Goal: Information Seeking & Learning: Compare options

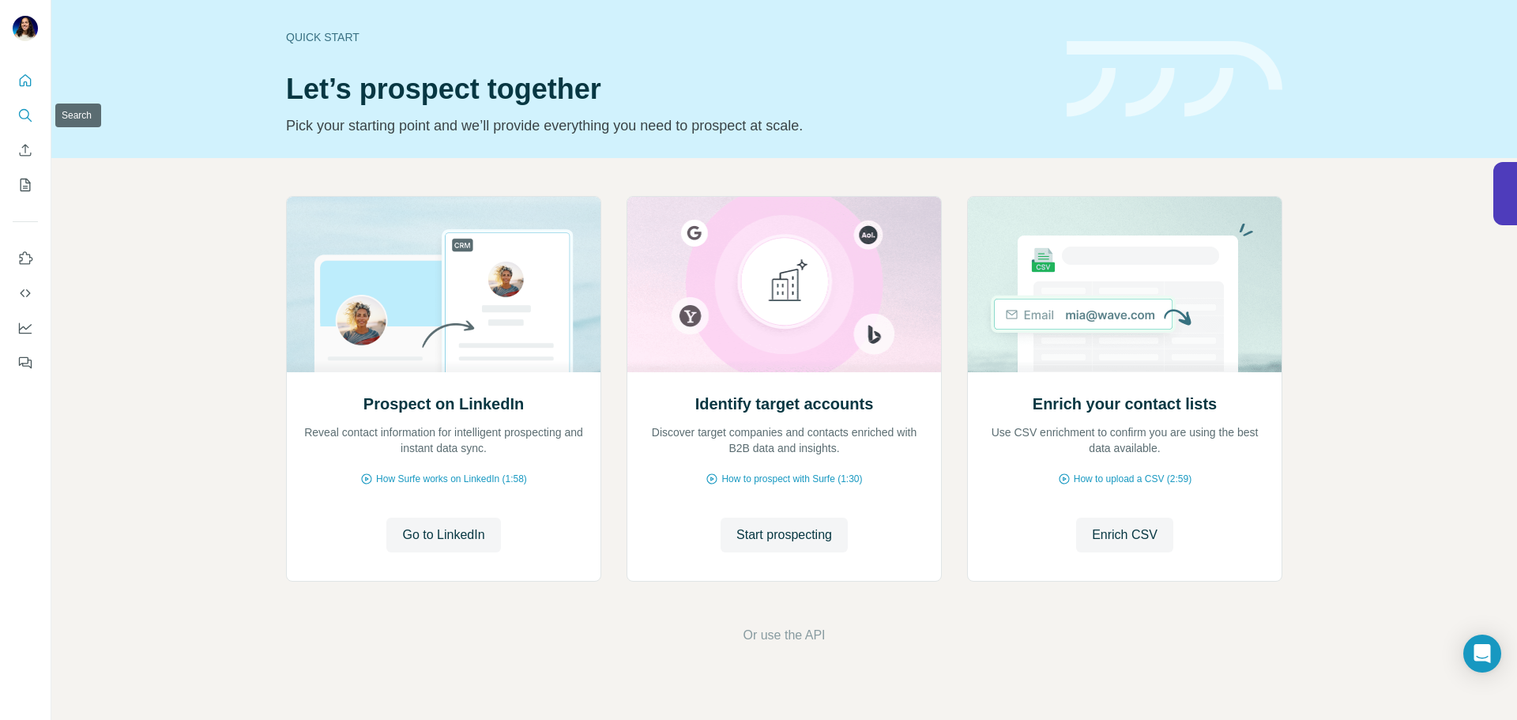
click at [29, 121] on icon "Search" at bounding box center [25, 115] width 16 height 16
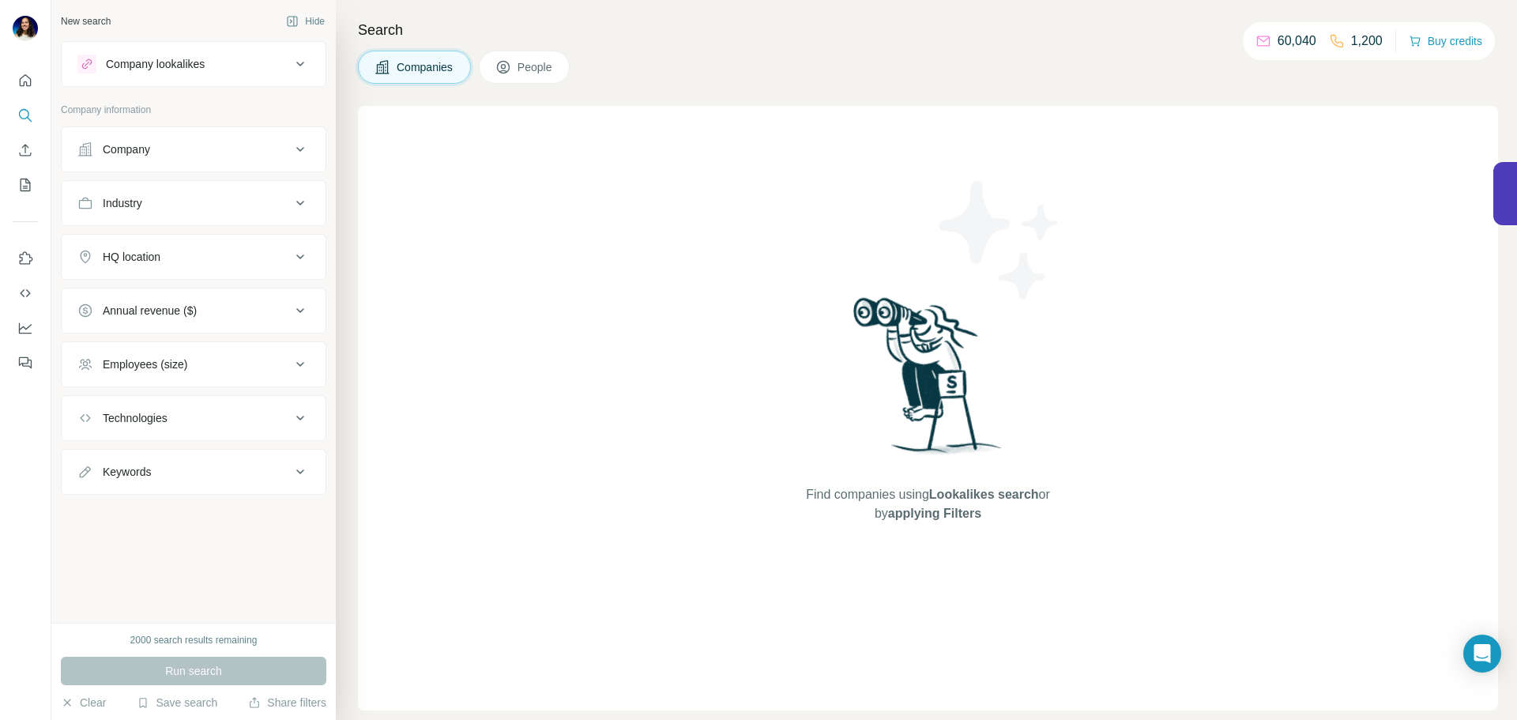
click at [201, 65] on div "Company lookalikes" at bounding box center [155, 64] width 99 height 16
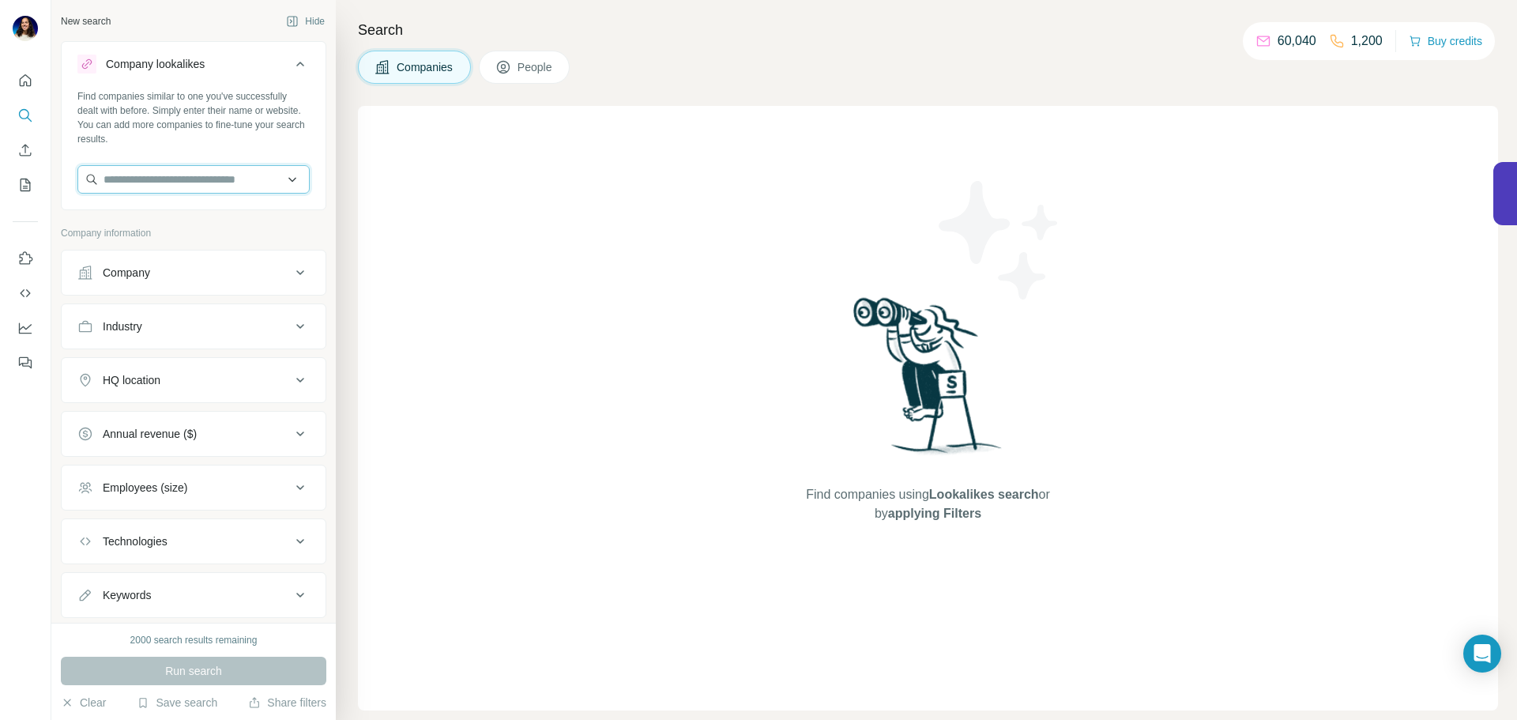
click at [213, 185] on input "text" at bounding box center [193, 179] width 232 height 28
type input "**********"
click at [140, 222] on p "Sereno IT Support" at bounding box center [167, 215] width 90 height 16
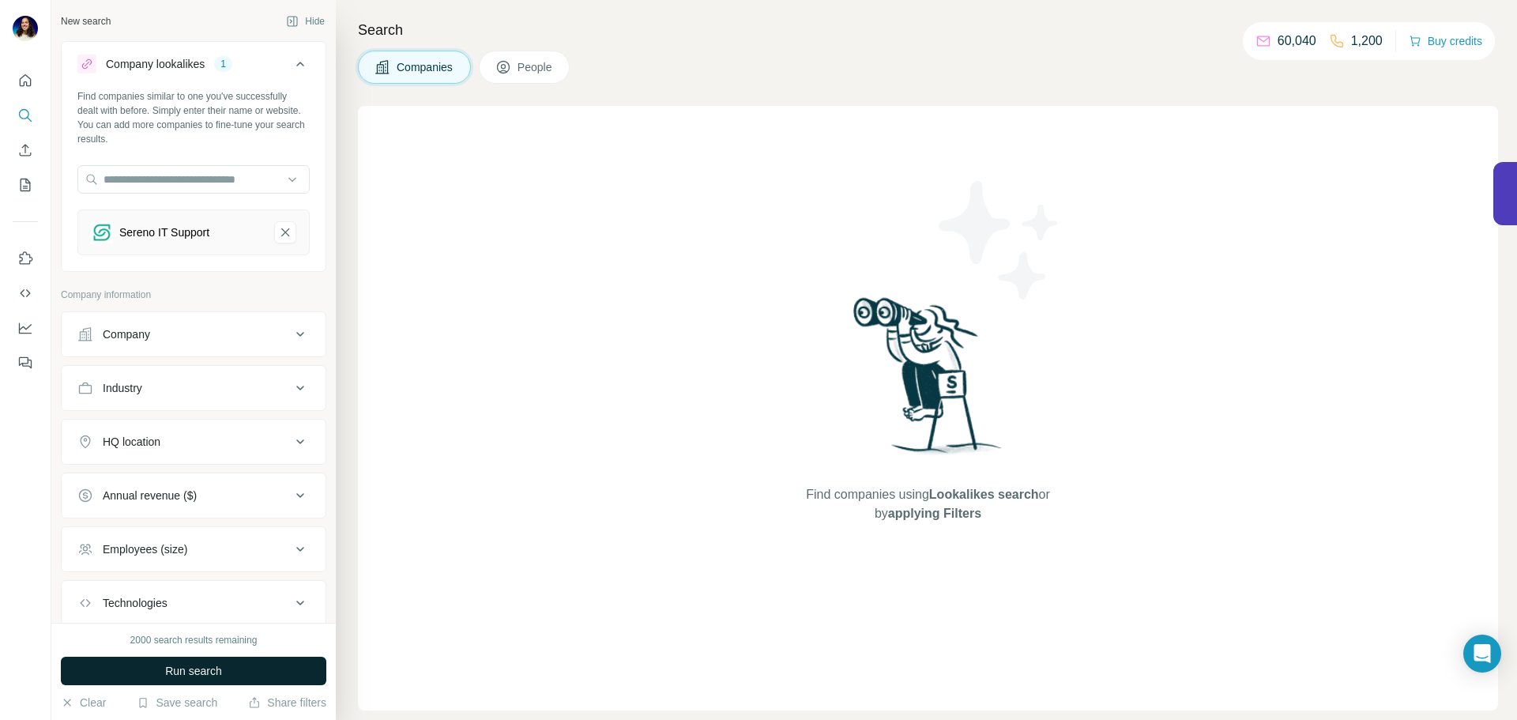
click at [263, 665] on button "Run search" at bounding box center [193, 670] width 265 height 28
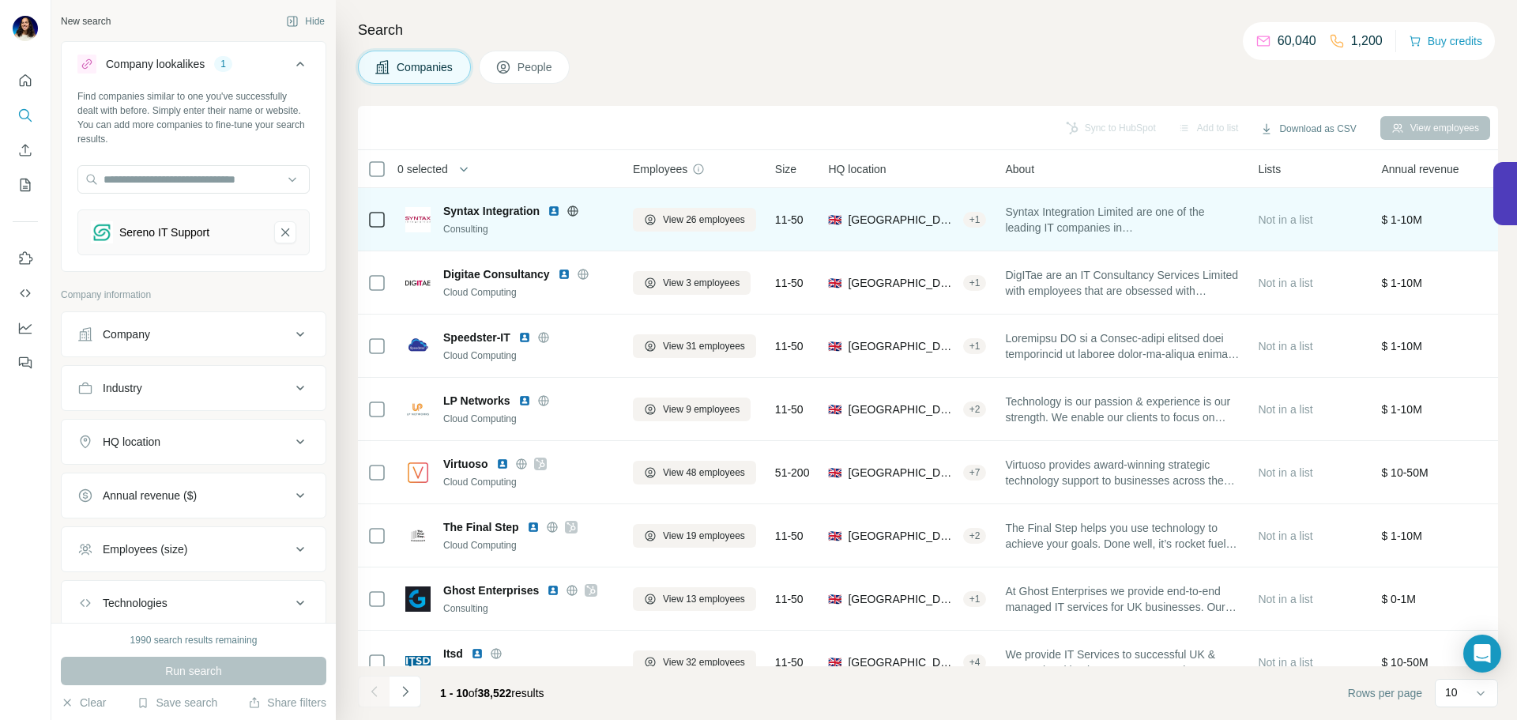
click at [552, 206] on img at bounding box center [553, 211] width 13 height 13
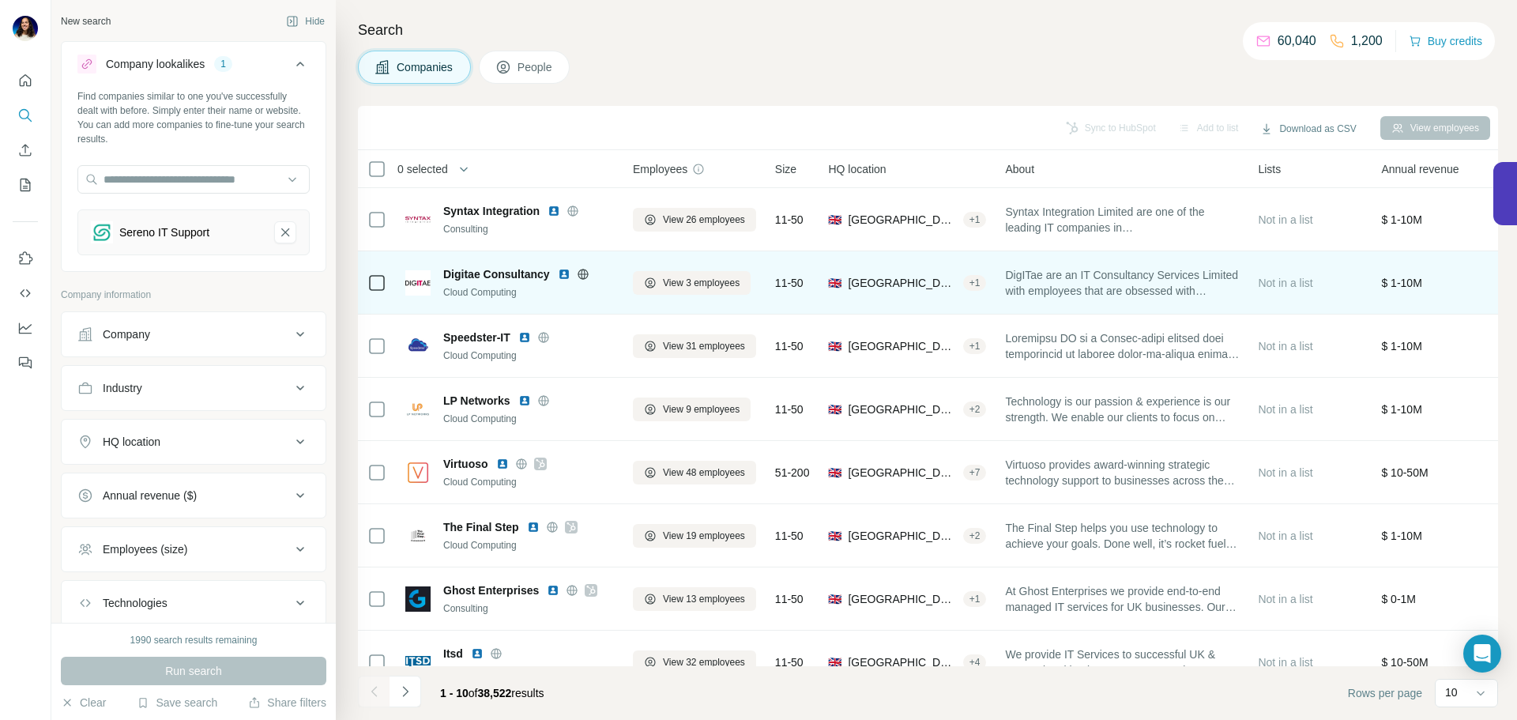
click at [565, 276] on img at bounding box center [564, 274] width 13 height 13
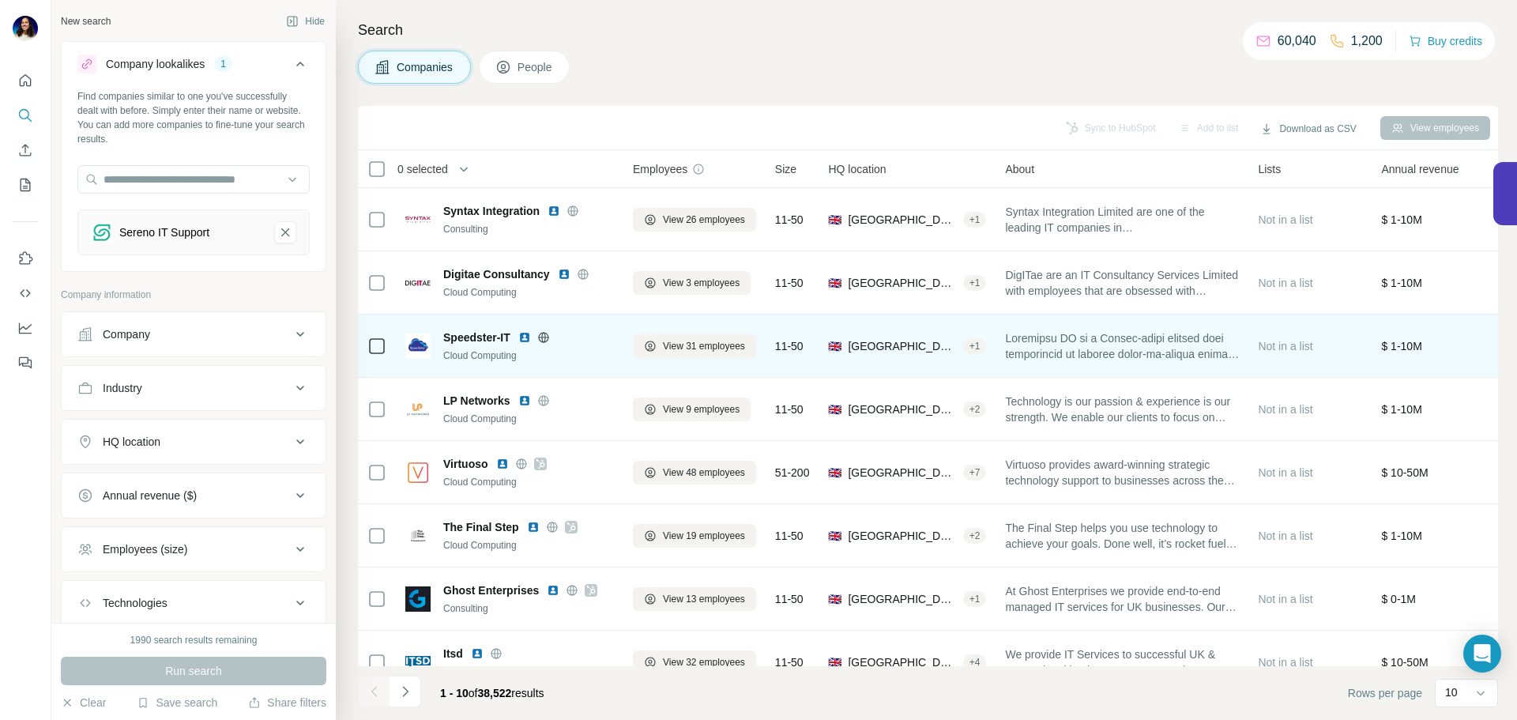
click at [524, 339] on img at bounding box center [524, 337] width 13 height 13
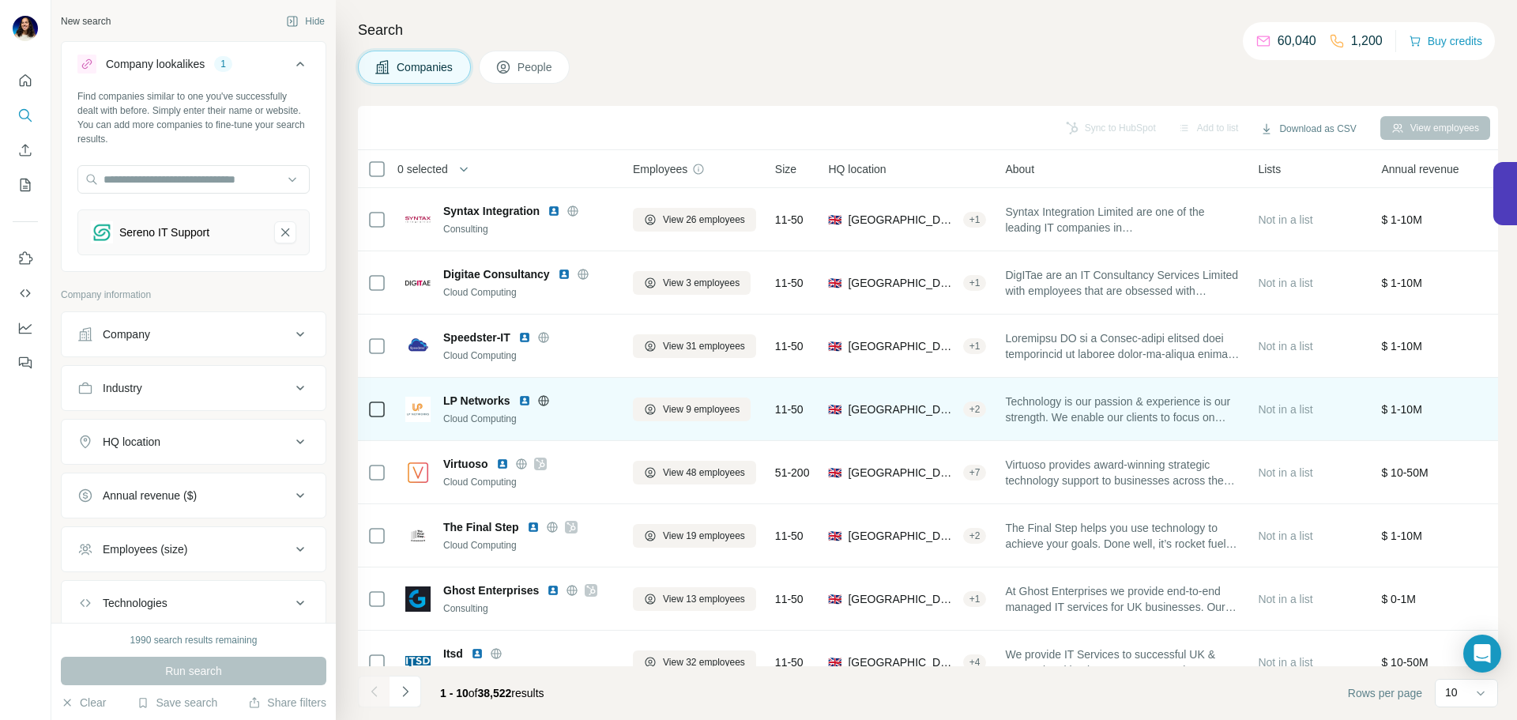
click at [524, 400] on img at bounding box center [524, 400] width 13 height 13
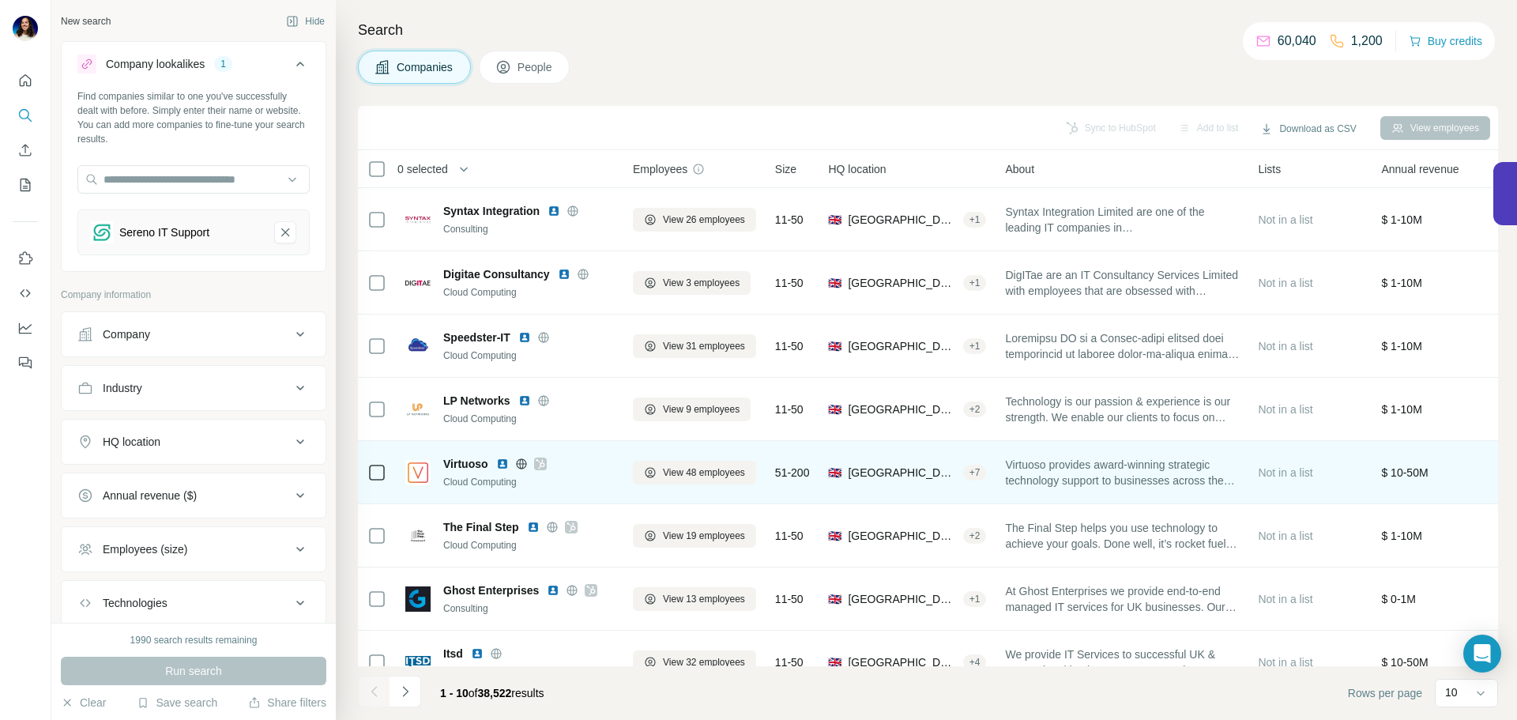
click at [503, 462] on img at bounding box center [502, 463] width 13 height 13
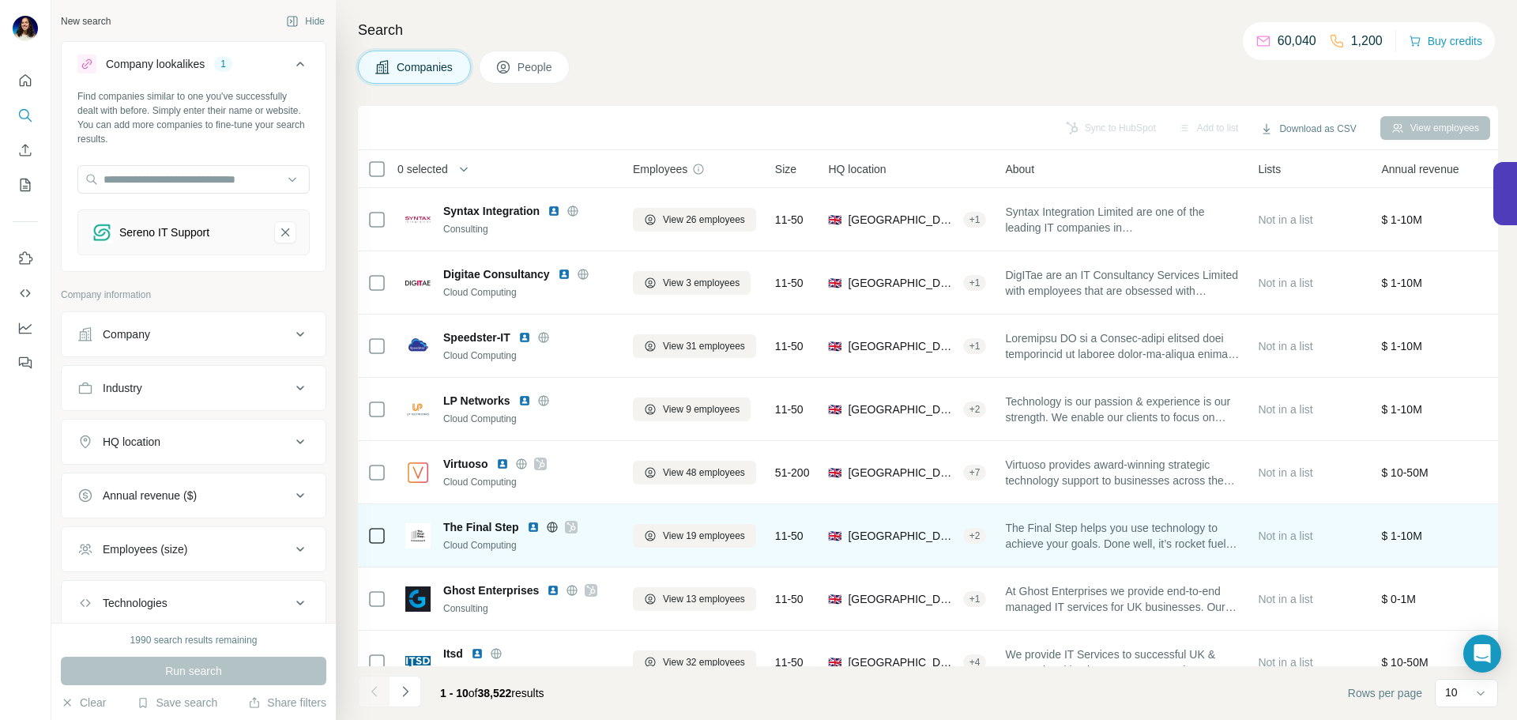
click at [532, 525] on img at bounding box center [533, 527] width 13 height 13
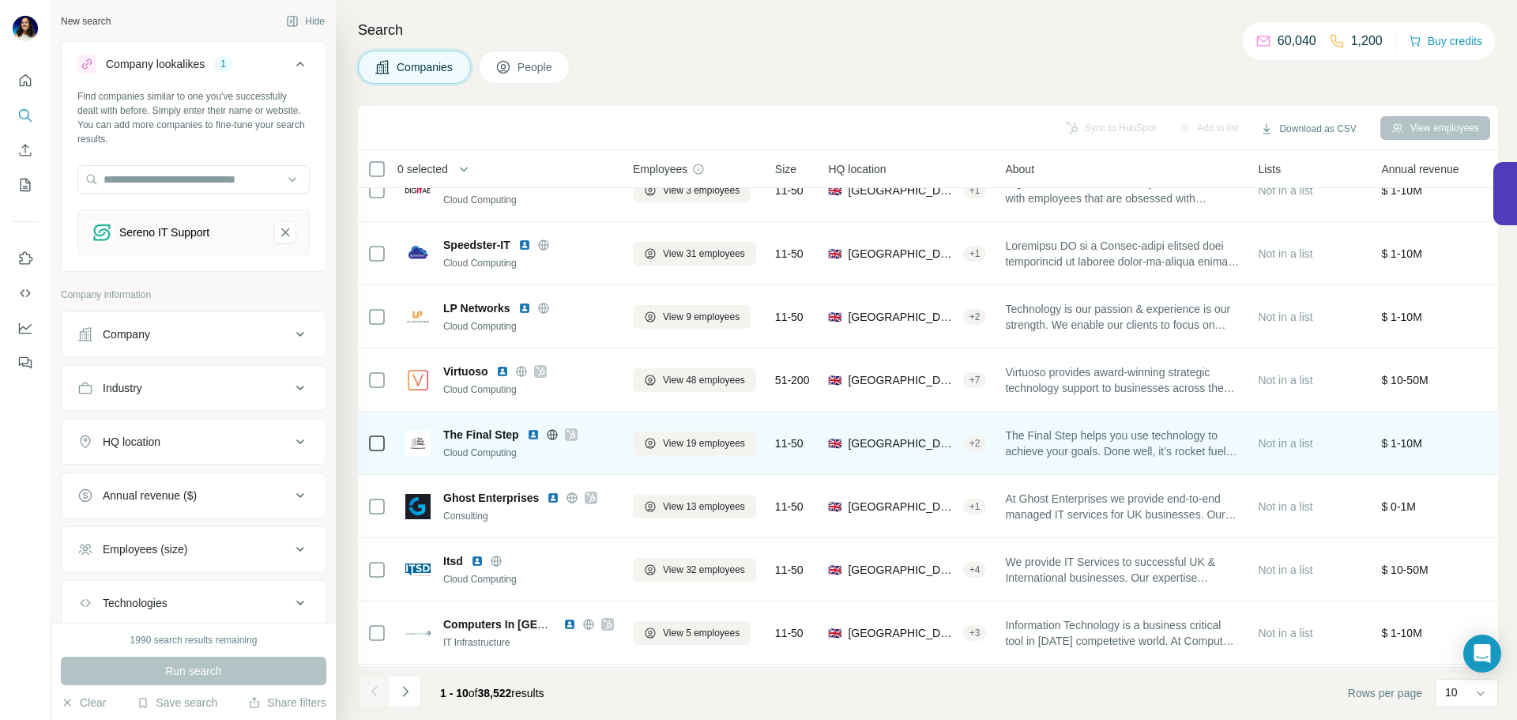
scroll to position [95, 0]
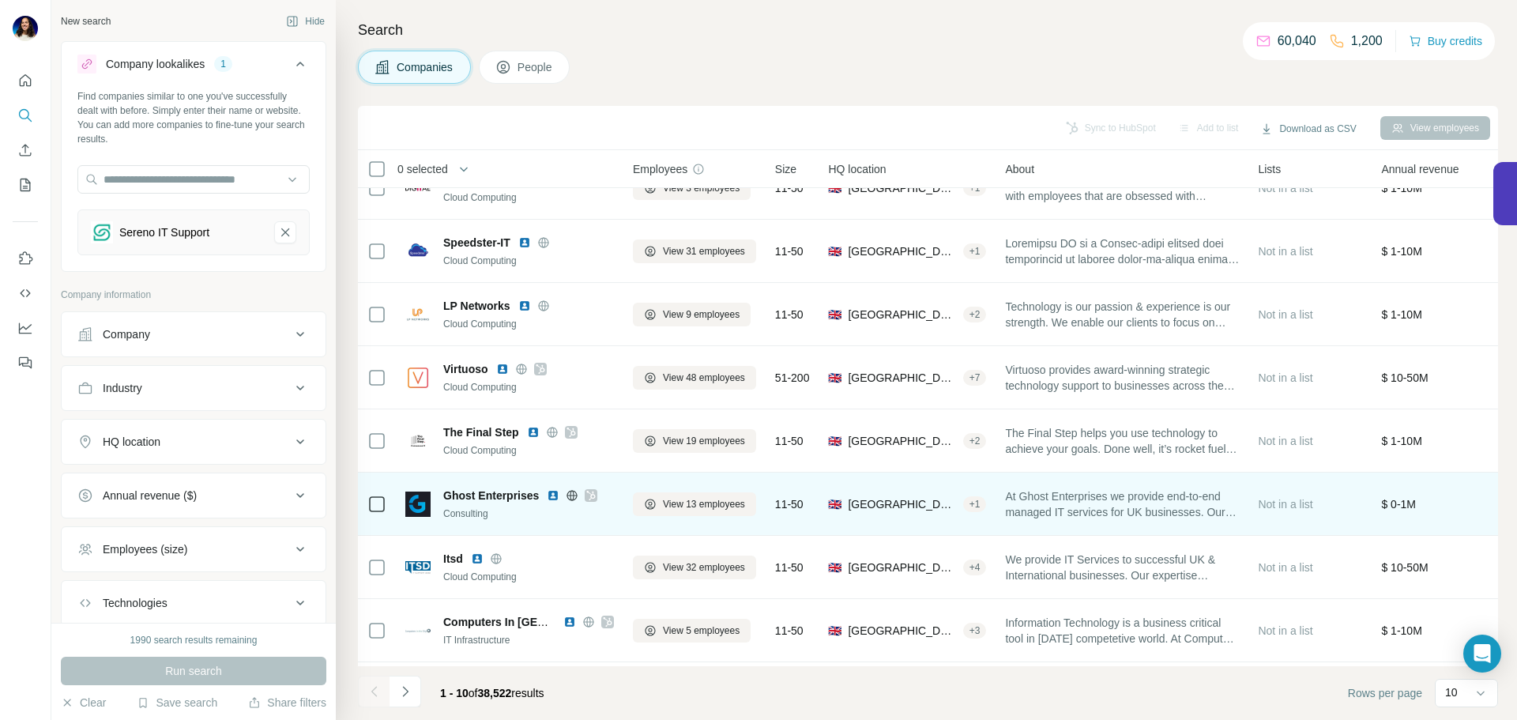
click at [555, 495] on img at bounding box center [553, 495] width 13 height 13
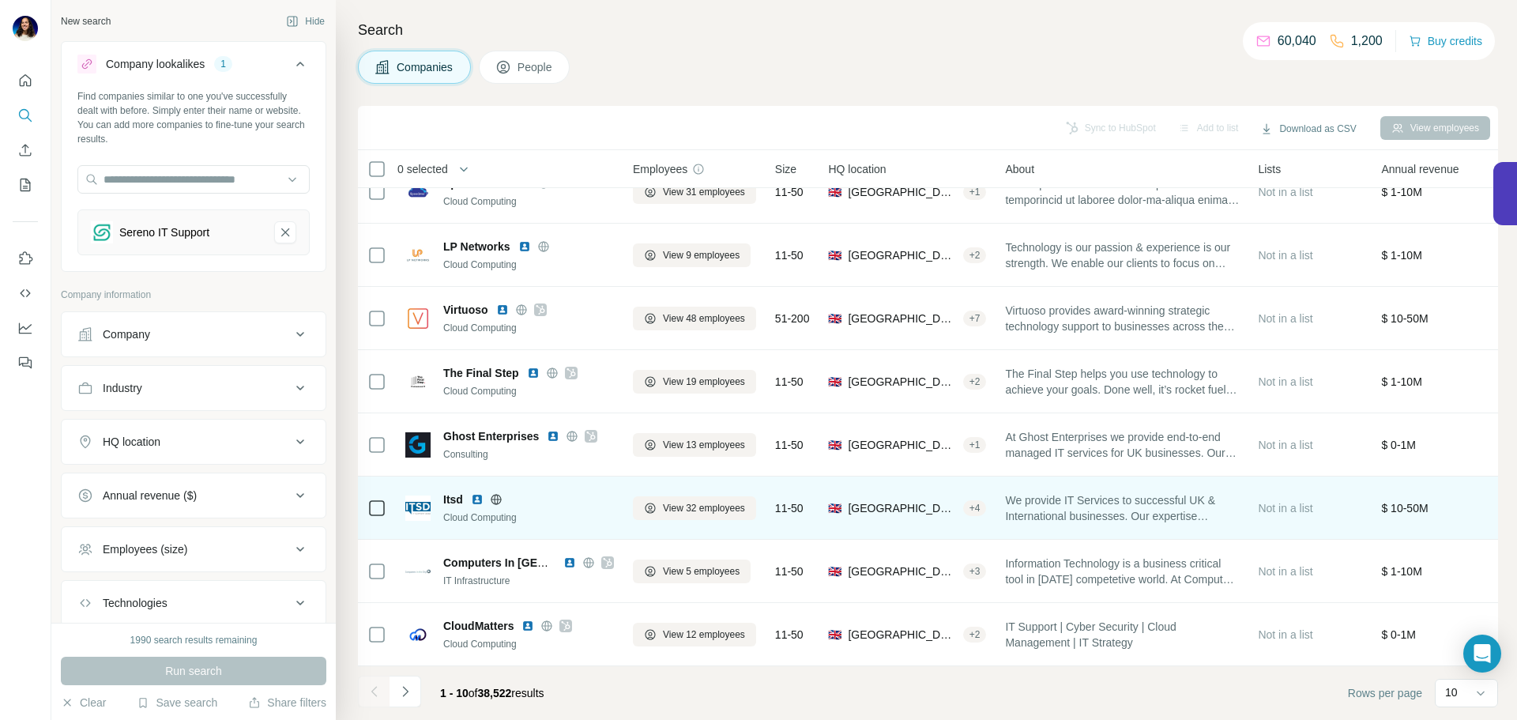
click at [478, 493] on img at bounding box center [477, 499] width 13 height 13
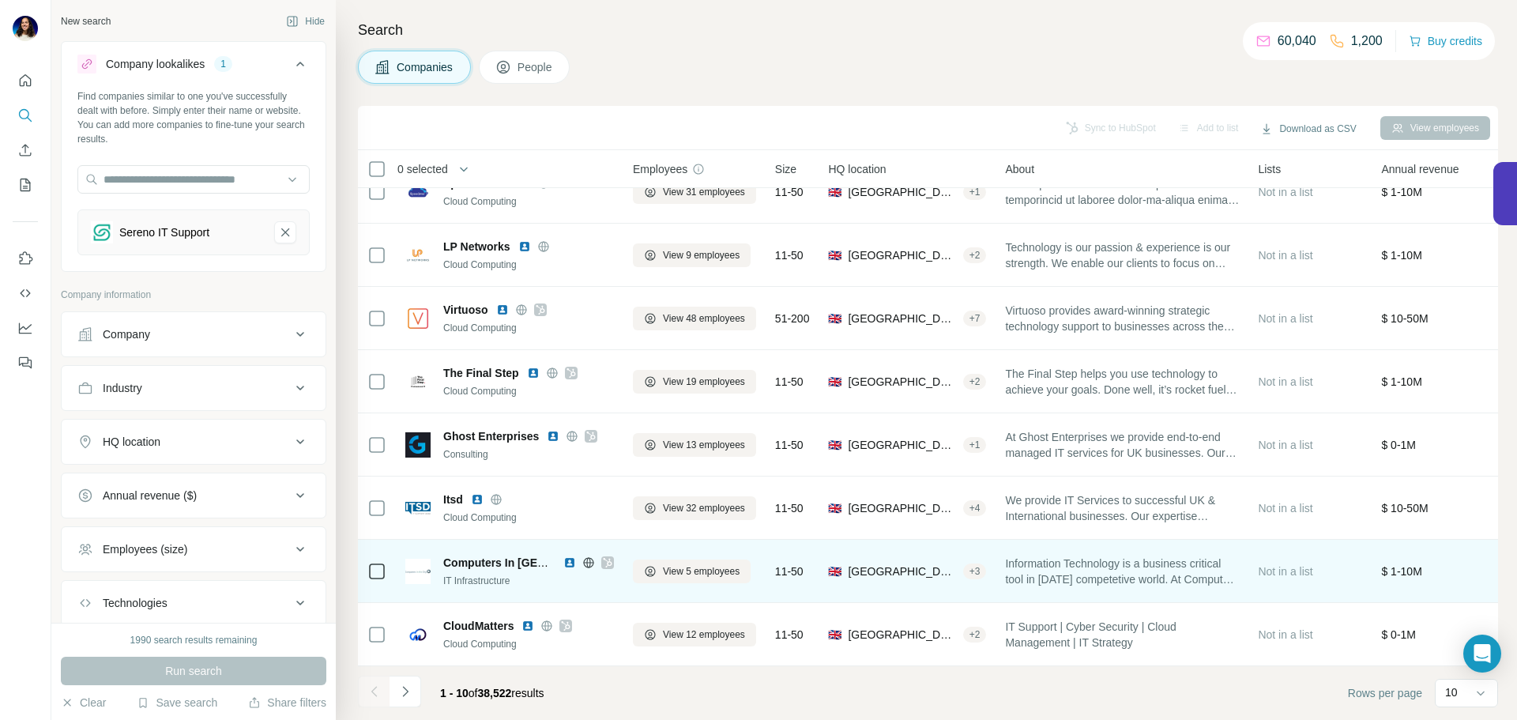
click at [568, 556] on img at bounding box center [569, 562] width 13 height 13
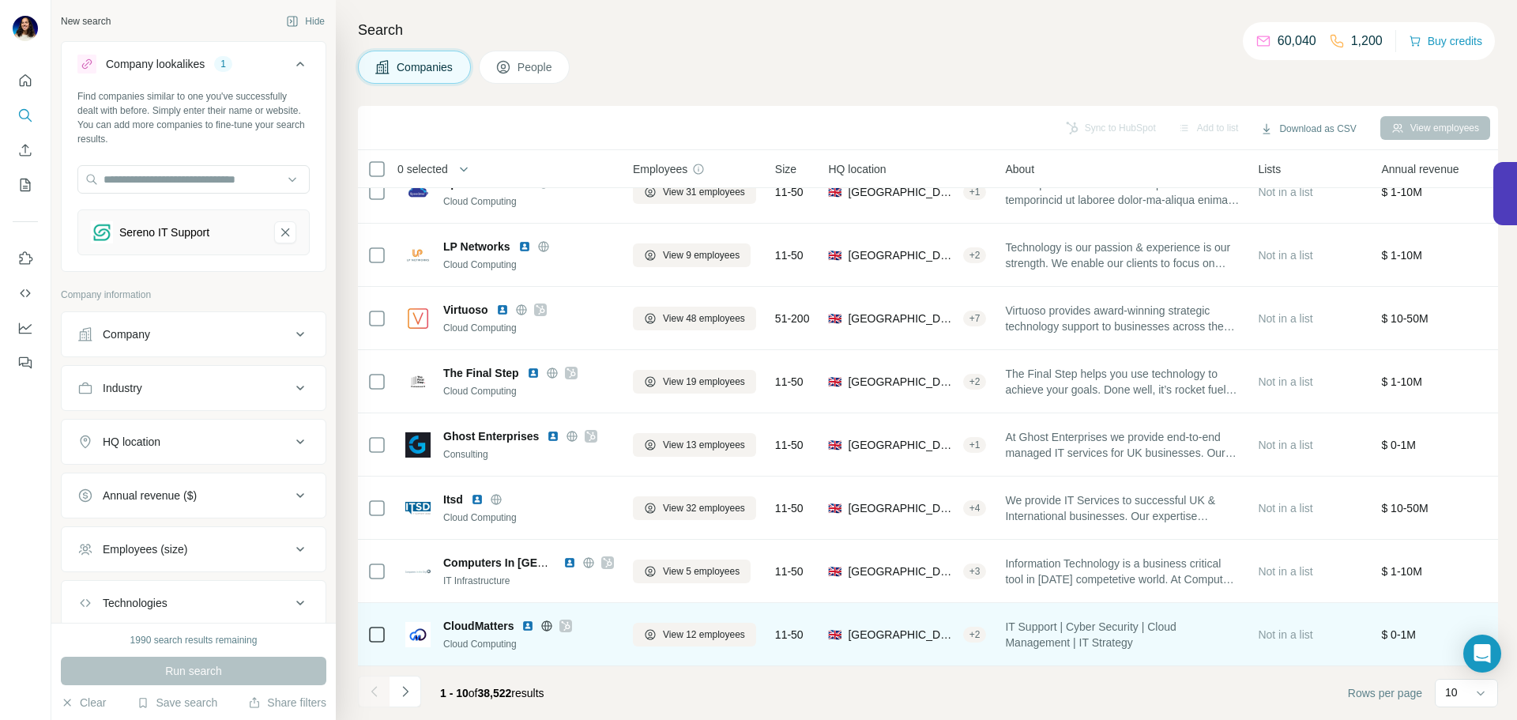
click at [528, 619] on img at bounding box center [527, 625] width 13 height 13
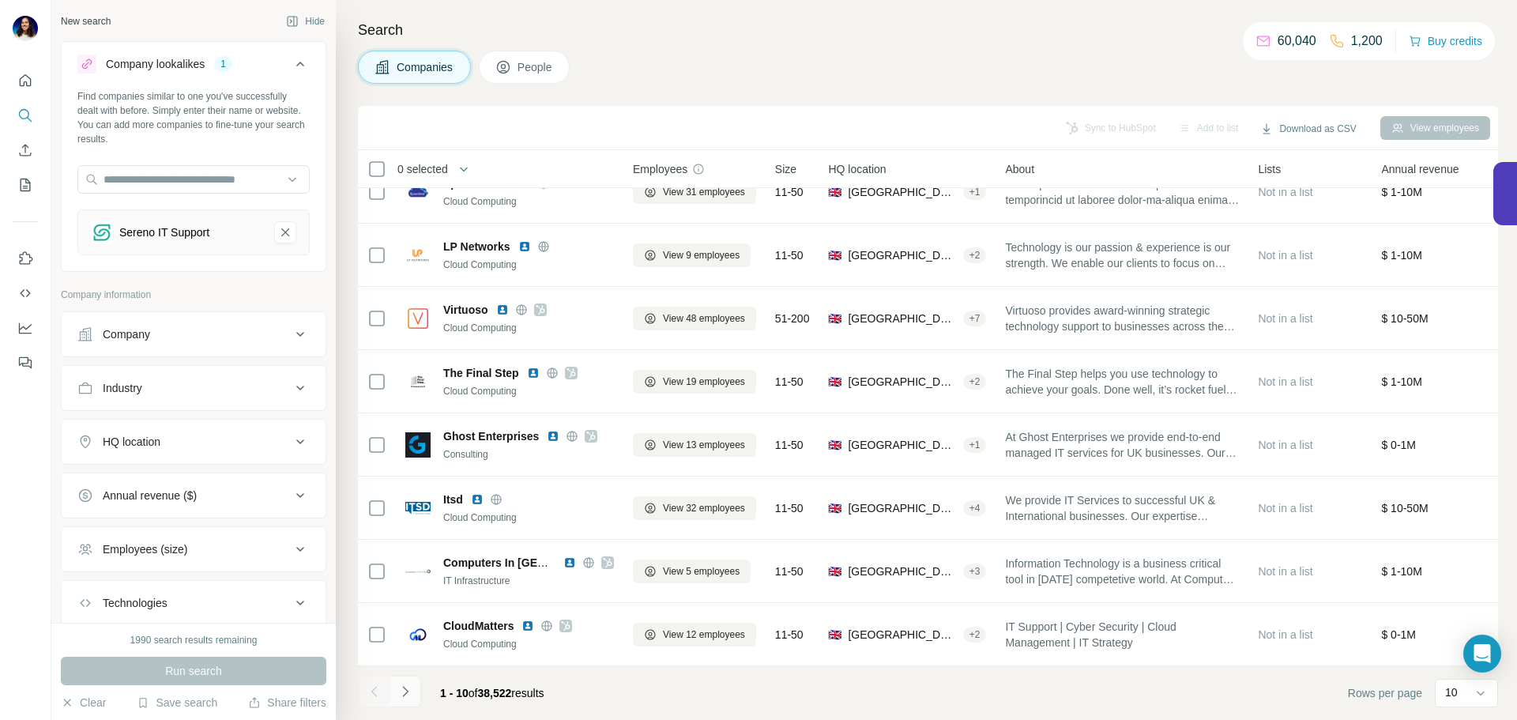
click at [404, 686] on icon "Navigate to next page" at bounding box center [405, 691] width 16 height 16
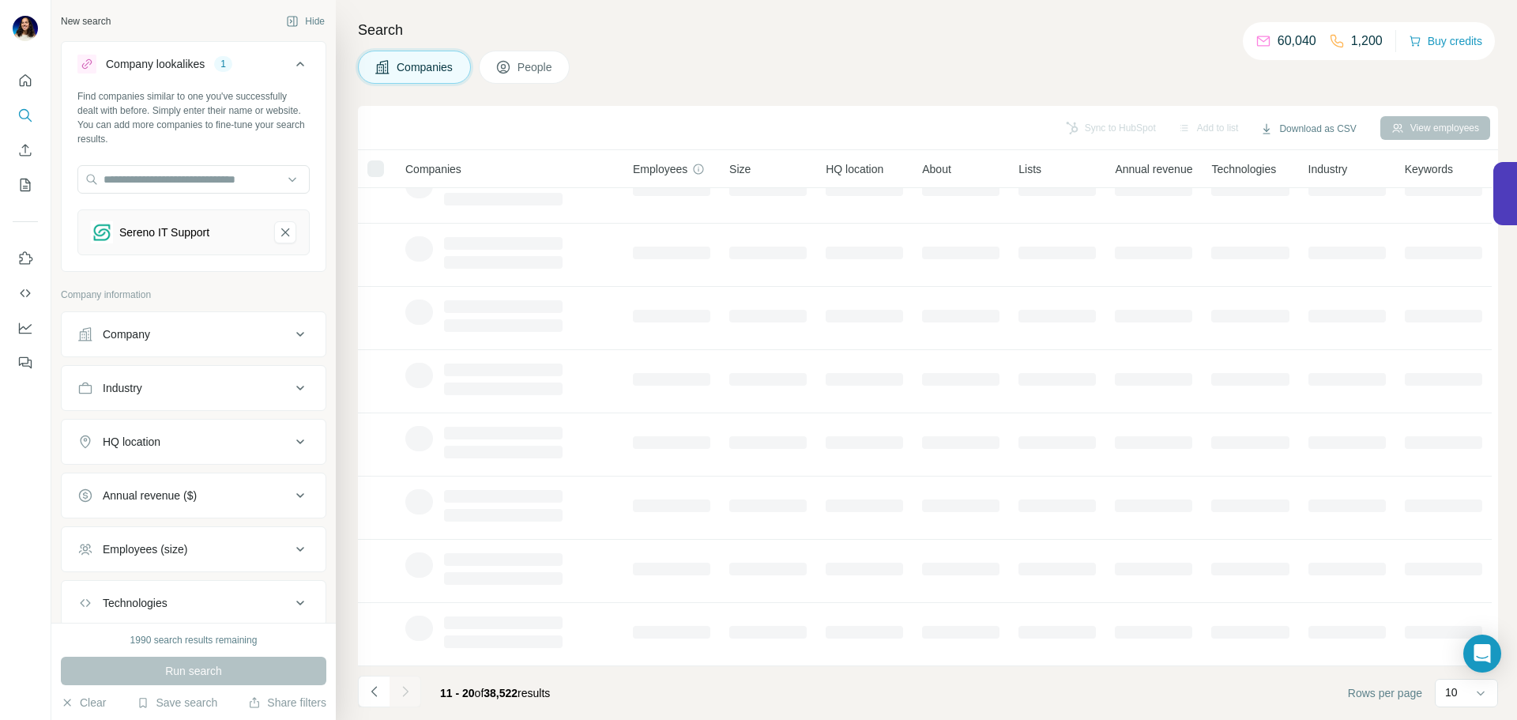
scroll to position [0, 0]
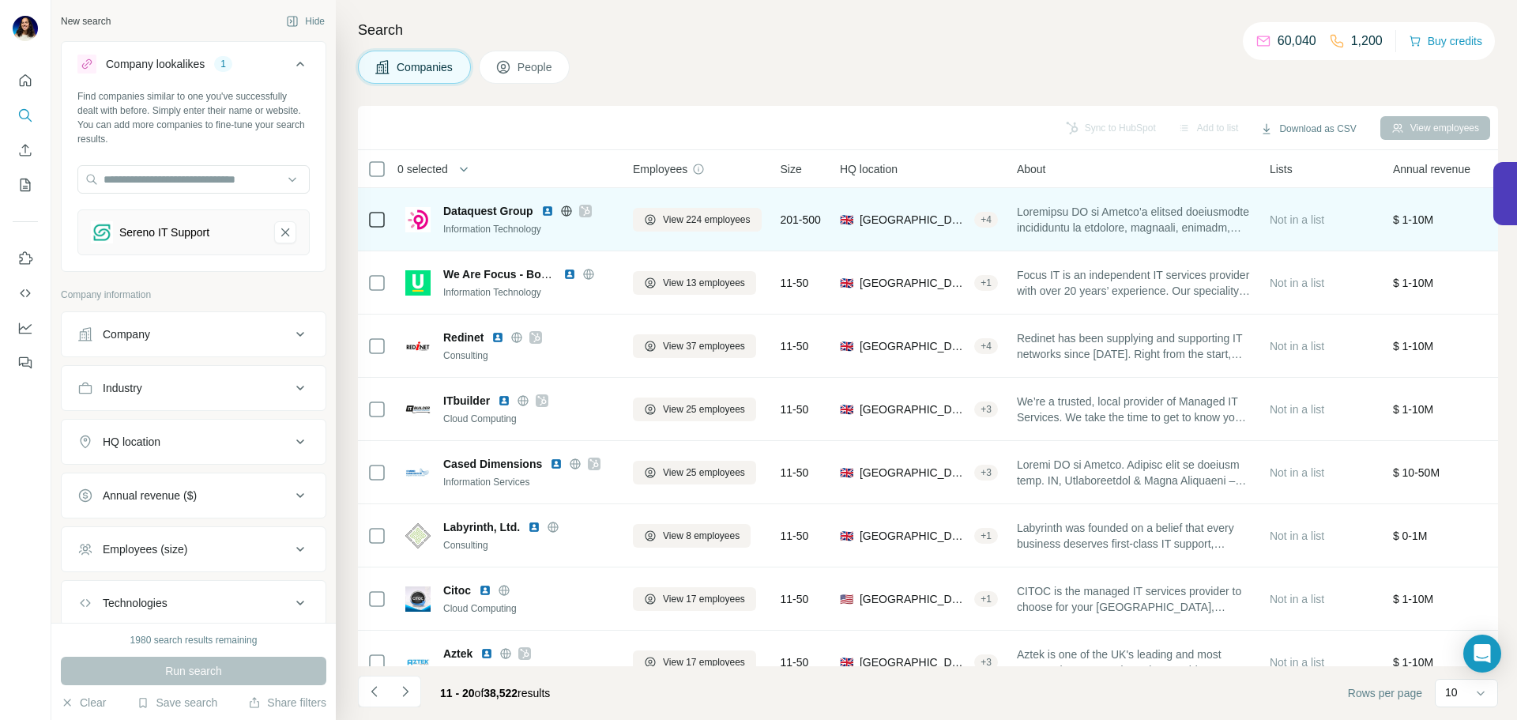
click at [547, 208] on img at bounding box center [547, 211] width 13 height 13
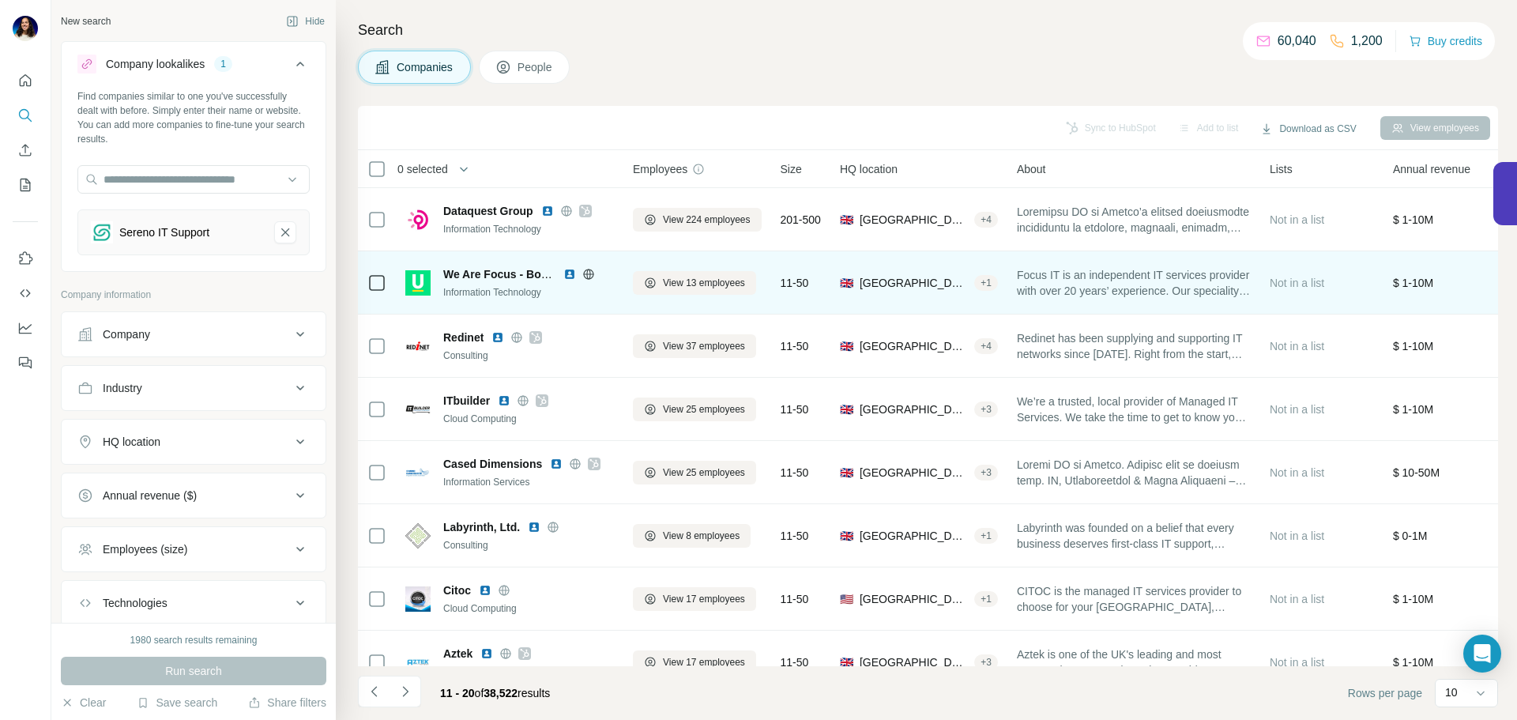
click at [569, 269] on img at bounding box center [569, 274] width 13 height 13
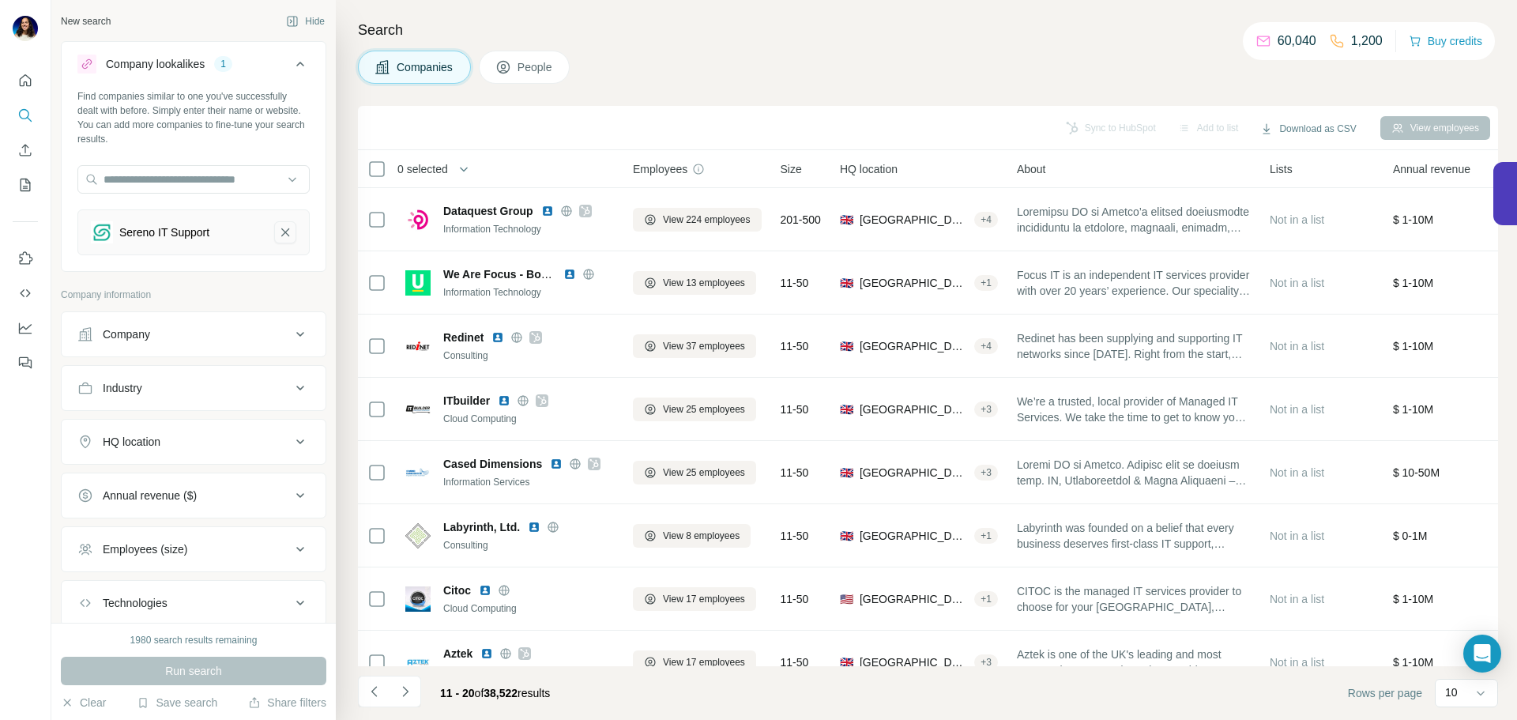
click at [283, 232] on button "Sereno IT Support-remove-button" at bounding box center [285, 232] width 22 height 22
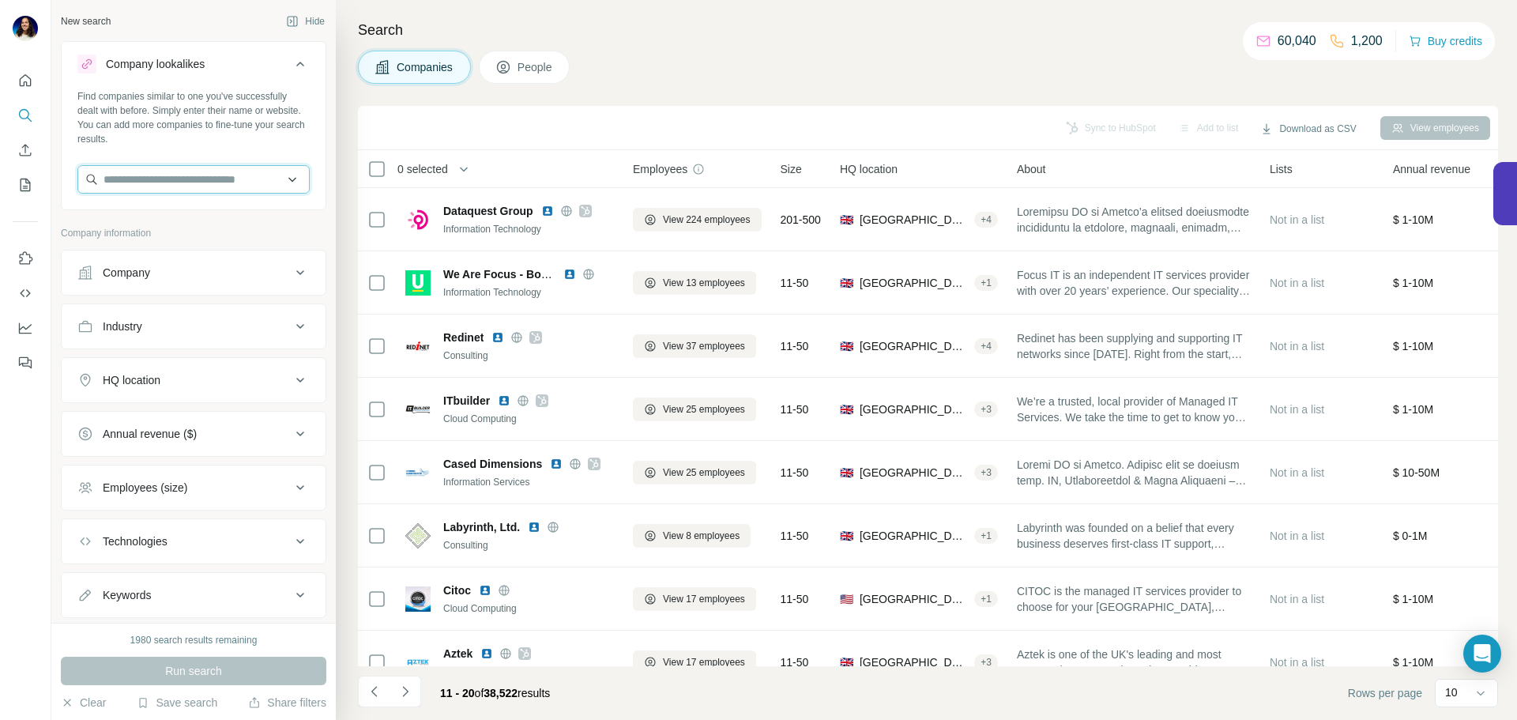
click at [201, 181] on input "text" at bounding box center [193, 179] width 232 height 28
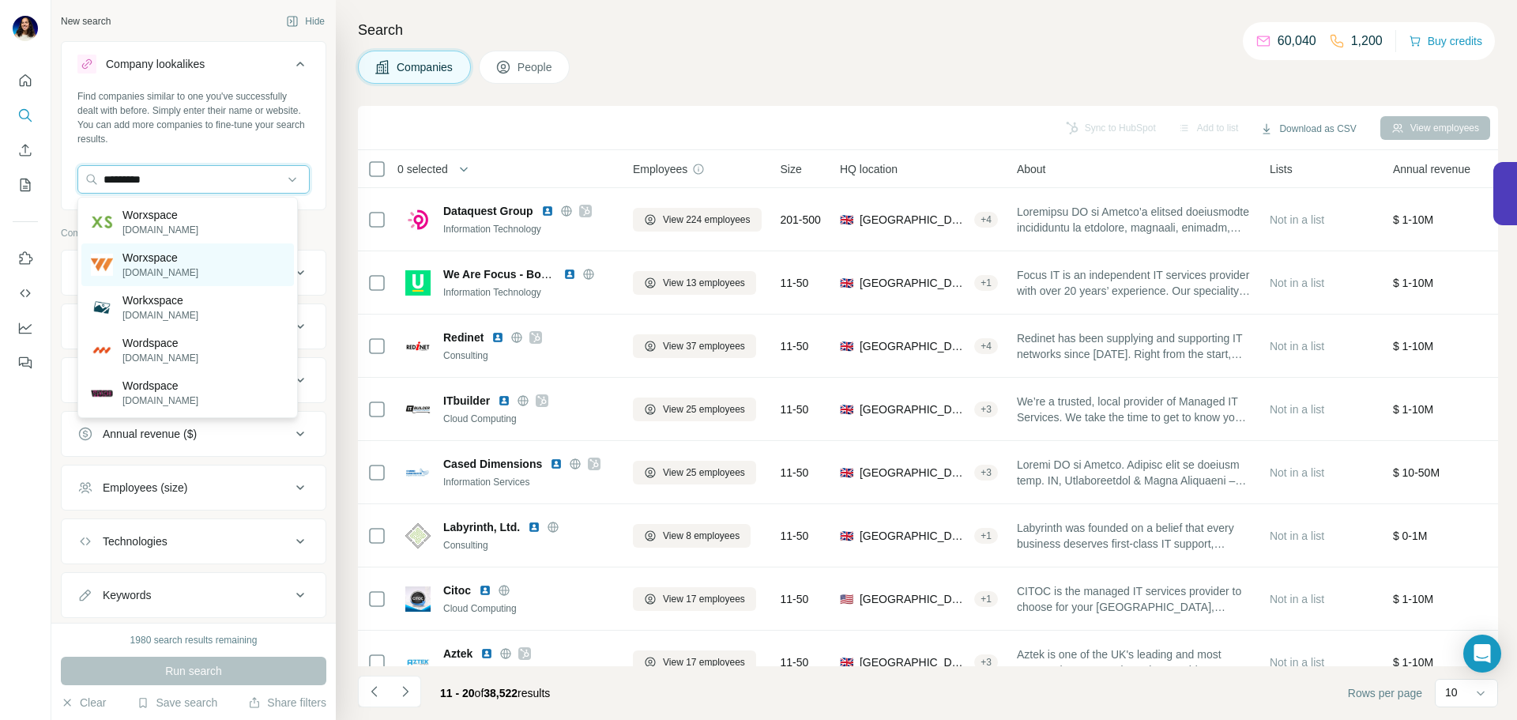
type input "*********"
click at [171, 256] on p "Worxspace" at bounding box center [160, 258] width 76 height 16
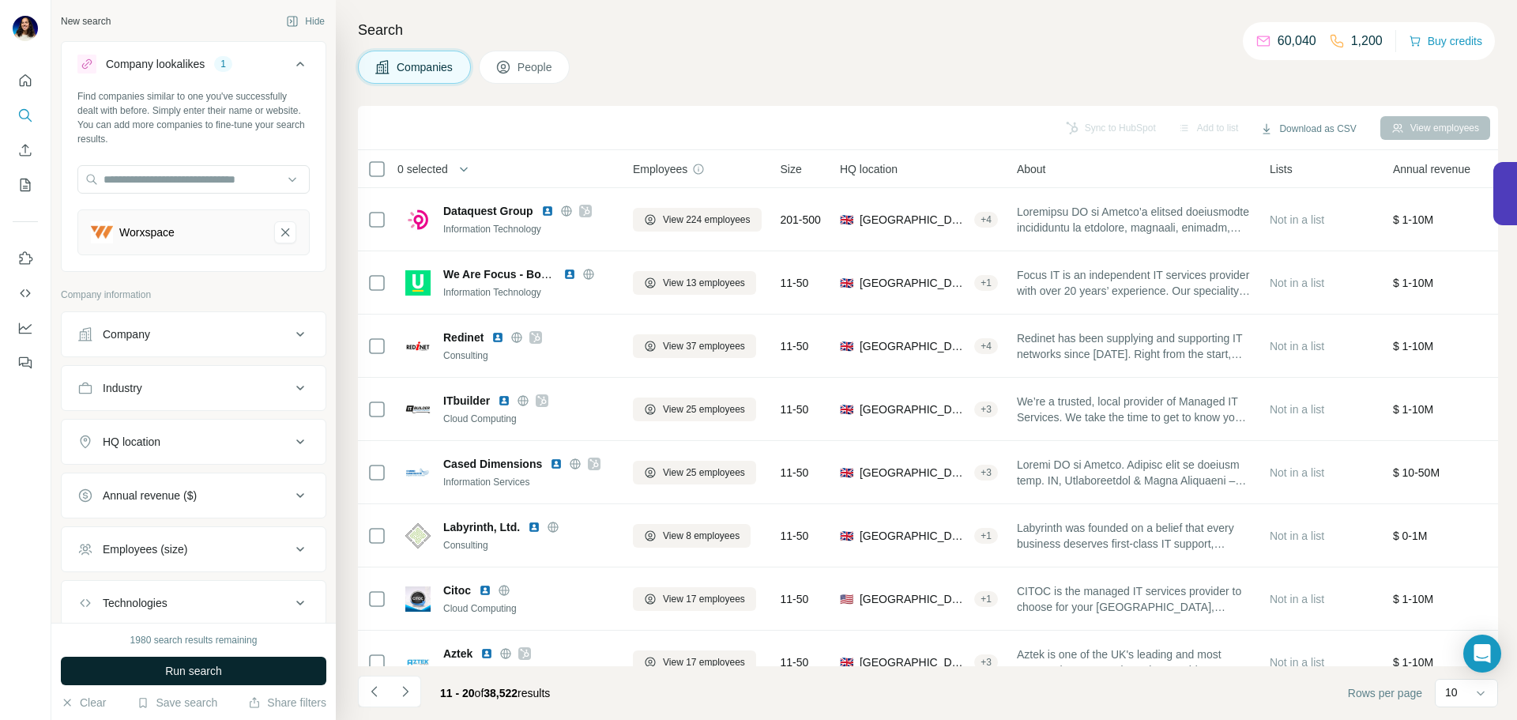
click at [222, 672] on span "Run search" at bounding box center [193, 671] width 57 height 16
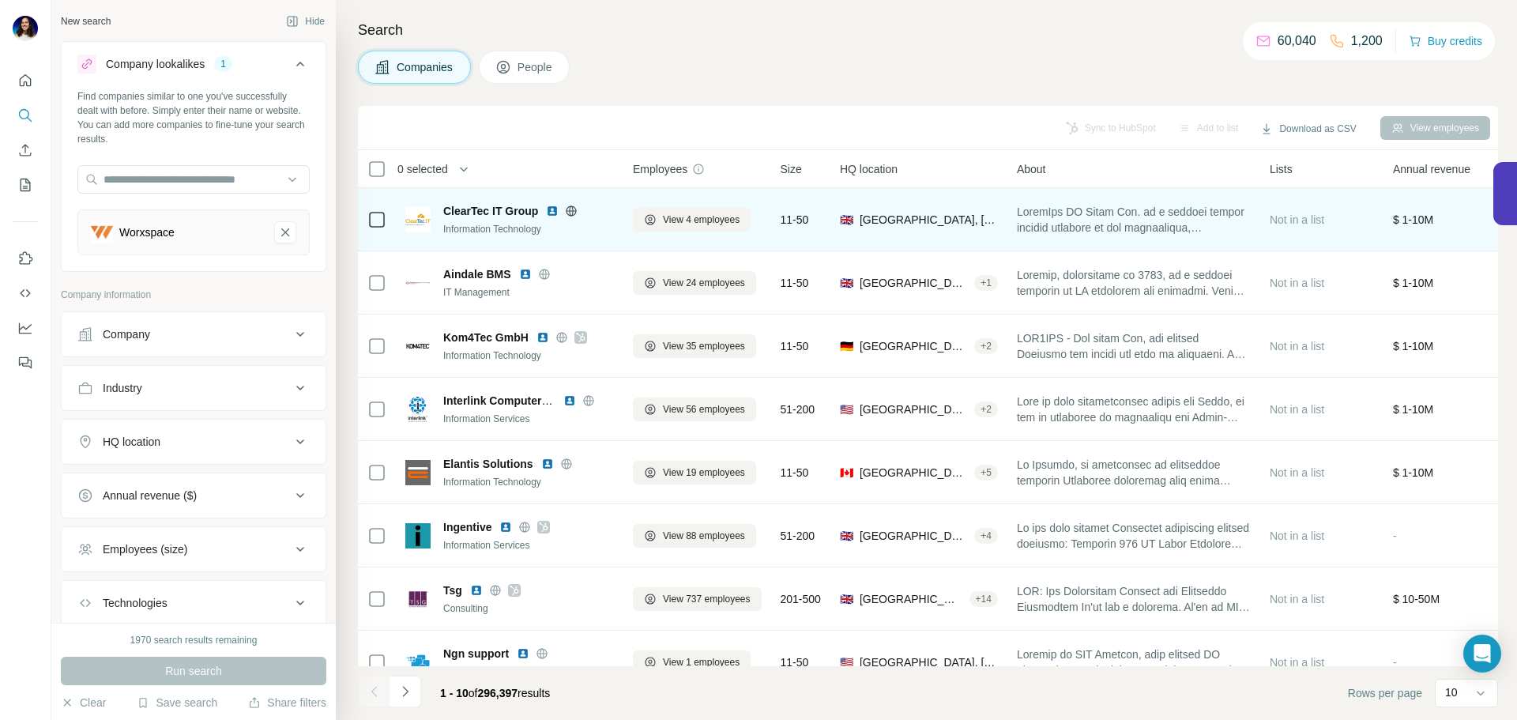
click at [557, 208] on img at bounding box center [552, 211] width 13 height 13
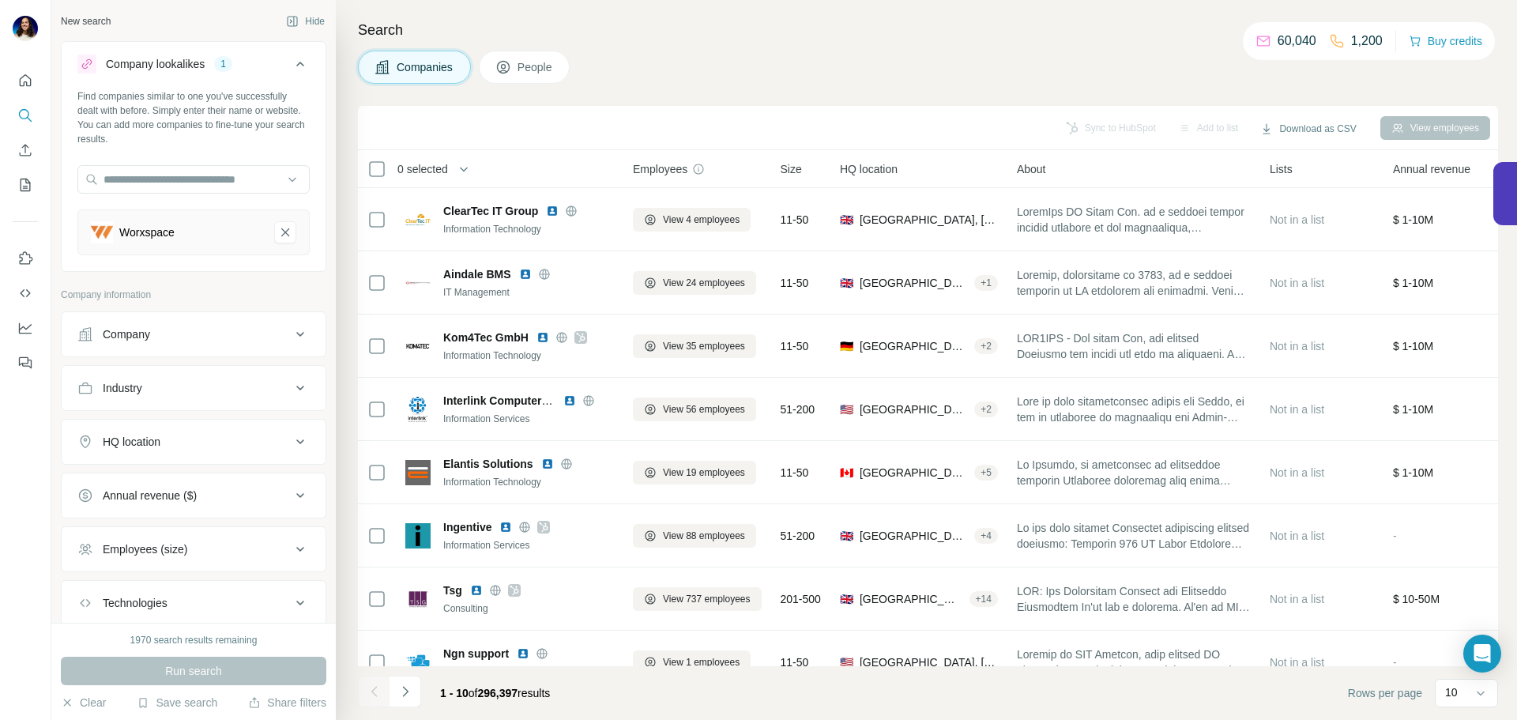
click at [1071, 129] on div "Sync to HubSpot Add to list Download as CSV View employees" at bounding box center [928, 128] width 1124 height 28
click at [1087, 97] on div "Search Companies People Sync to HubSpot Add to list Download as CSV View employ…" at bounding box center [926, 360] width 1181 height 720
click at [1092, 133] on div "Sync to HubSpot Add to list Download as CSV View employees" at bounding box center [928, 128] width 1124 height 28
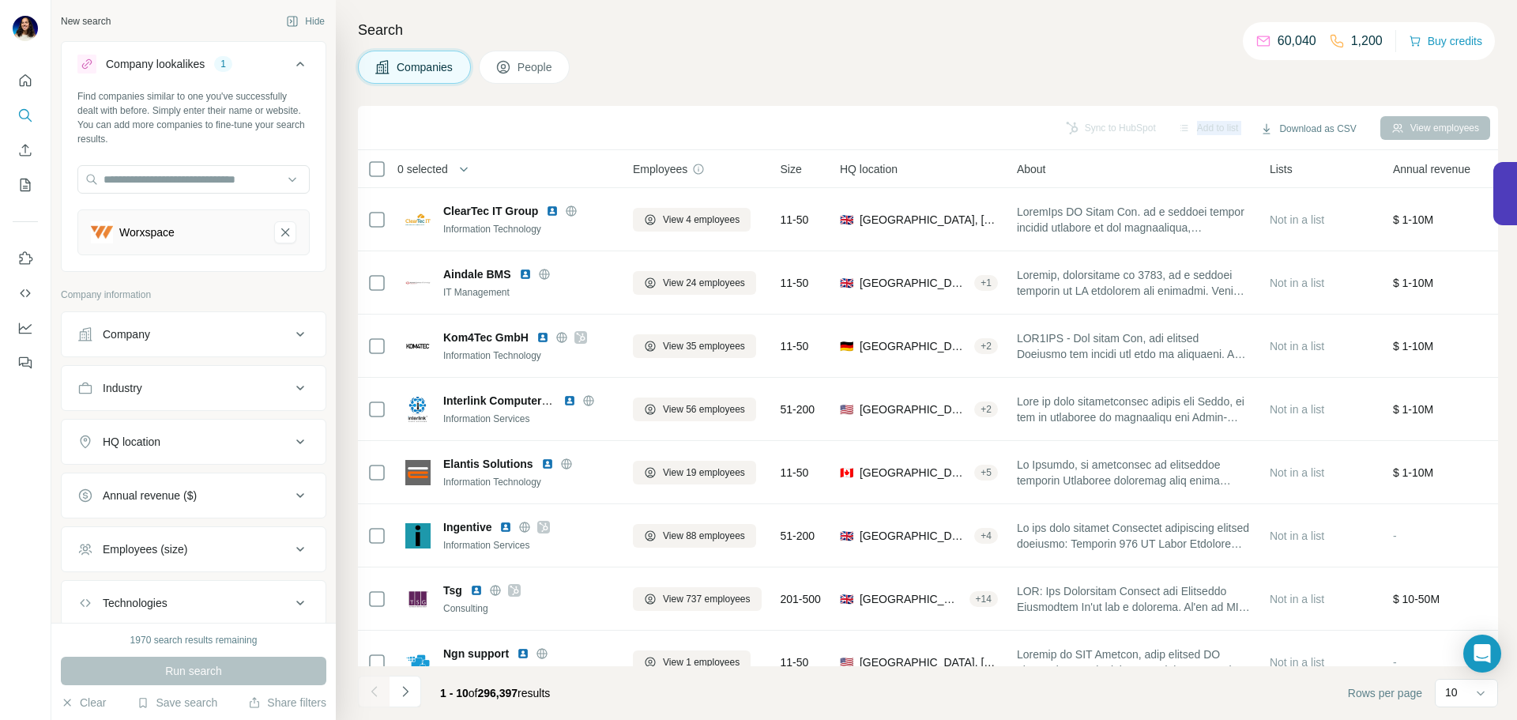
click at [1092, 133] on div "Sync to HubSpot Add to list Download as CSV View employees" at bounding box center [928, 128] width 1124 height 28
click at [1029, 86] on div "Search Companies People Sync to HubSpot Add to list Download as CSV View employ…" at bounding box center [926, 360] width 1181 height 720
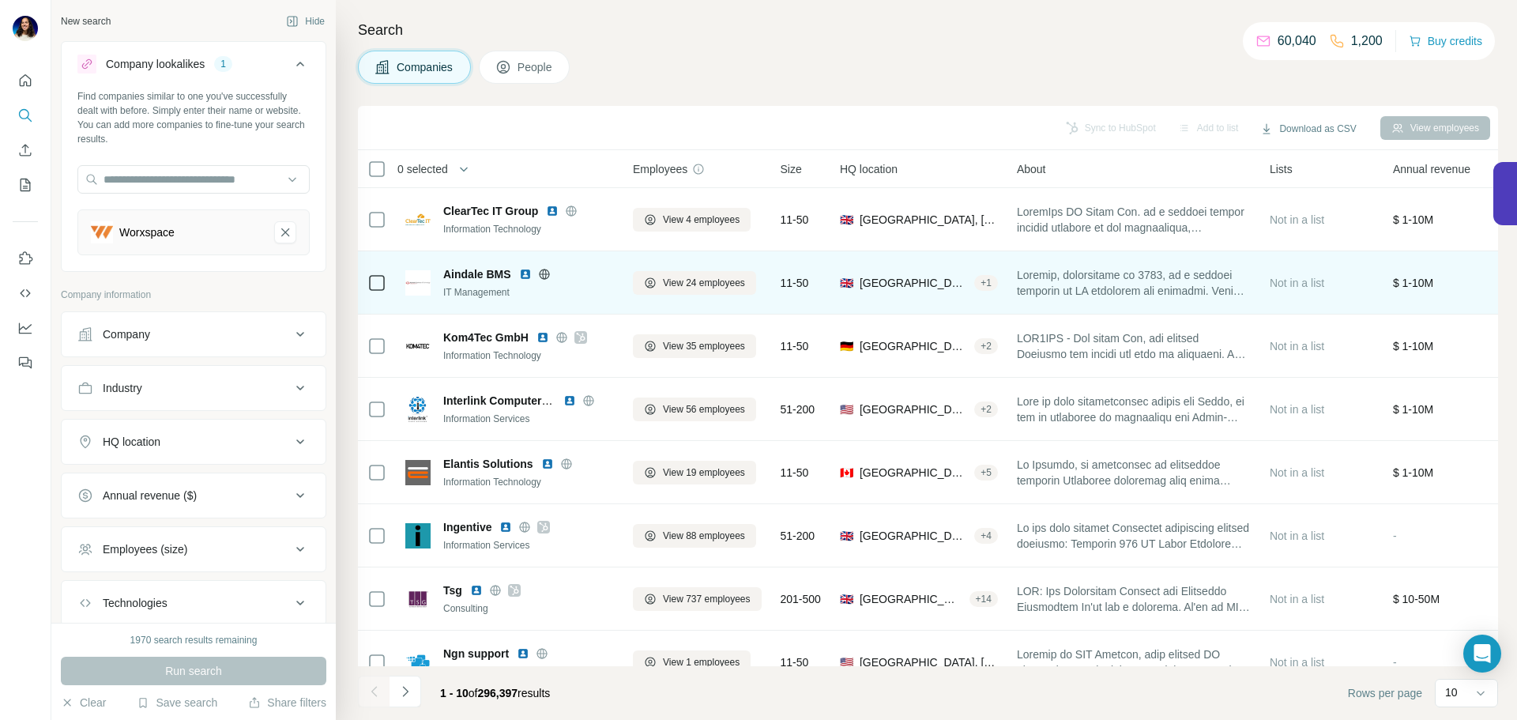
click at [513, 274] on div "Aindale BMS" at bounding box center [528, 274] width 171 height 16
click at [525, 273] on img at bounding box center [525, 274] width 13 height 13
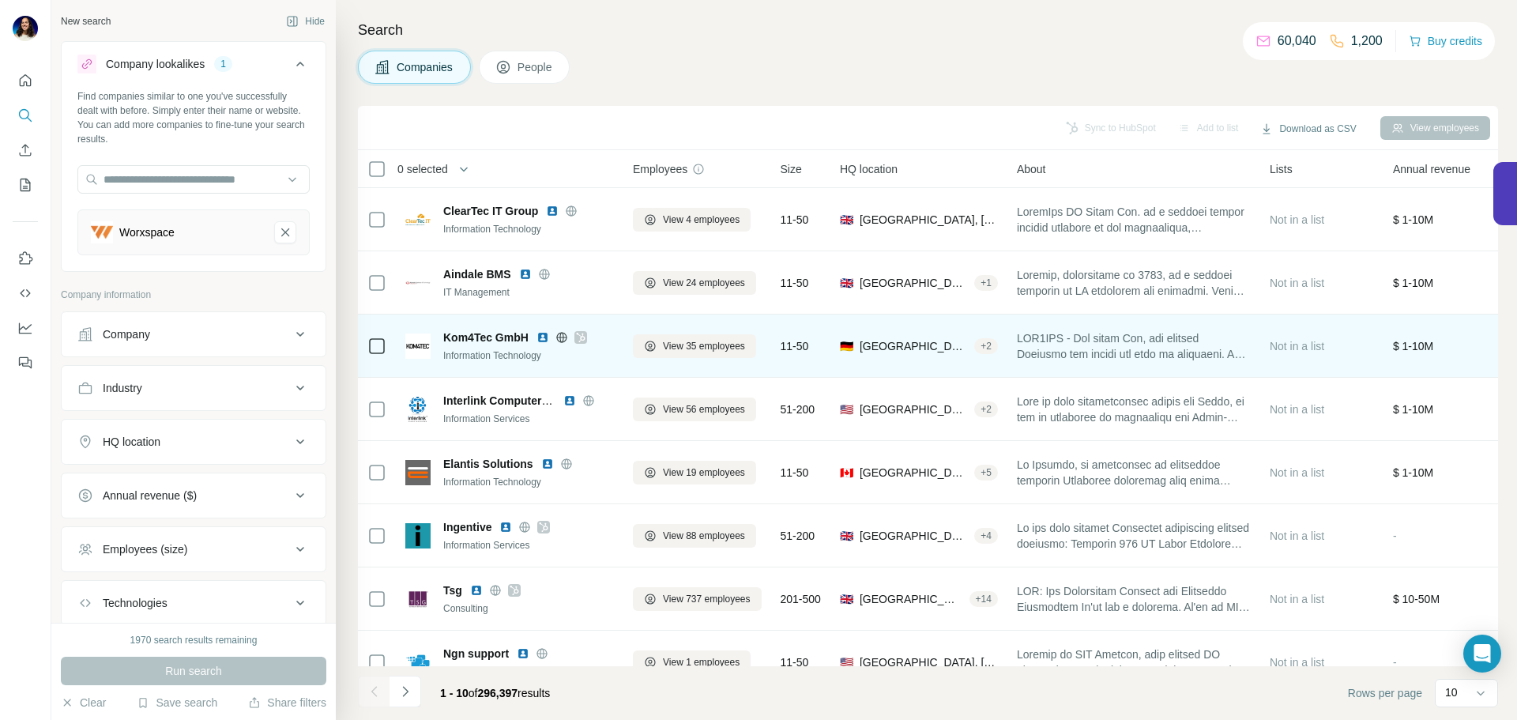
click at [541, 337] on img at bounding box center [542, 337] width 13 height 13
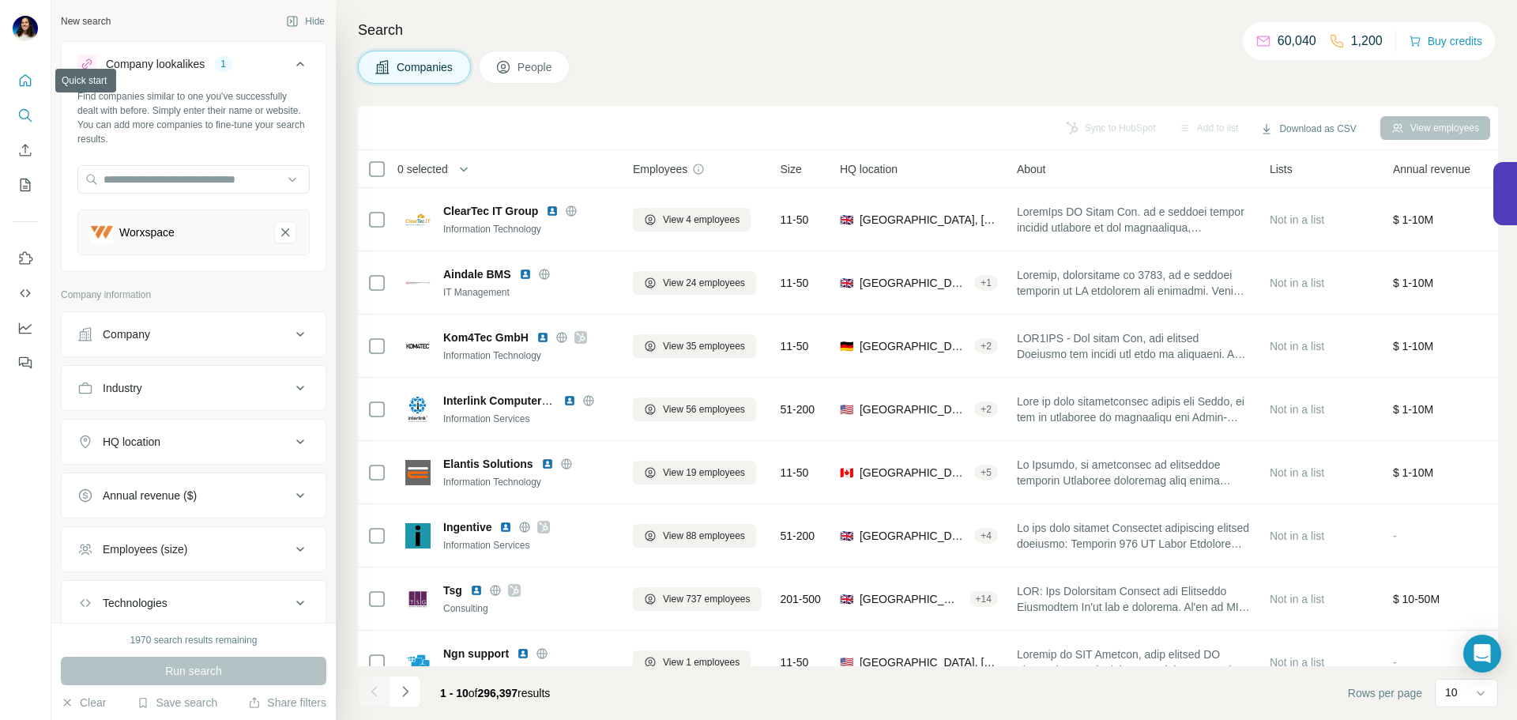
click at [18, 91] on button "Quick start" at bounding box center [25, 80] width 25 height 28
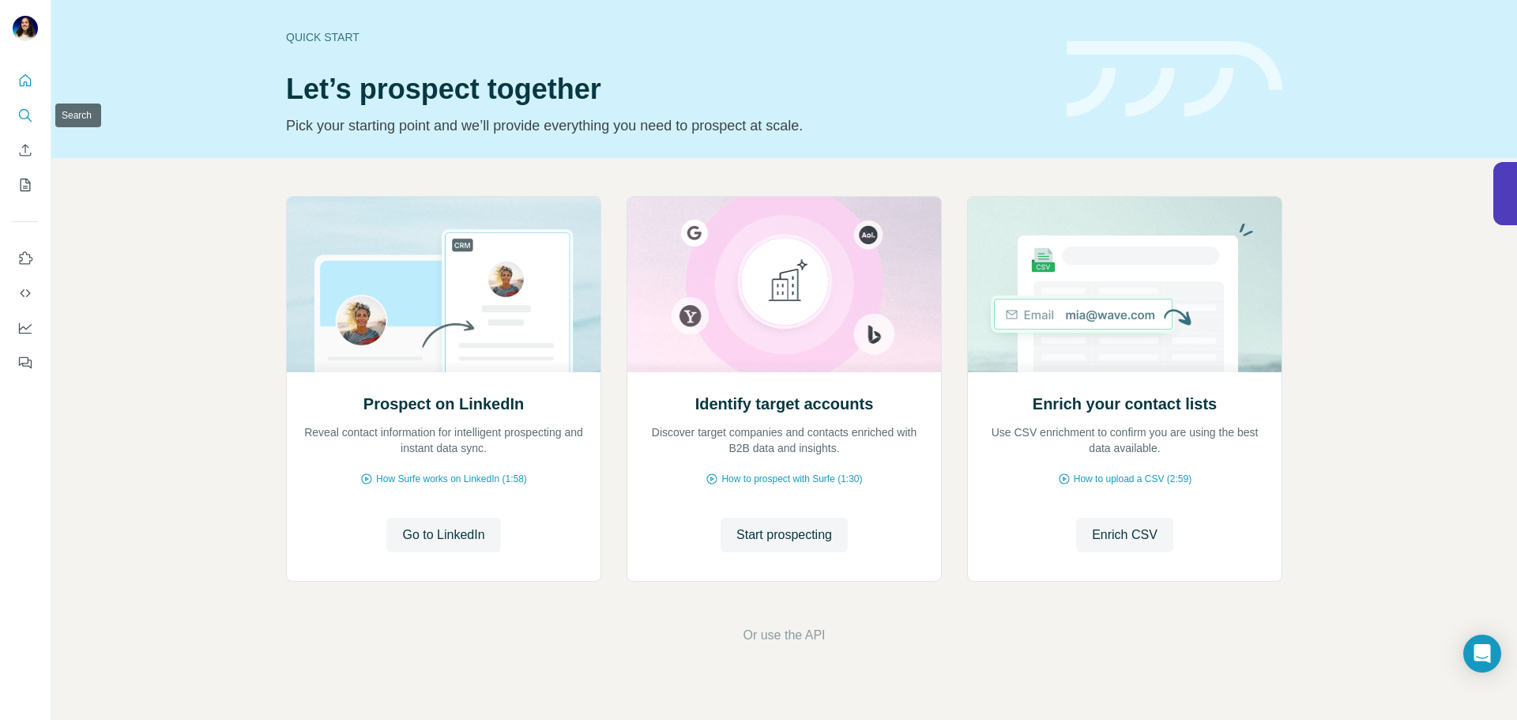
click at [28, 119] on icon "Search" at bounding box center [25, 115] width 16 height 16
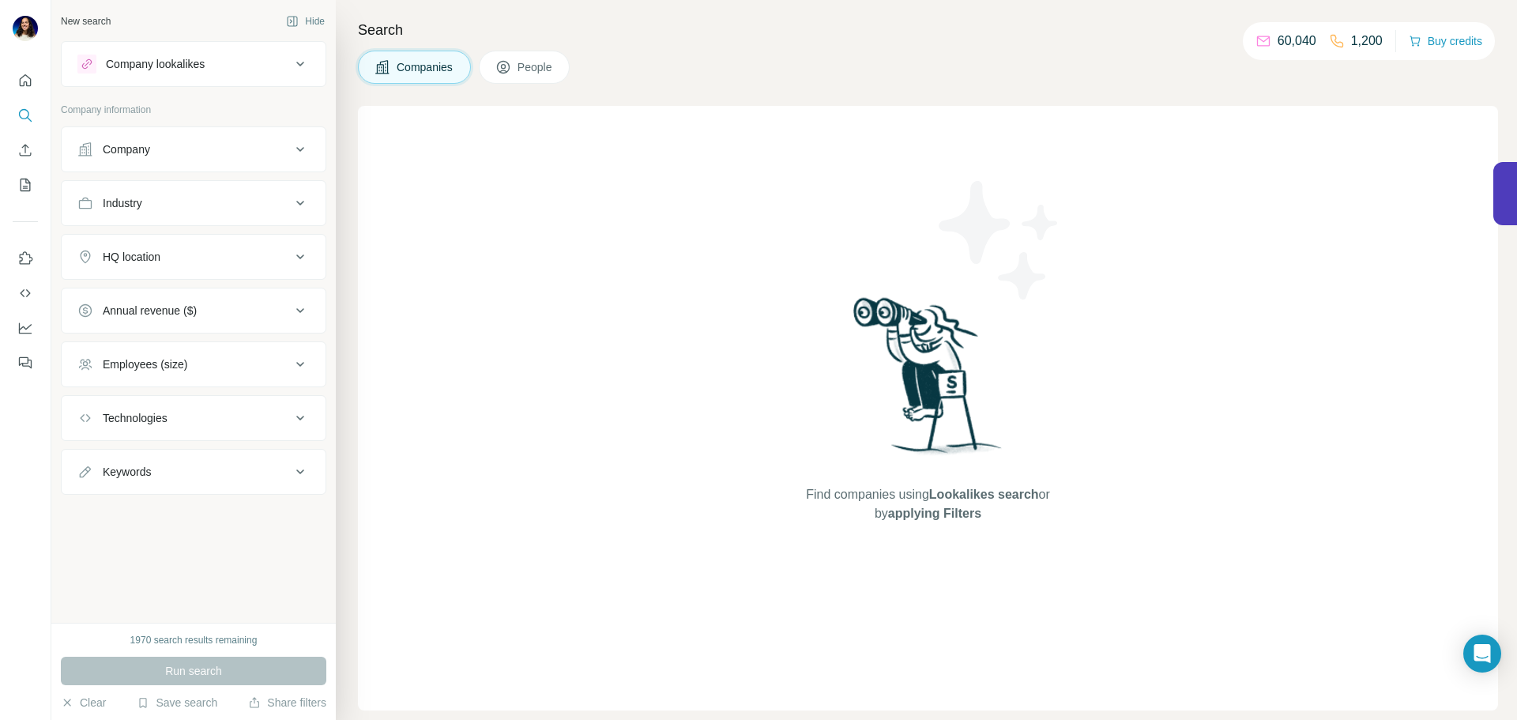
click at [160, 83] on div "Company lookalikes" at bounding box center [193, 64] width 265 height 46
click at [171, 68] on div "Company lookalikes" at bounding box center [155, 64] width 99 height 16
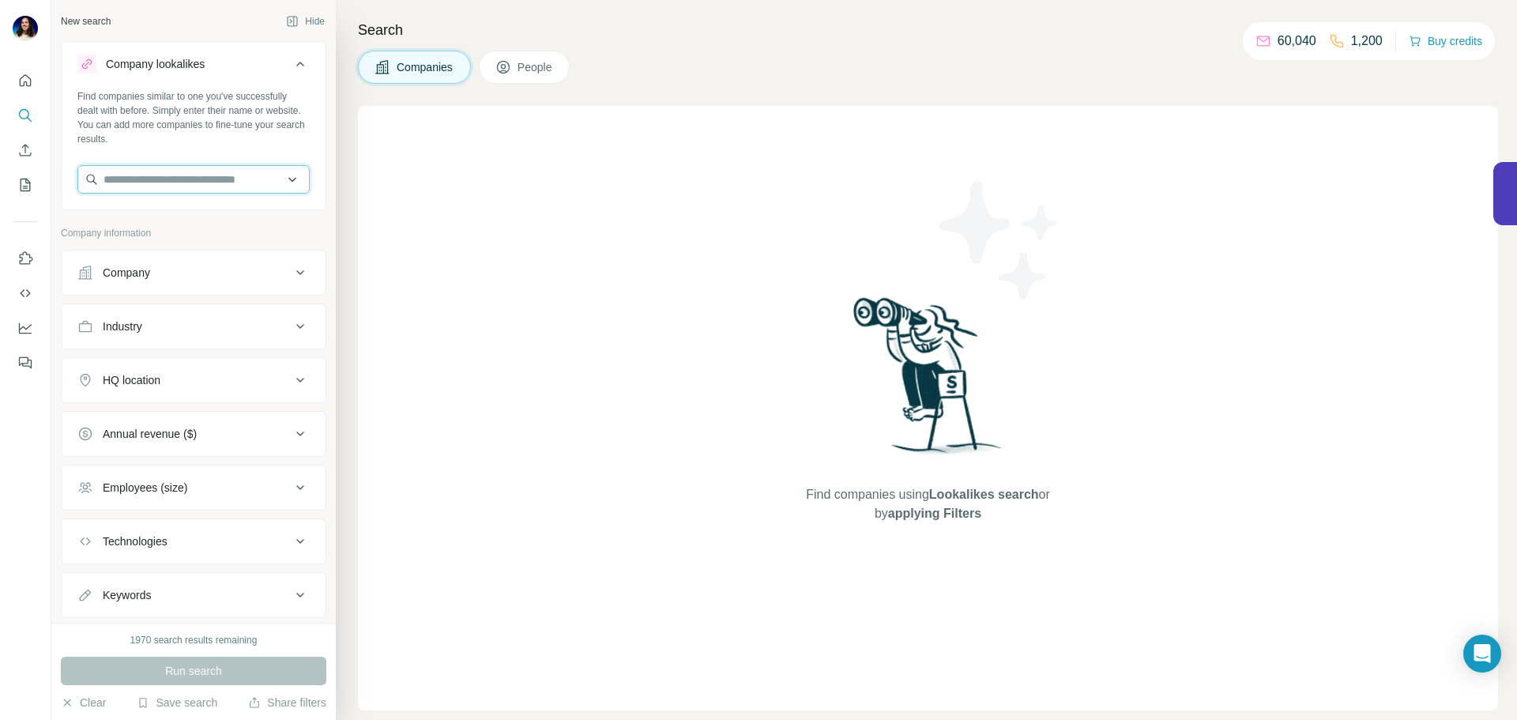
click at [161, 187] on input "text" at bounding box center [193, 179] width 232 height 28
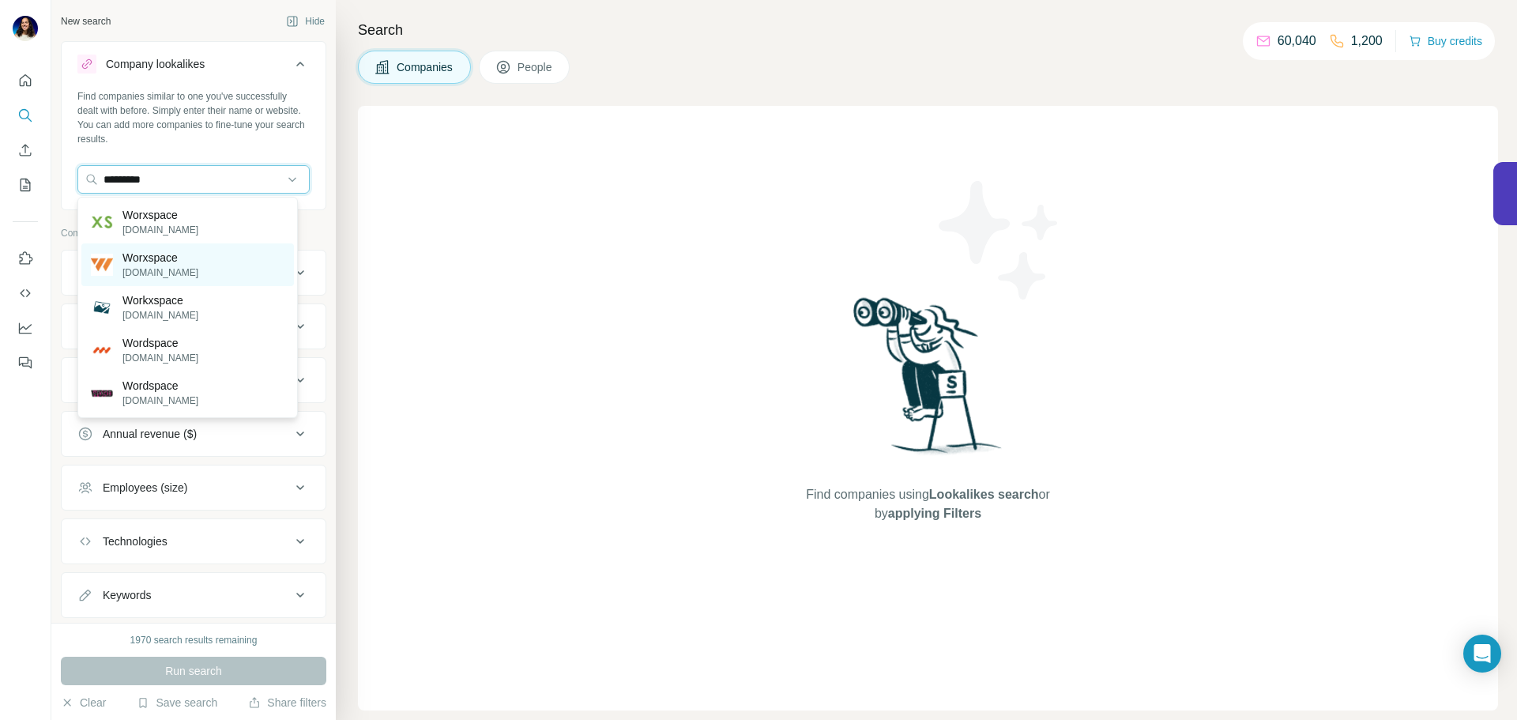
type input "*********"
click at [161, 280] on div "Worxspace [DOMAIN_NAME]" at bounding box center [187, 264] width 212 height 43
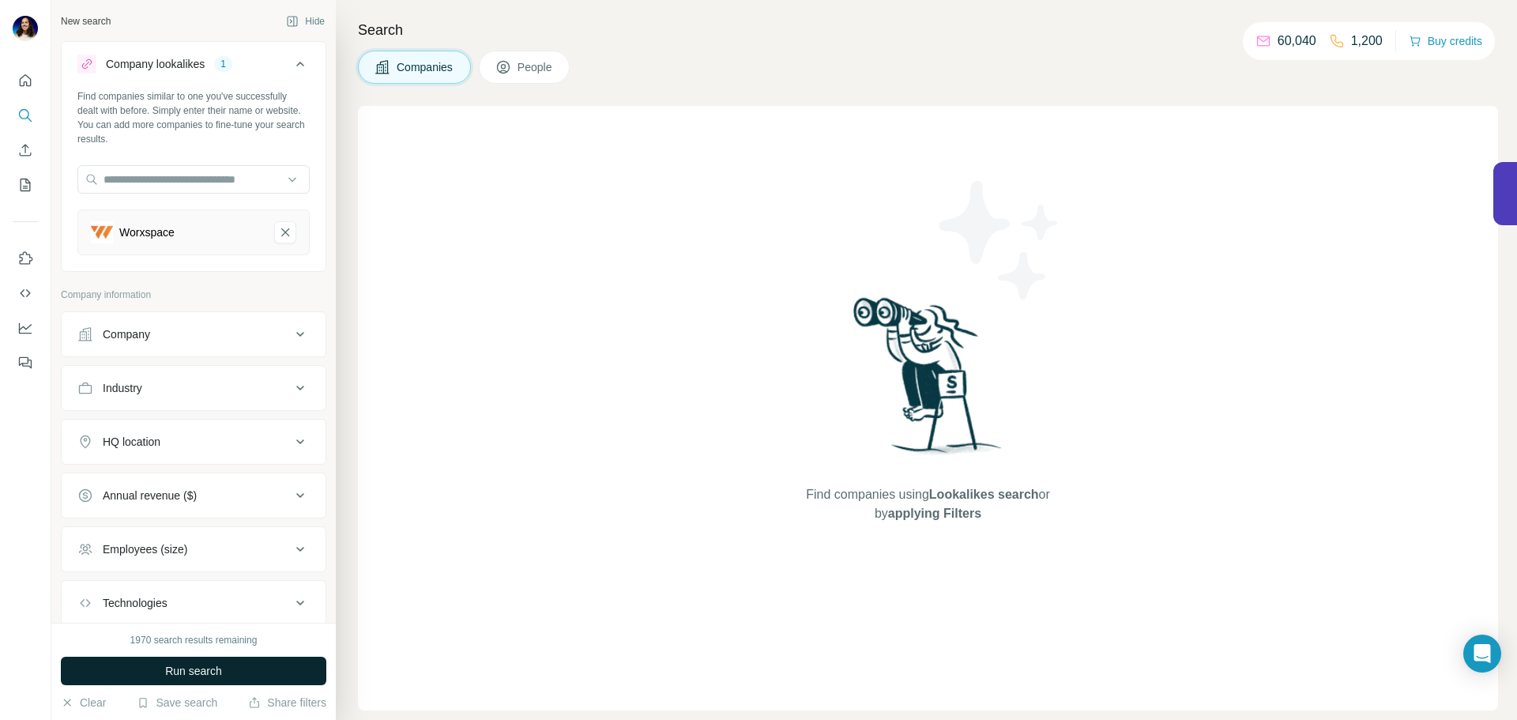
click at [209, 671] on span "Run search" at bounding box center [193, 671] width 57 height 16
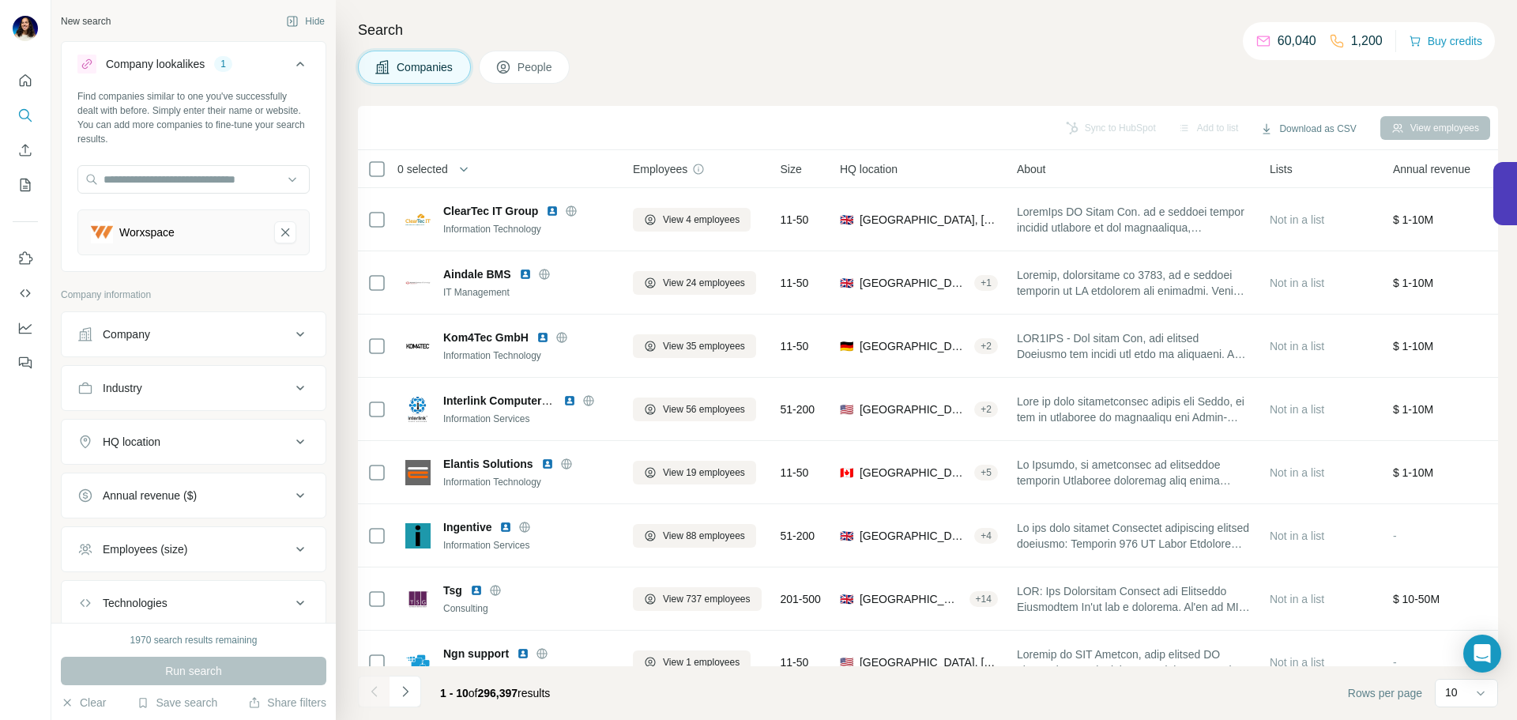
click at [1027, 111] on div "Sync to HubSpot Add to list Download as CSV View employees" at bounding box center [928, 128] width 1140 height 44
click at [1054, 121] on div "Sync to HubSpot Add to list Download as CSV View employees" at bounding box center [928, 128] width 1124 height 28
click at [1089, 124] on div "Sync to HubSpot Add to list Download as CSV View employees" at bounding box center [928, 128] width 1124 height 28
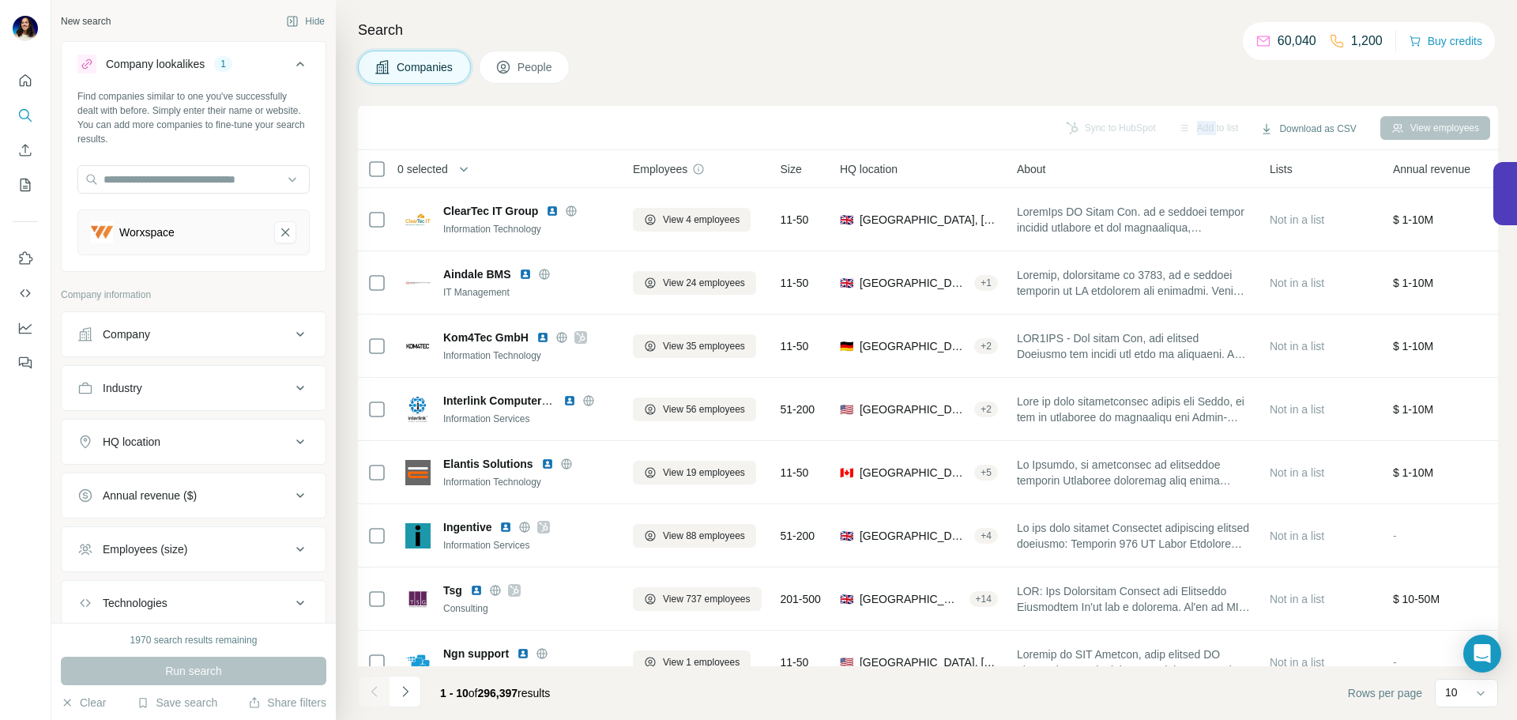
click at [1089, 124] on div "Sync to HubSpot Add to list Download as CSV View employees" at bounding box center [928, 128] width 1124 height 28
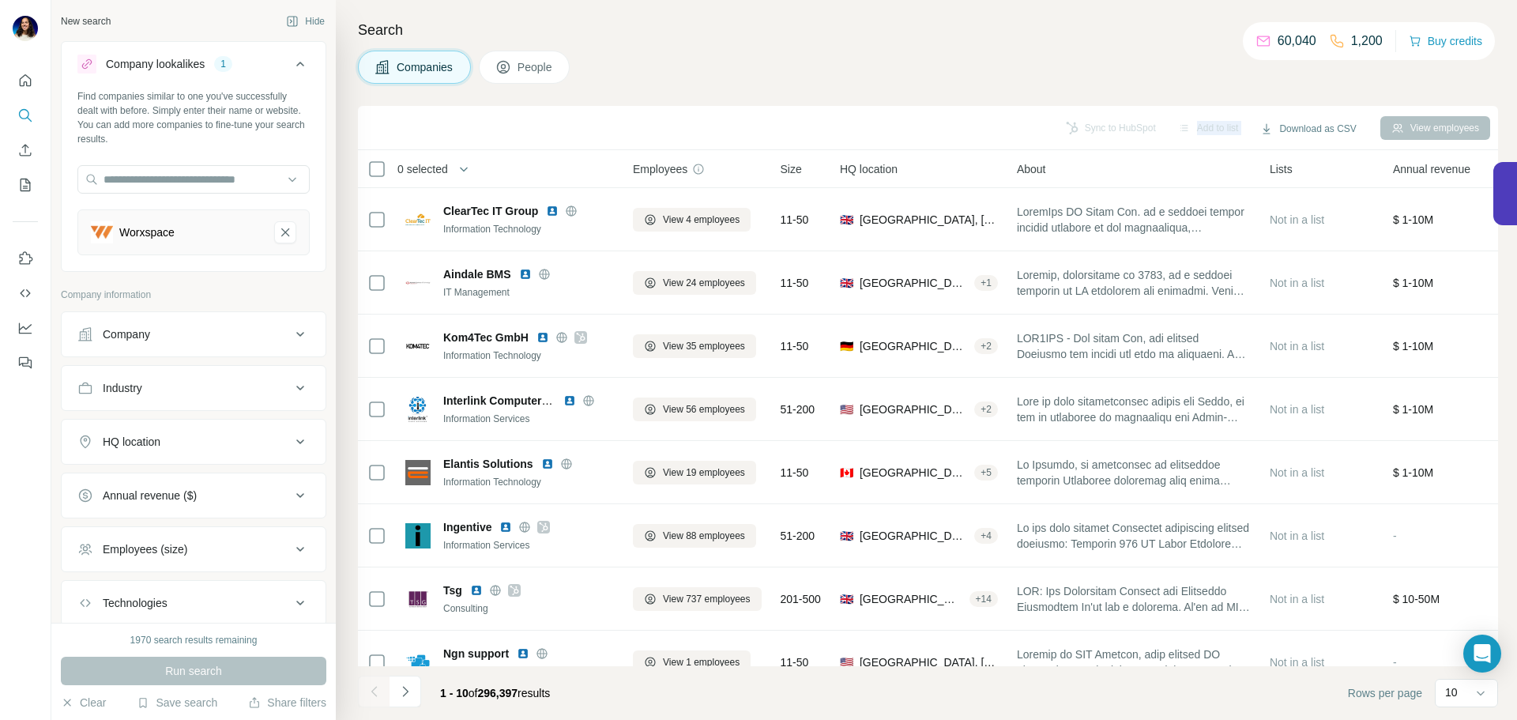
click at [1089, 124] on div "Sync to HubSpot Add to list Download as CSV View employees" at bounding box center [928, 128] width 1124 height 28
click at [535, 71] on span "People" at bounding box center [535, 67] width 36 height 16
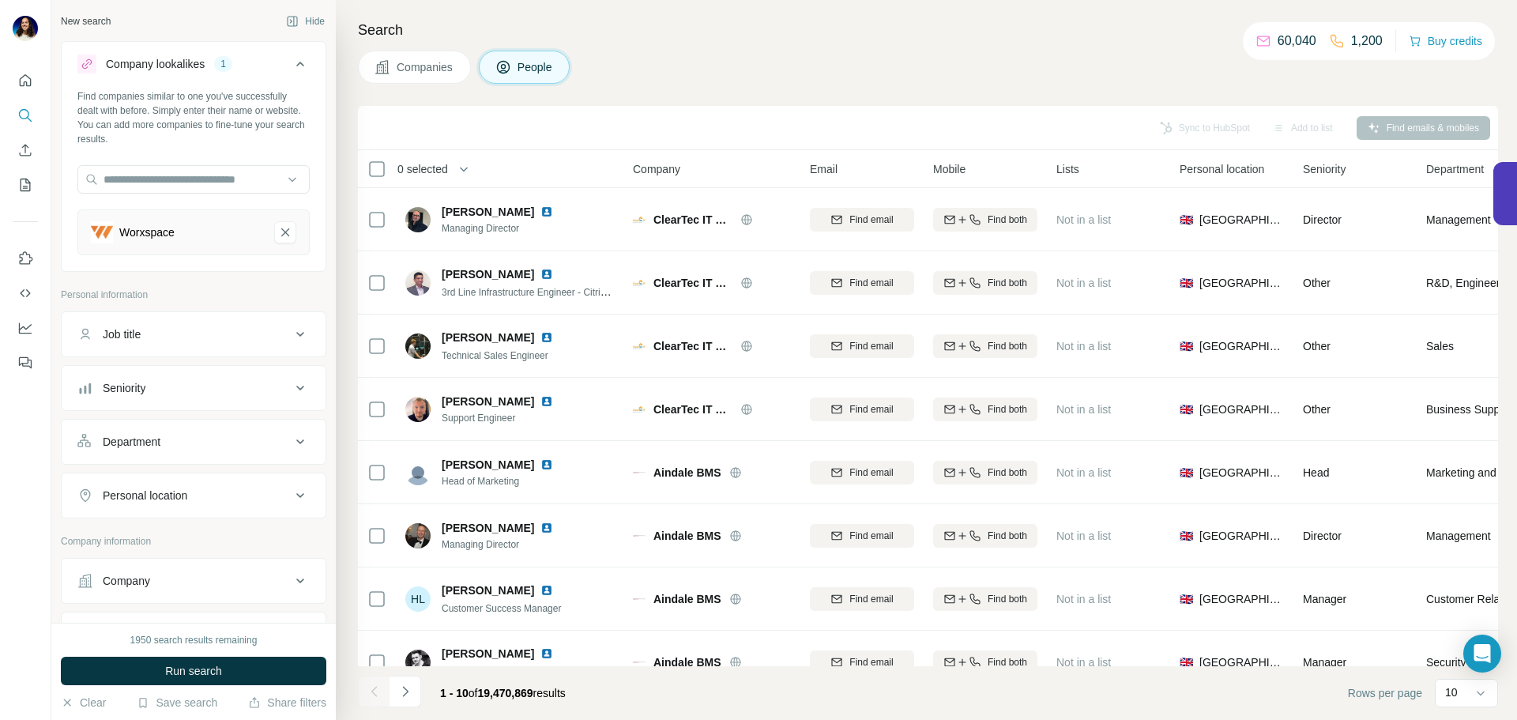
click at [437, 66] on span "Companies" at bounding box center [426, 67] width 58 height 16
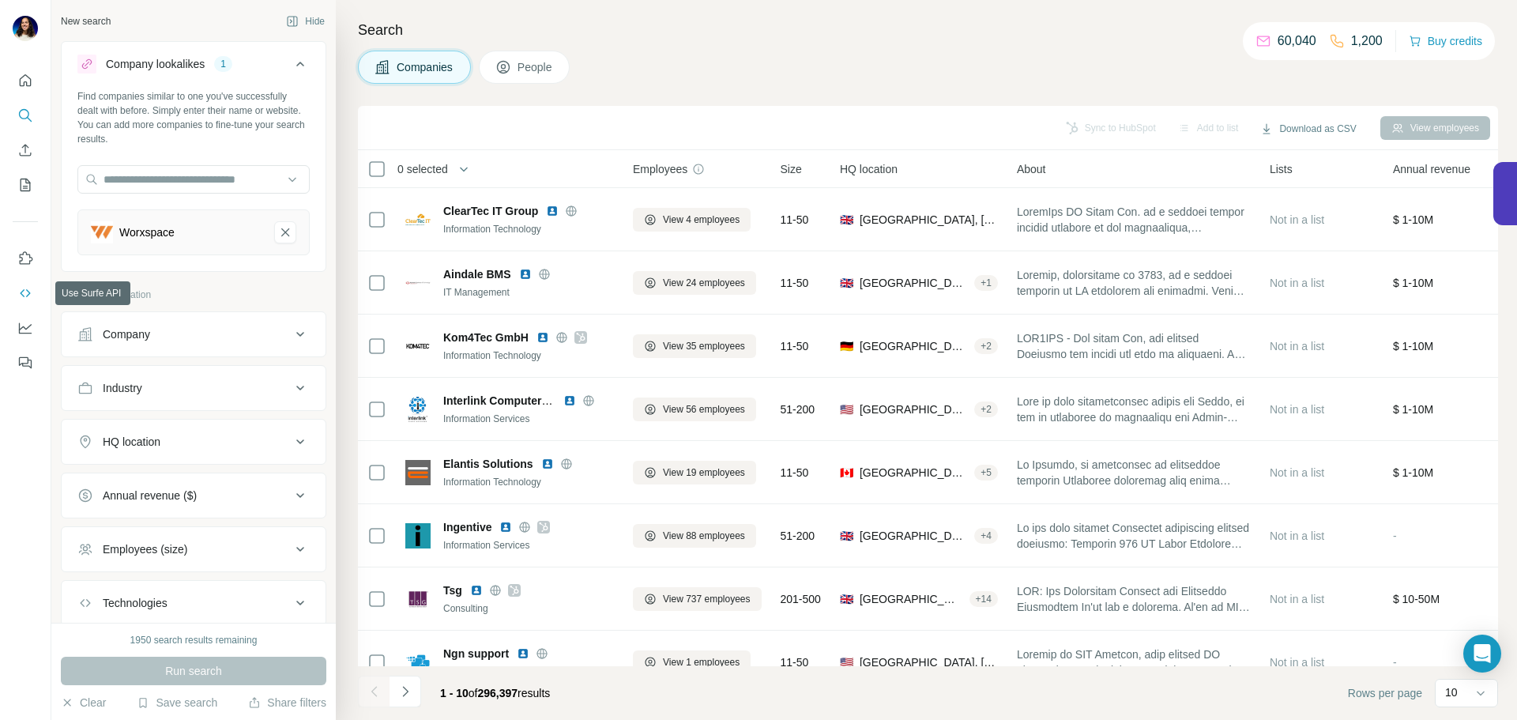
click at [22, 287] on icon "Use Surfe API" at bounding box center [25, 293] width 16 height 16
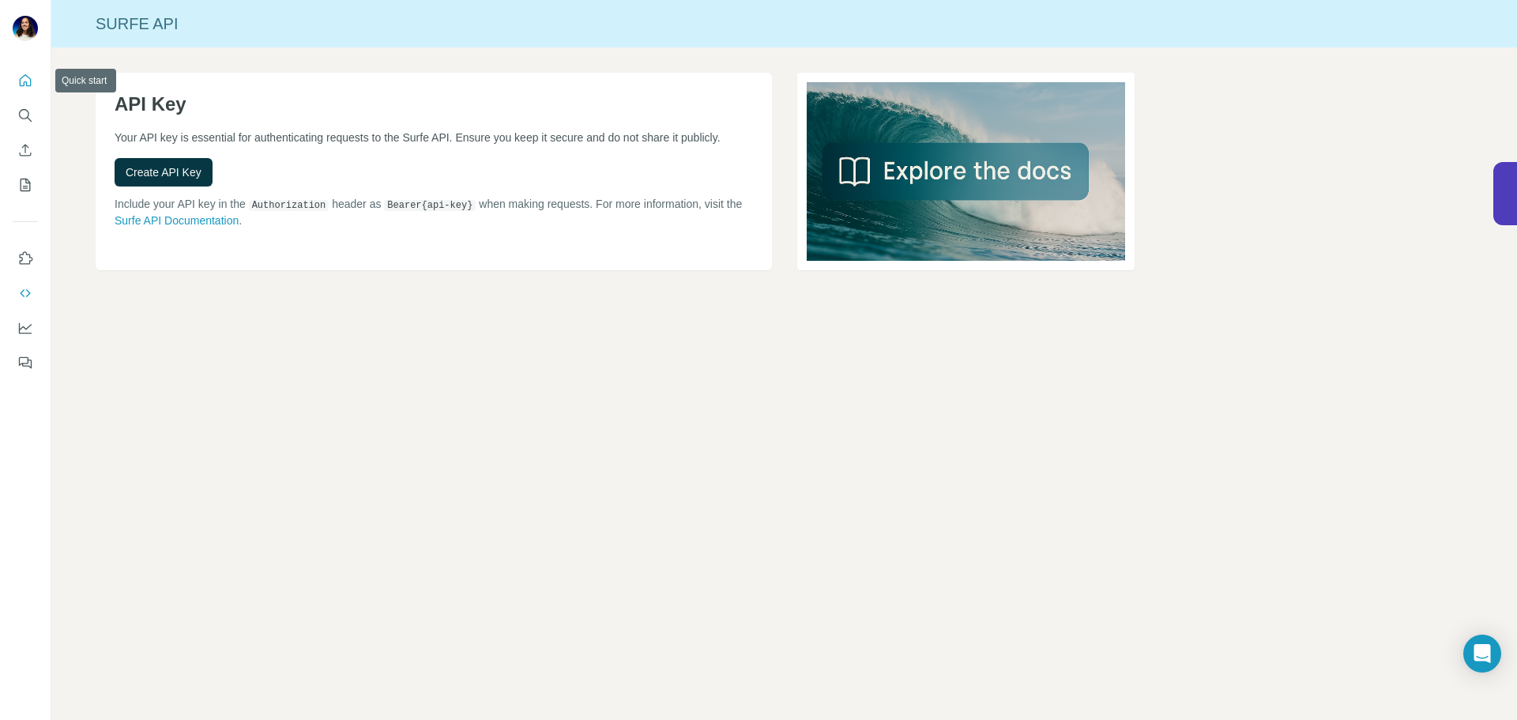
click at [25, 71] on button "Quick start" at bounding box center [25, 80] width 25 height 28
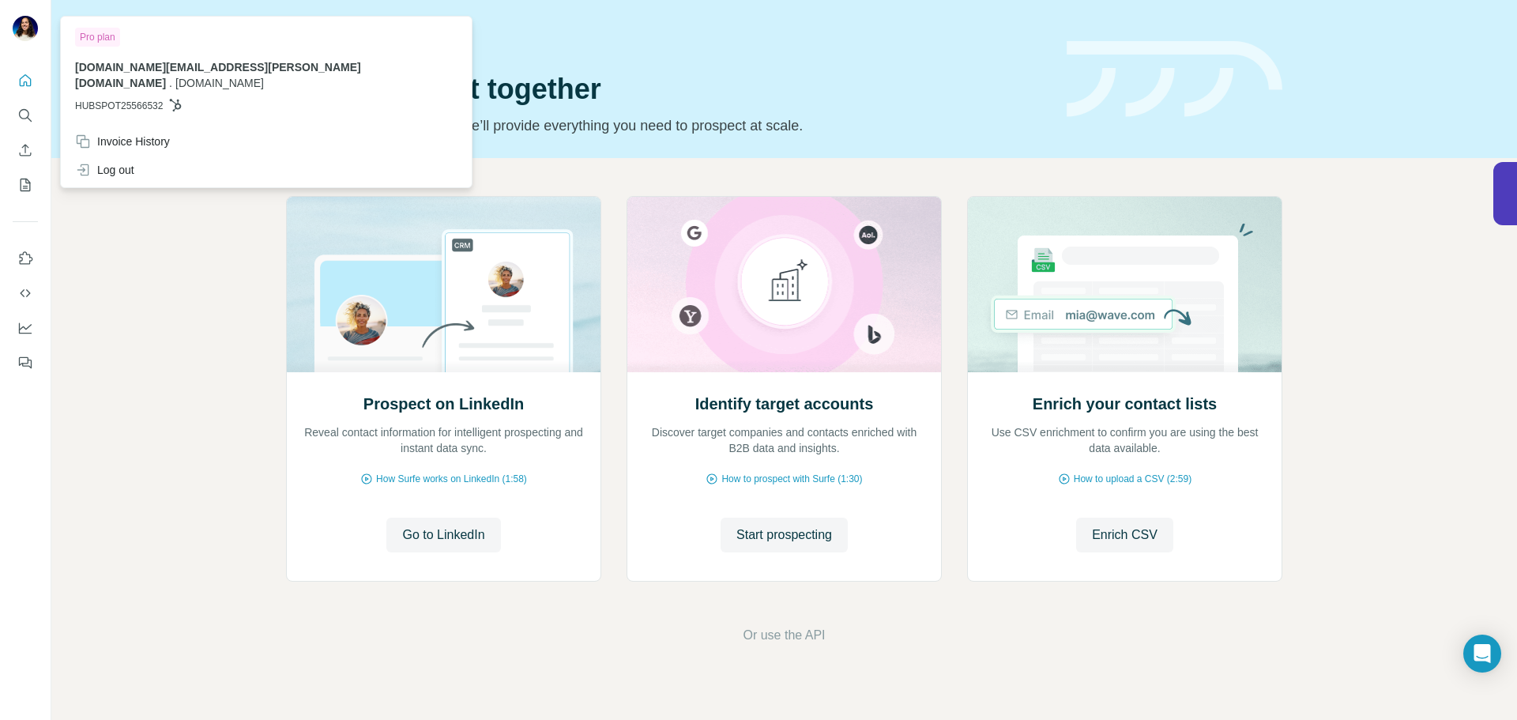
click at [31, 33] on img at bounding box center [25, 28] width 25 height 25
click at [180, 99] on icon at bounding box center [175, 105] width 13 height 13
click at [133, 99] on span "HUBSPOT25566532" at bounding box center [119, 106] width 88 height 14
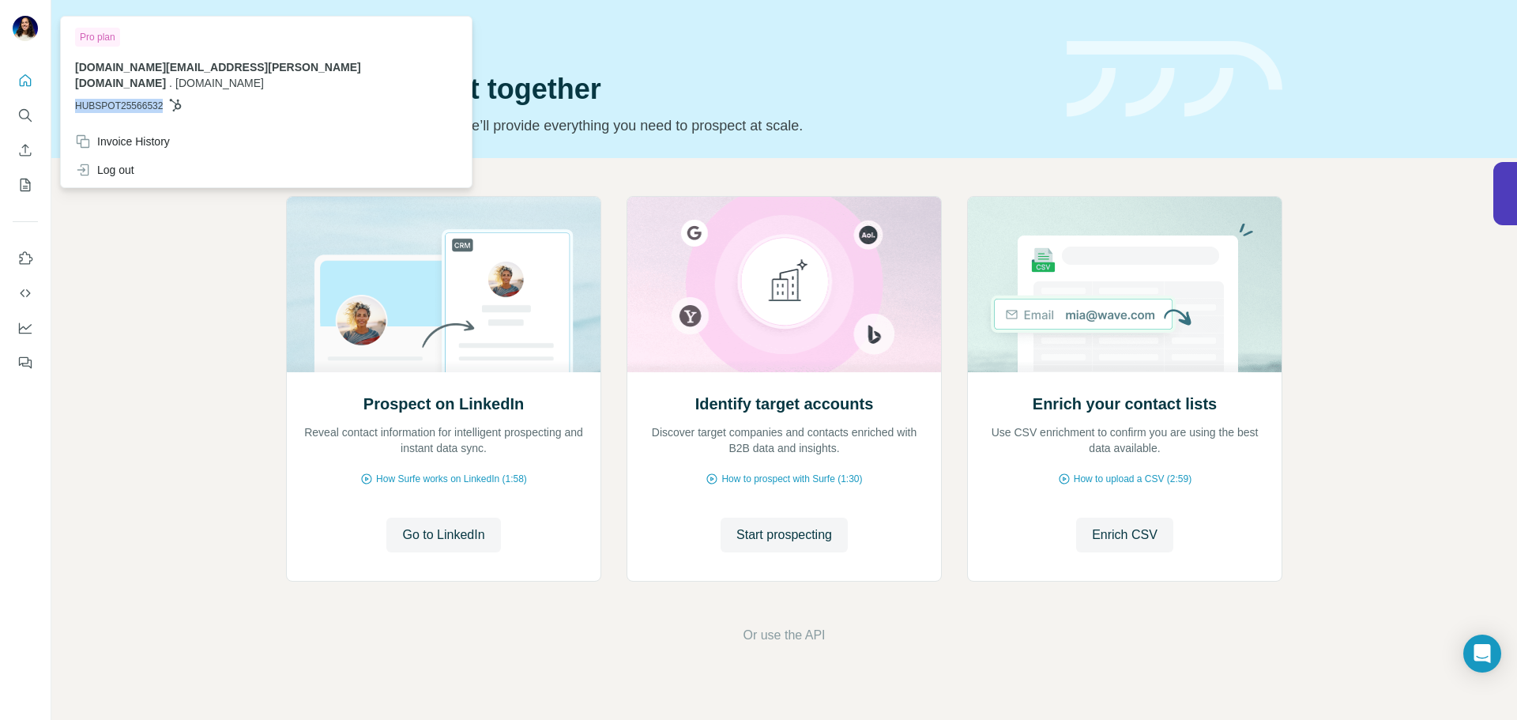
click at [200, 97] on div "Pro plan [DOMAIN_NAME][EMAIL_ADDRESS][PERSON_NAME][DOMAIN_NAME] . [DOMAIN_NAME]…" at bounding box center [266, 73] width 404 height 107
click at [35, 35] on img at bounding box center [25, 28] width 25 height 25
click at [23, 179] on icon "My lists" at bounding box center [26, 185] width 10 height 13
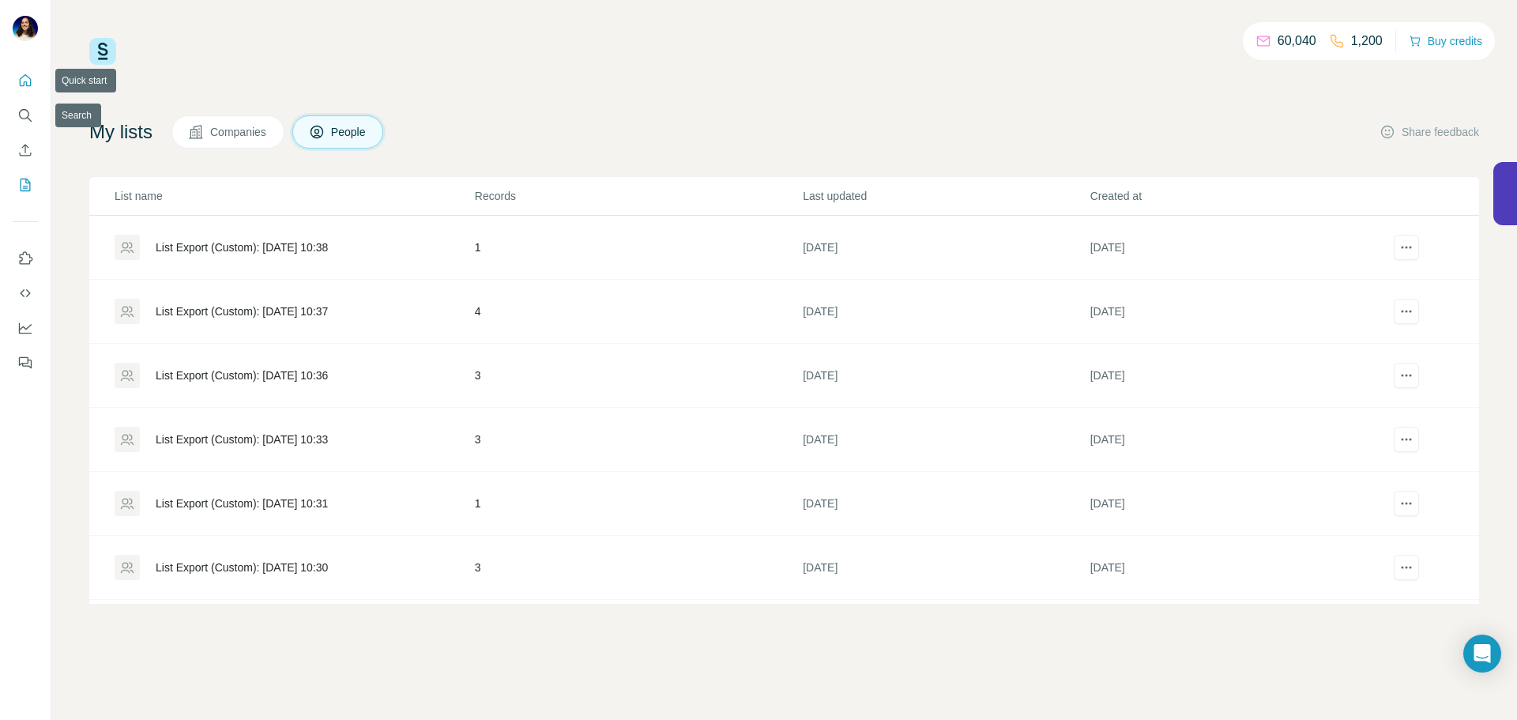
click at [26, 81] on icon "Quick start" at bounding box center [25, 81] width 16 height 16
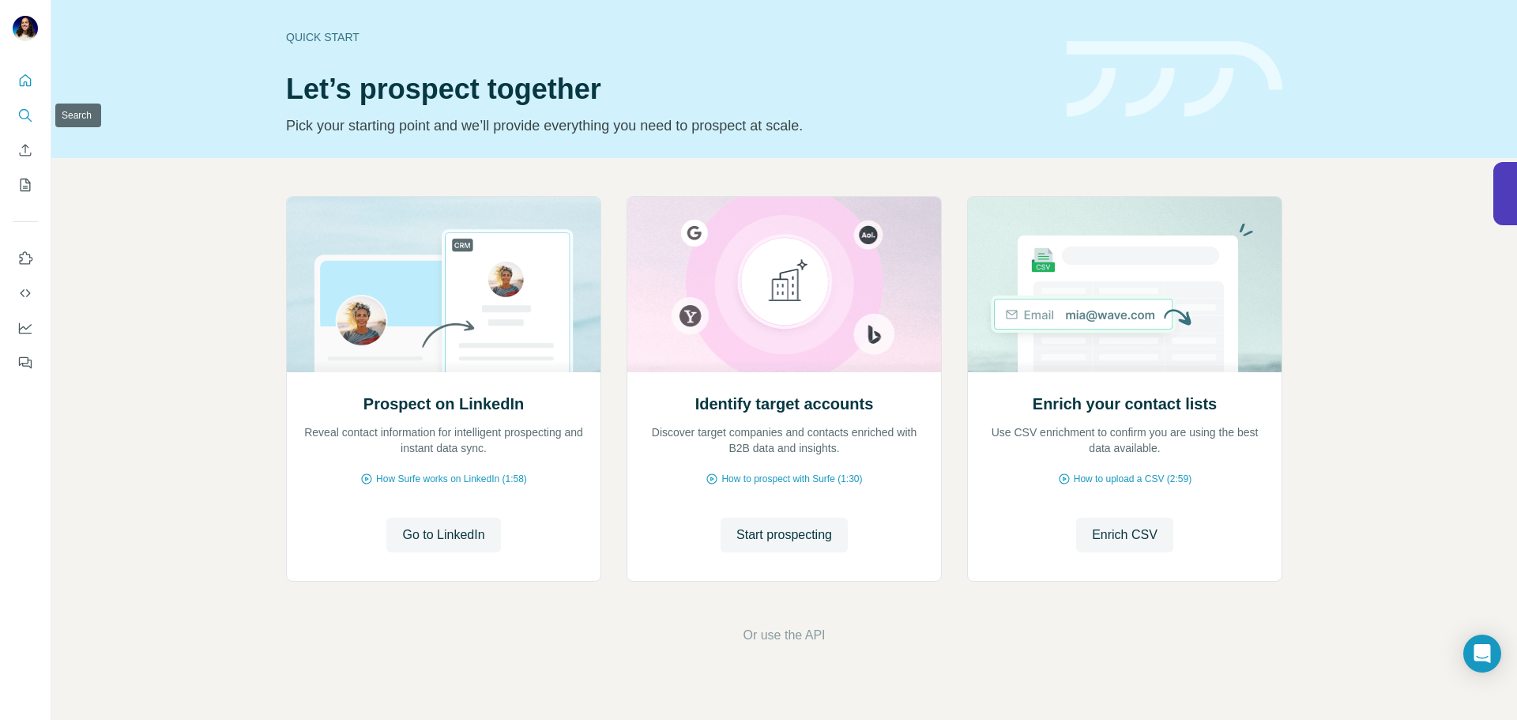
click at [21, 115] on icon "Search" at bounding box center [25, 115] width 16 height 16
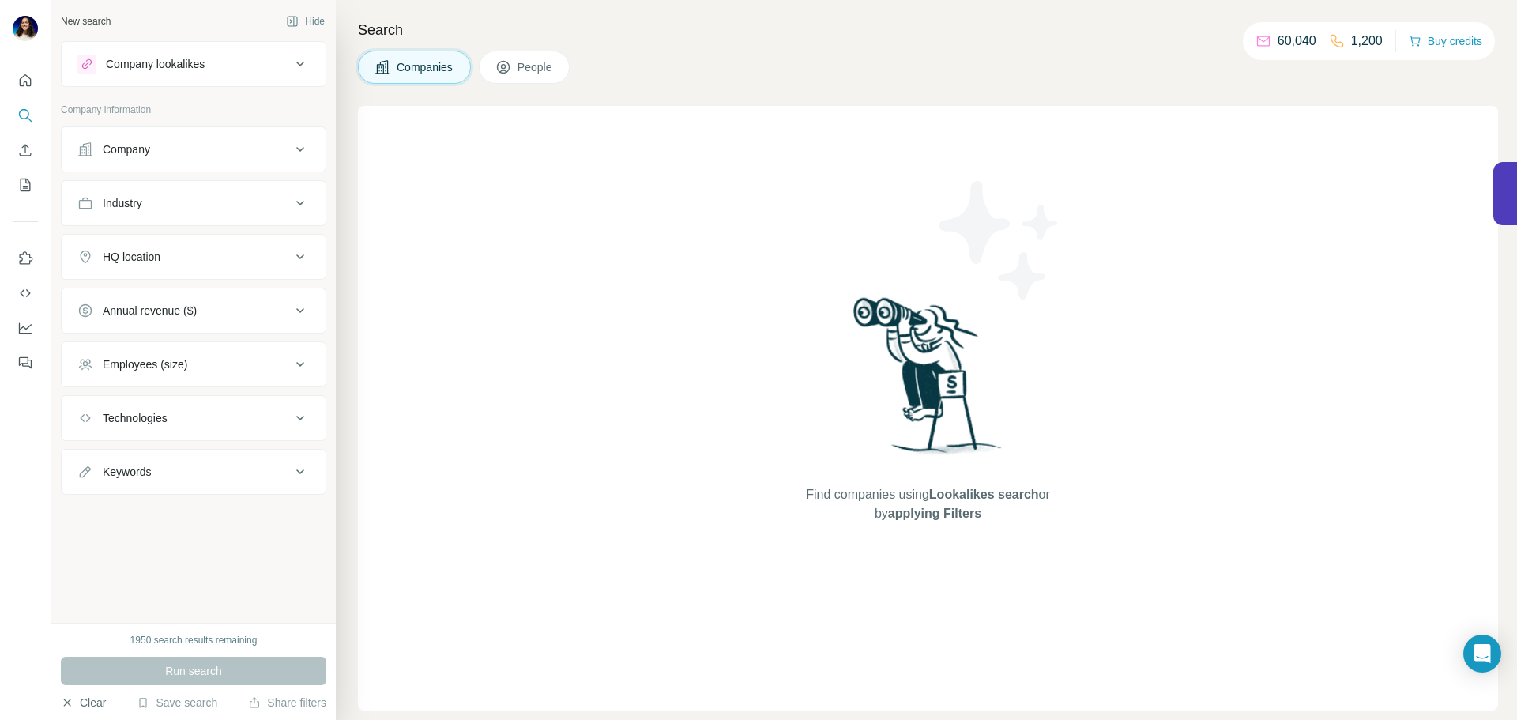
click at [88, 701] on button "Clear" at bounding box center [83, 702] width 45 height 16
click at [216, 555] on div "New search Hide Company lookalikes Company information Company Industry HQ loca…" at bounding box center [193, 311] width 284 height 622
click at [180, 636] on div "1950 search results remaining" at bounding box center [193, 640] width 127 height 14
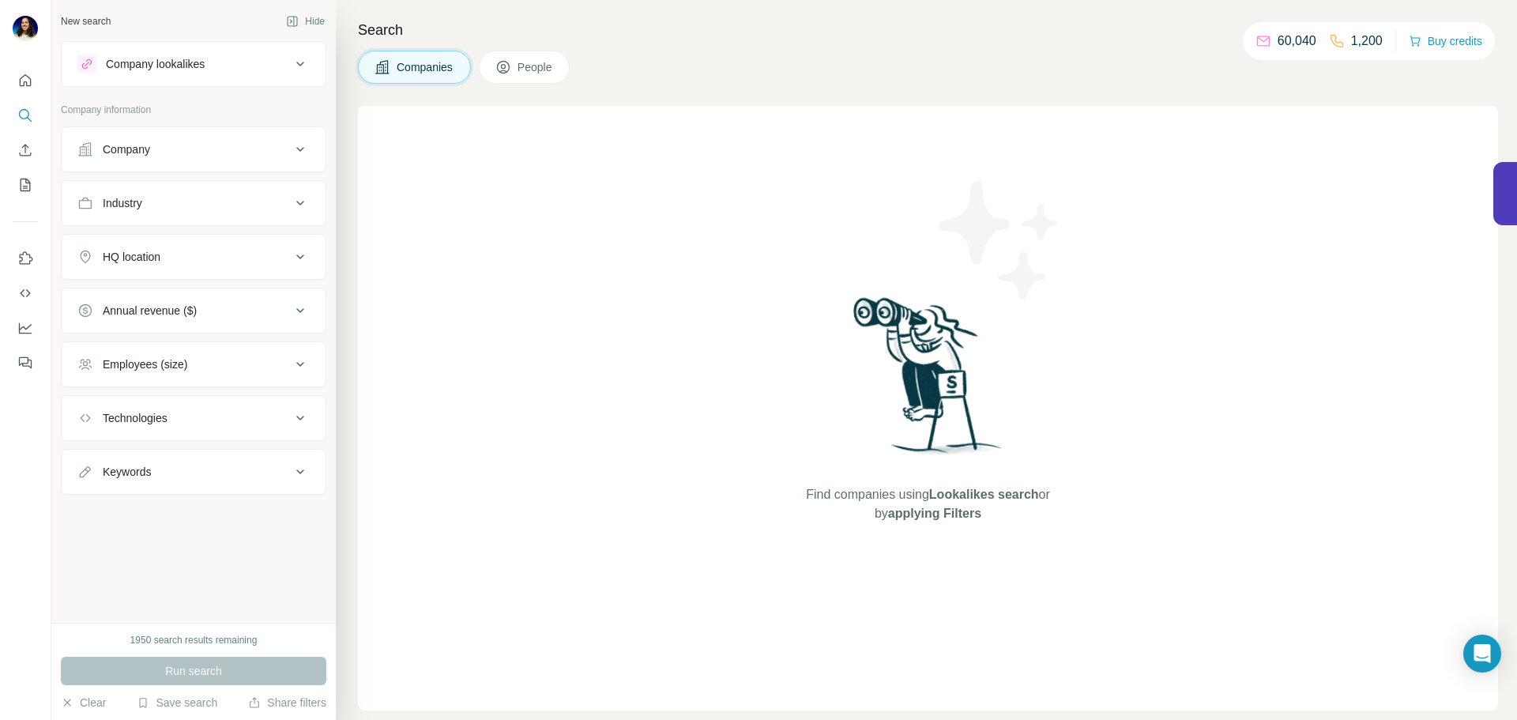
click at [209, 418] on div "Technologies" at bounding box center [183, 418] width 213 height 16
click at [228, 248] on button "HQ location" at bounding box center [194, 257] width 264 height 38
click at [246, 139] on button "Company" at bounding box center [194, 149] width 264 height 38
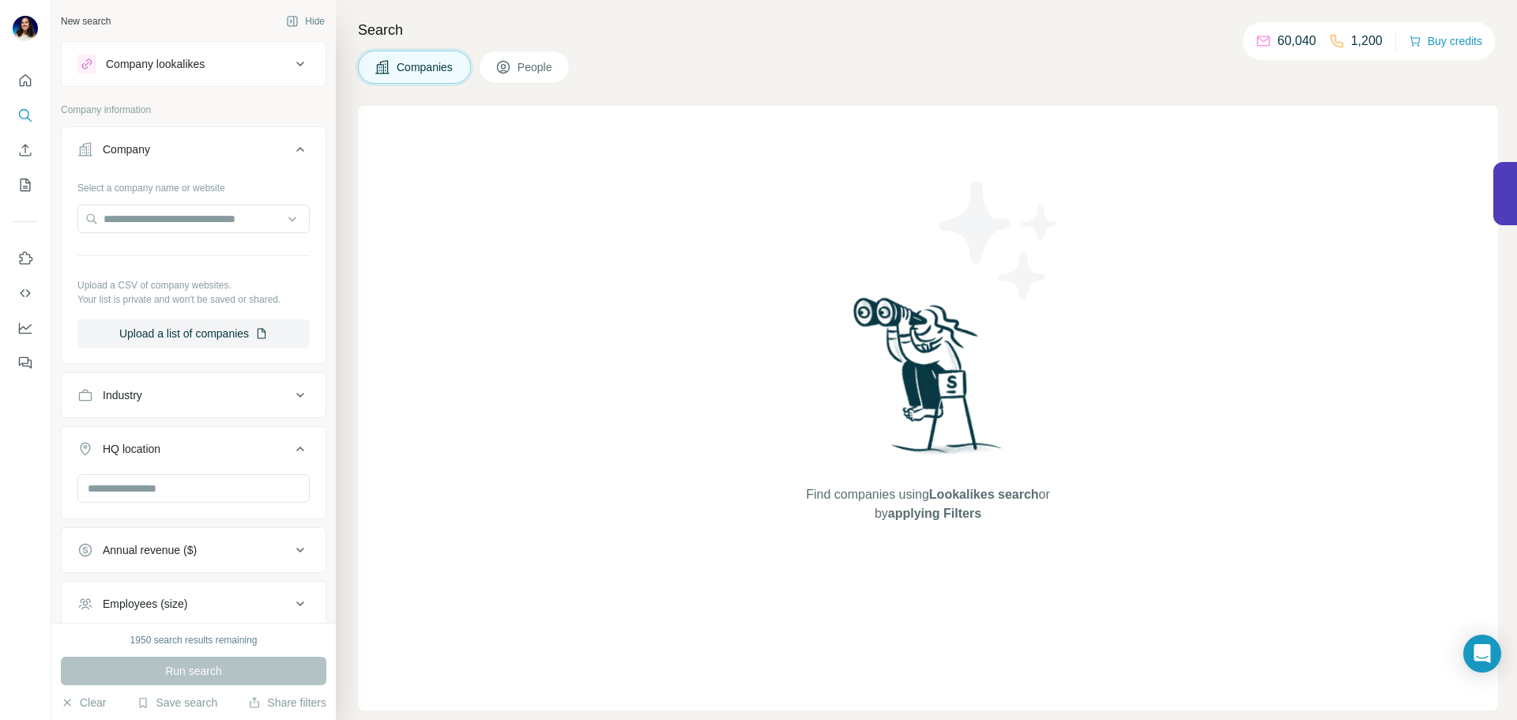
click at [1289, 47] on p "60,040" at bounding box center [1296, 41] width 39 height 19
click at [25, 73] on icon "Quick start" at bounding box center [25, 81] width 16 height 16
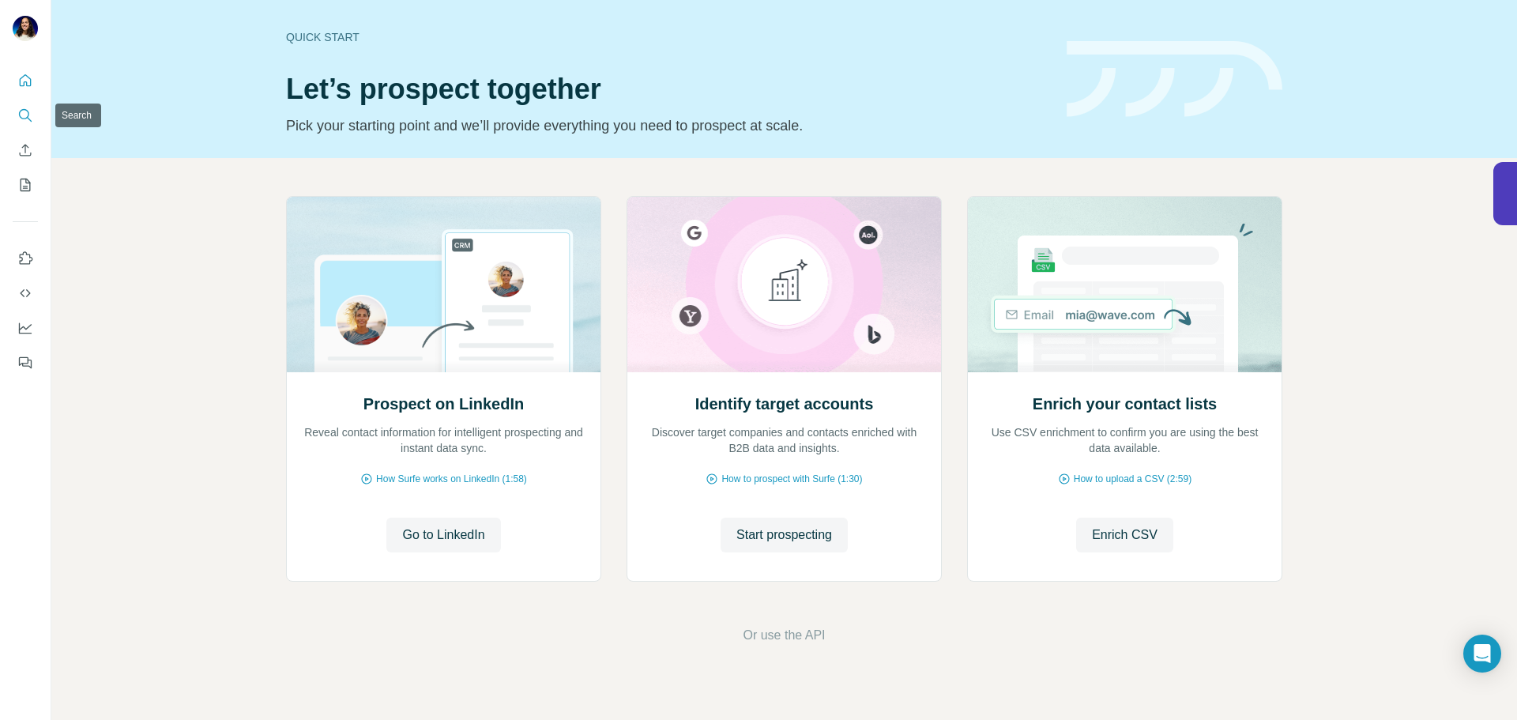
click at [17, 125] on button "Search" at bounding box center [25, 115] width 25 height 28
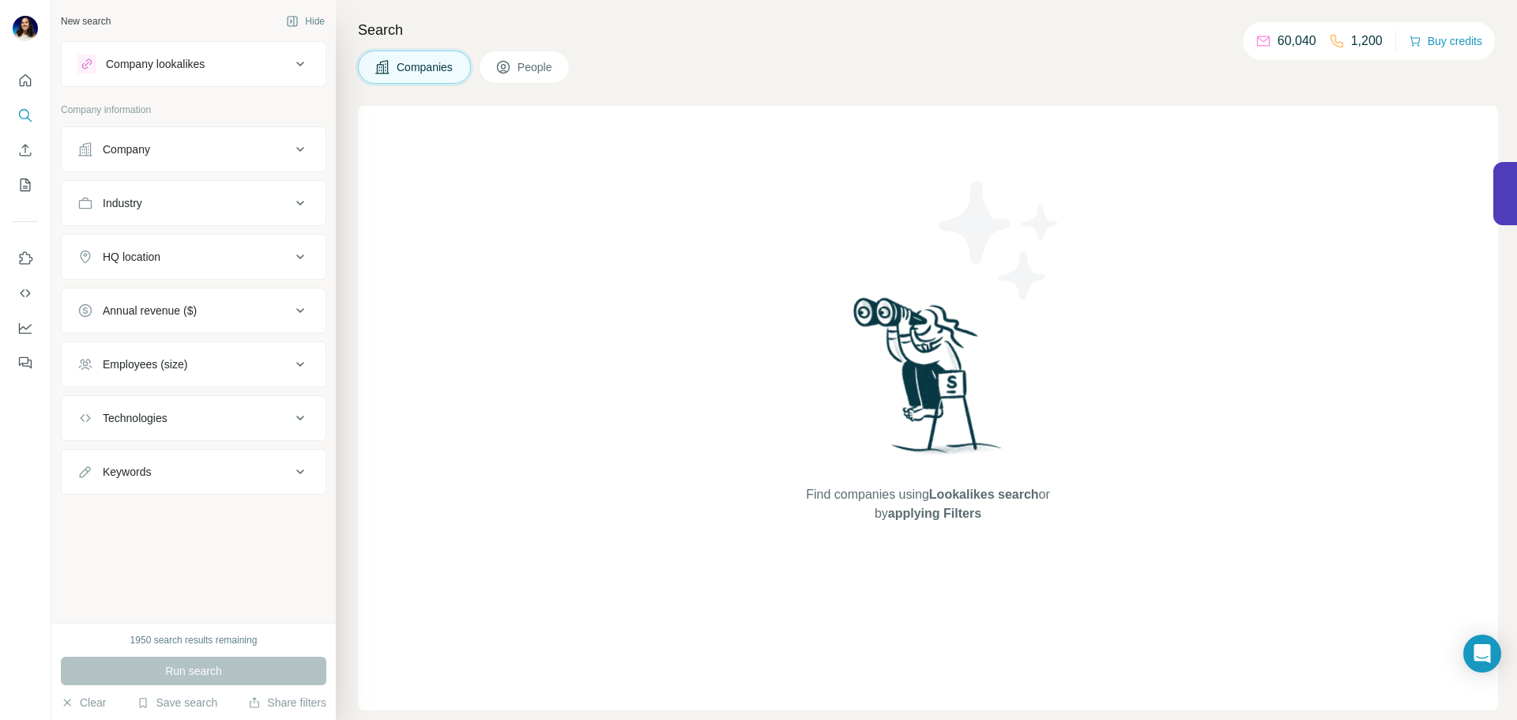
click at [52, 719] on div "1950 search results remaining Run search Clear Save search Share filters" at bounding box center [193, 670] width 284 height 97
click at [29, 26] on img at bounding box center [25, 28] width 25 height 25
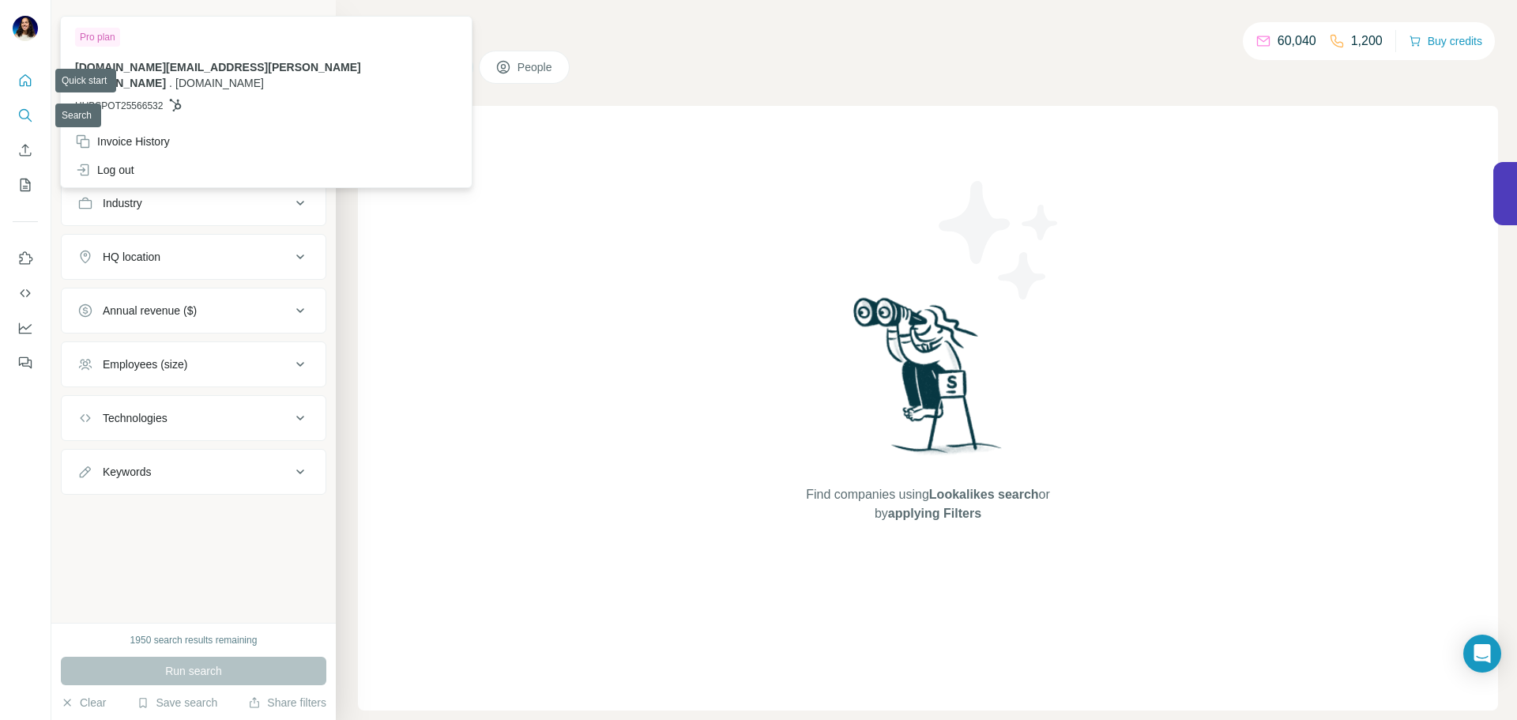
click at [25, 80] on icon "Quick start" at bounding box center [25, 81] width 16 height 16
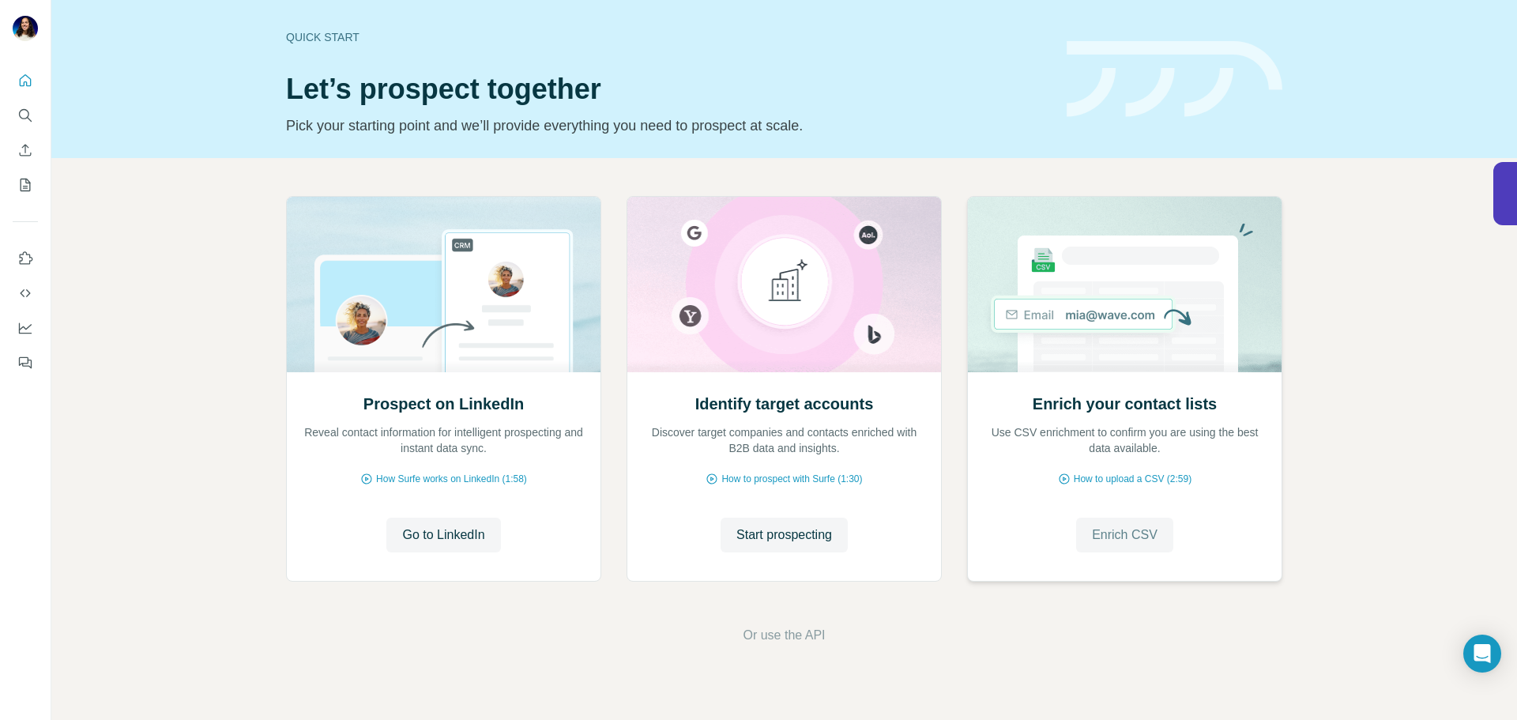
click at [1110, 540] on span "Enrich CSV" at bounding box center [1125, 534] width 66 height 19
click at [750, 544] on button "Start prospecting" at bounding box center [783, 534] width 127 height 35
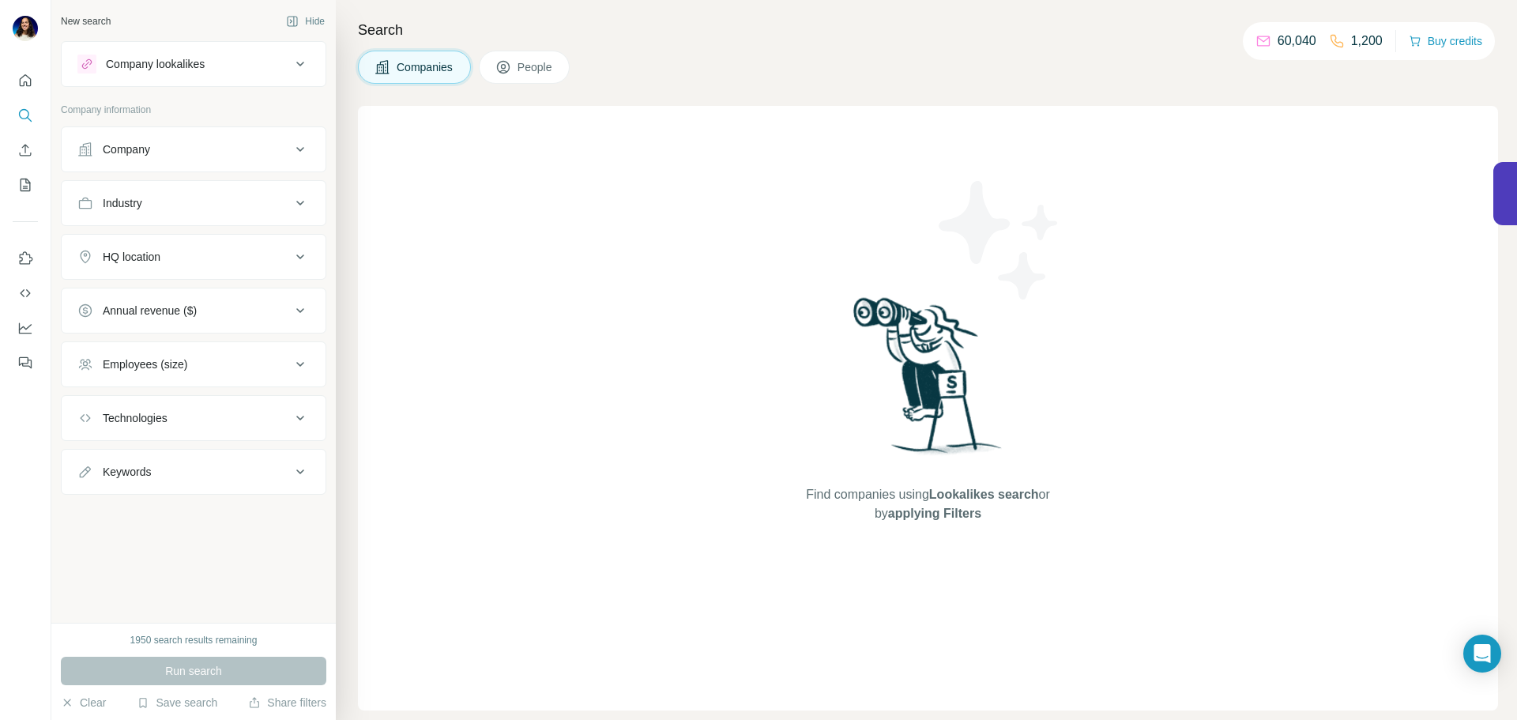
click at [179, 160] on button "Company" at bounding box center [194, 149] width 264 height 38
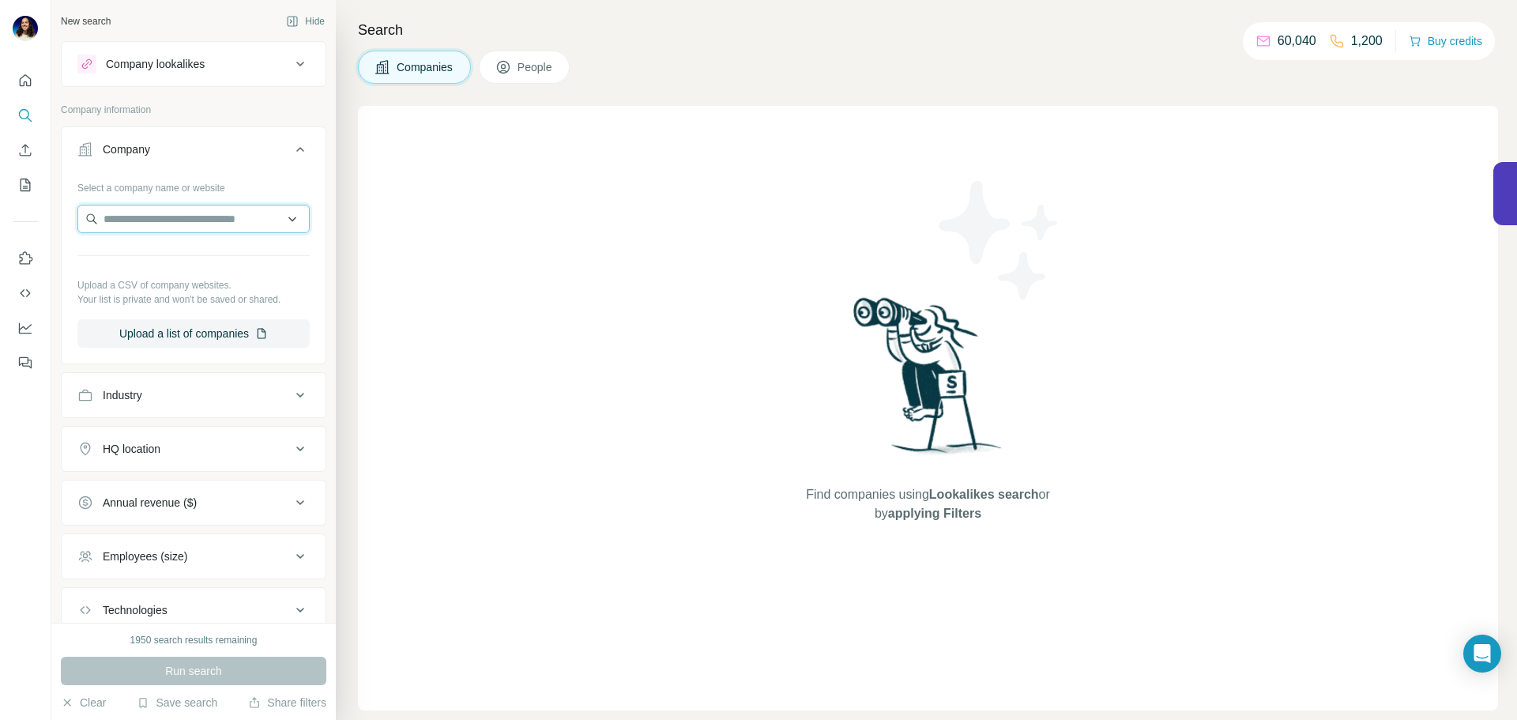
click at [175, 215] on input "text" at bounding box center [193, 219] width 232 height 28
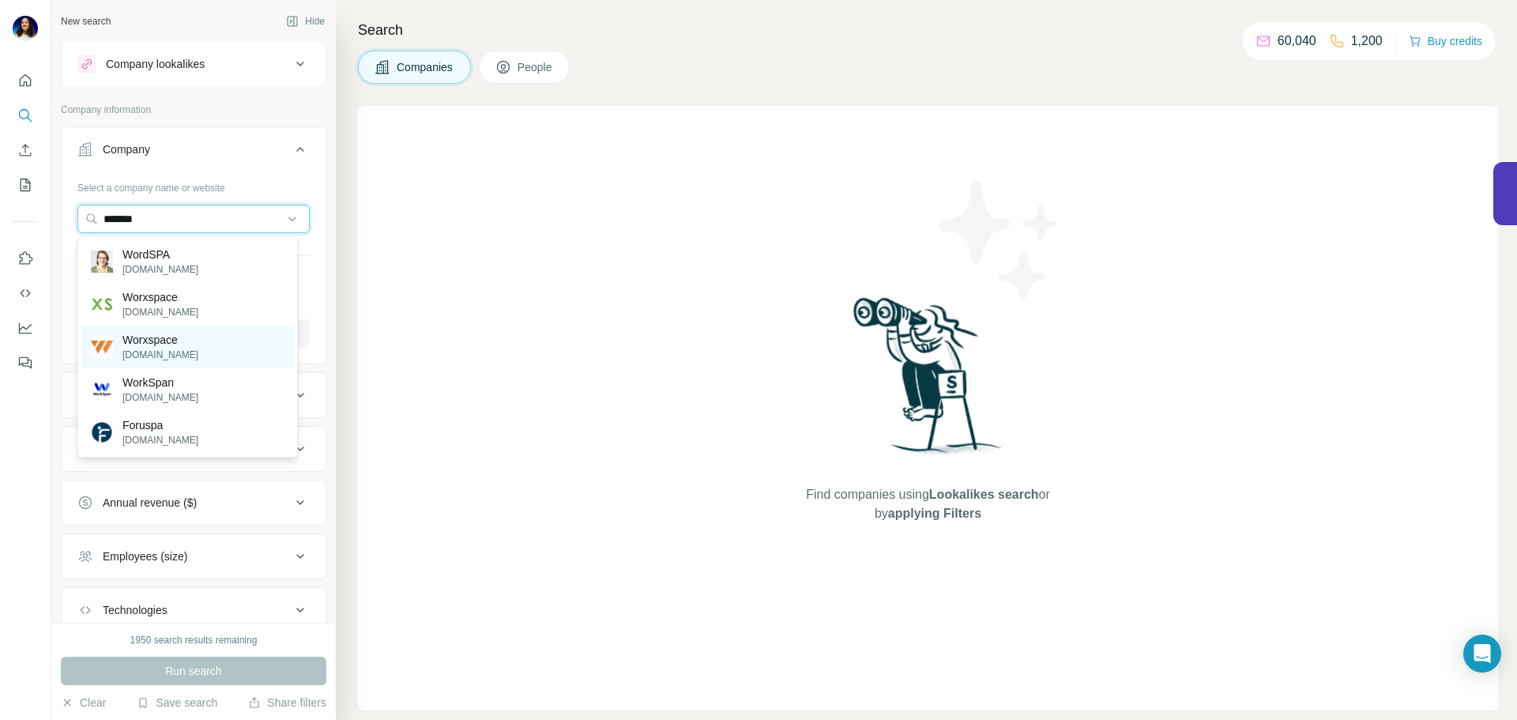
type input "*******"
click at [174, 357] on p "[DOMAIN_NAME]" at bounding box center [160, 355] width 76 height 14
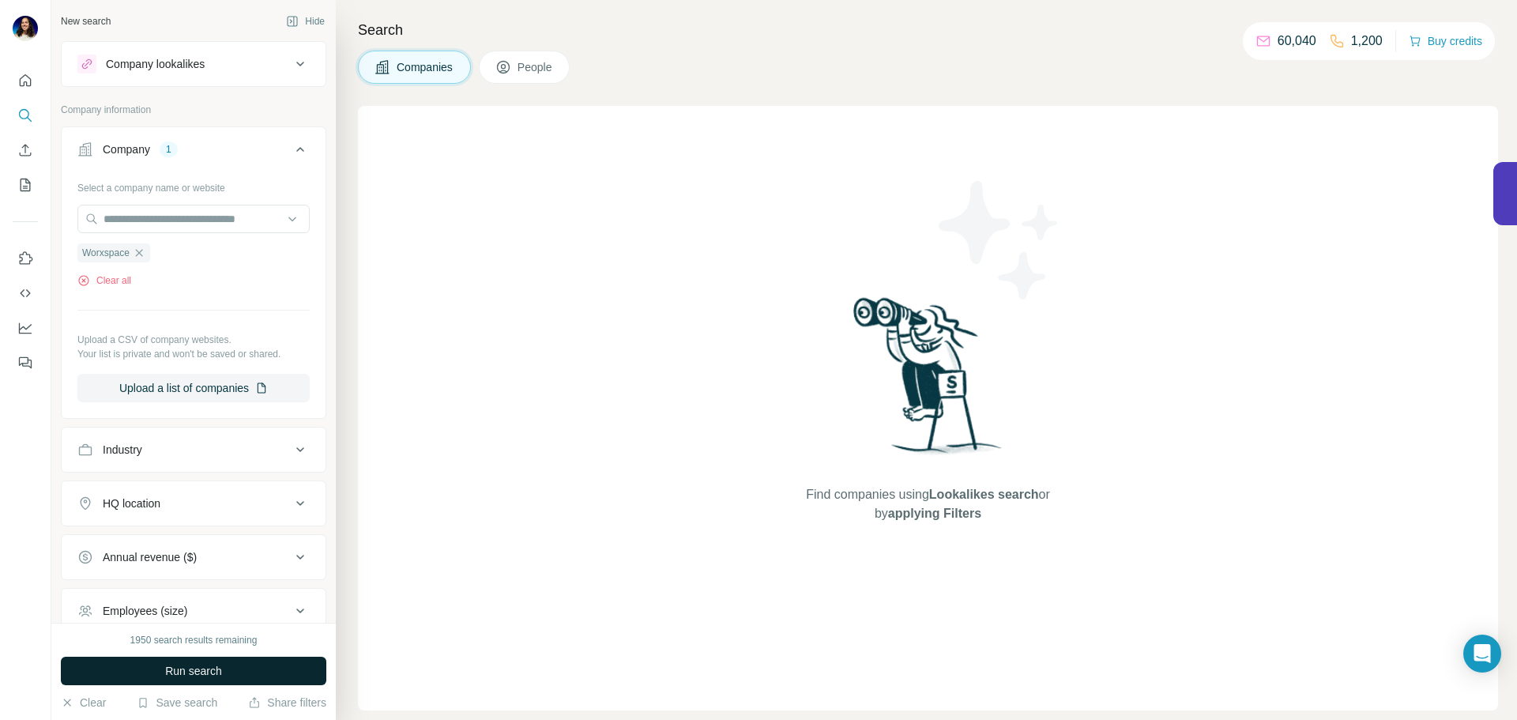
click at [212, 675] on span "Run search" at bounding box center [193, 671] width 57 height 16
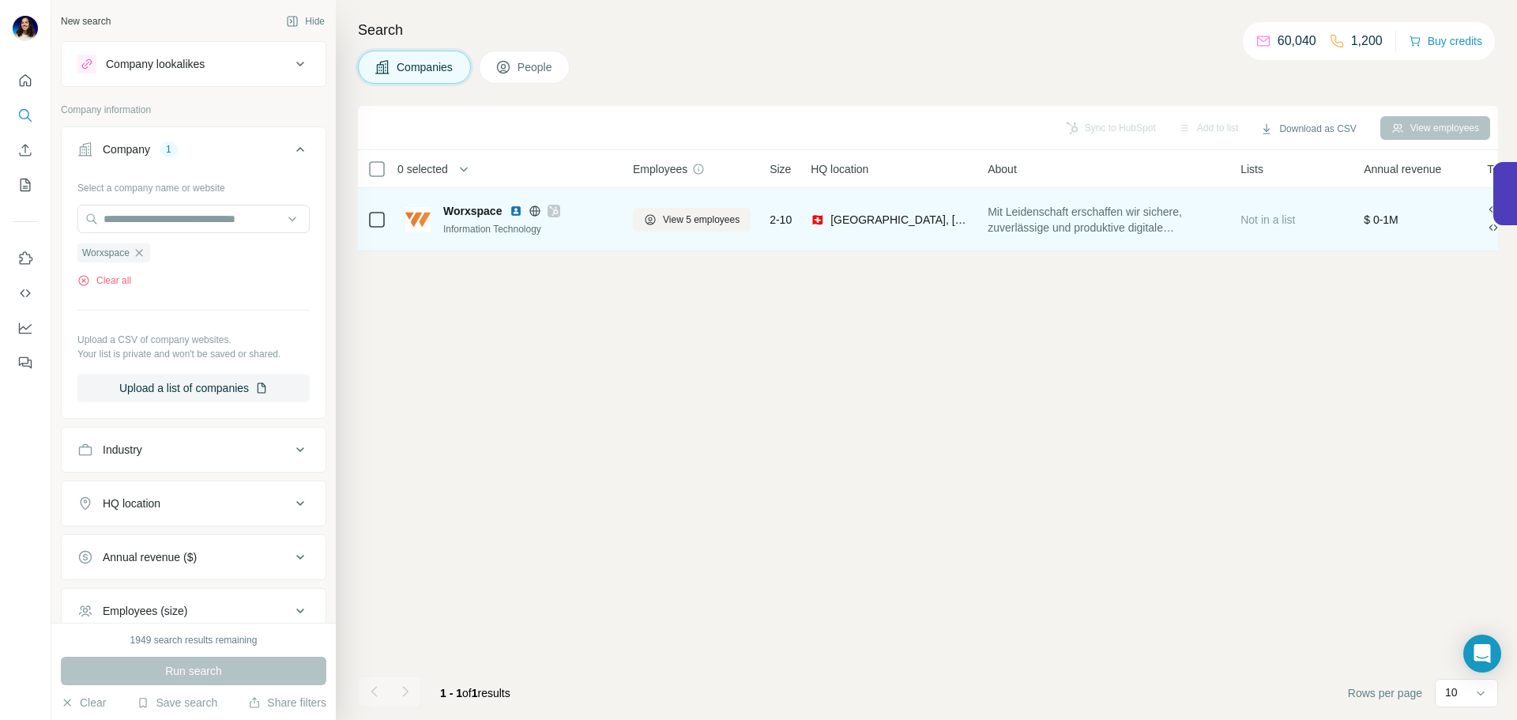
click at [552, 212] on icon at bounding box center [553, 211] width 9 height 13
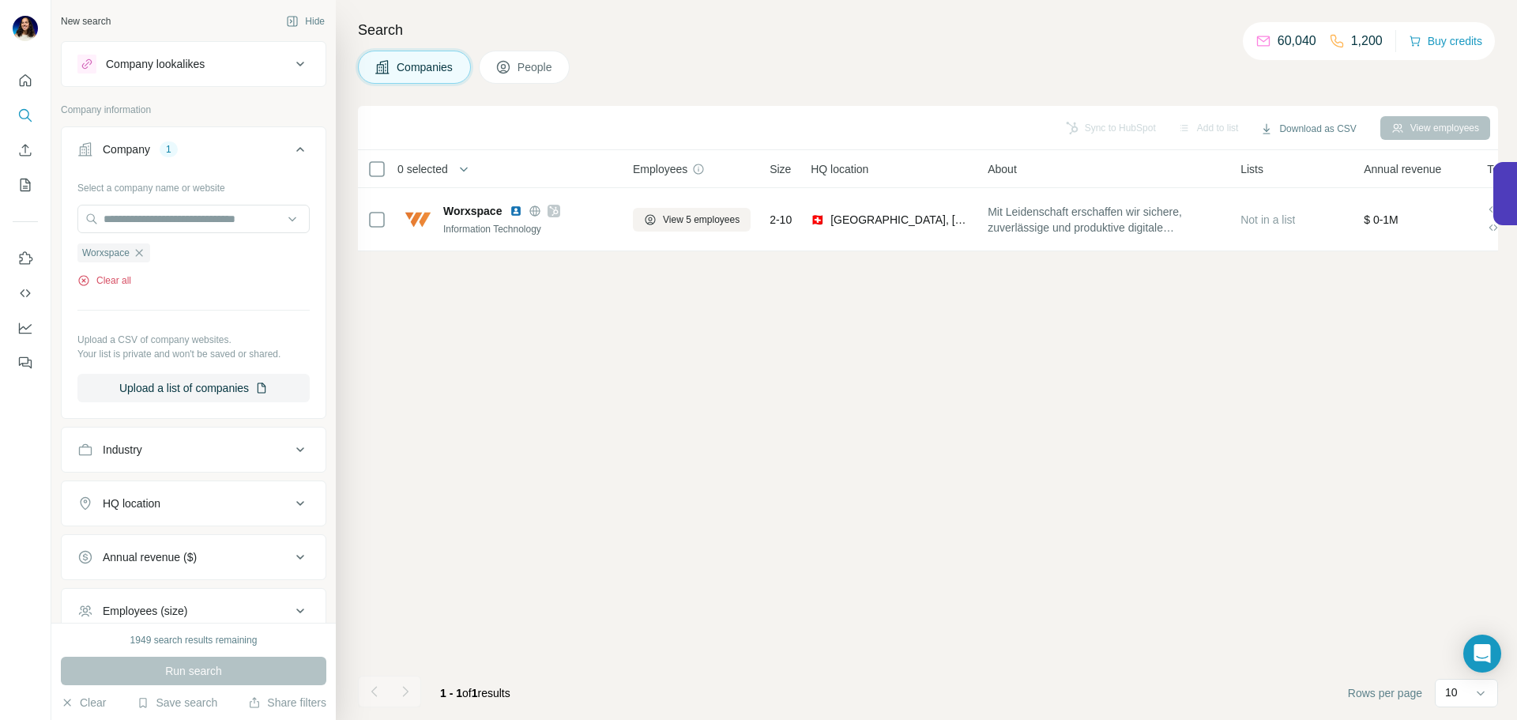
click at [126, 279] on button "Clear all" at bounding box center [104, 280] width 54 height 14
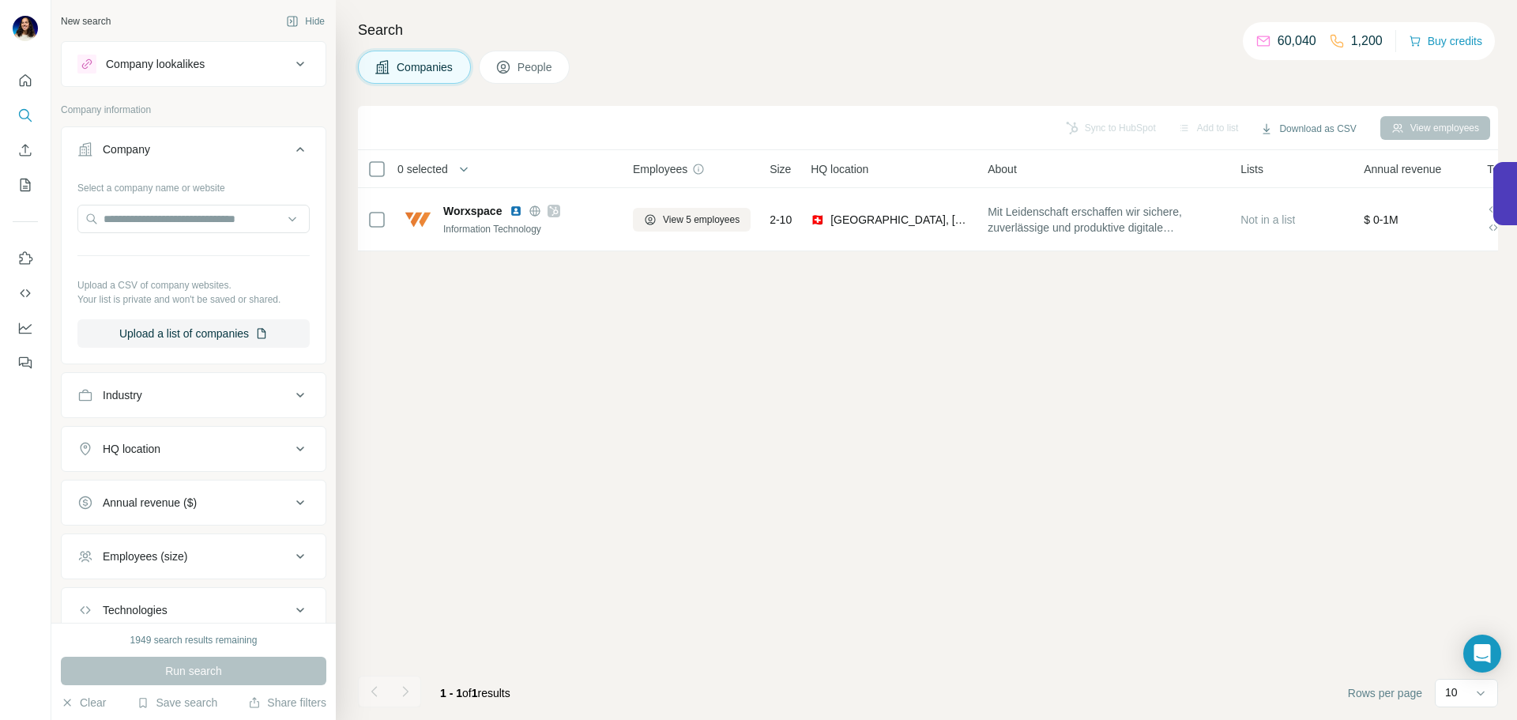
click at [220, 77] on button "Company lookalikes" at bounding box center [194, 64] width 264 height 38
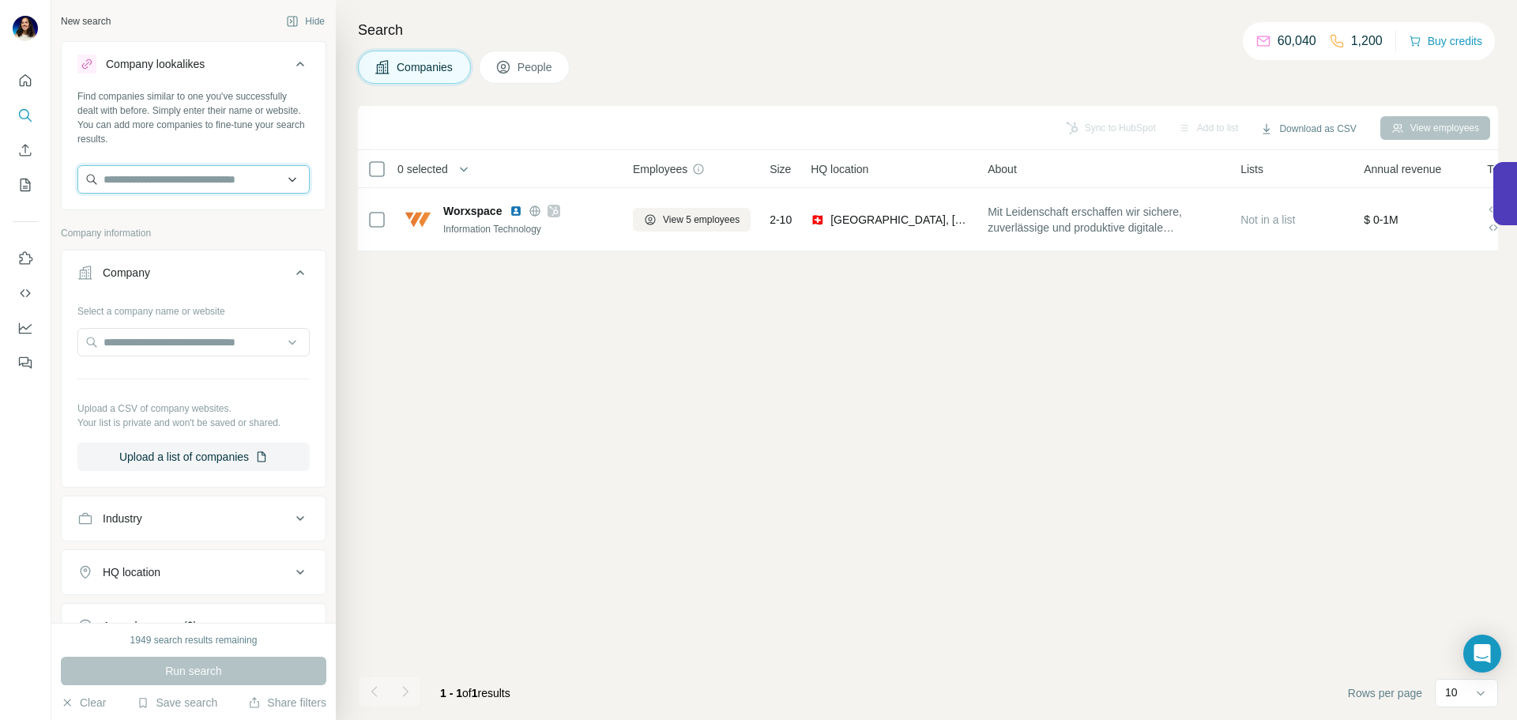
click at [214, 182] on input "text" at bounding box center [193, 179] width 232 height 28
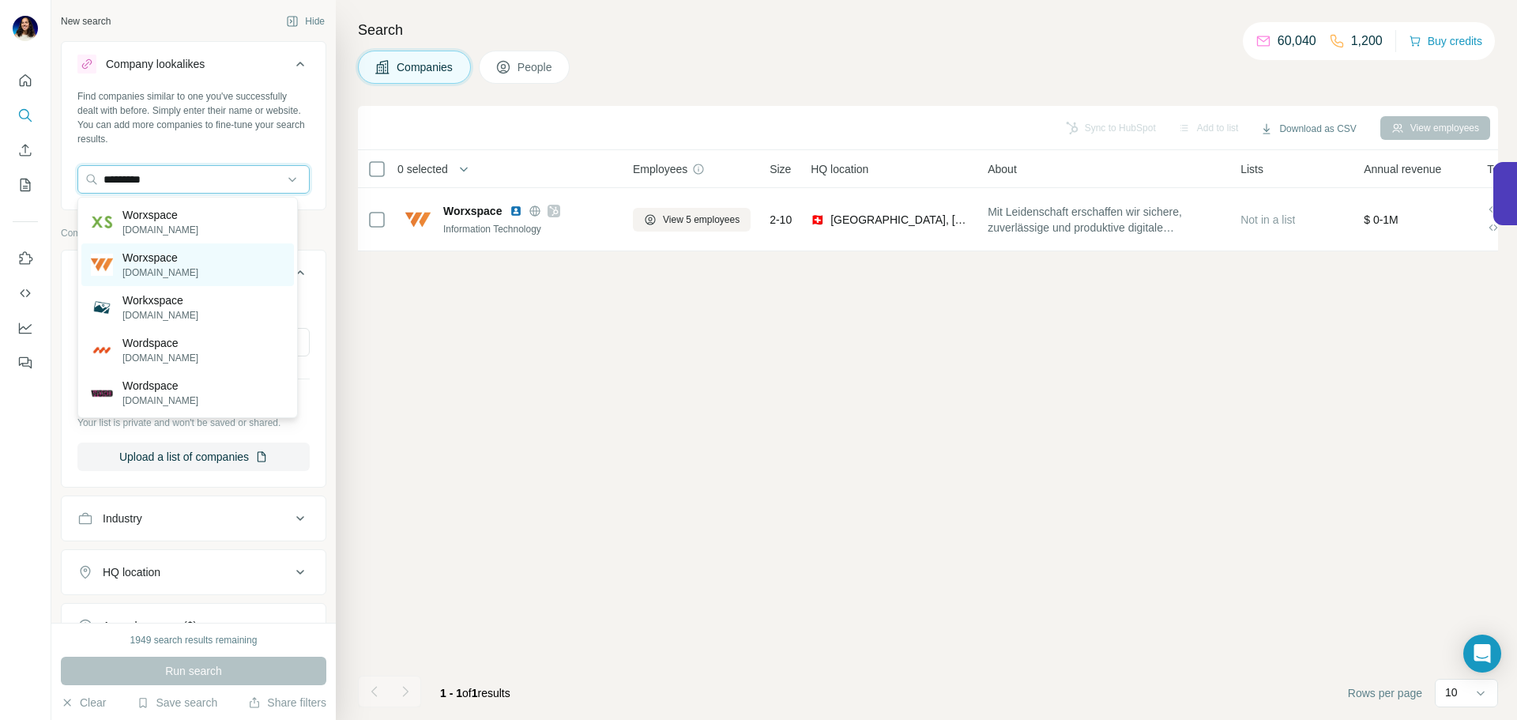
type input "*********"
click at [154, 272] on p "[DOMAIN_NAME]" at bounding box center [160, 272] width 76 height 14
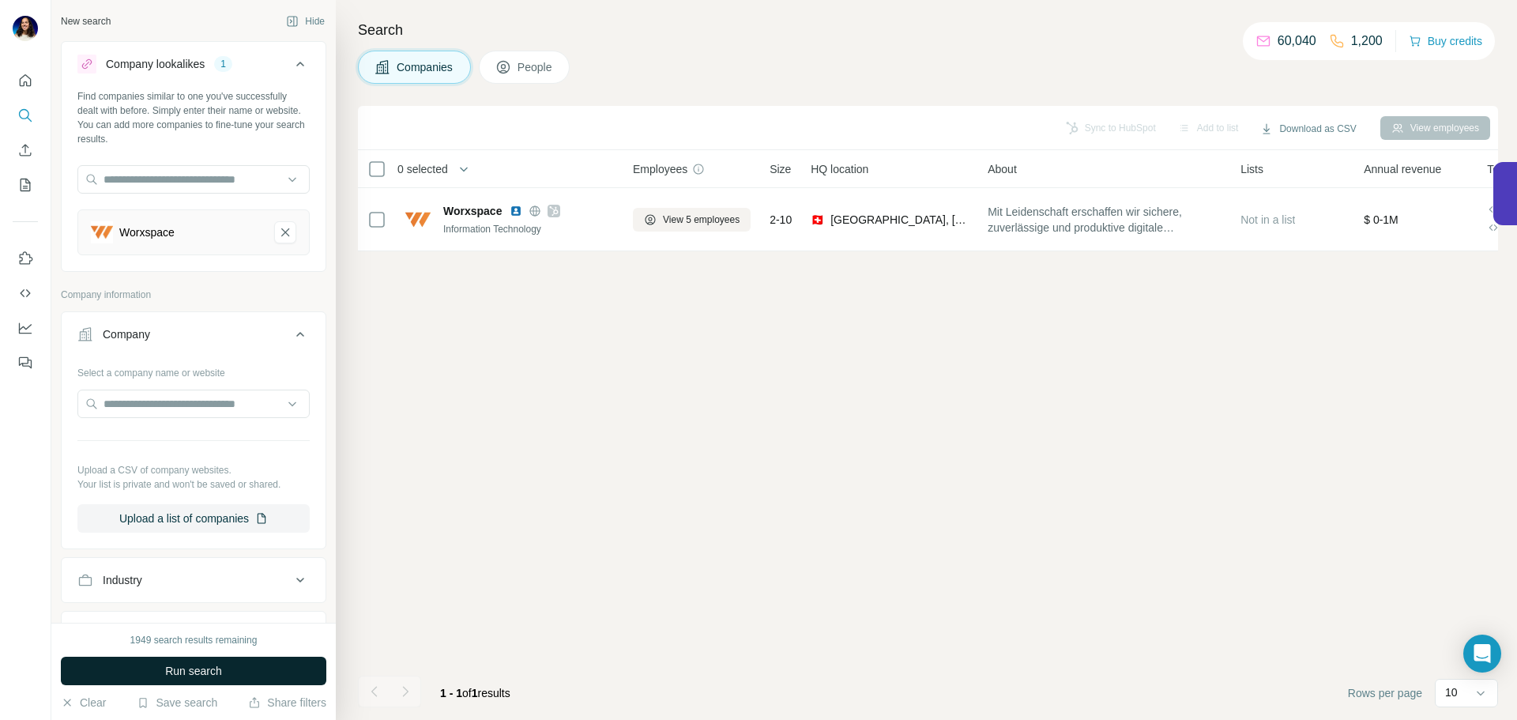
click at [194, 667] on span "Run search" at bounding box center [193, 671] width 57 height 16
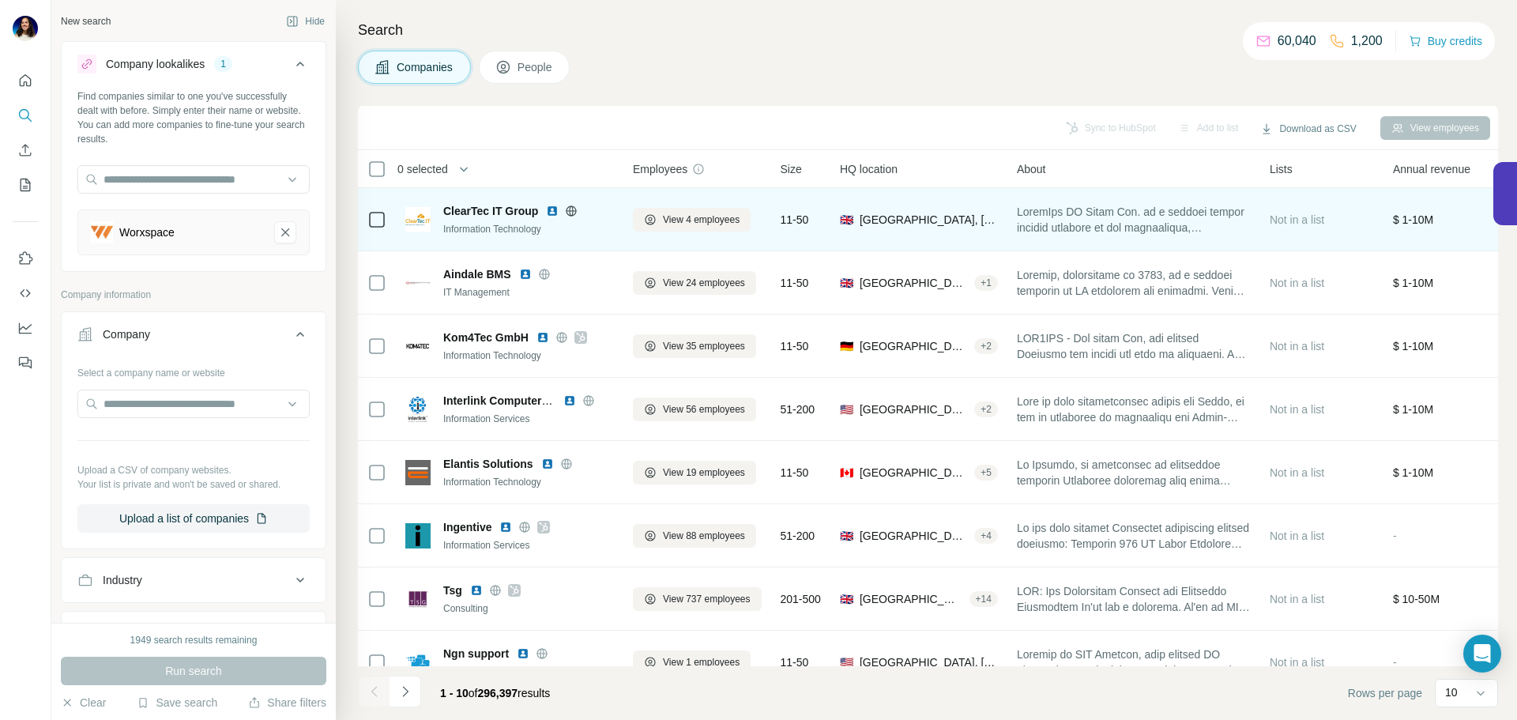
click at [590, 212] on div at bounding box center [590, 211] width 13 height 13
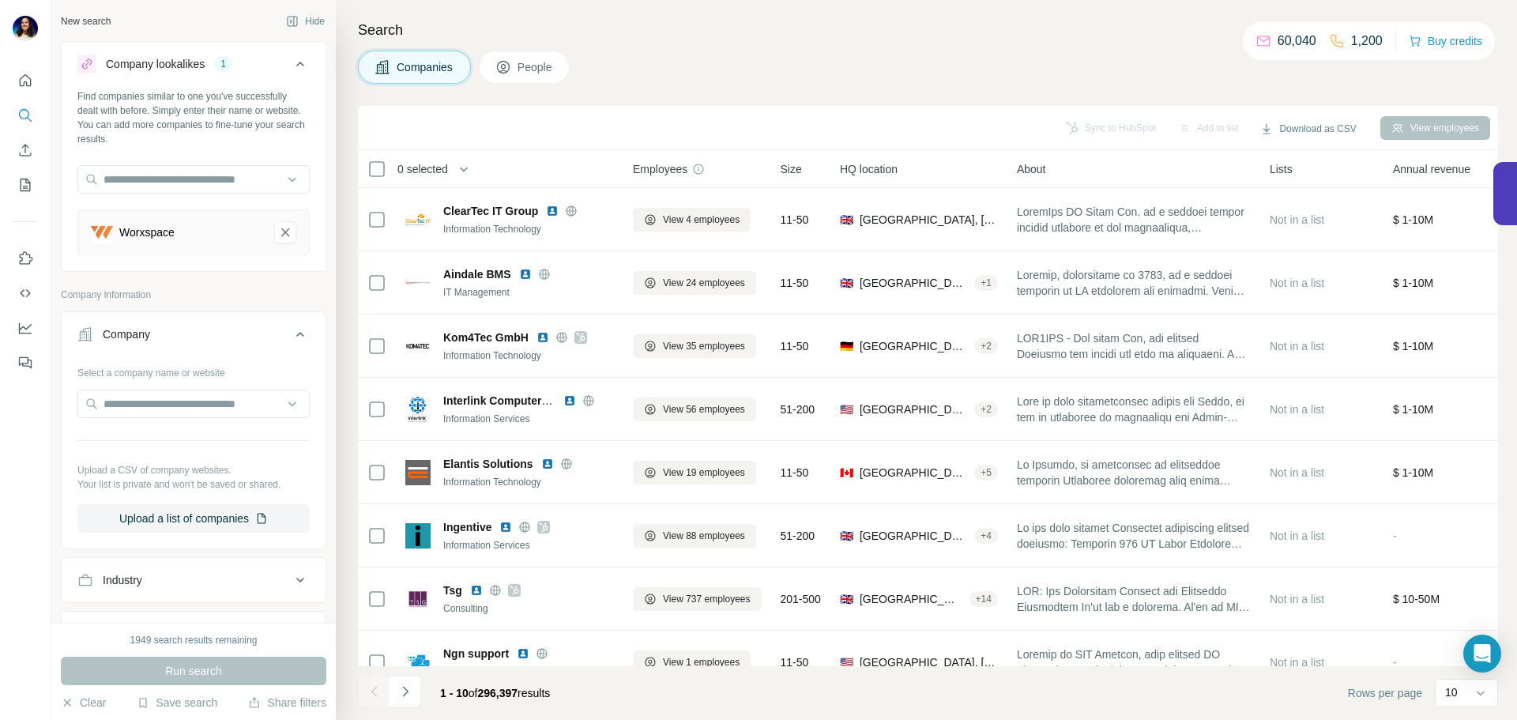
click at [1123, 120] on div "Sync to HubSpot Add to list Download as CSV View employees" at bounding box center [928, 128] width 1124 height 28
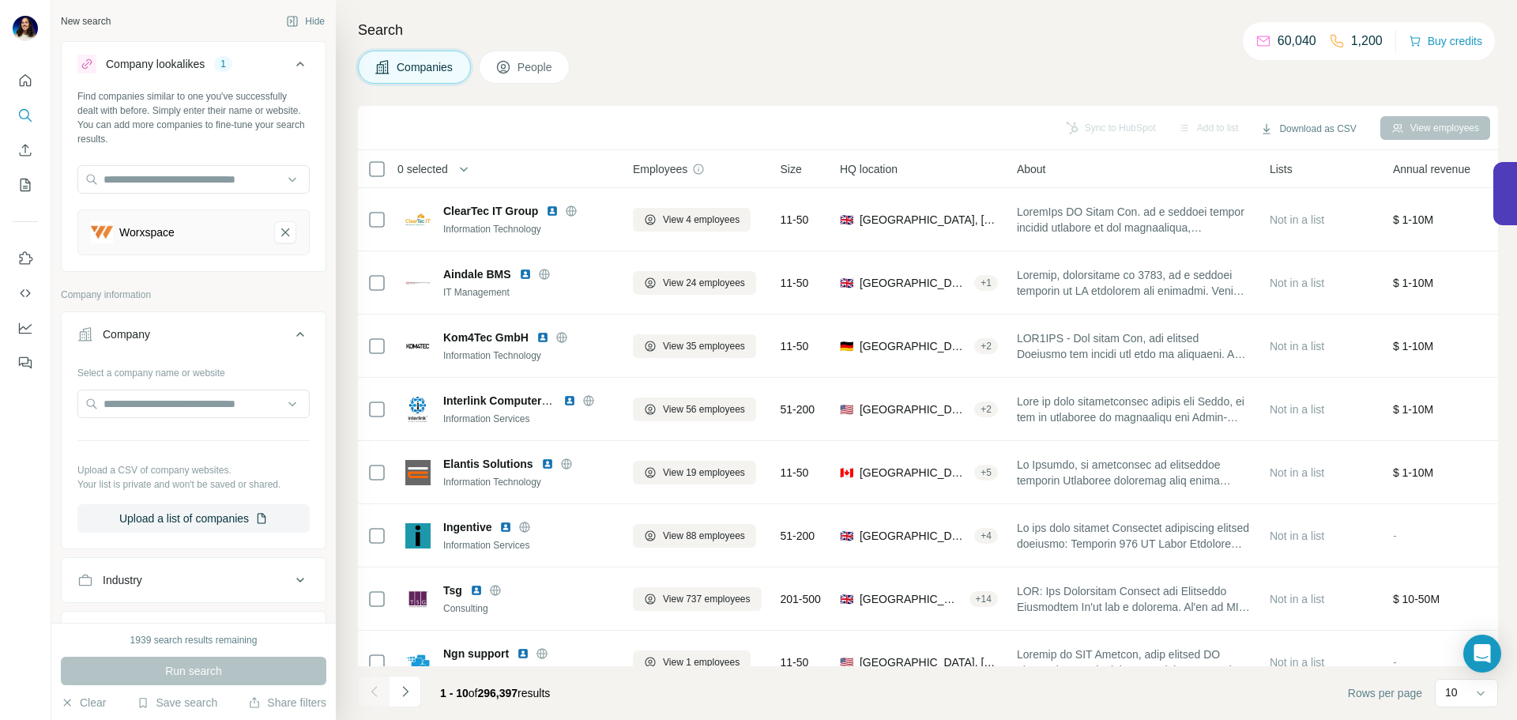
click at [968, 95] on div "Search Companies People Sync to HubSpot Add to list Download as CSV View employ…" at bounding box center [926, 360] width 1181 height 720
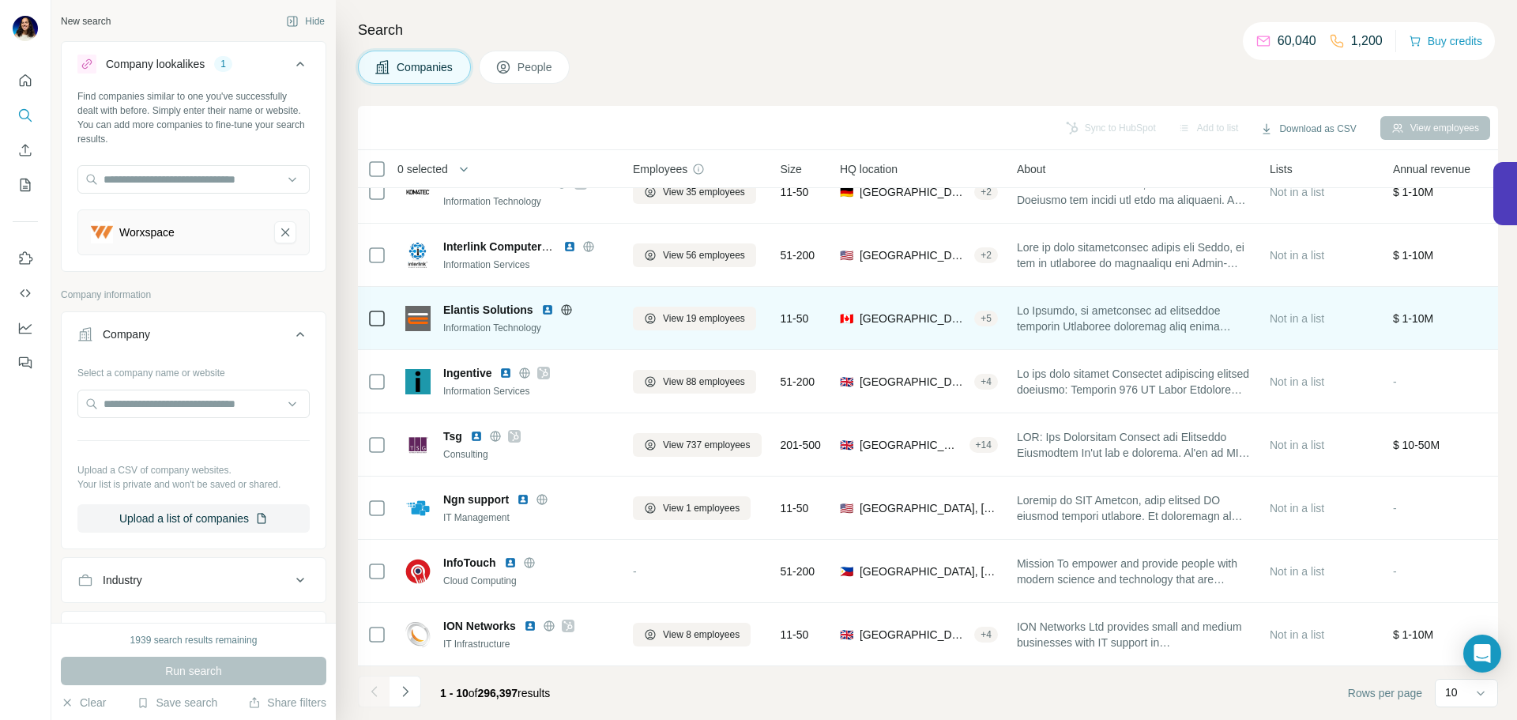
click at [541, 303] on img at bounding box center [547, 309] width 13 height 13
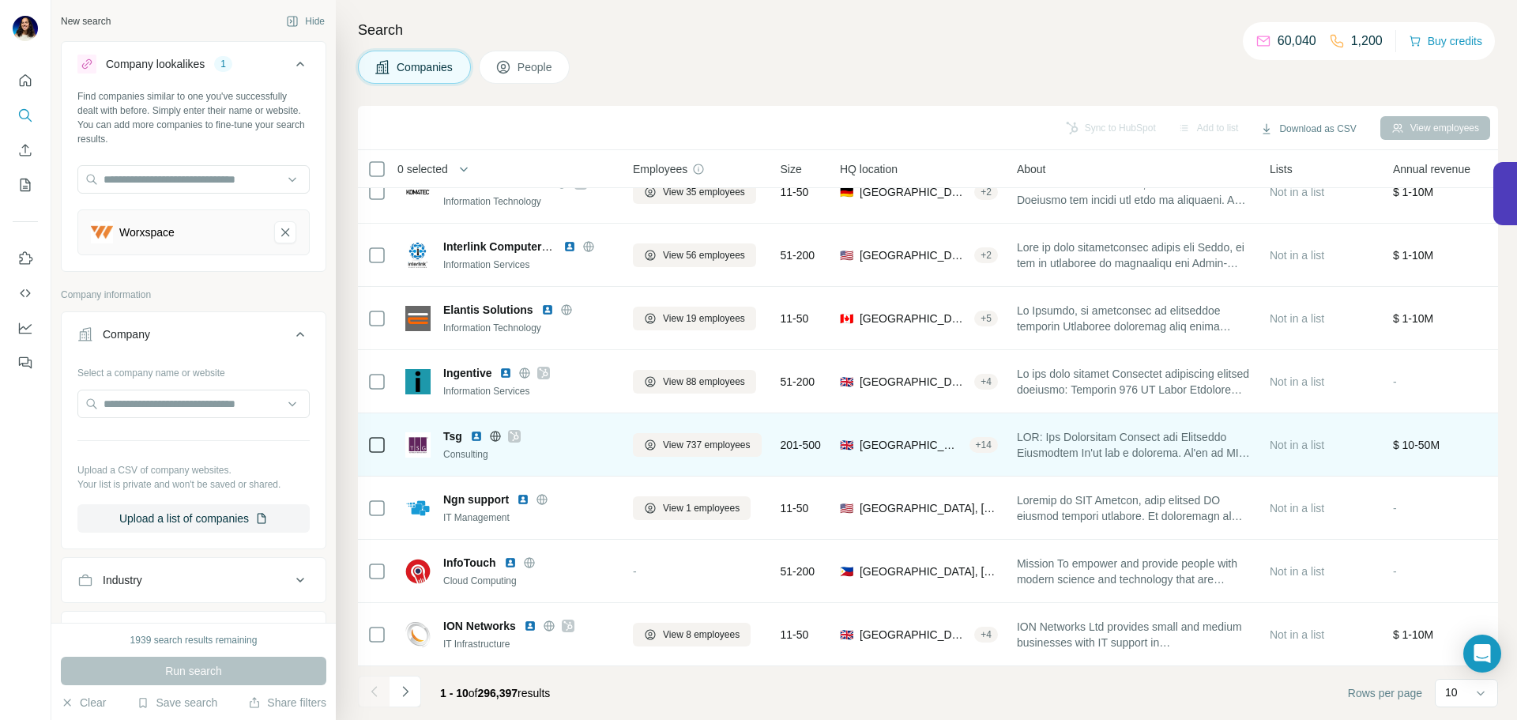
click at [477, 430] on img at bounding box center [476, 436] width 13 height 13
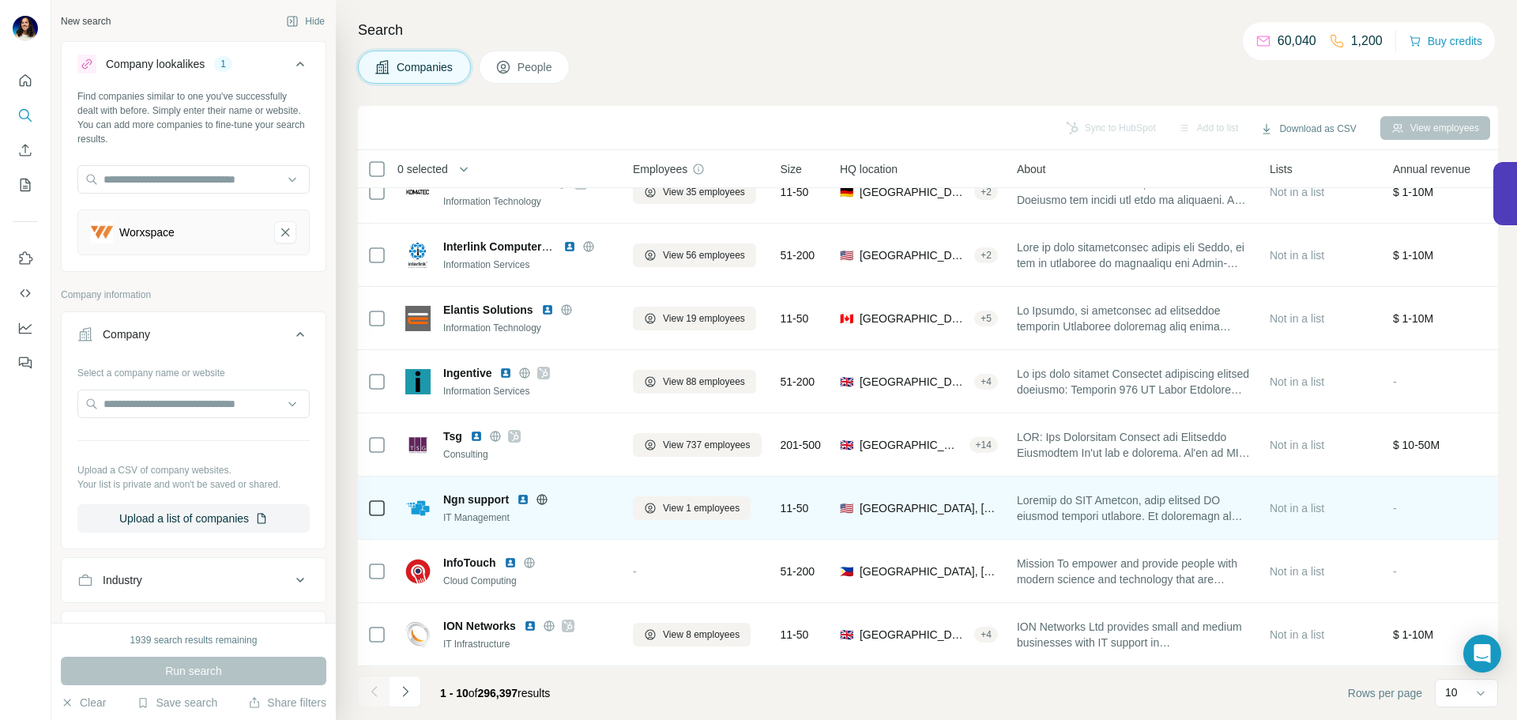
click at [524, 493] on img at bounding box center [523, 499] width 13 height 13
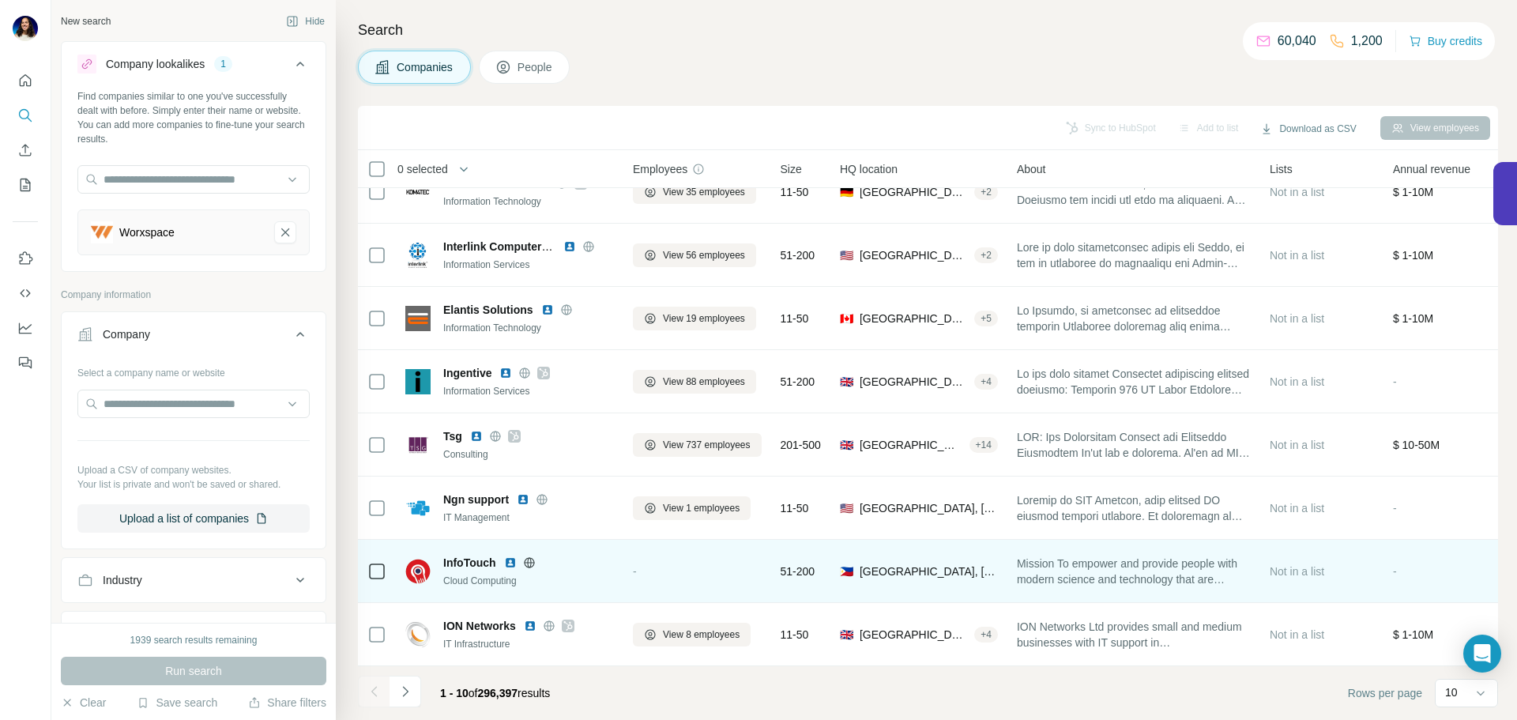
click at [510, 556] on img at bounding box center [510, 562] width 13 height 13
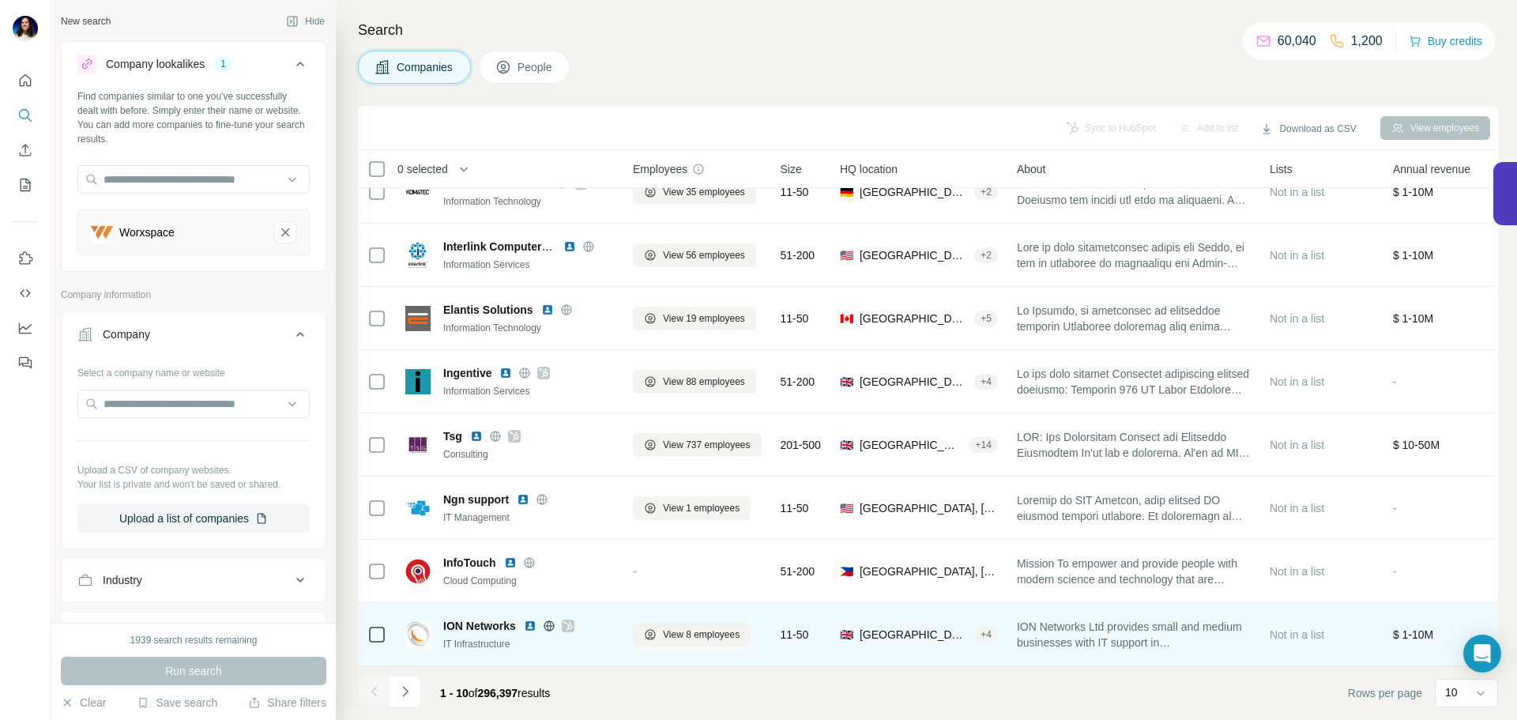
click at [527, 619] on img at bounding box center [530, 625] width 13 height 13
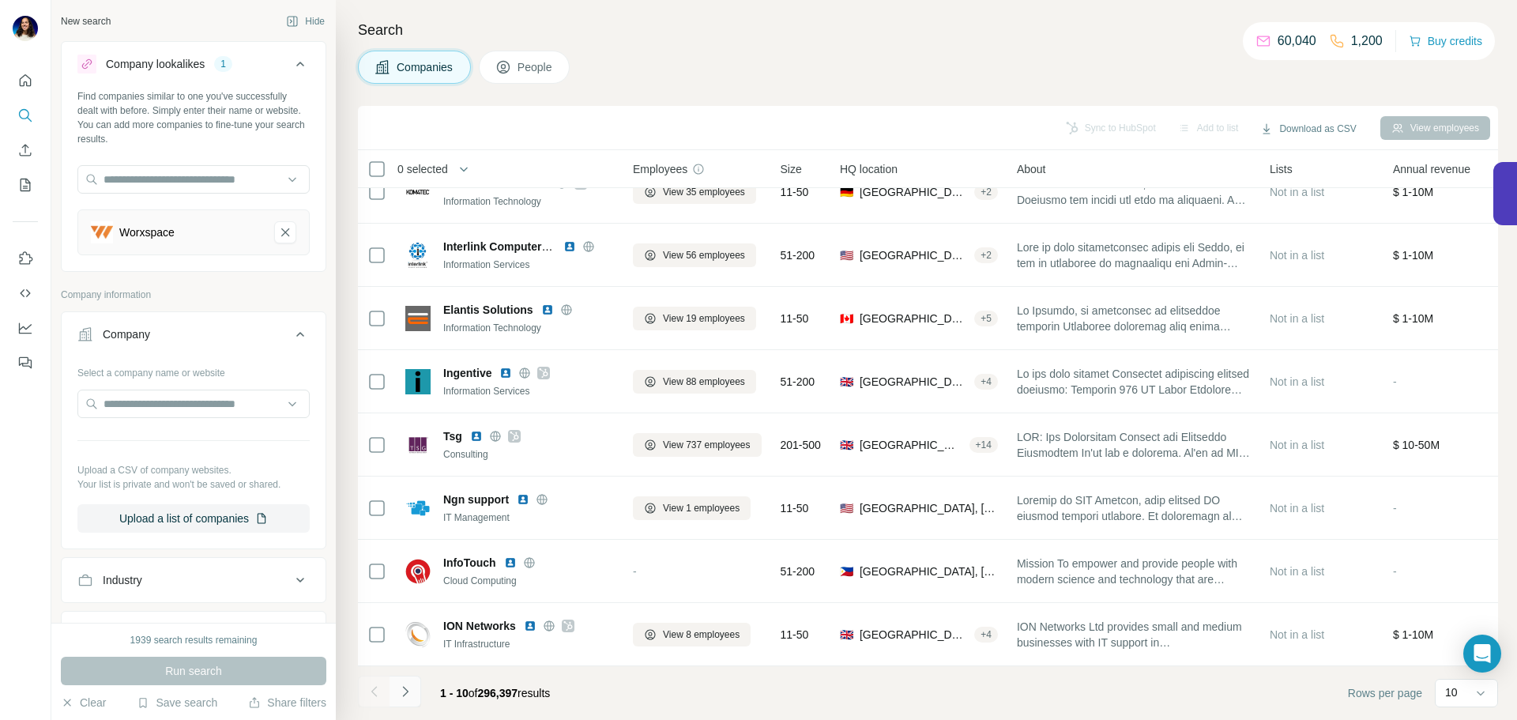
click at [402, 687] on icon "Navigate to next page" at bounding box center [405, 691] width 16 height 16
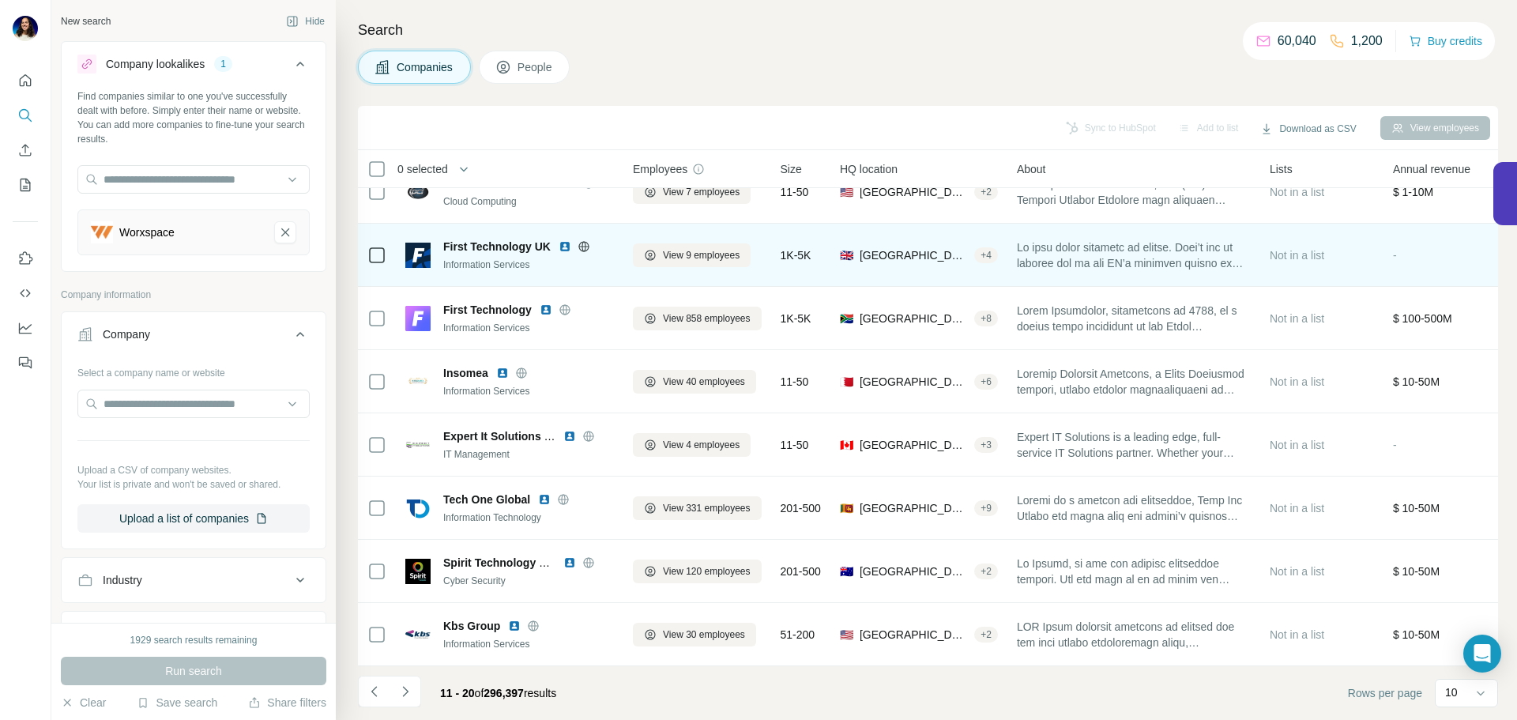
scroll to position [0, 0]
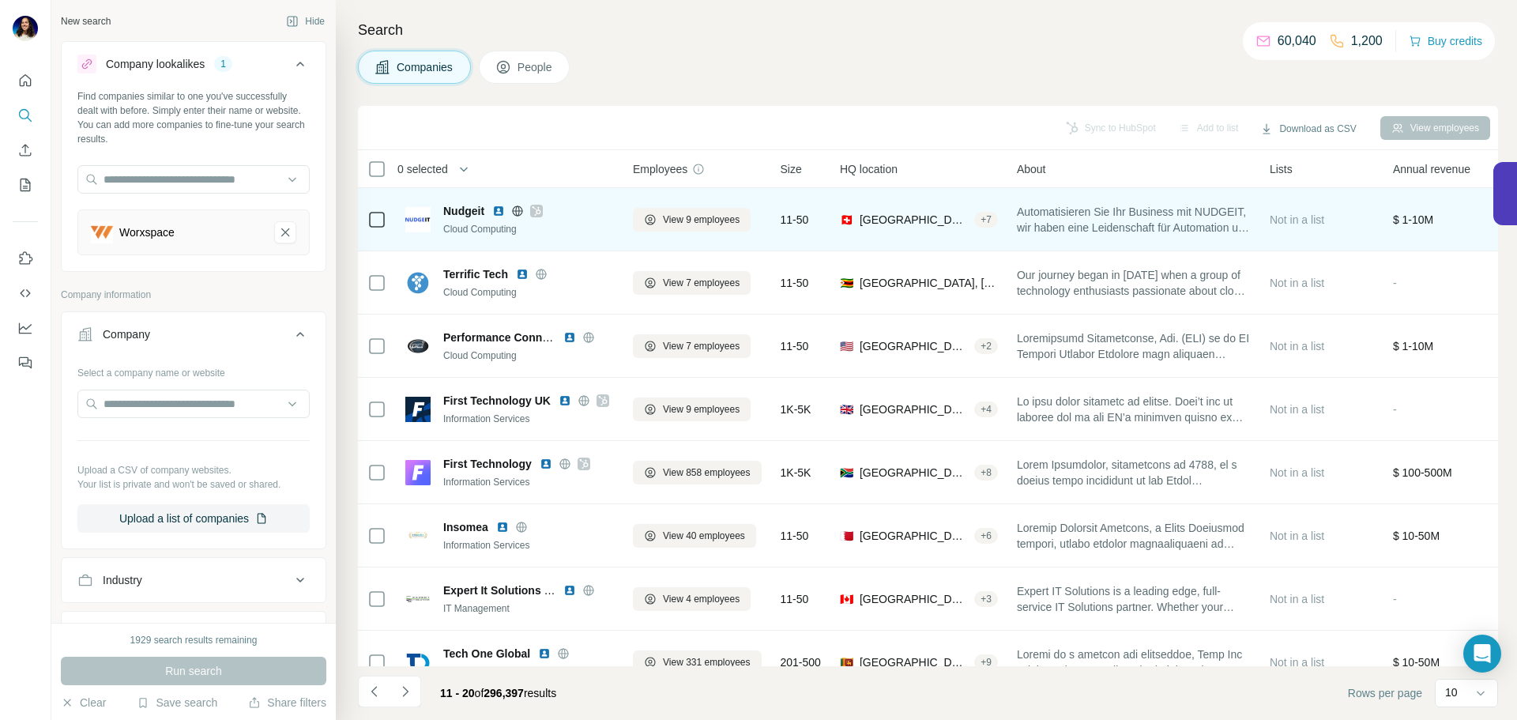
click at [501, 211] on img at bounding box center [498, 211] width 13 height 13
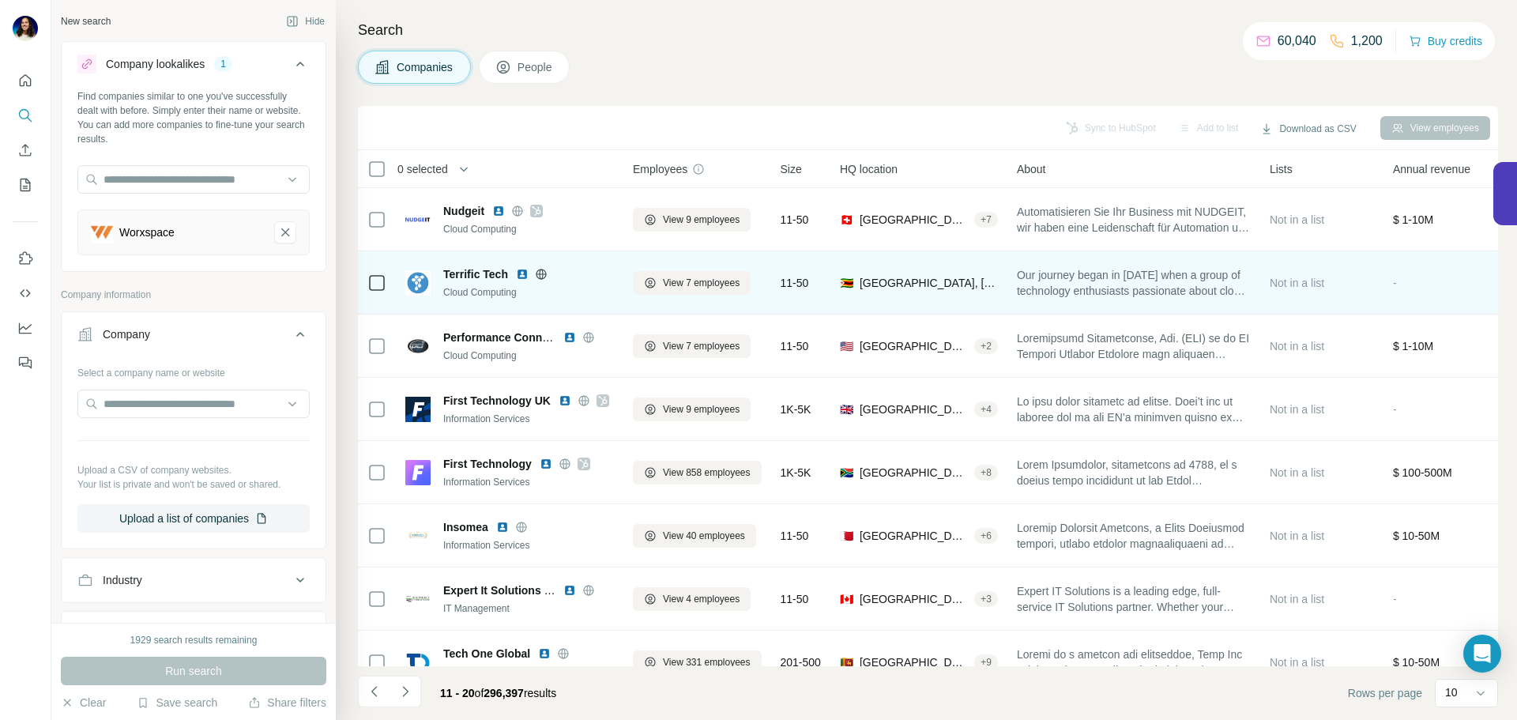
click at [528, 272] on img at bounding box center [522, 274] width 13 height 13
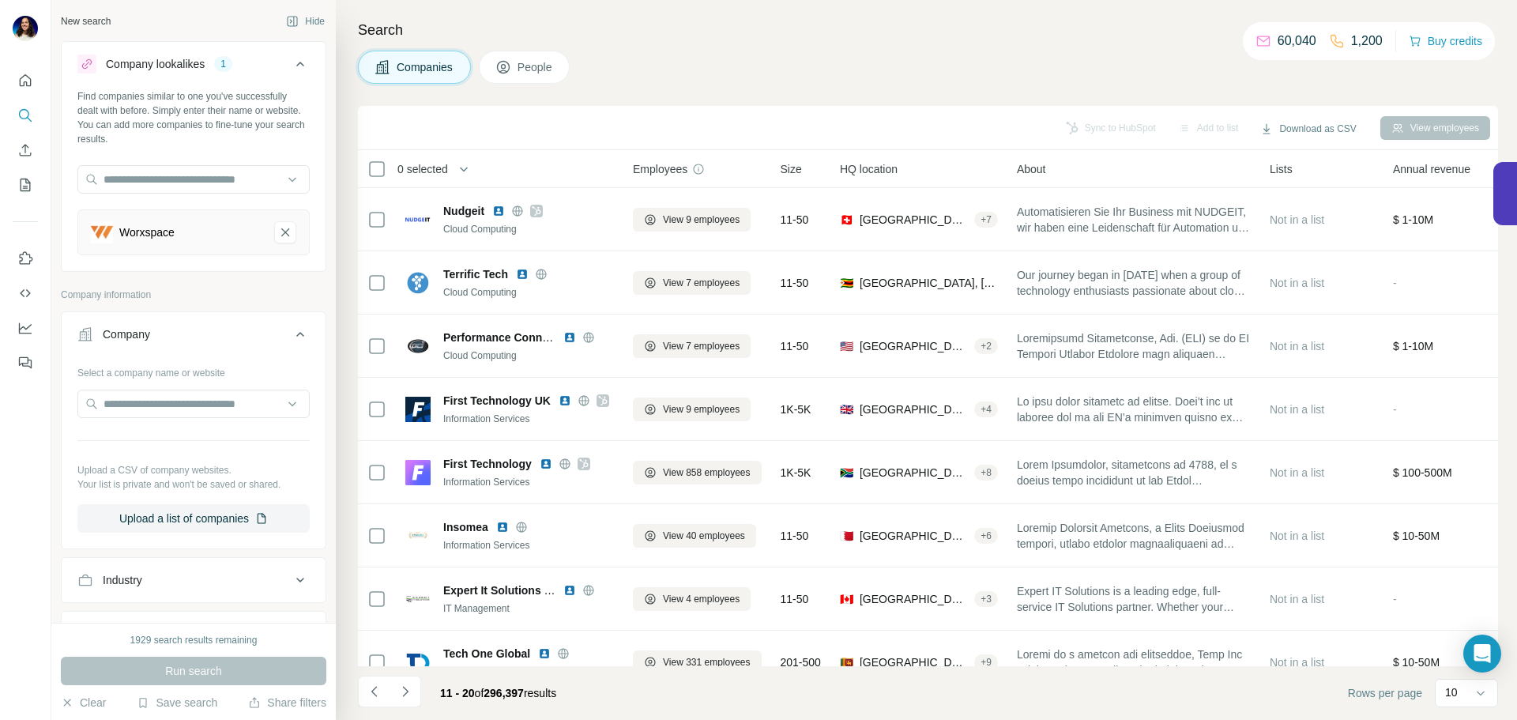
click at [1107, 128] on div "Sync to HubSpot Add to list Download as CSV View employees" at bounding box center [928, 128] width 1124 height 28
click at [1128, 48] on div "Search Companies People Sync to HubSpot Add to list Download as CSV View employ…" at bounding box center [926, 360] width 1181 height 720
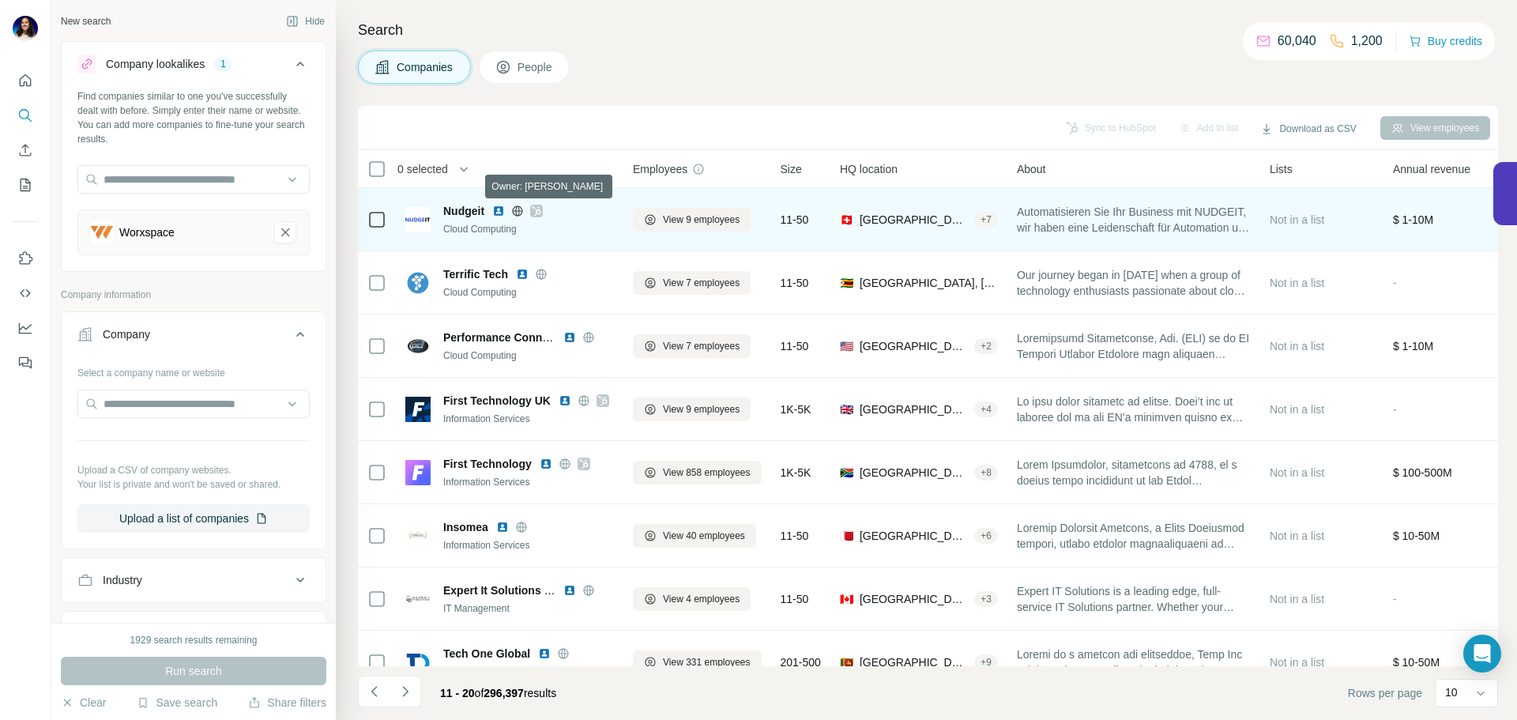
click at [540, 211] on icon at bounding box center [536, 211] width 9 height 13
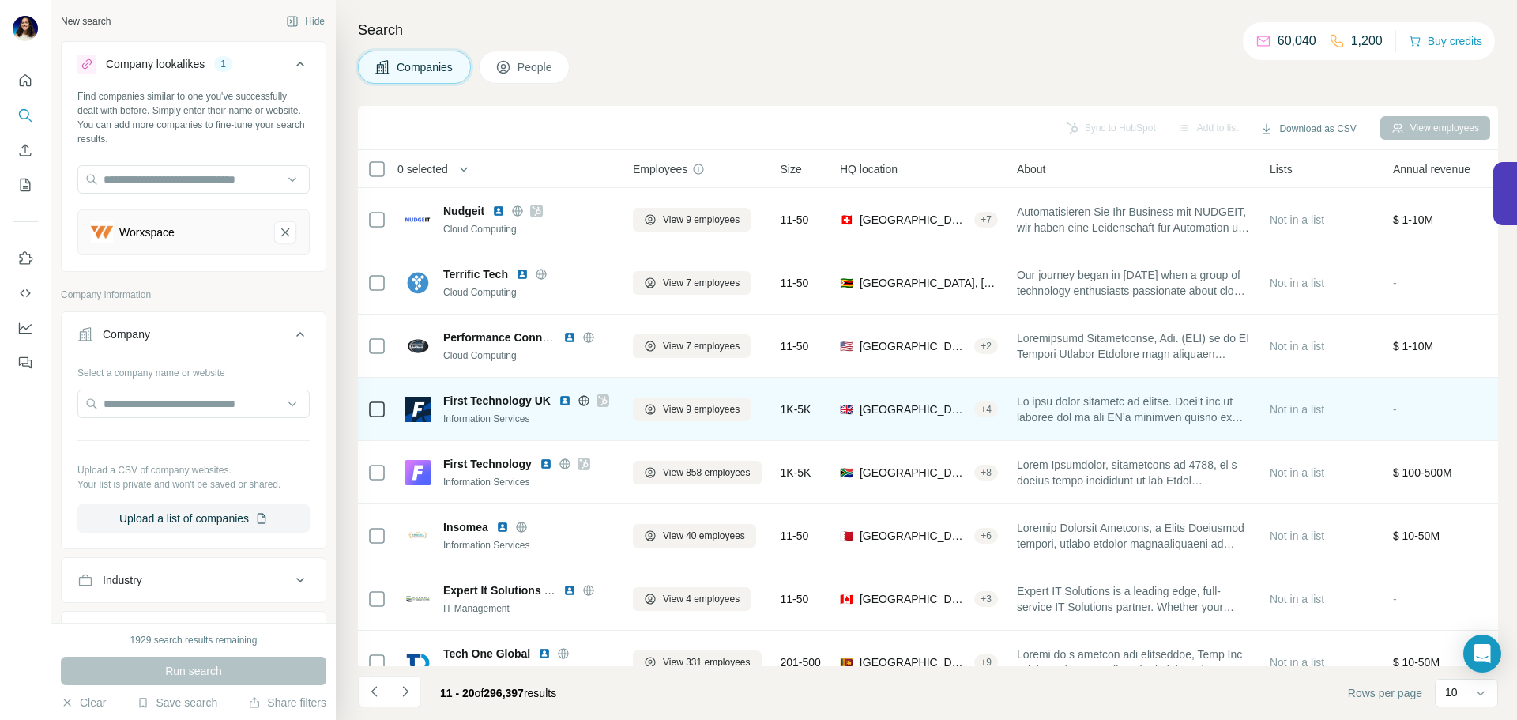
click at [603, 398] on icon at bounding box center [602, 400] width 9 height 13
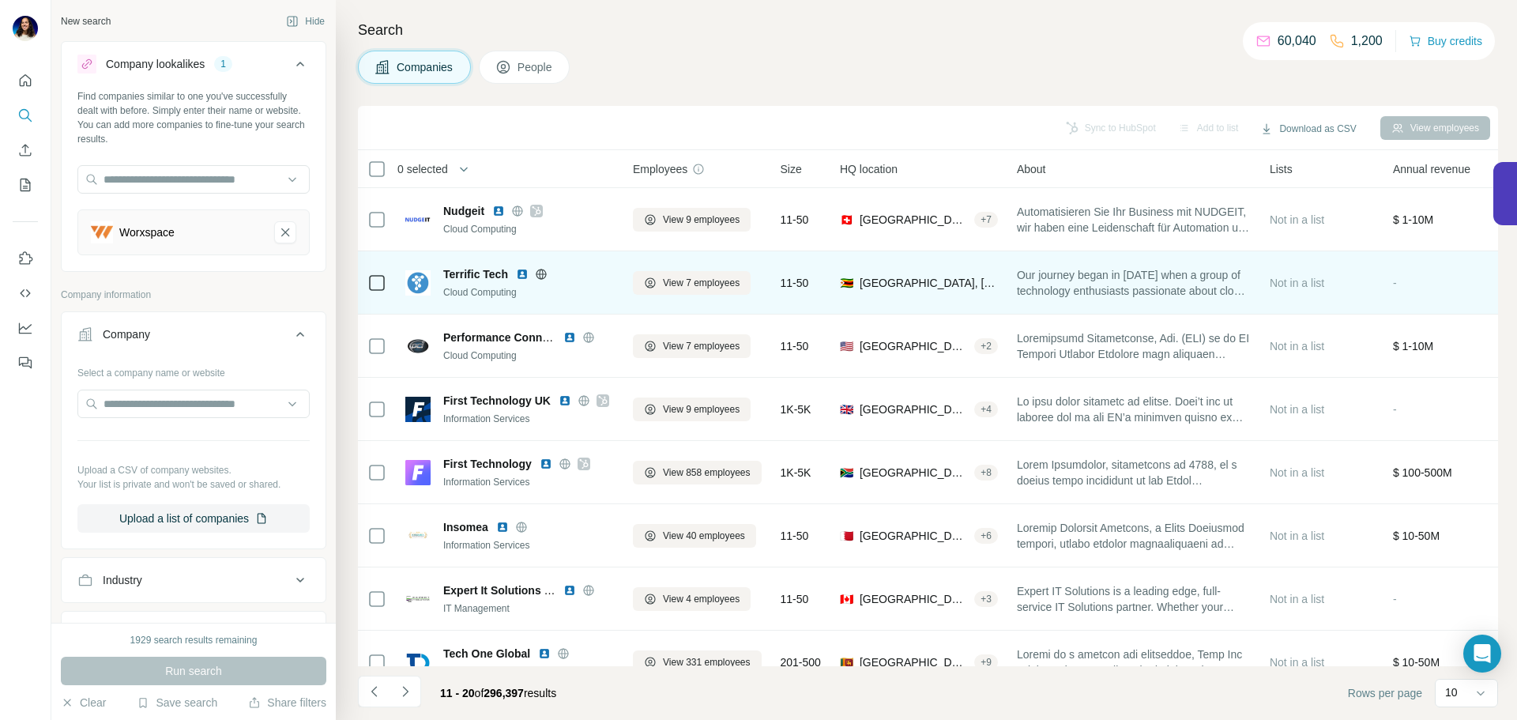
click at [521, 274] on img at bounding box center [522, 274] width 13 height 13
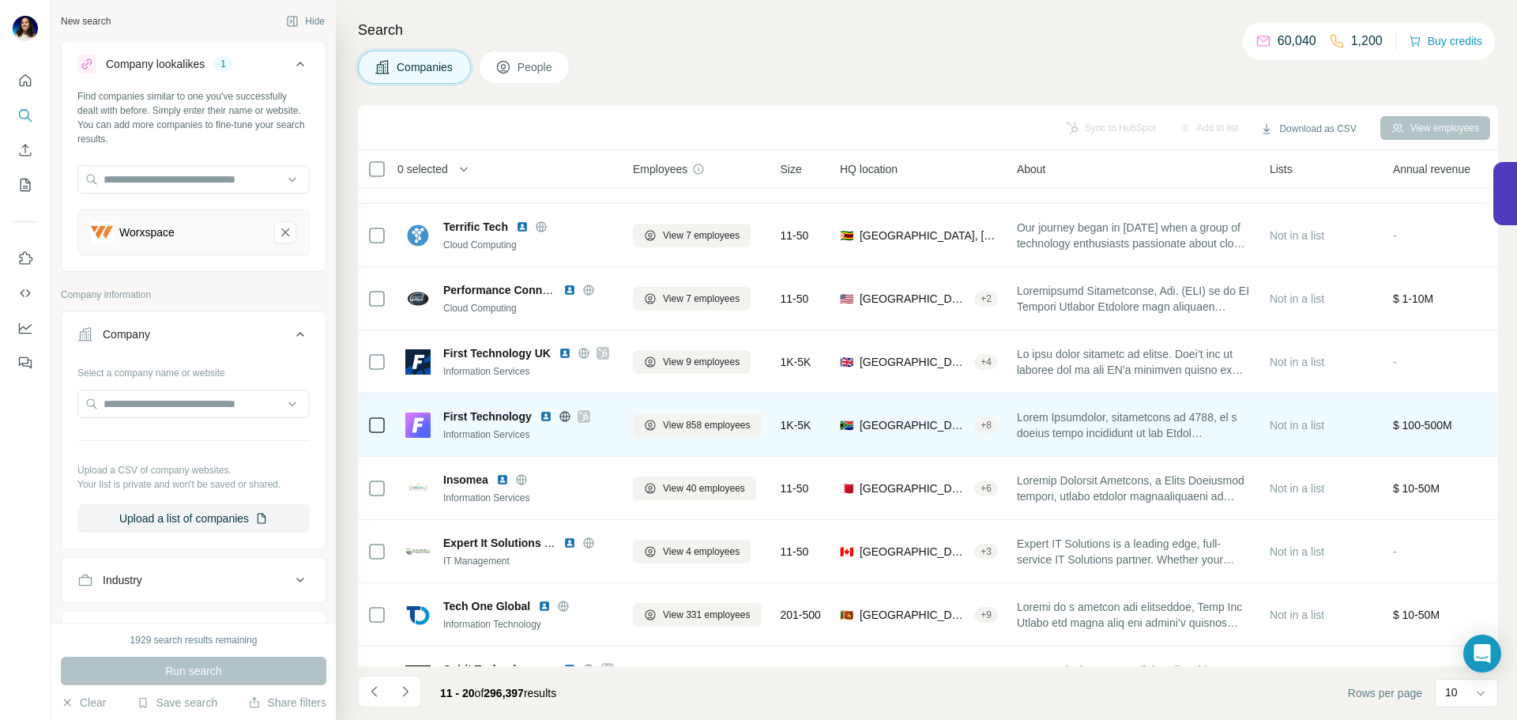
scroll to position [62, 0]
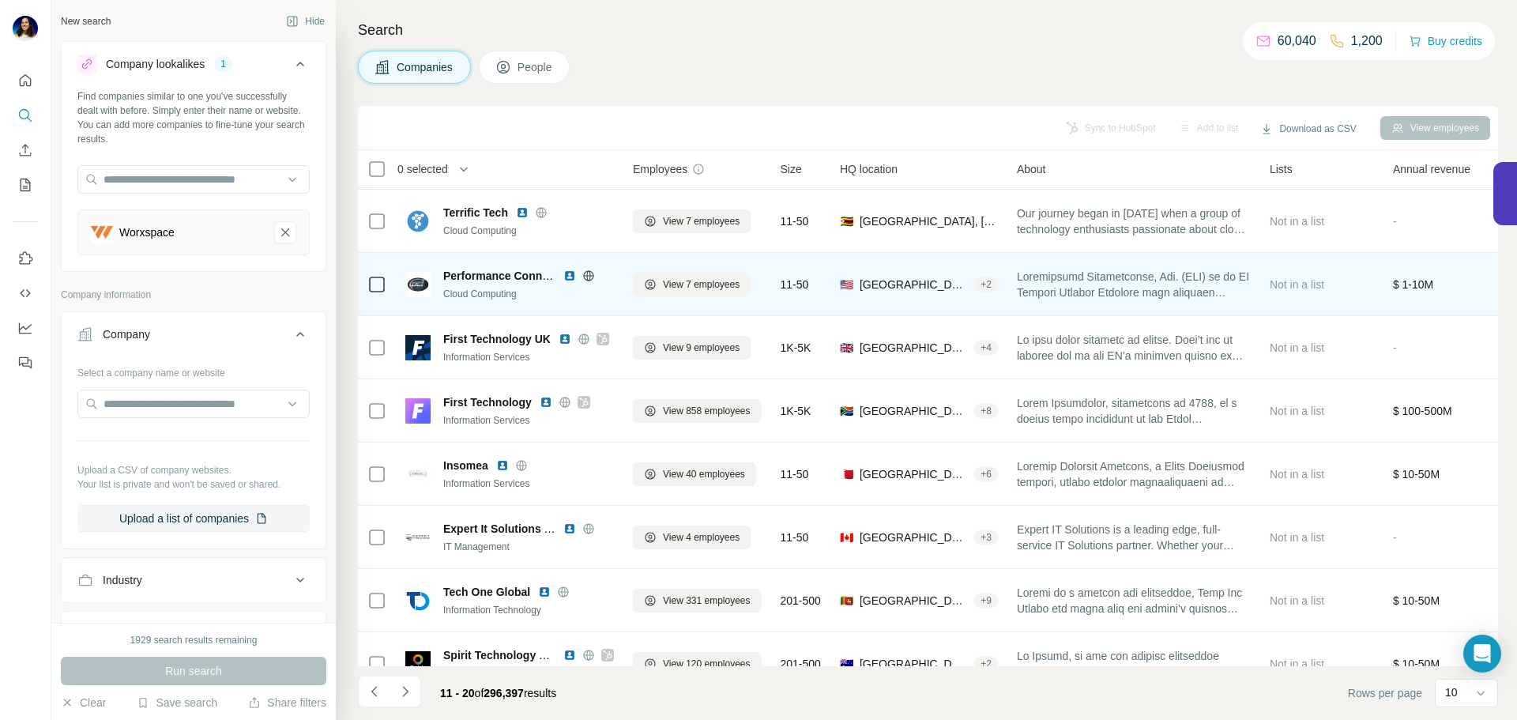
click at [570, 275] on img at bounding box center [569, 275] width 13 height 13
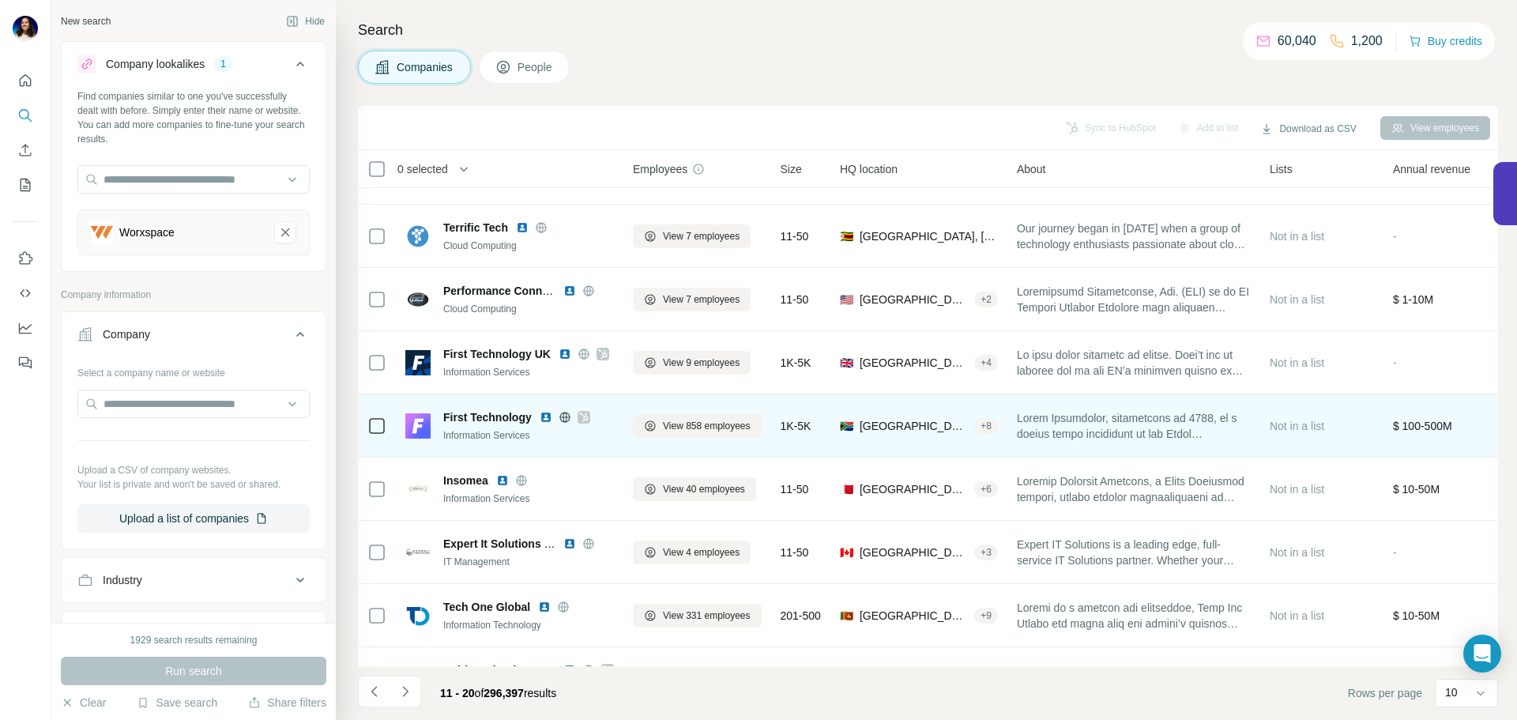
scroll to position [46, 0]
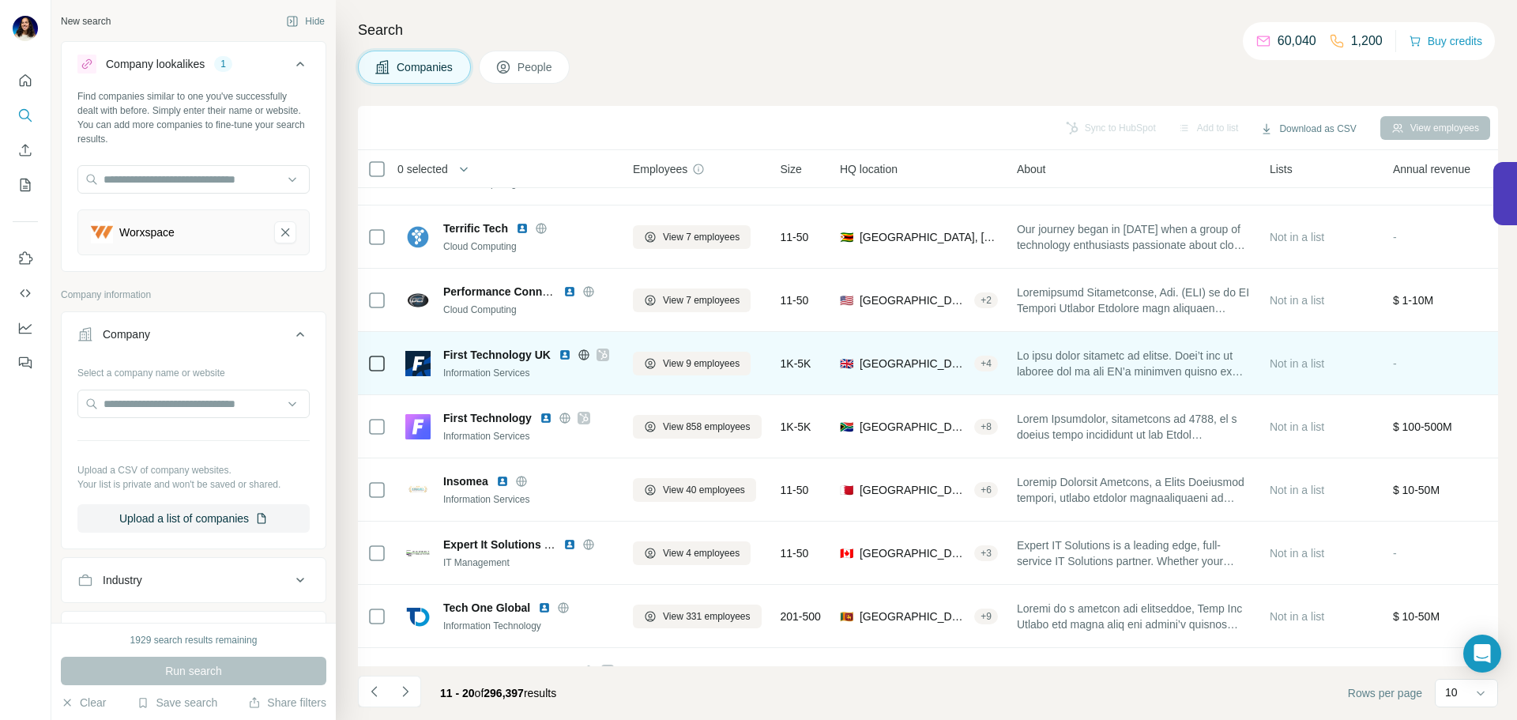
click at [566, 353] on img at bounding box center [564, 354] width 13 height 13
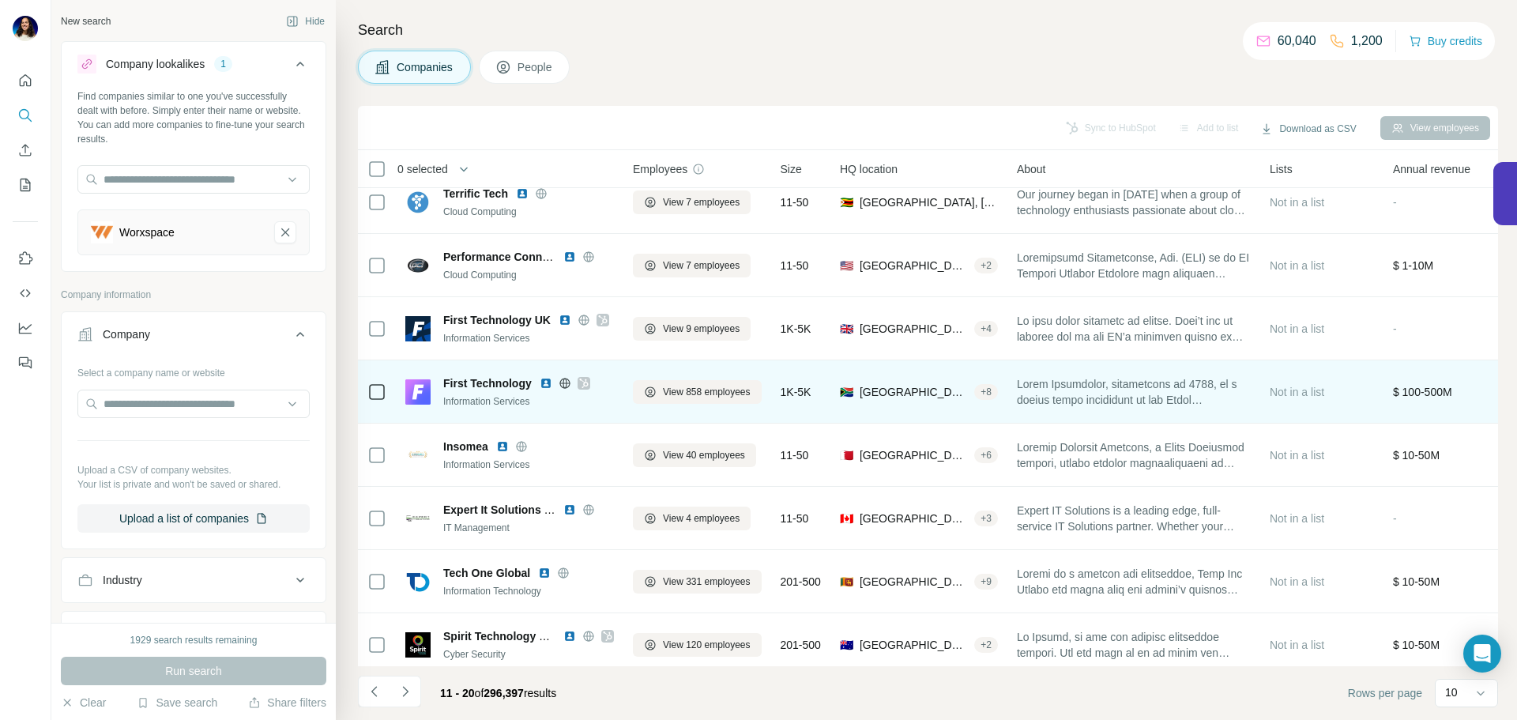
scroll to position [82, 0]
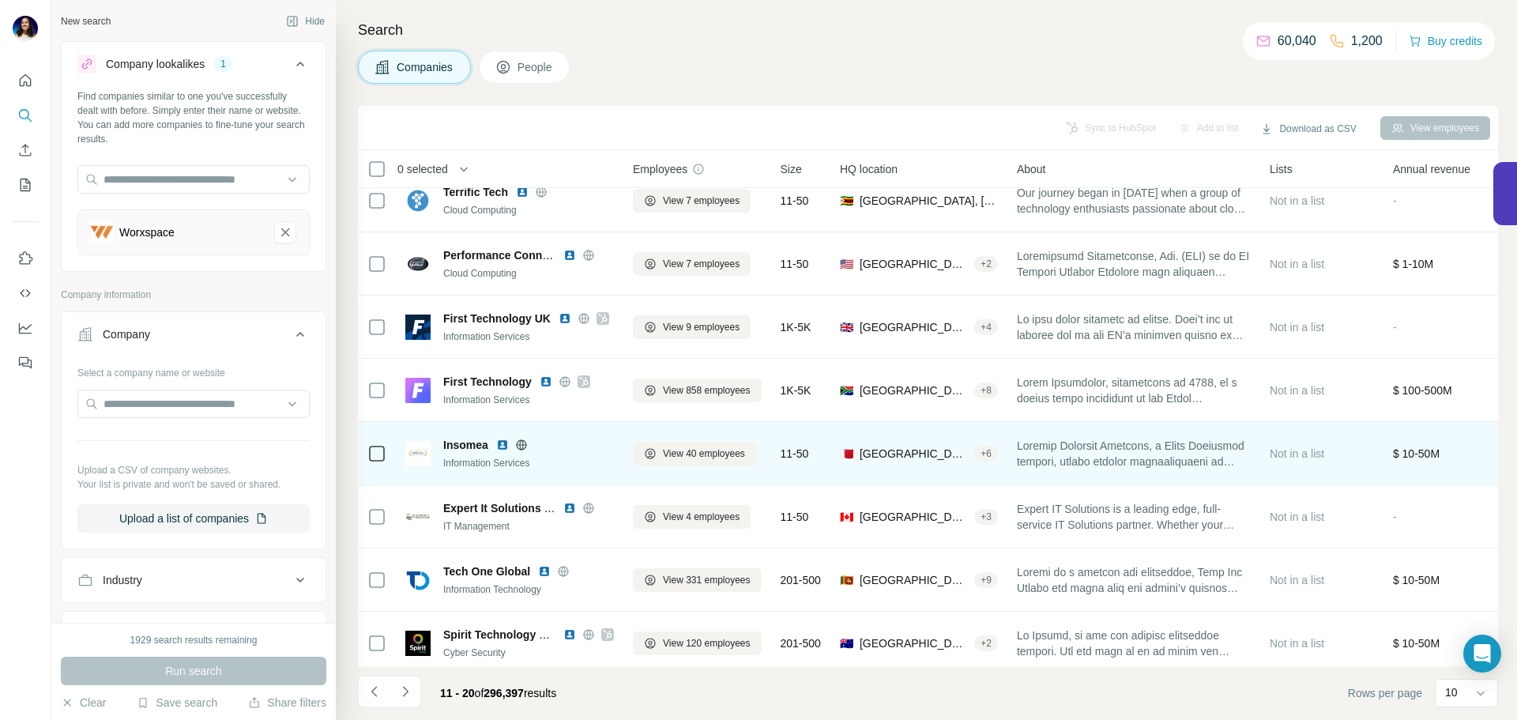
click at [506, 444] on img at bounding box center [502, 444] width 13 height 13
click at [524, 442] on icon at bounding box center [521, 444] width 13 height 13
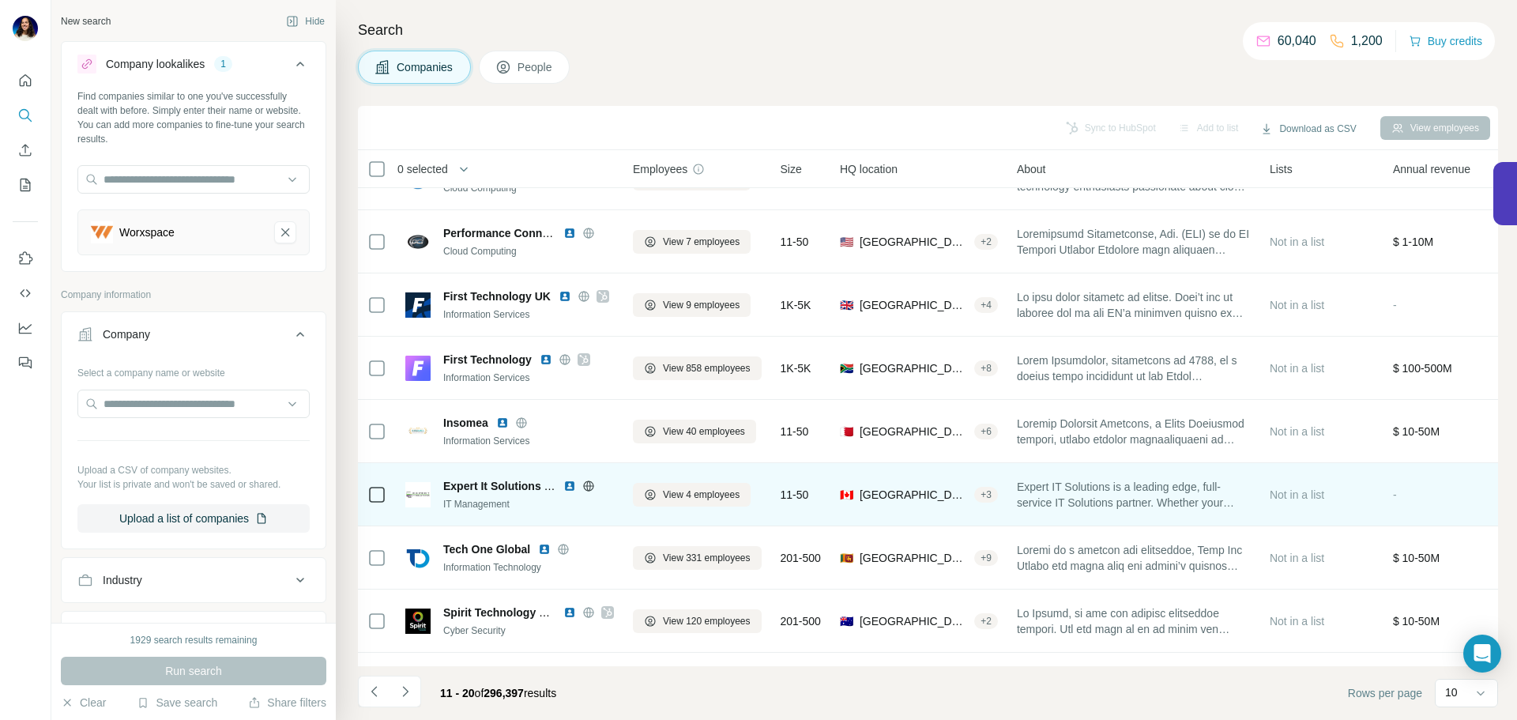
scroll to position [107, 0]
click at [570, 485] on img at bounding box center [569, 483] width 13 height 13
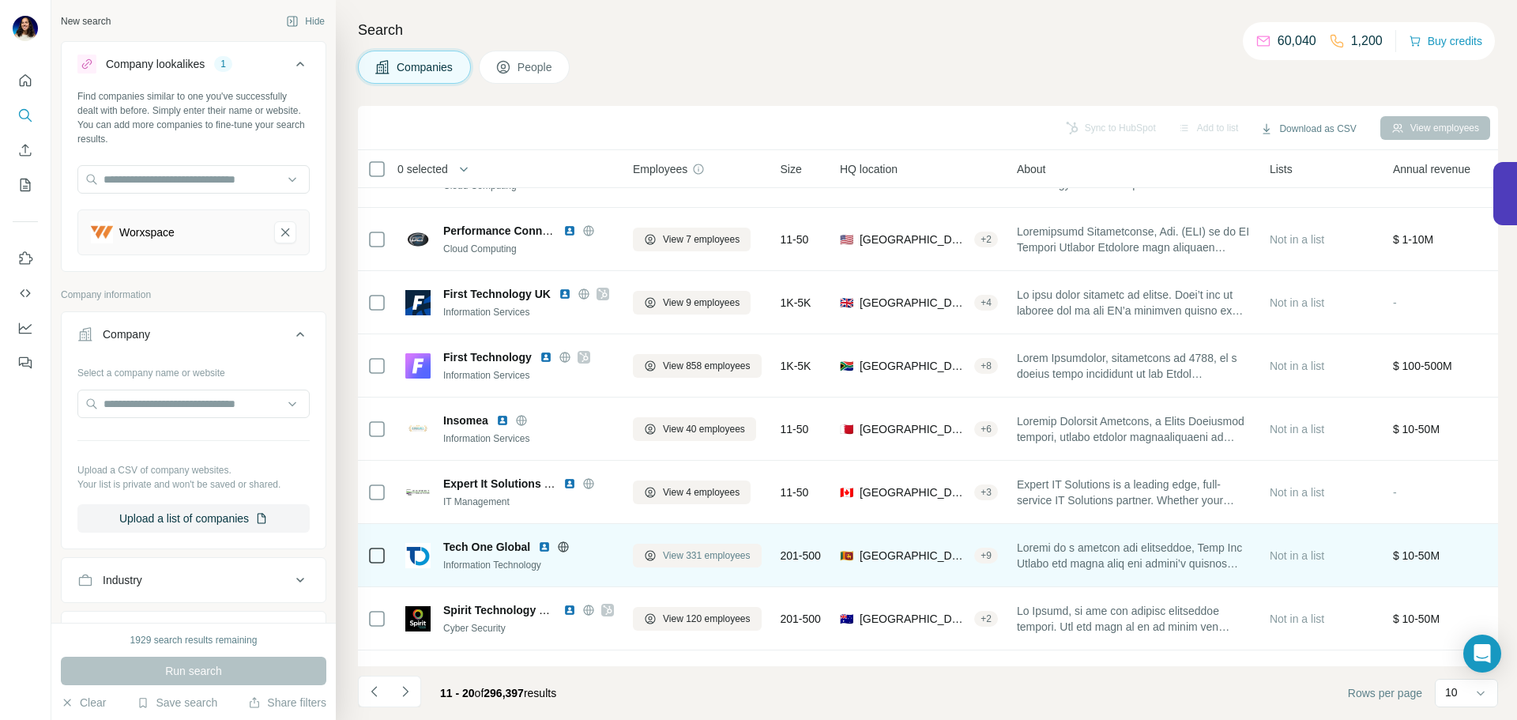
scroll to position [162, 0]
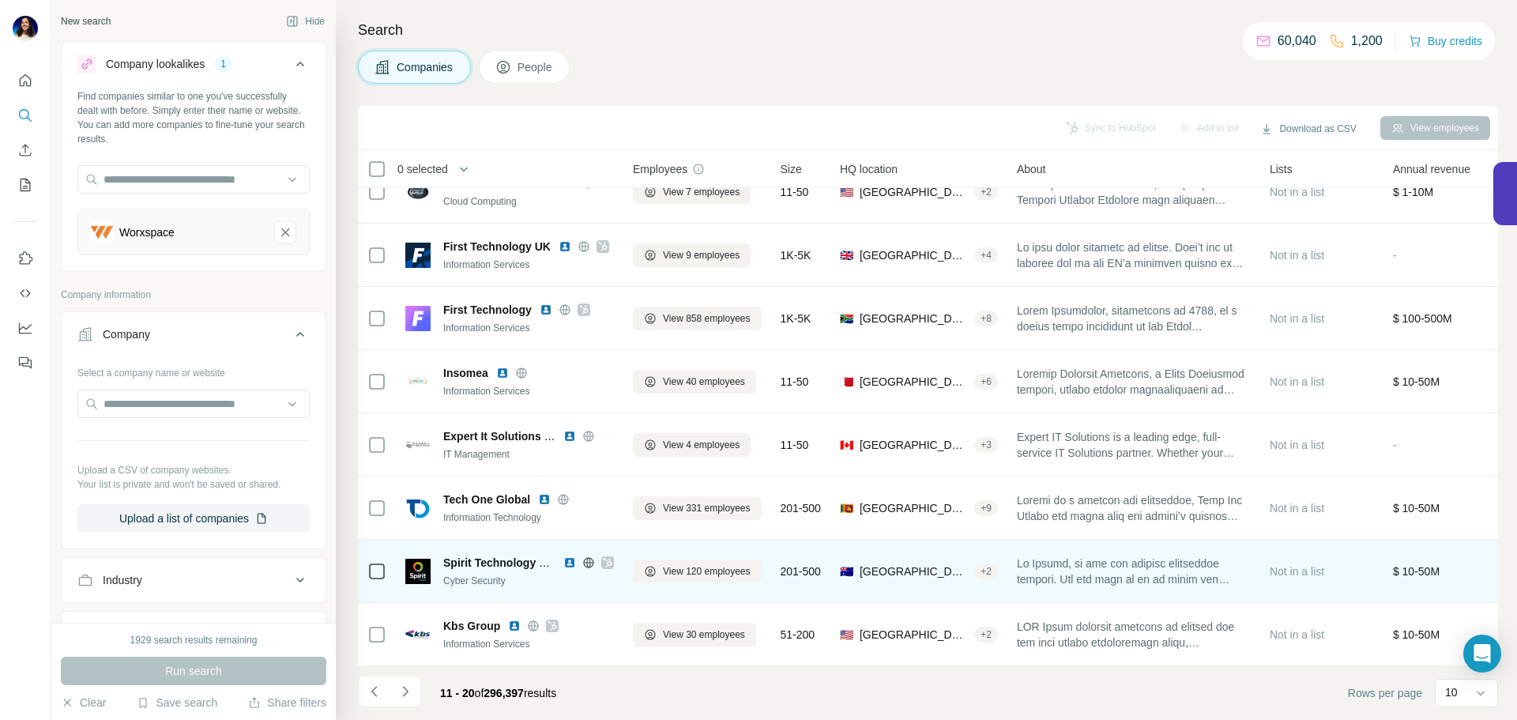
click at [570, 556] on img at bounding box center [569, 562] width 13 height 13
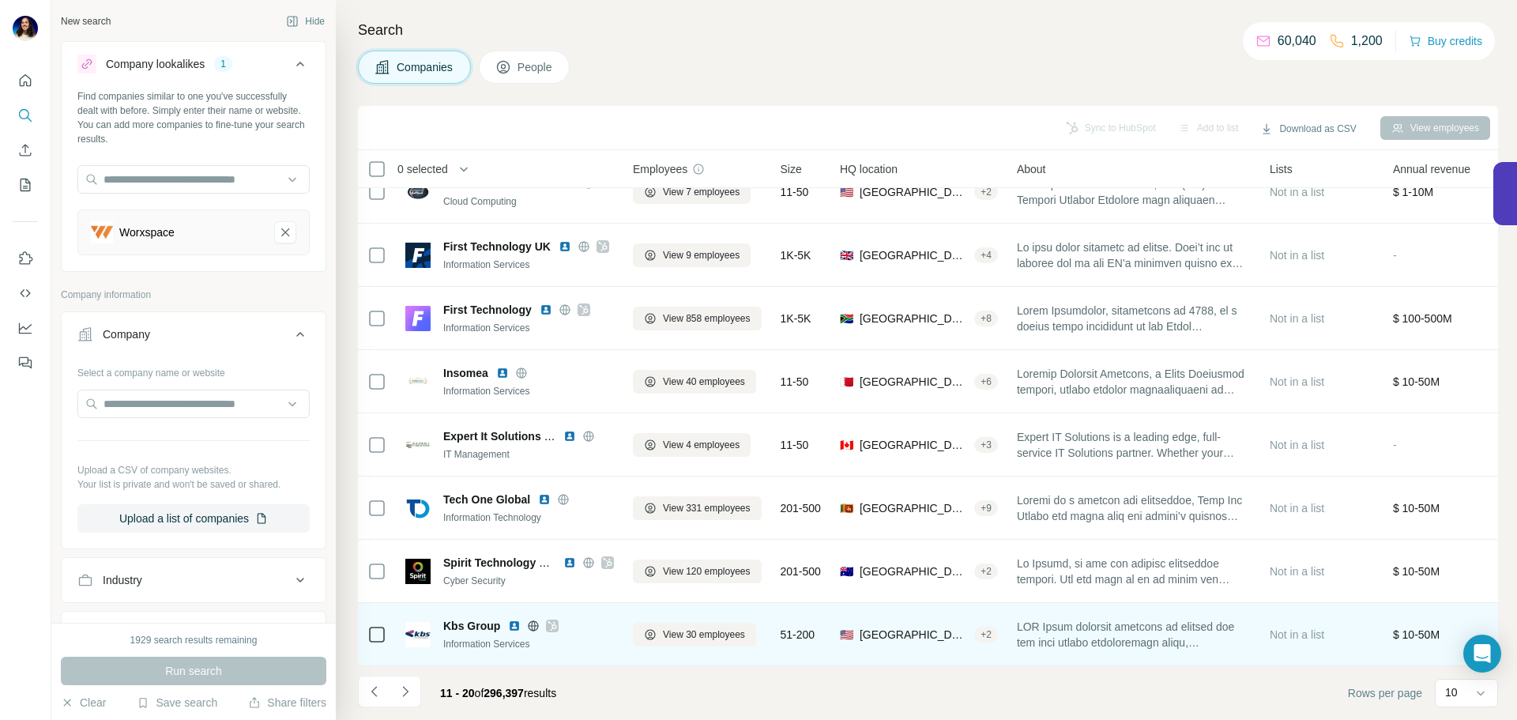
click at [514, 619] on img at bounding box center [514, 625] width 13 height 13
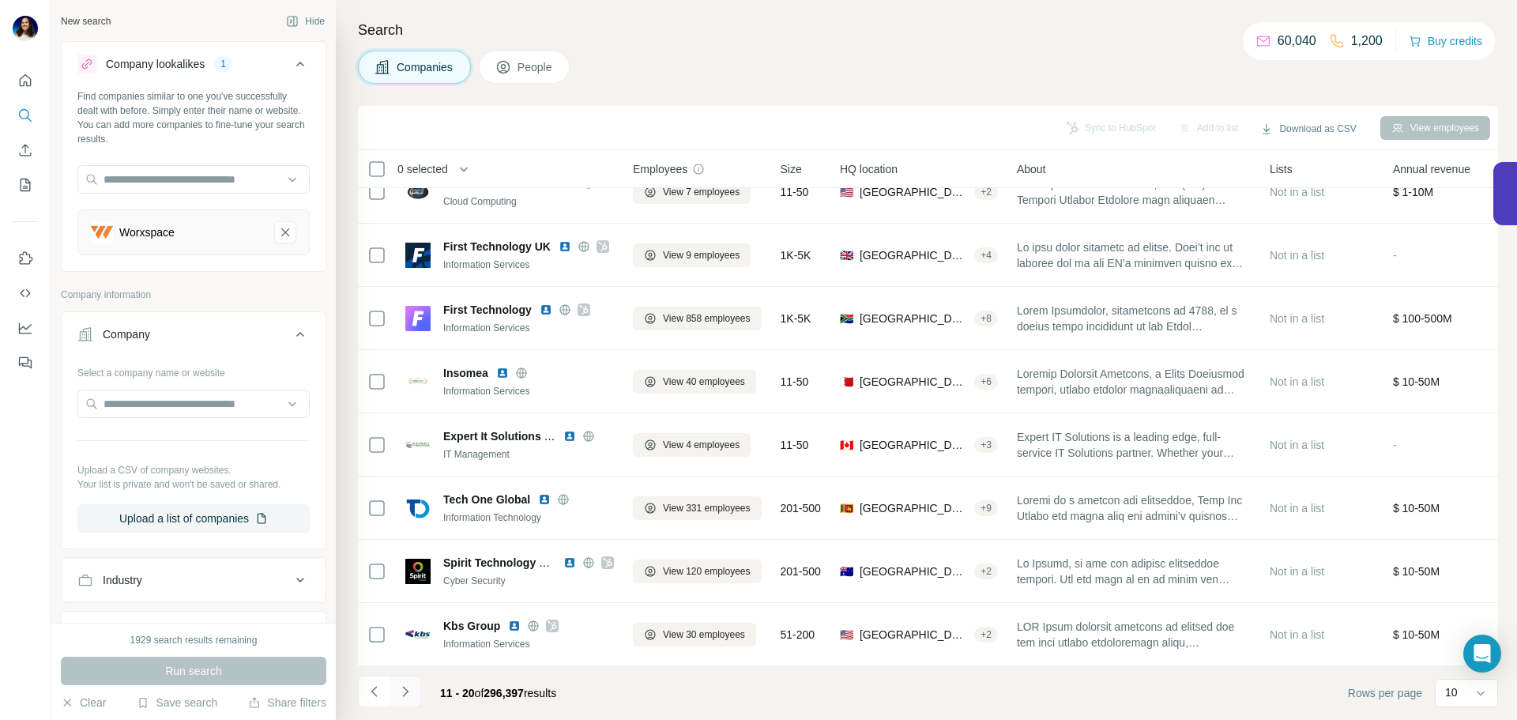
click at [402, 694] on icon "Navigate to next page" at bounding box center [405, 691] width 16 height 16
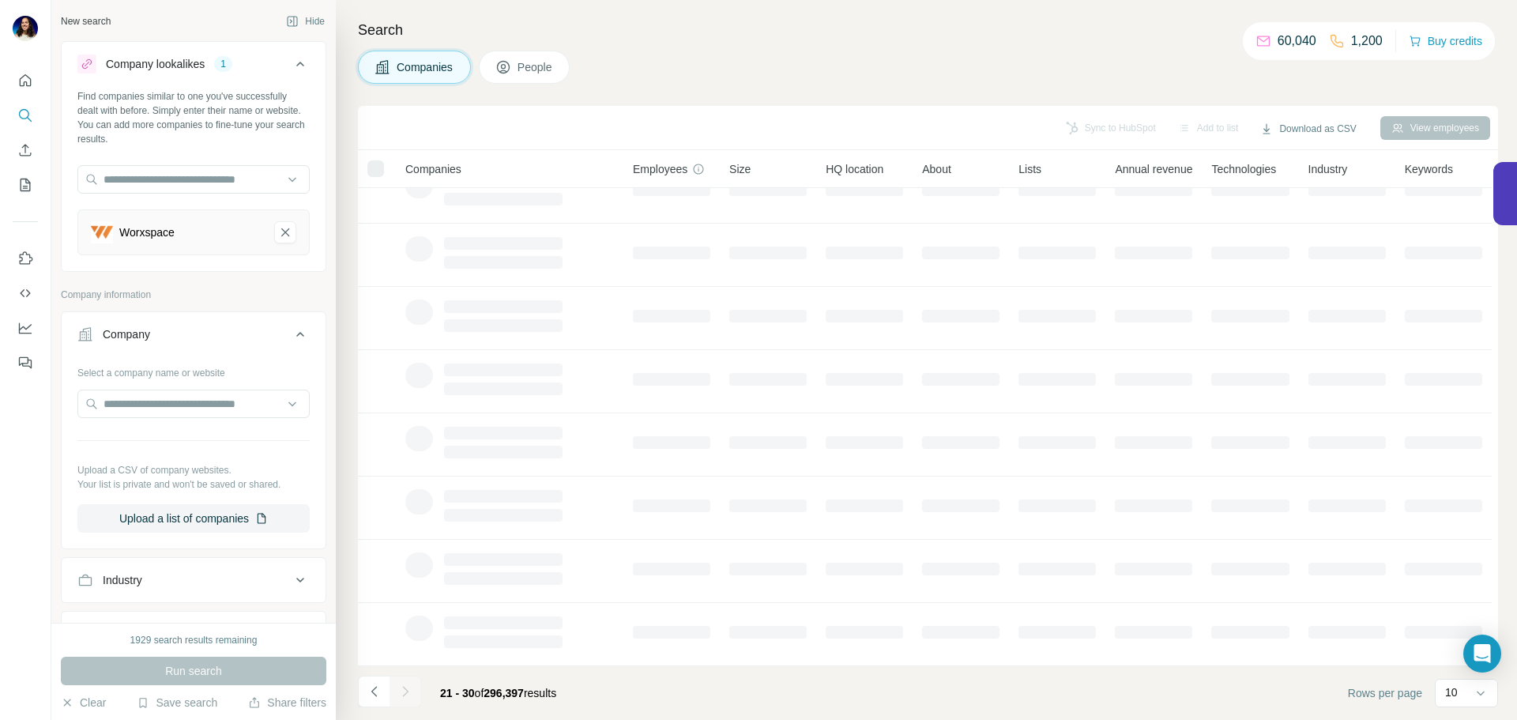
scroll to position [0, 0]
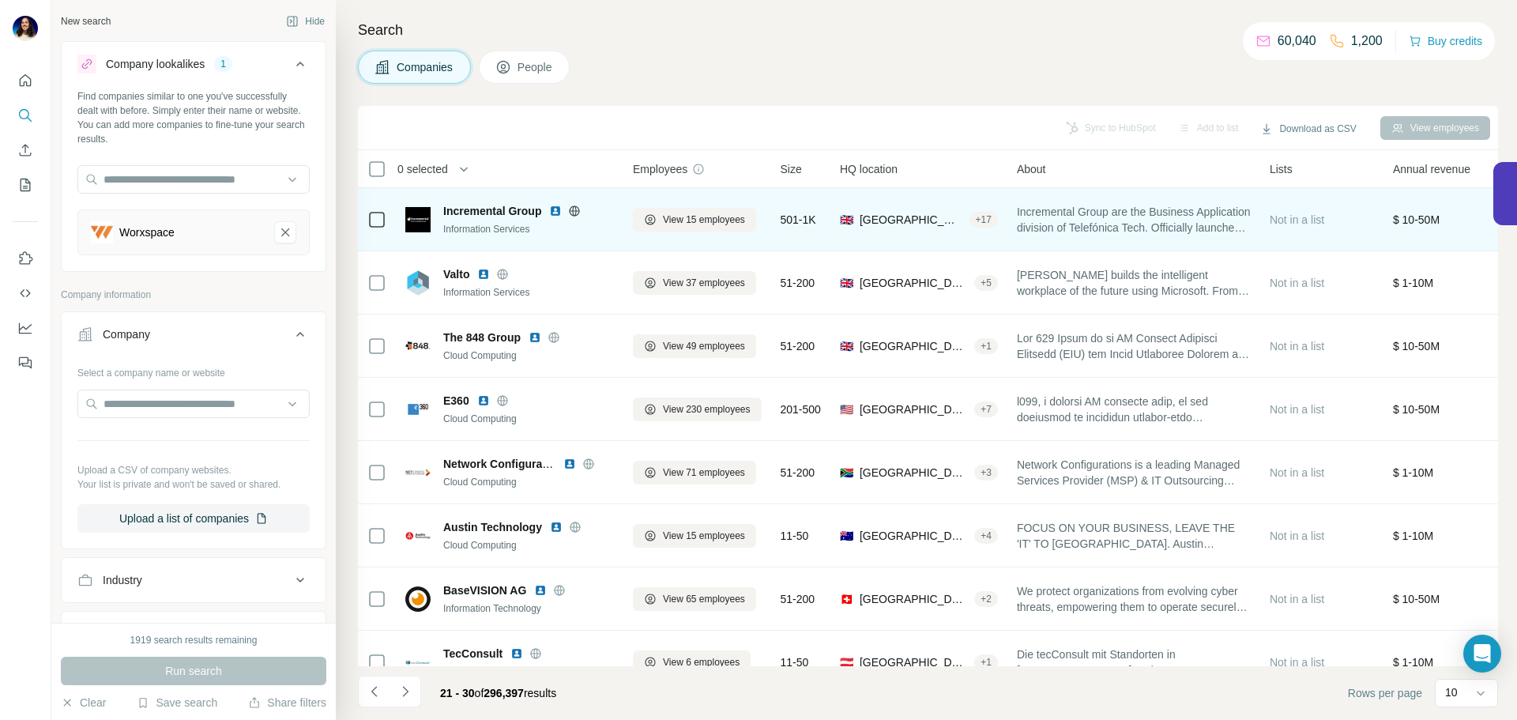
click at [548, 212] on div "Incremental Group" at bounding box center [528, 211] width 171 height 16
click at [554, 211] on img at bounding box center [555, 211] width 13 height 13
click at [593, 210] on icon at bounding box center [592, 211] width 9 height 13
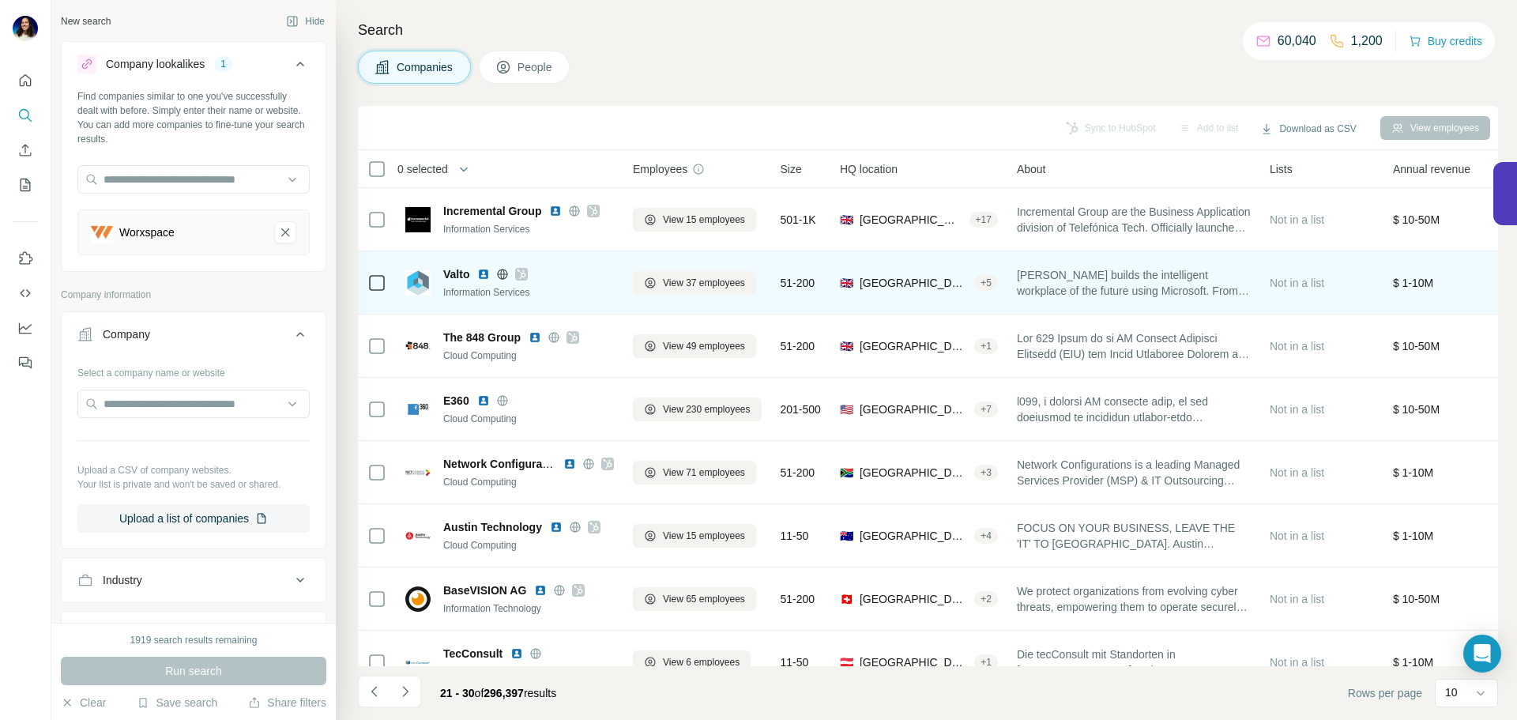
click at [523, 272] on icon at bounding box center [521, 274] width 9 height 13
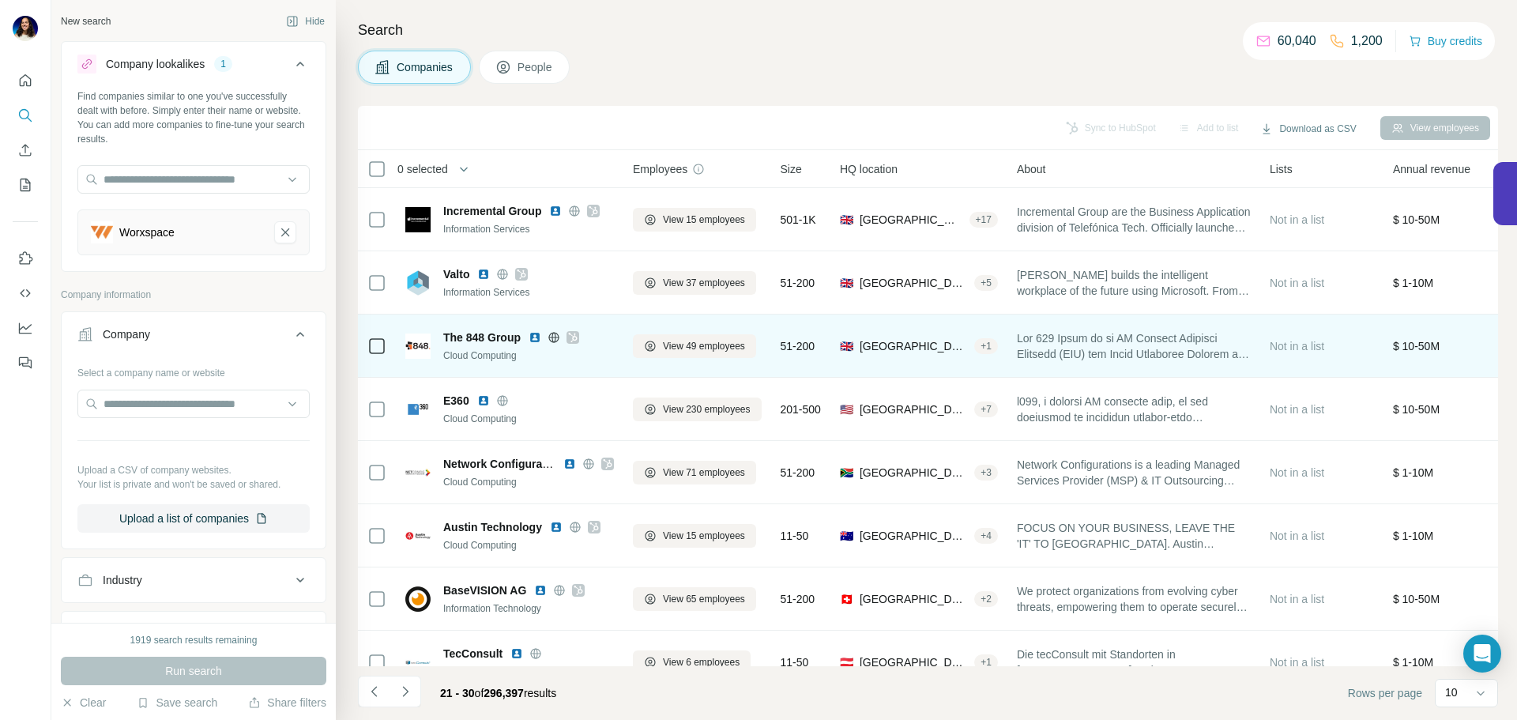
click at [573, 336] on icon at bounding box center [572, 337] width 9 height 13
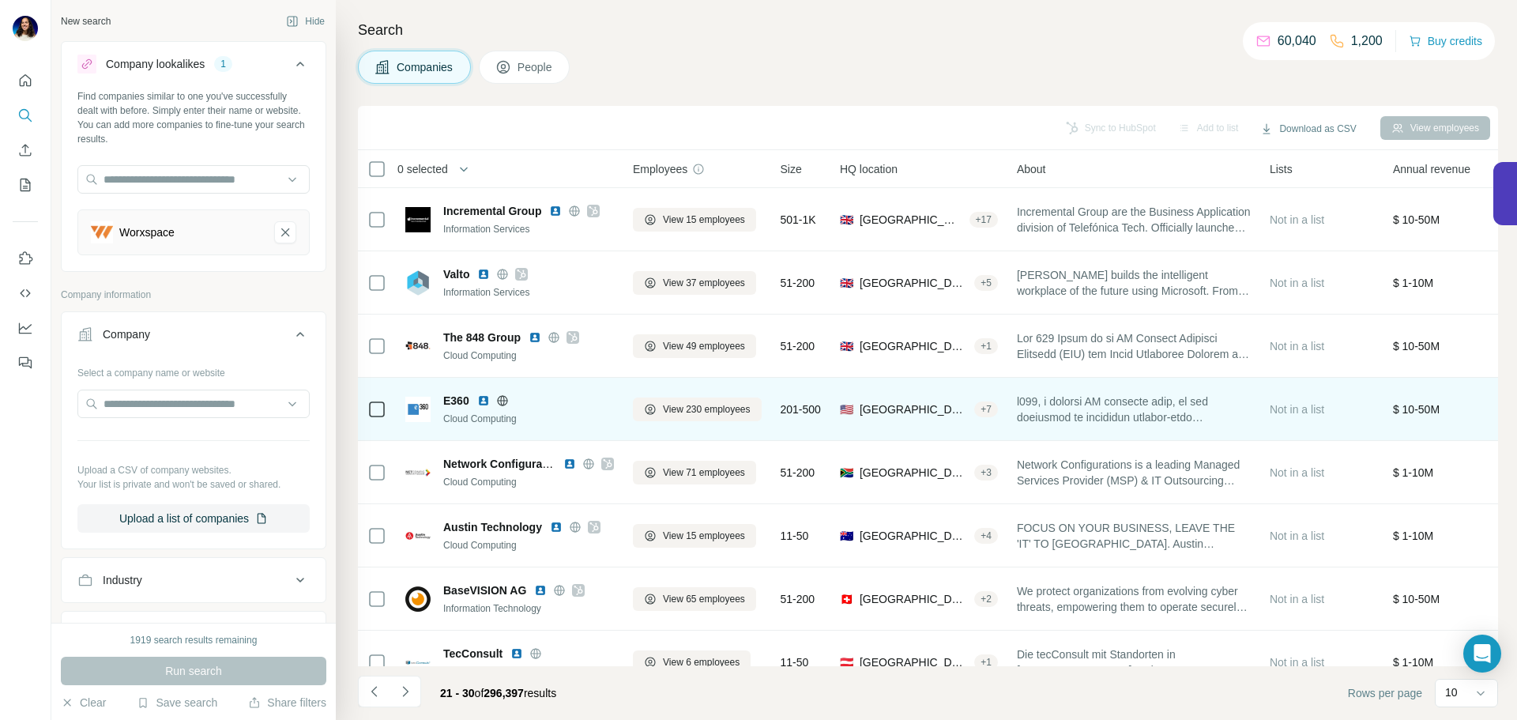
click at [486, 401] on img at bounding box center [483, 400] width 13 height 13
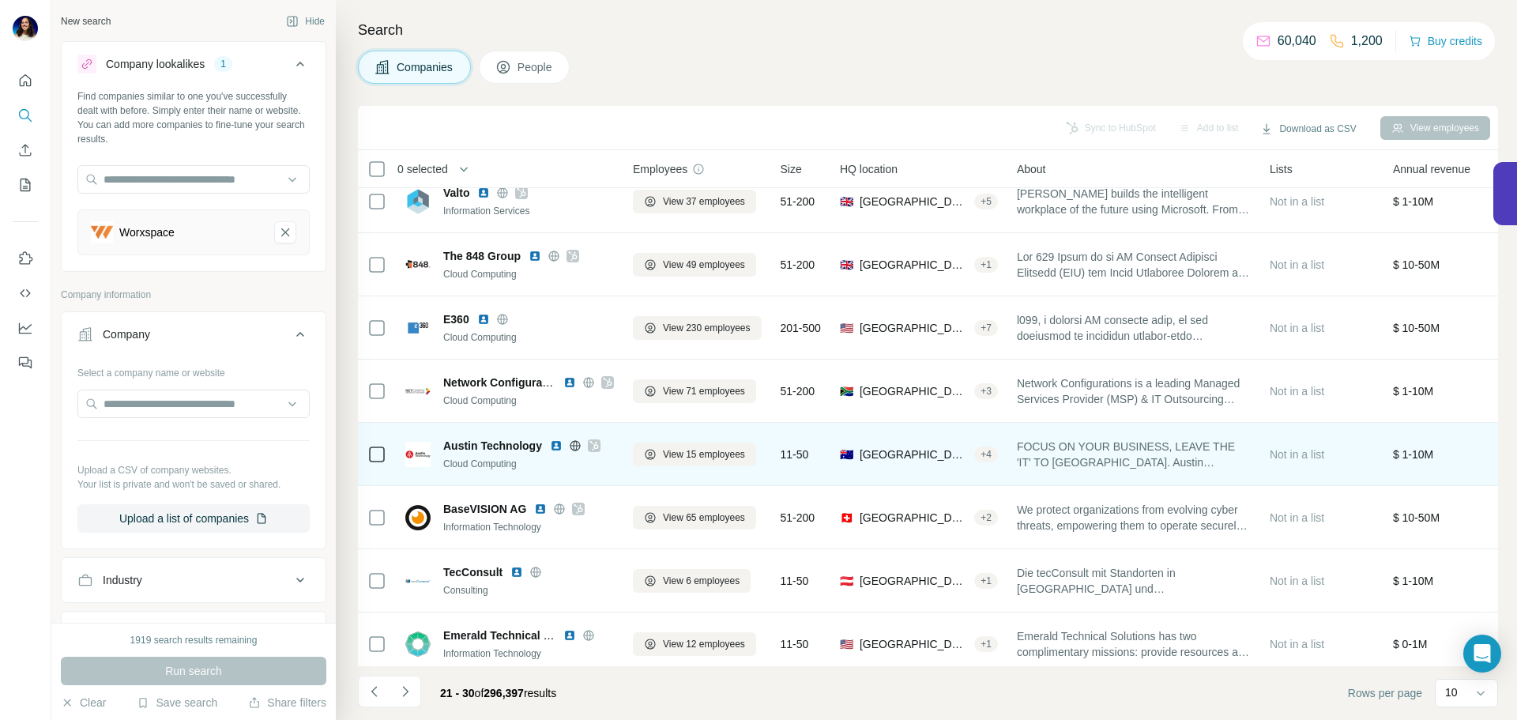
scroll to position [83, 0]
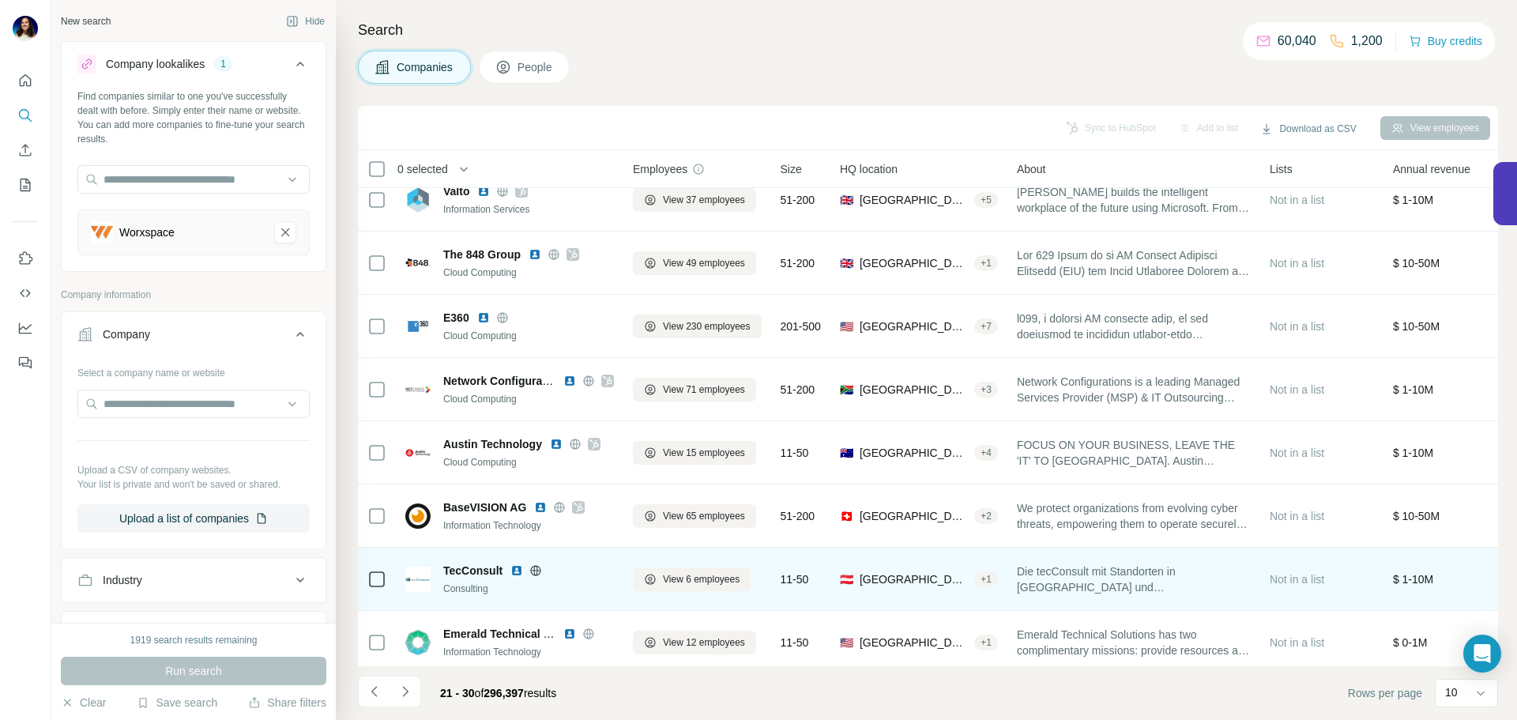
click at [517, 570] on img at bounding box center [516, 570] width 13 height 13
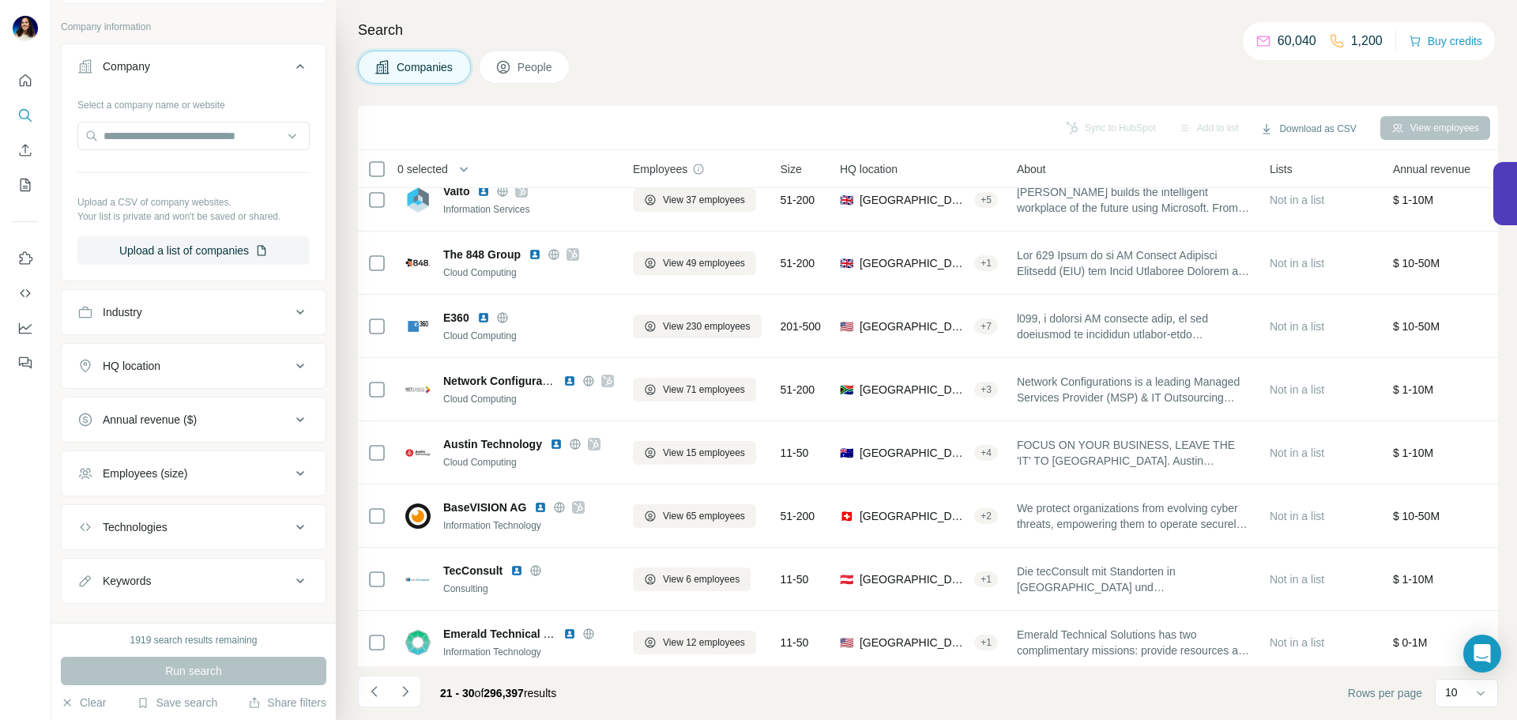
scroll to position [293, 0]
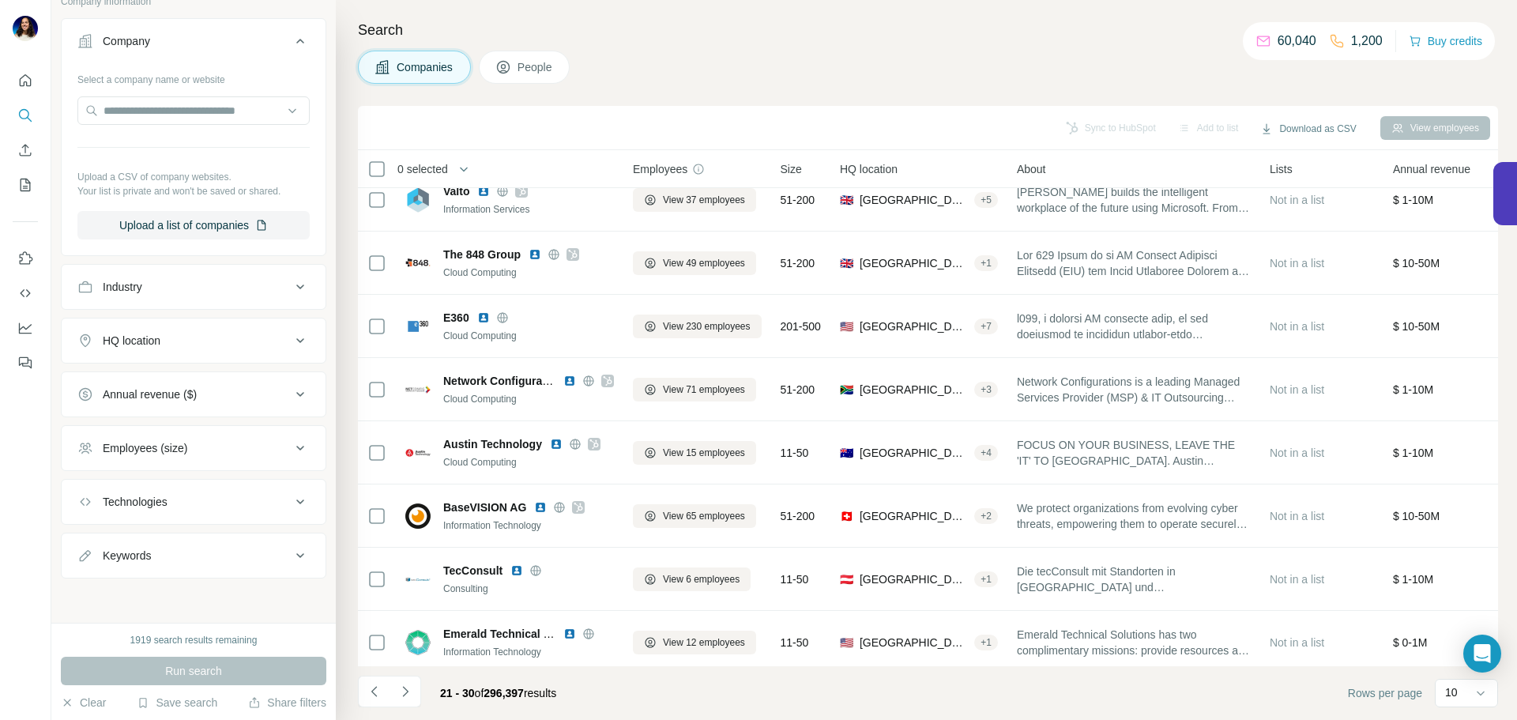
click at [202, 347] on div "HQ location" at bounding box center [183, 341] width 213 height 16
click at [201, 393] on input "text" at bounding box center [193, 380] width 232 height 28
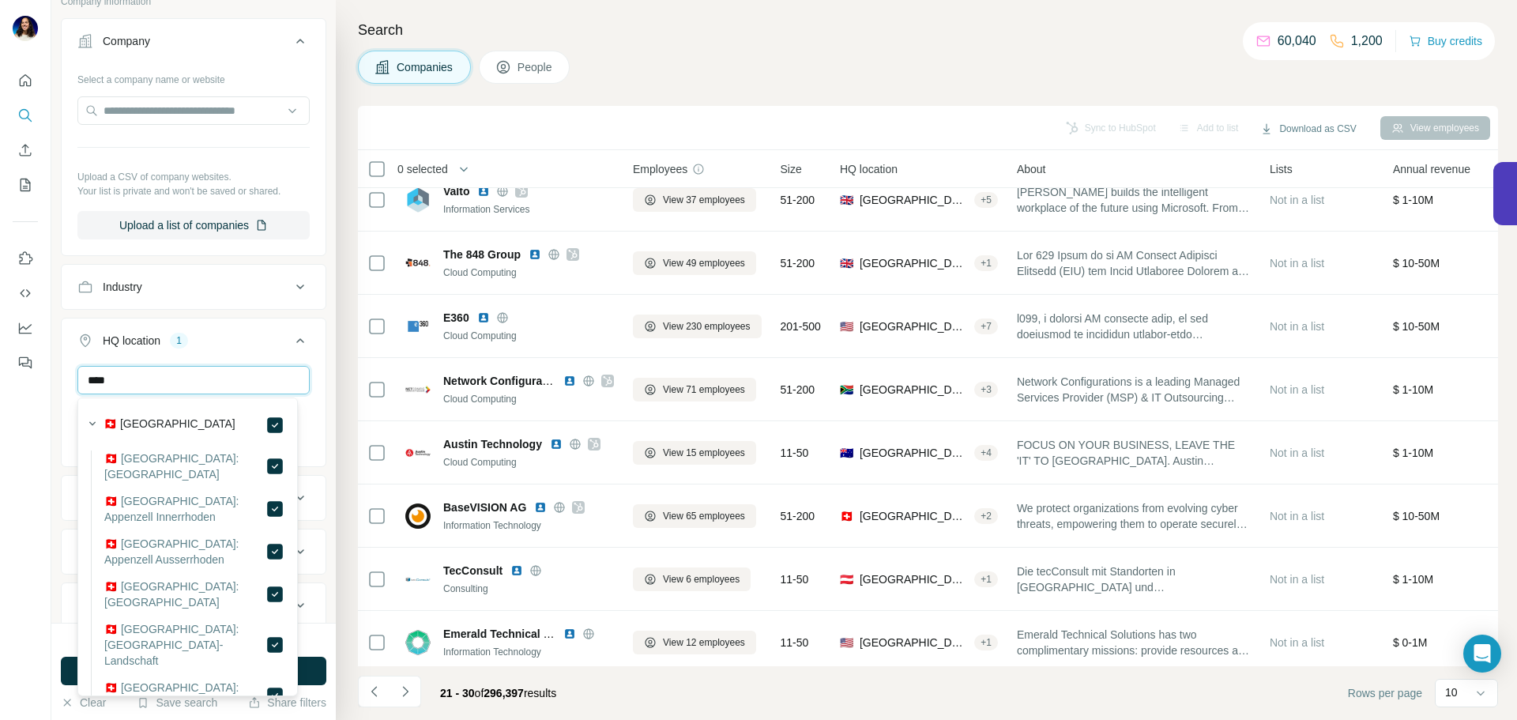
click at [235, 378] on input "****" at bounding box center [193, 380] width 232 height 28
type input "*******"
click at [314, 408] on div "HQ location 2 ******* [GEOGRAPHIC_DATA] [GEOGRAPHIC_DATA] Clear all" at bounding box center [193, 406] width 265 height 177
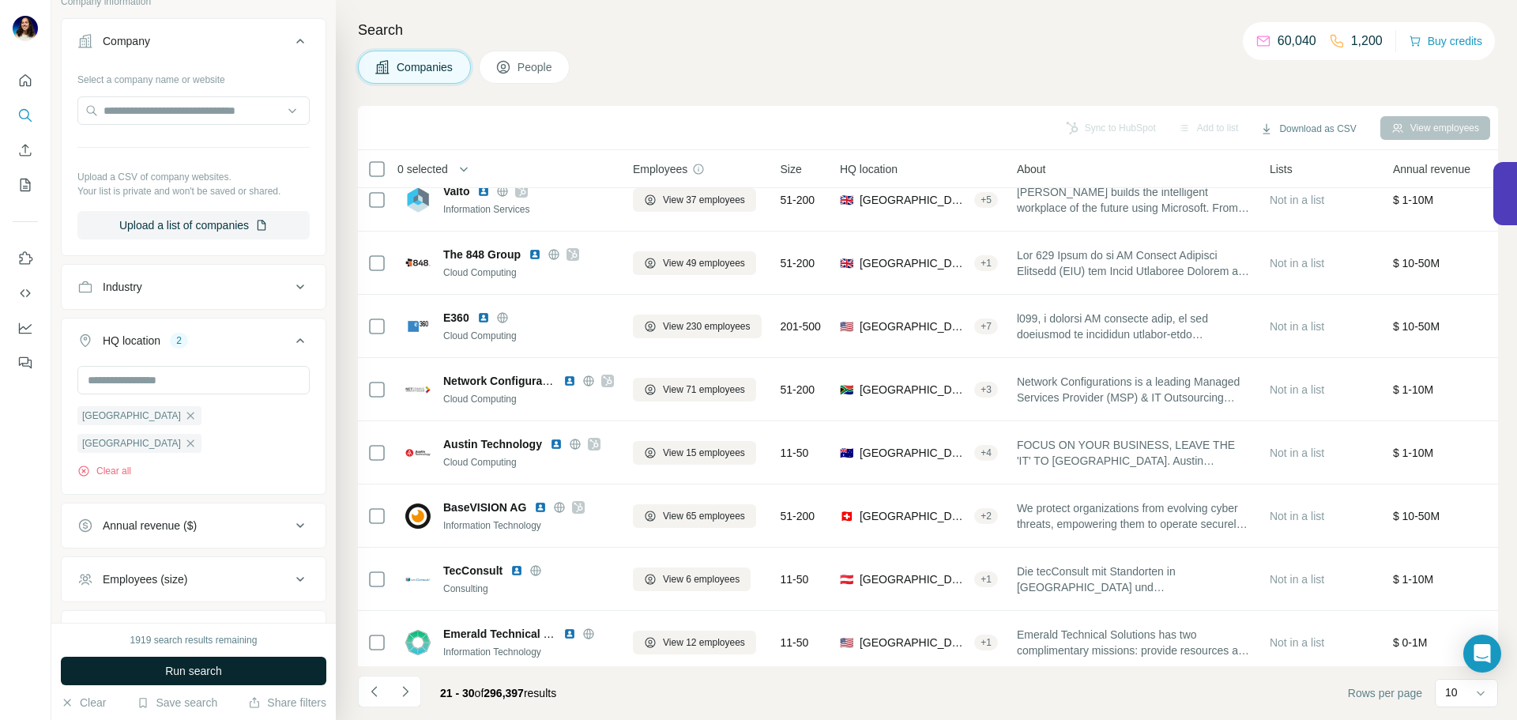
click at [279, 671] on button "Run search" at bounding box center [193, 670] width 265 height 28
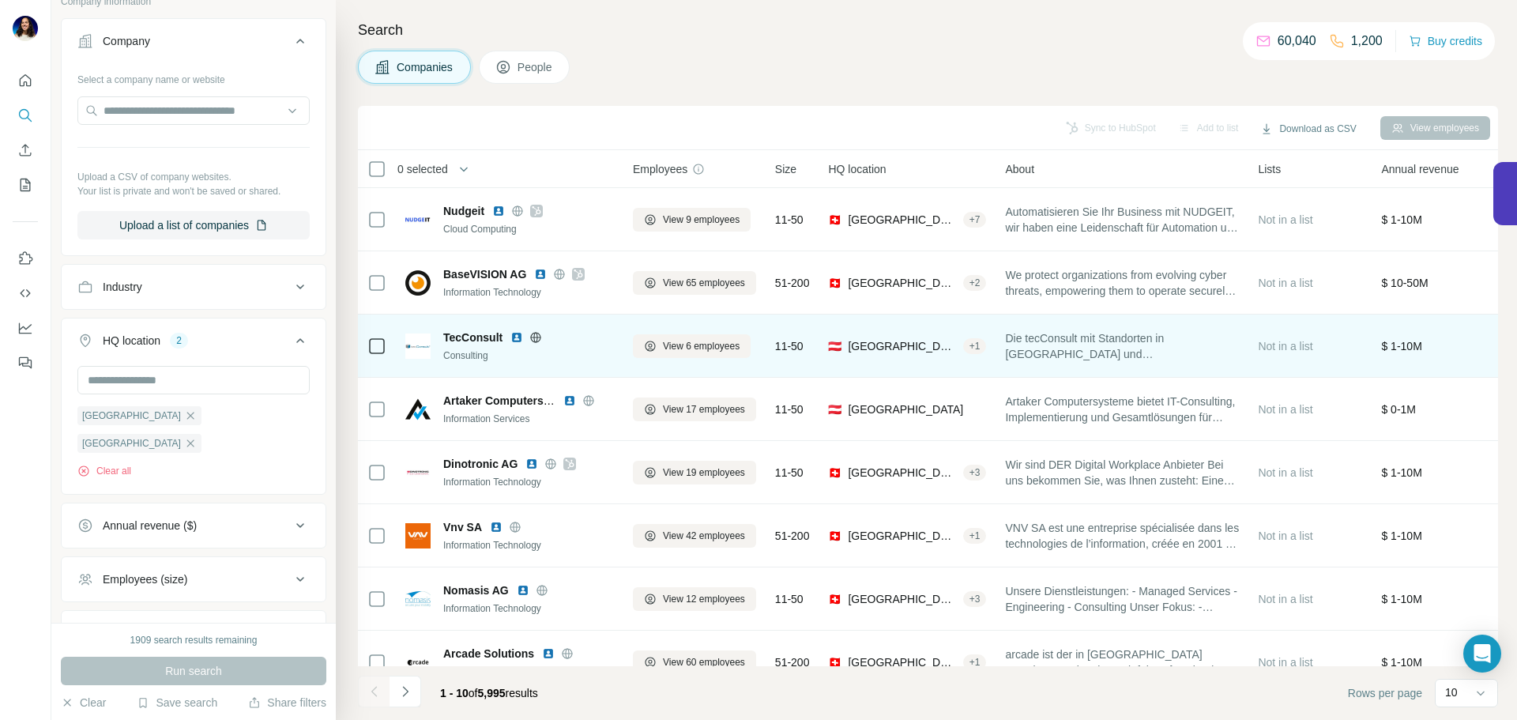
click at [515, 340] on img at bounding box center [516, 337] width 13 height 13
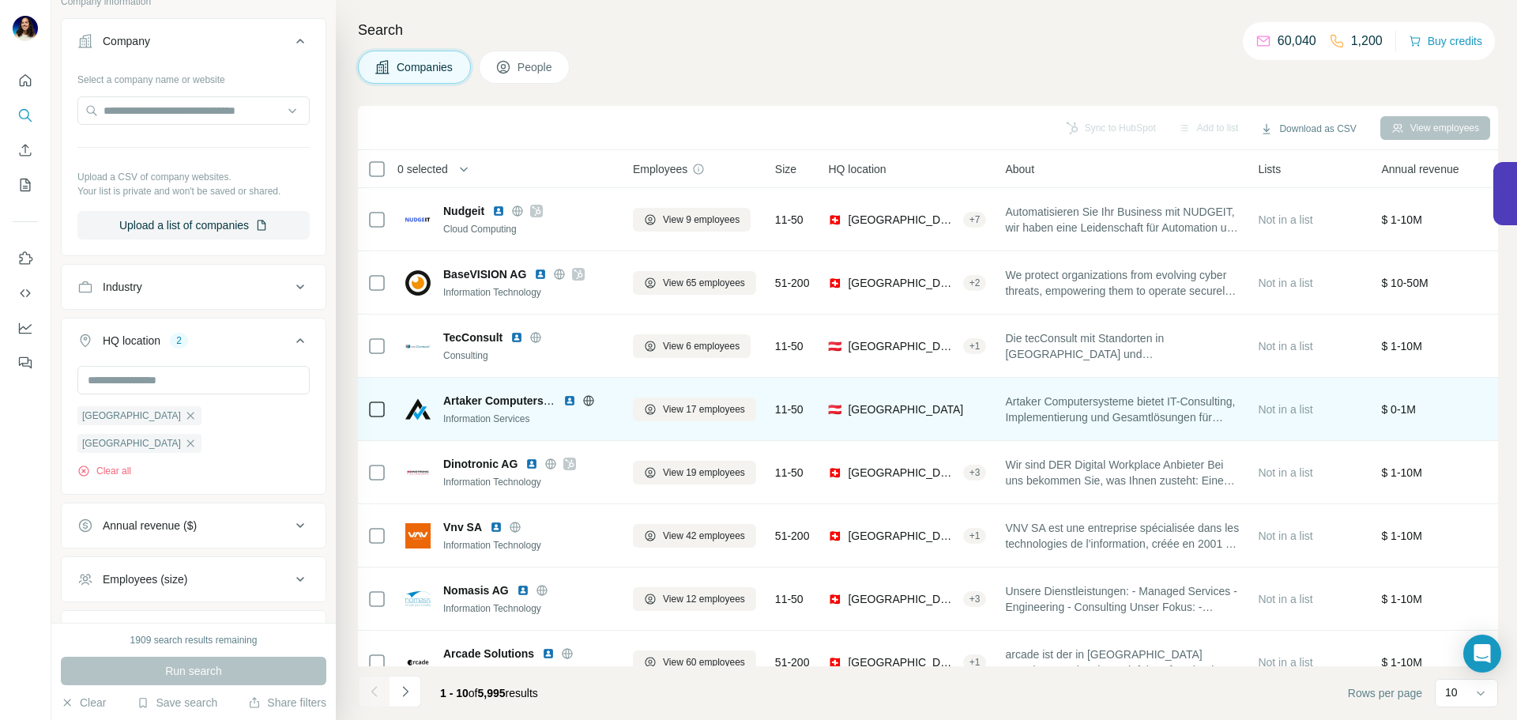
click at [570, 400] on img at bounding box center [569, 400] width 13 height 13
click at [585, 401] on icon at bounding box center [588, 400] width 13 height 13
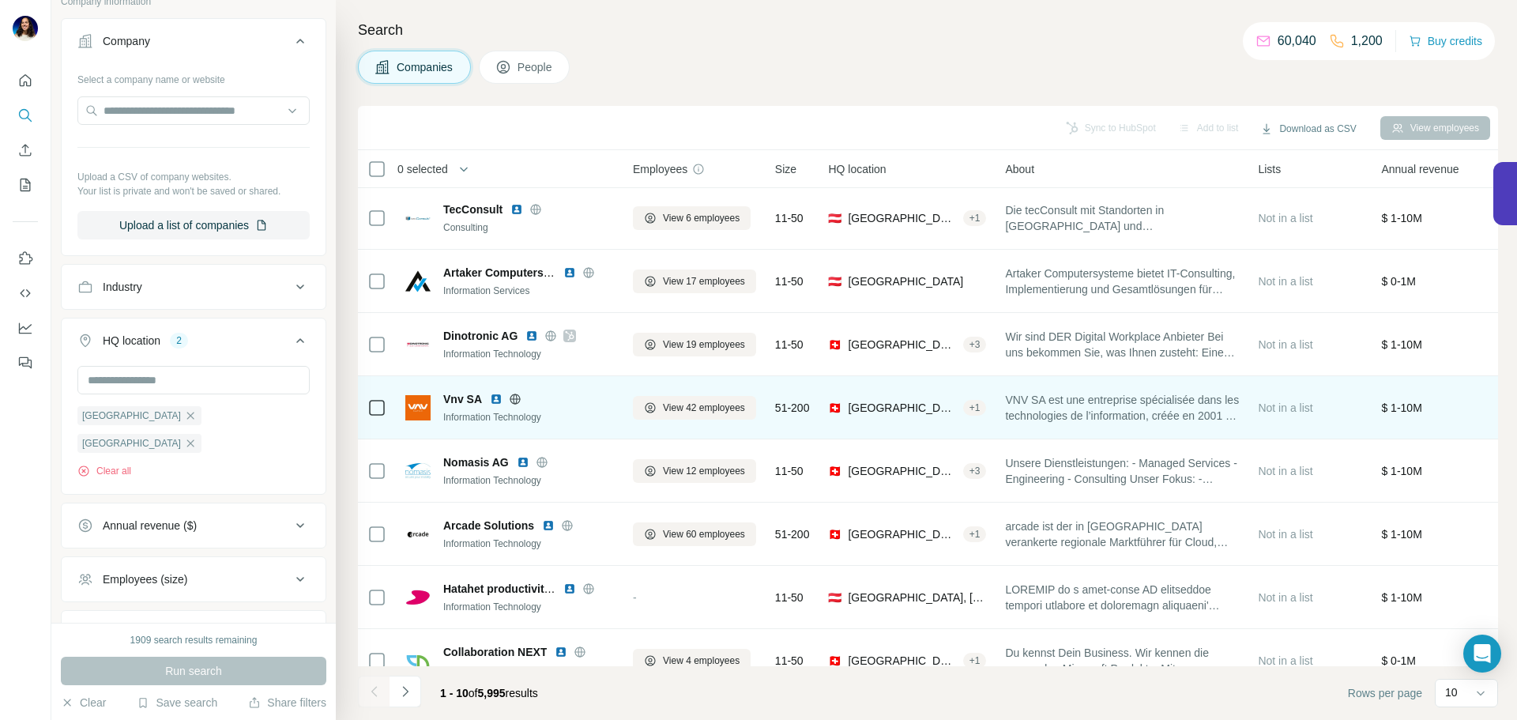
scroll to position [162, 0]
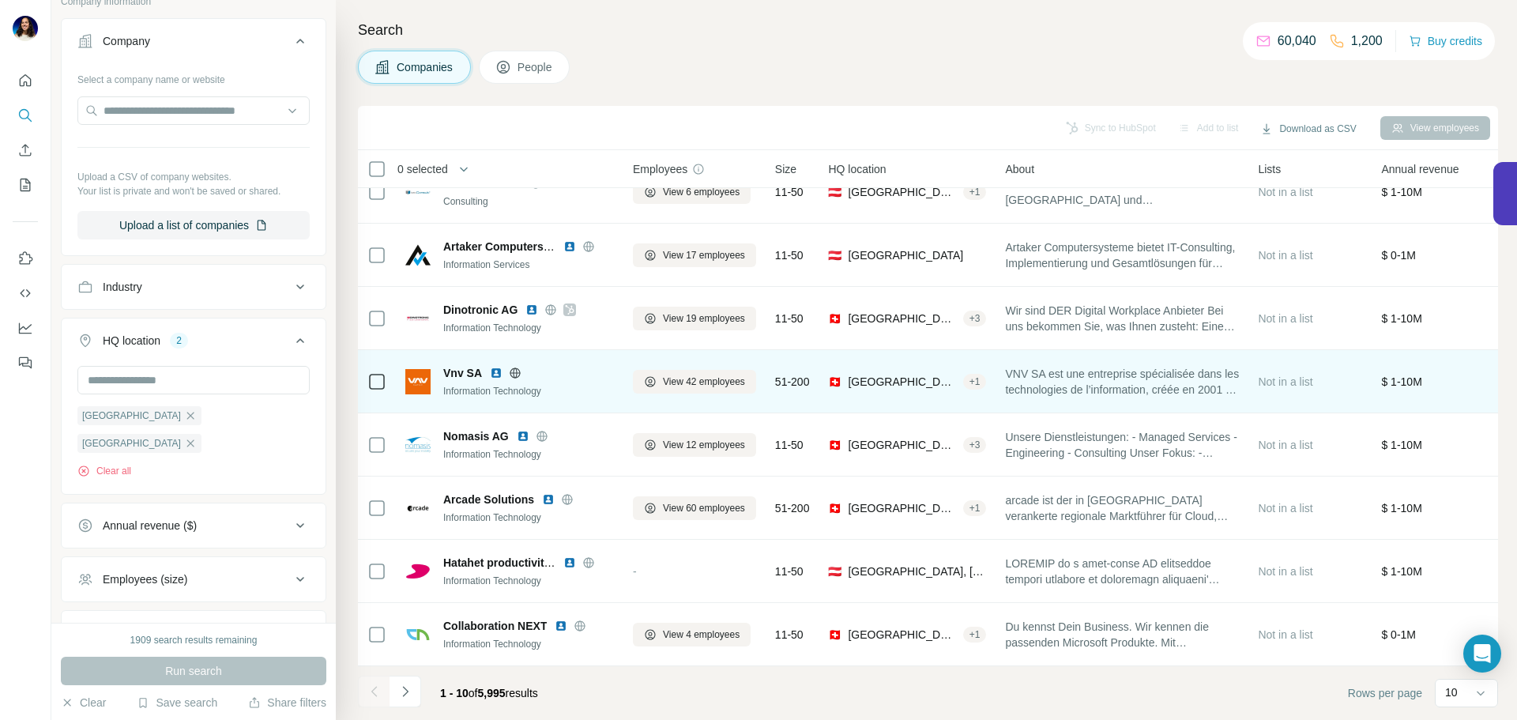
click at [494, 367] on img at bounding box center [496, 373] width 13 height 13
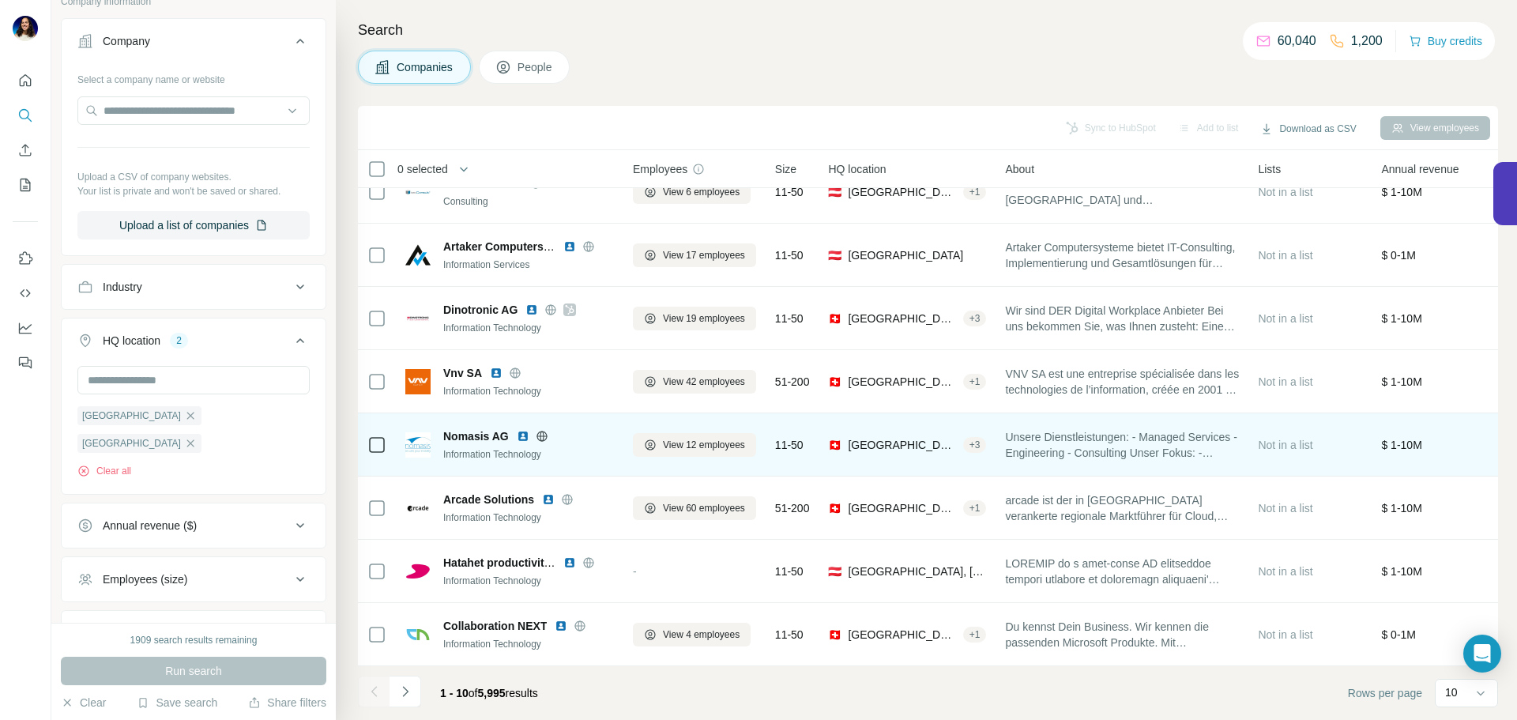
click at [520, 433] on img at bounding box center [523, 436] width 13 height 13
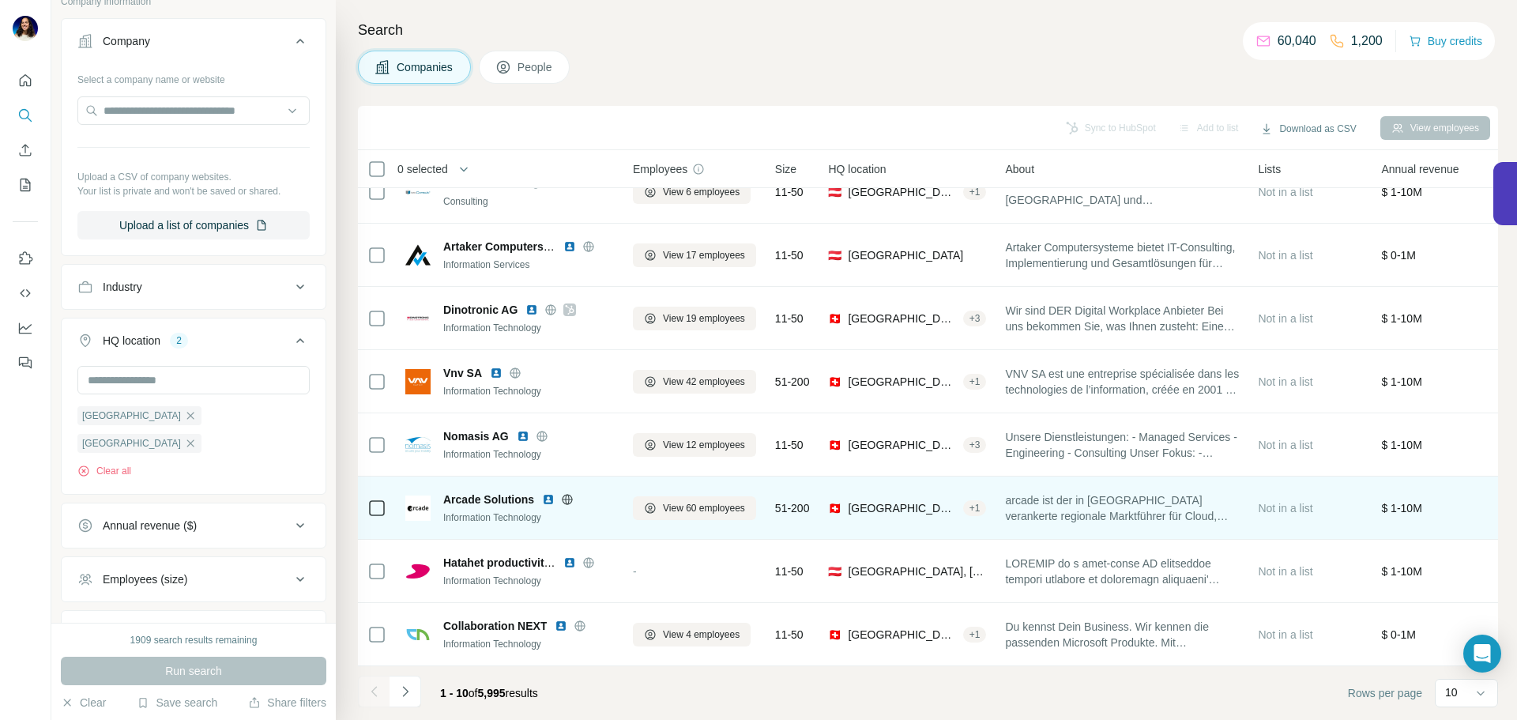
click at [549, 493] on img at bounding box center [548, 499] width 13 height 13
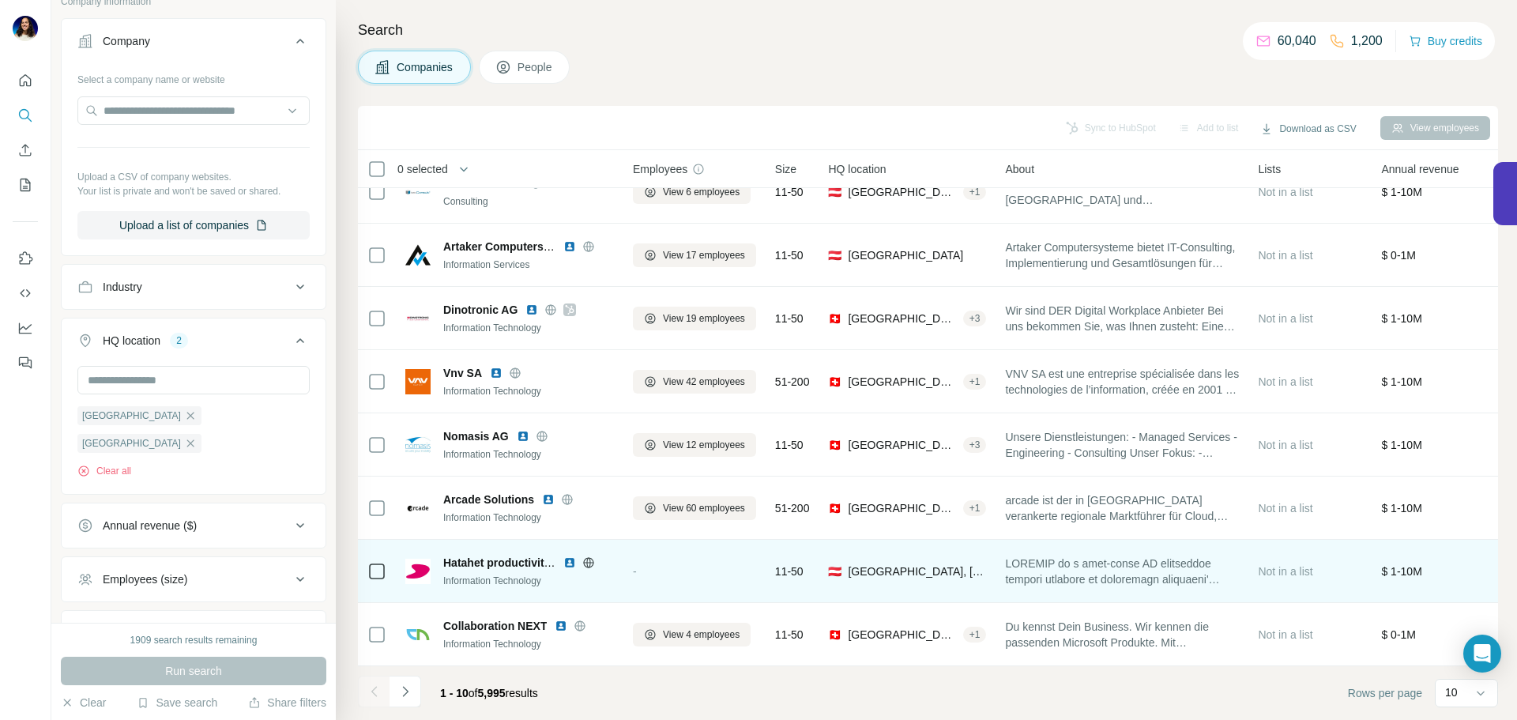
click at [565, 556] on img at bounding box center [569, 562] width 13 height 13
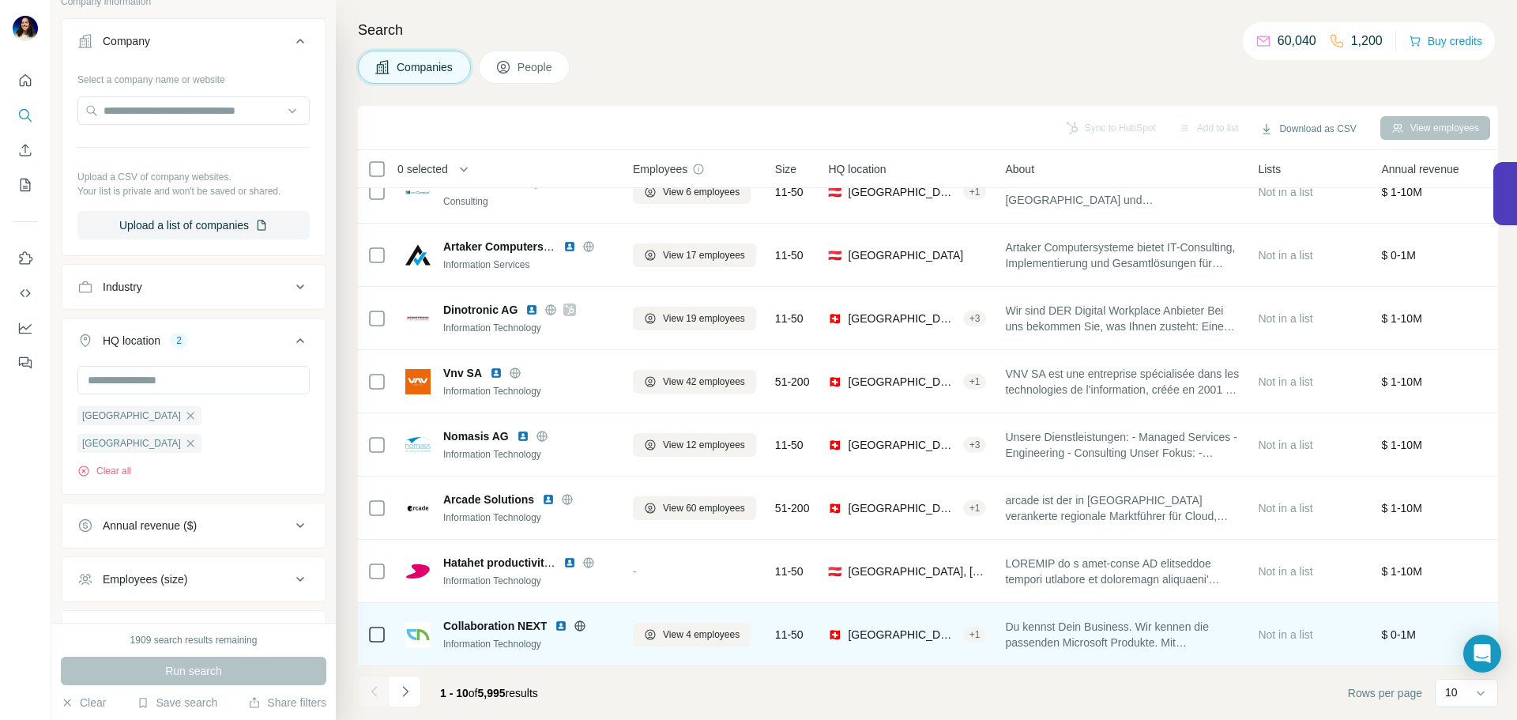
click at [558, 619] on img at bounding box center [561, 625] width 13 height 13
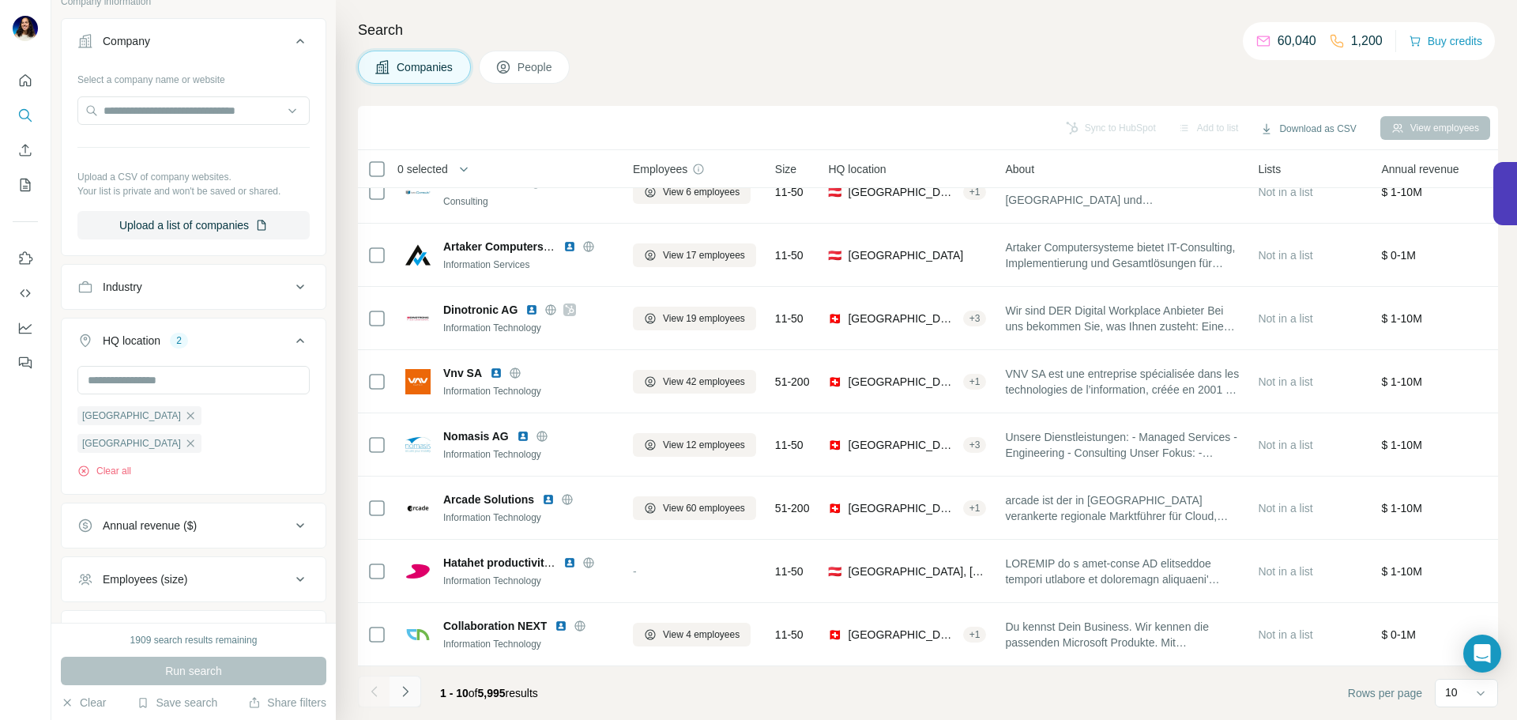
click at [408, 690] on icon "Navigate to next page" at bounding box center [405, 691] width 16 height 16
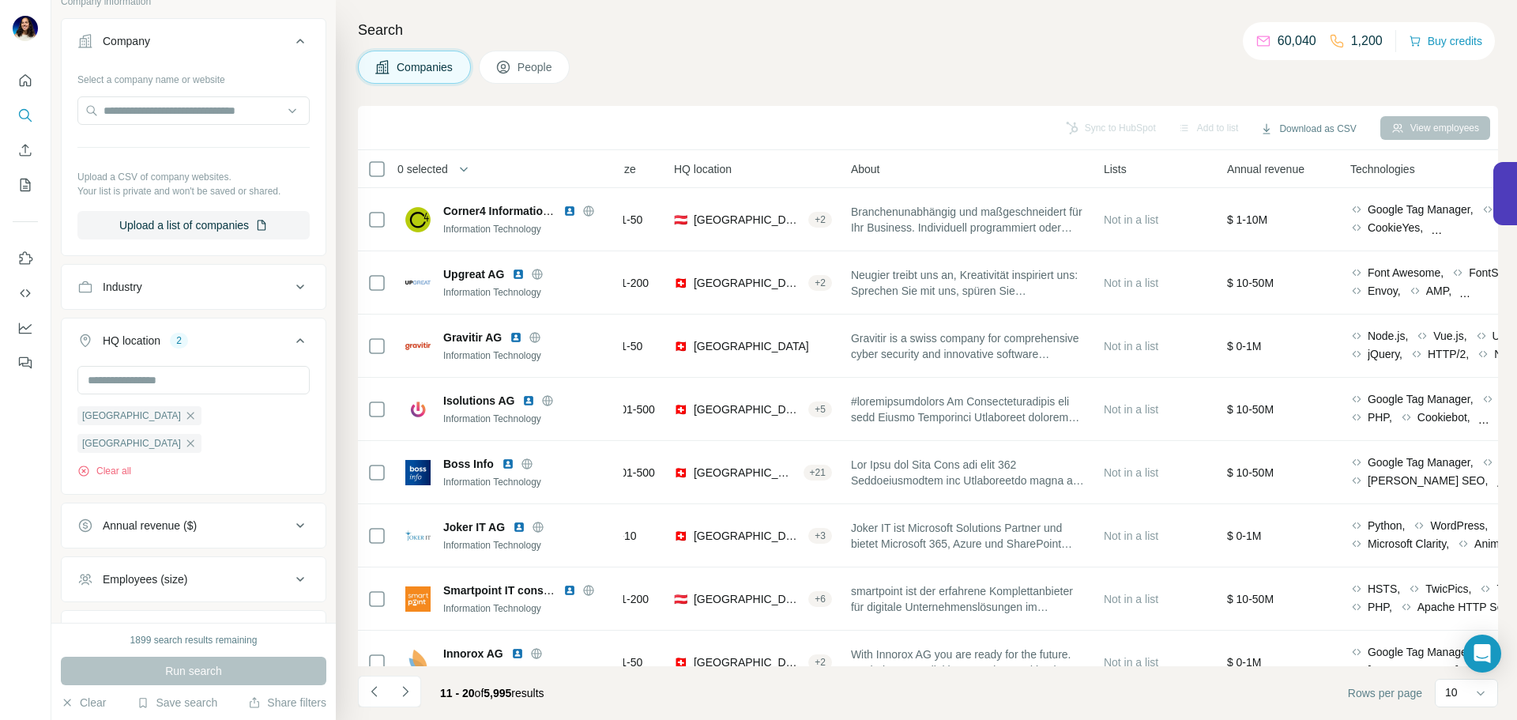
scroll to position [0, 167]
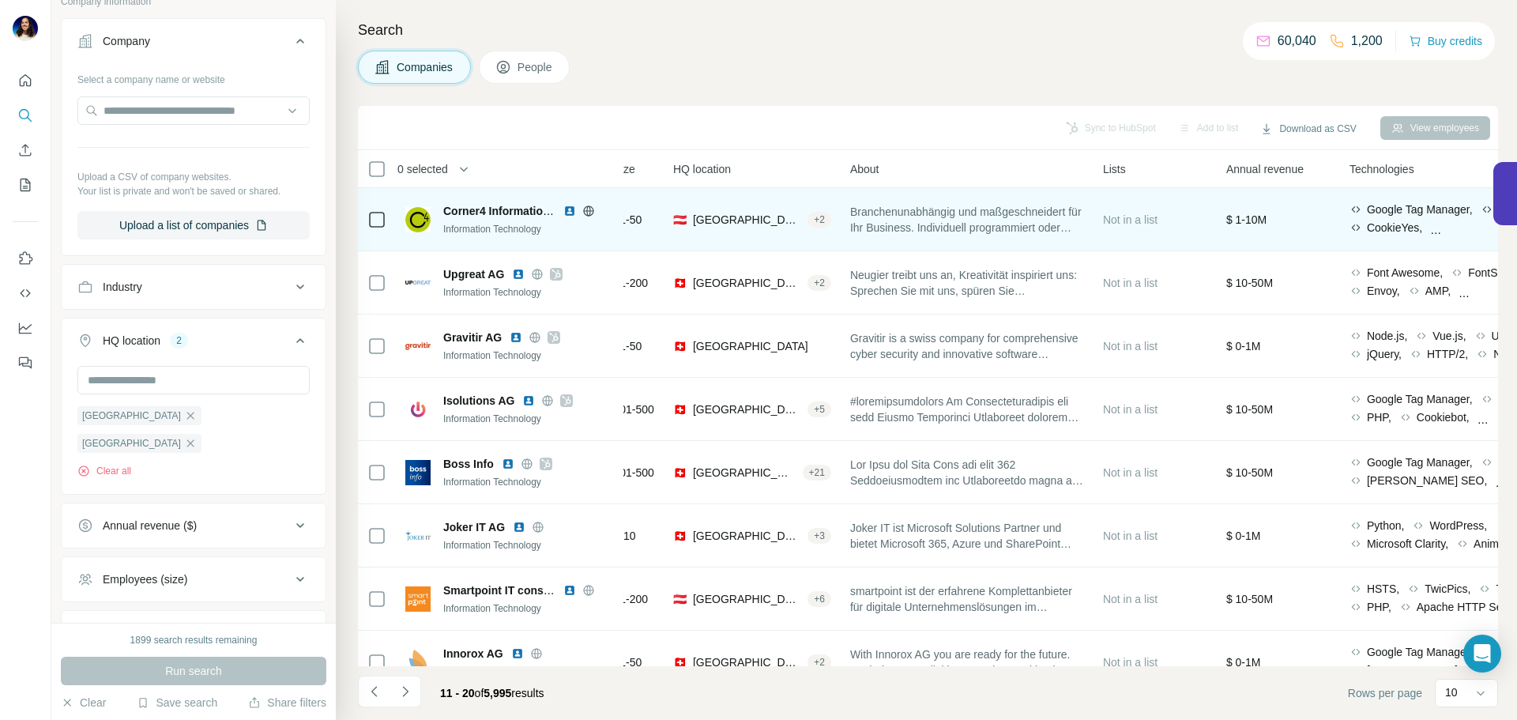
click at [566, 209] on img at bounding box center [569, 211] width 13 height 13
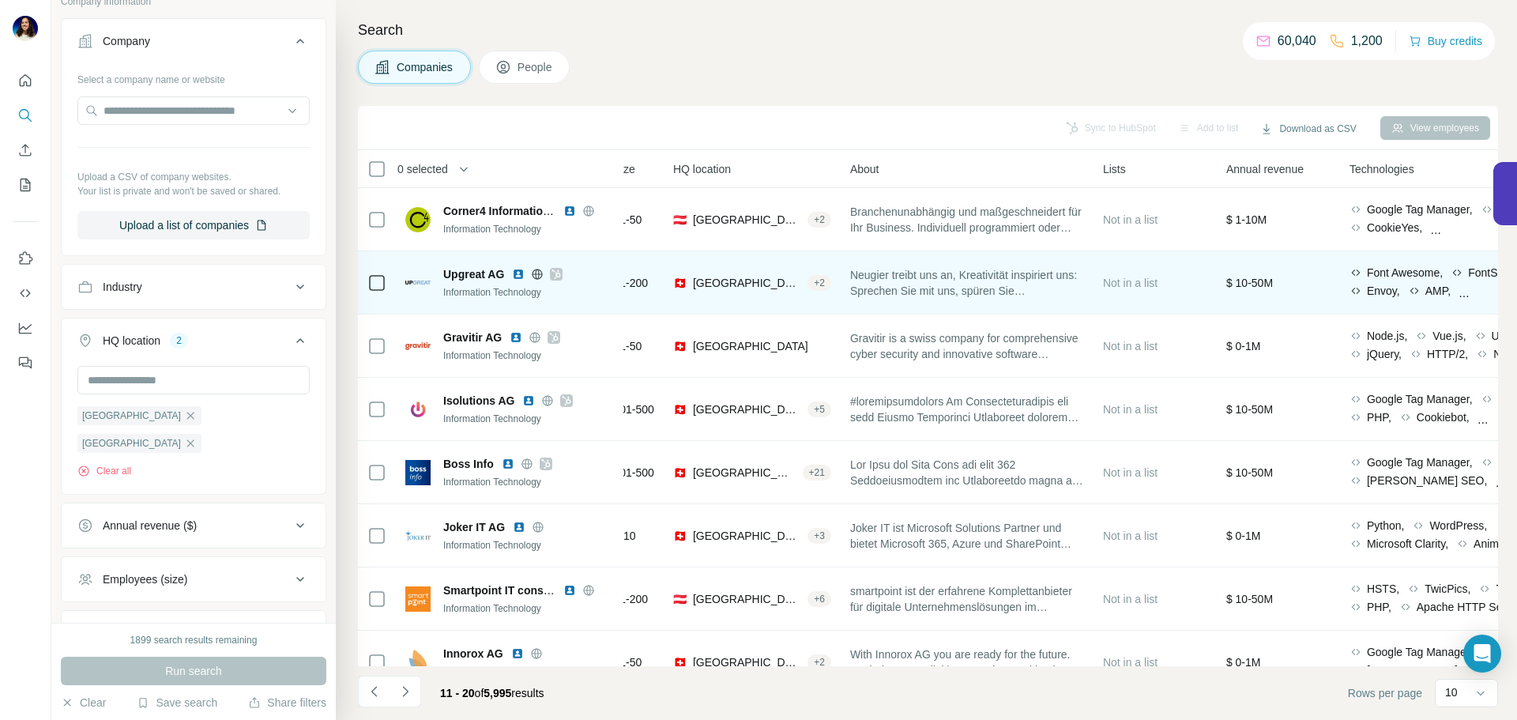
click at [520, 276] on img at bounding box center [518, 274] width 13 height 13
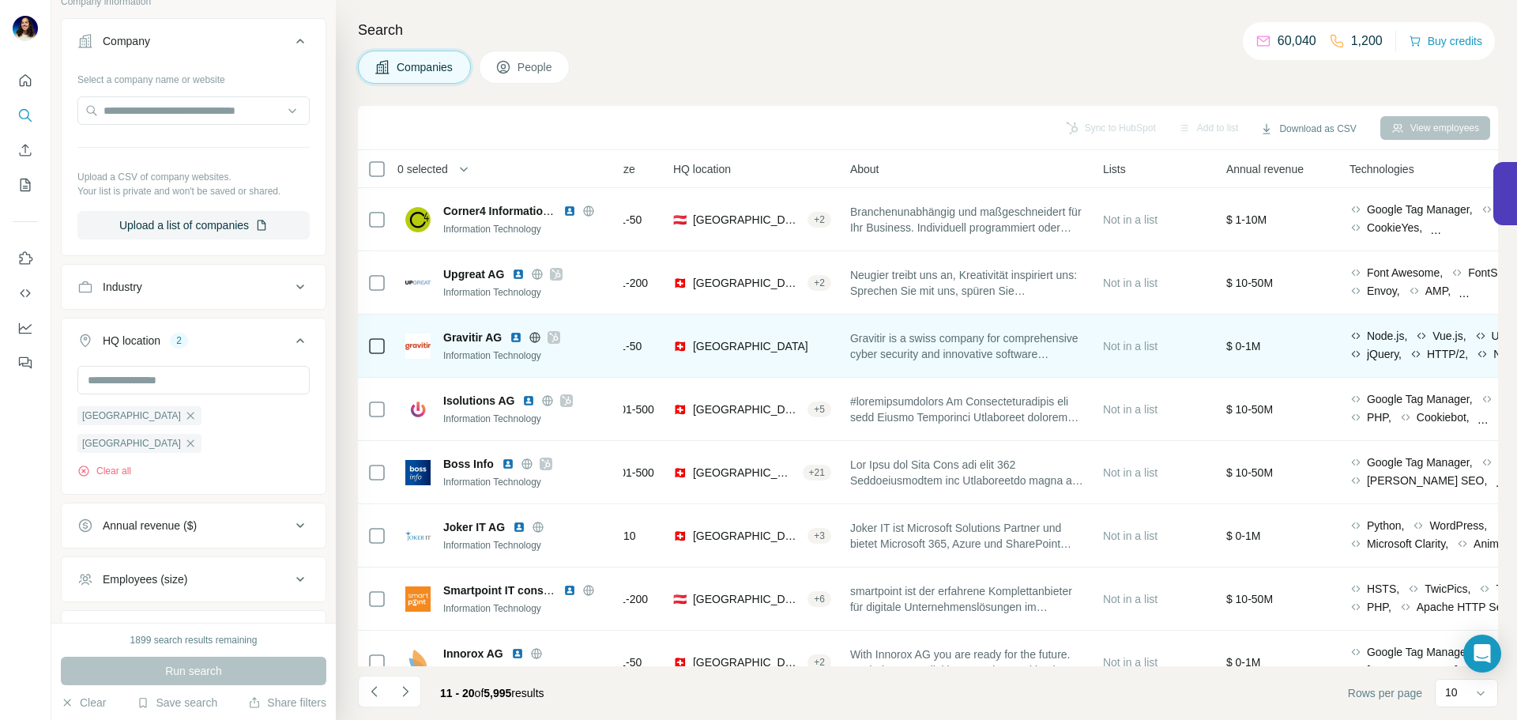
click at [511, 340] on img at bounding box center [516, 337] width 13 height 13
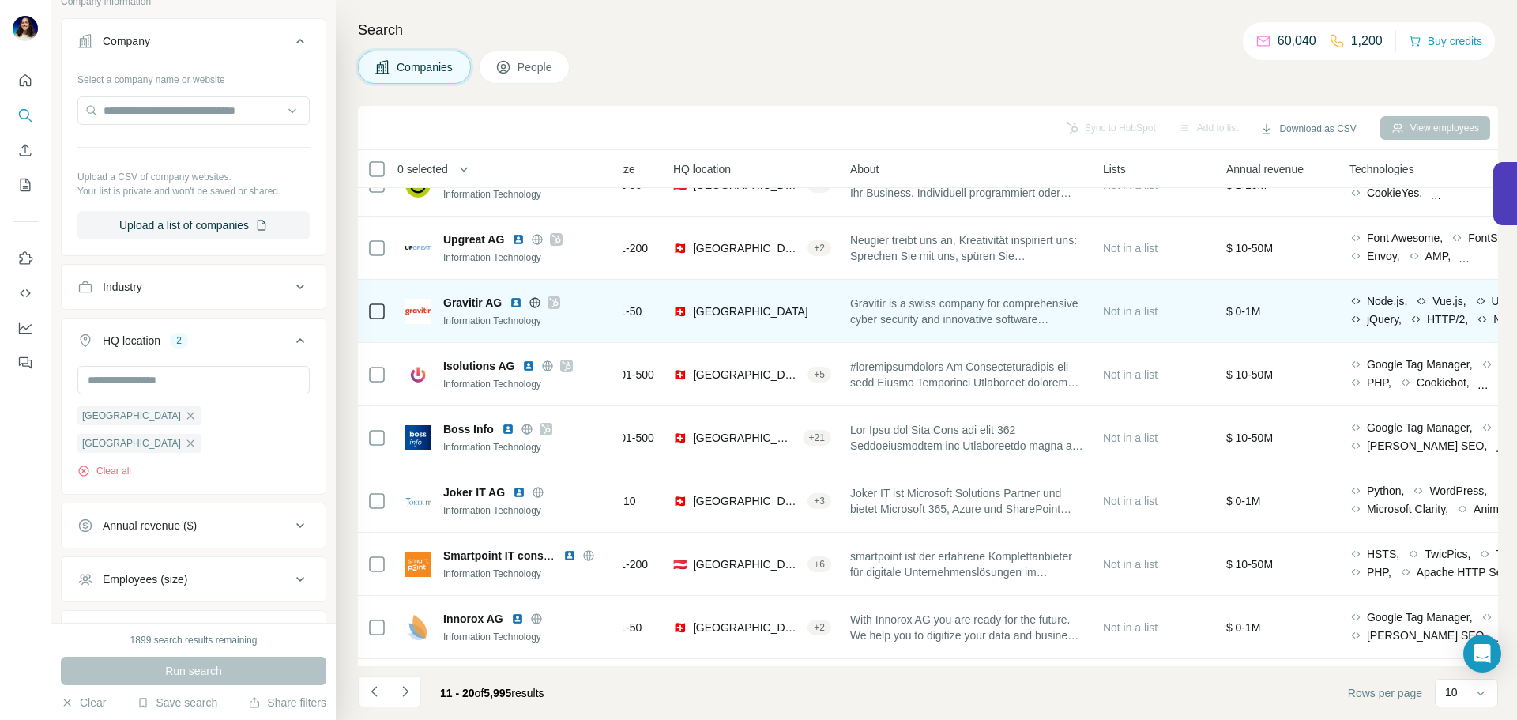
scroll to position [36, 167]
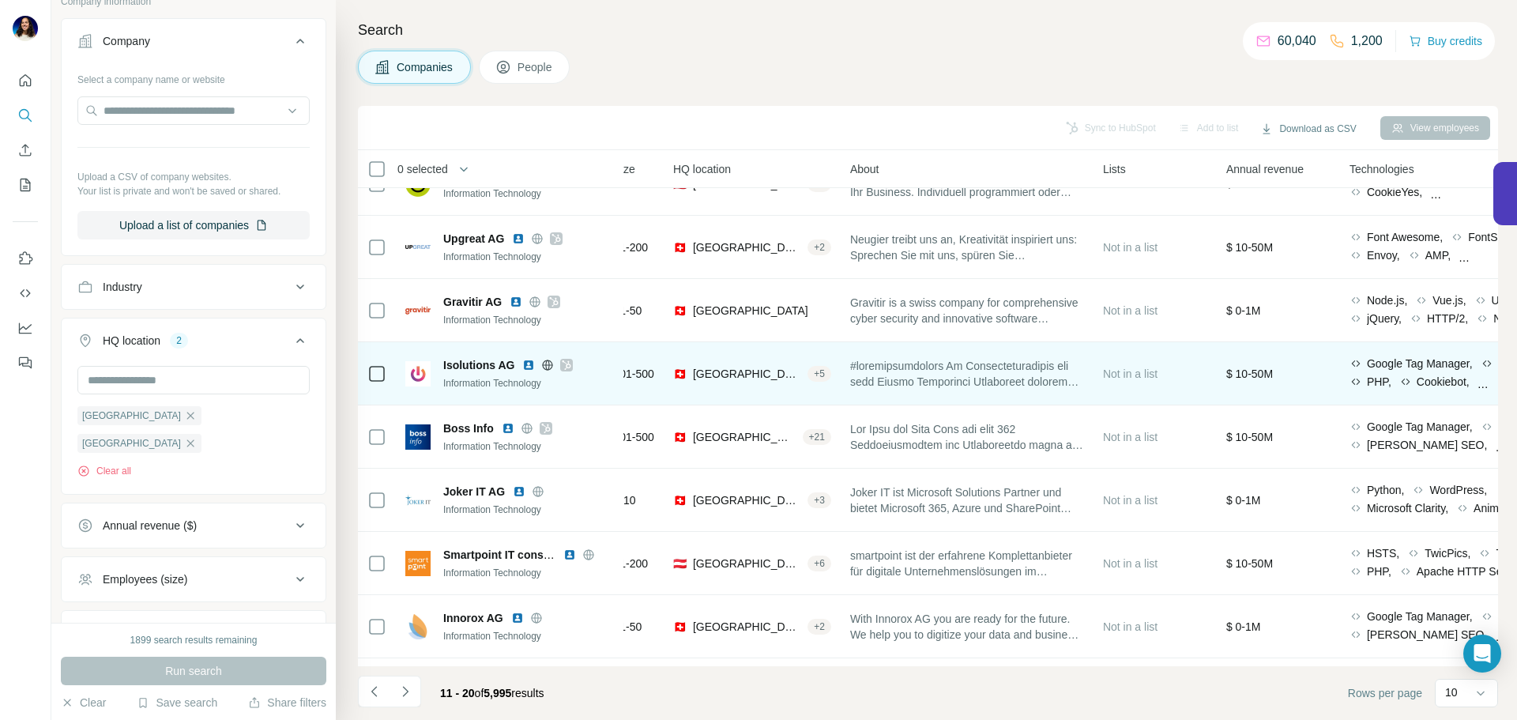
click at [525, 362] on img at bounding box center [528, 365] width 13 height 13
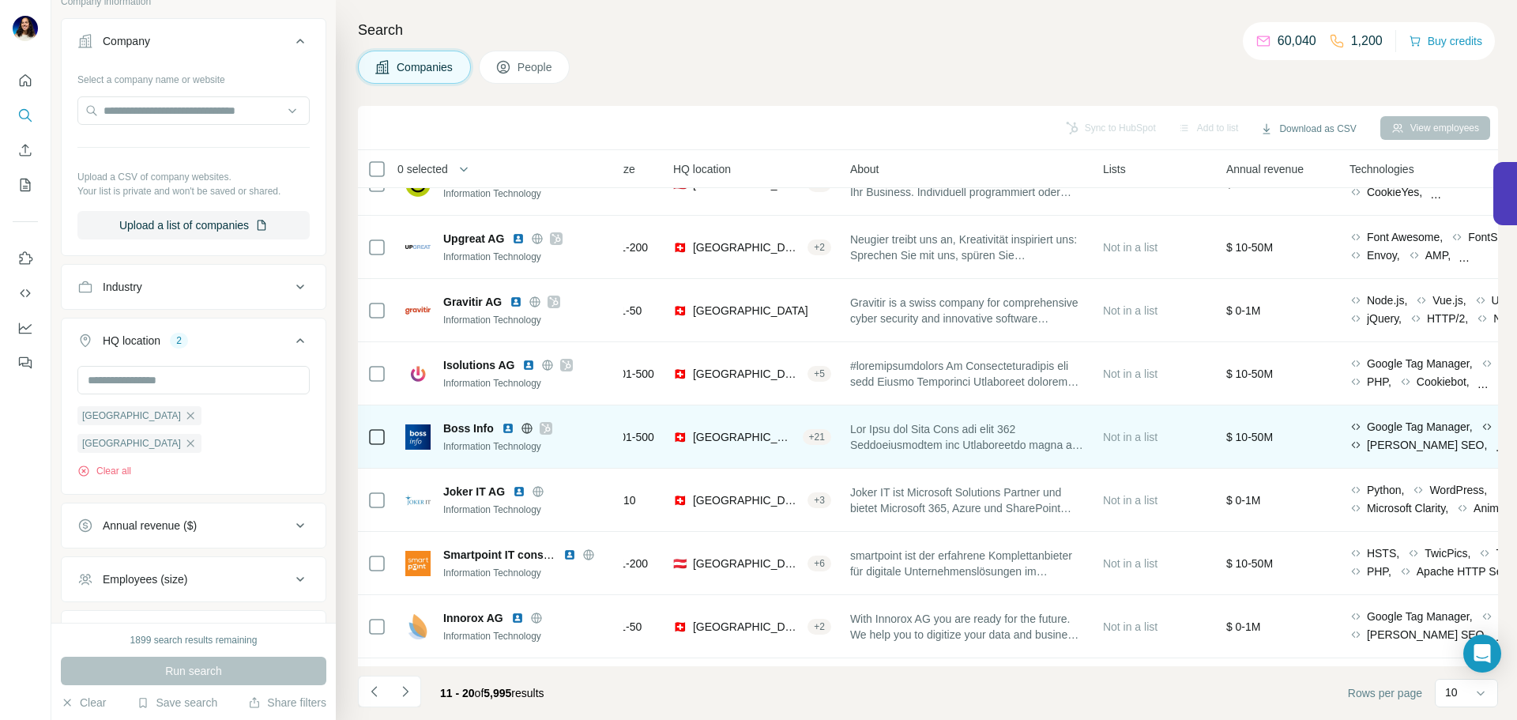
click at [508, 427] on img at bounding box center [508, 428] width 13 height 13
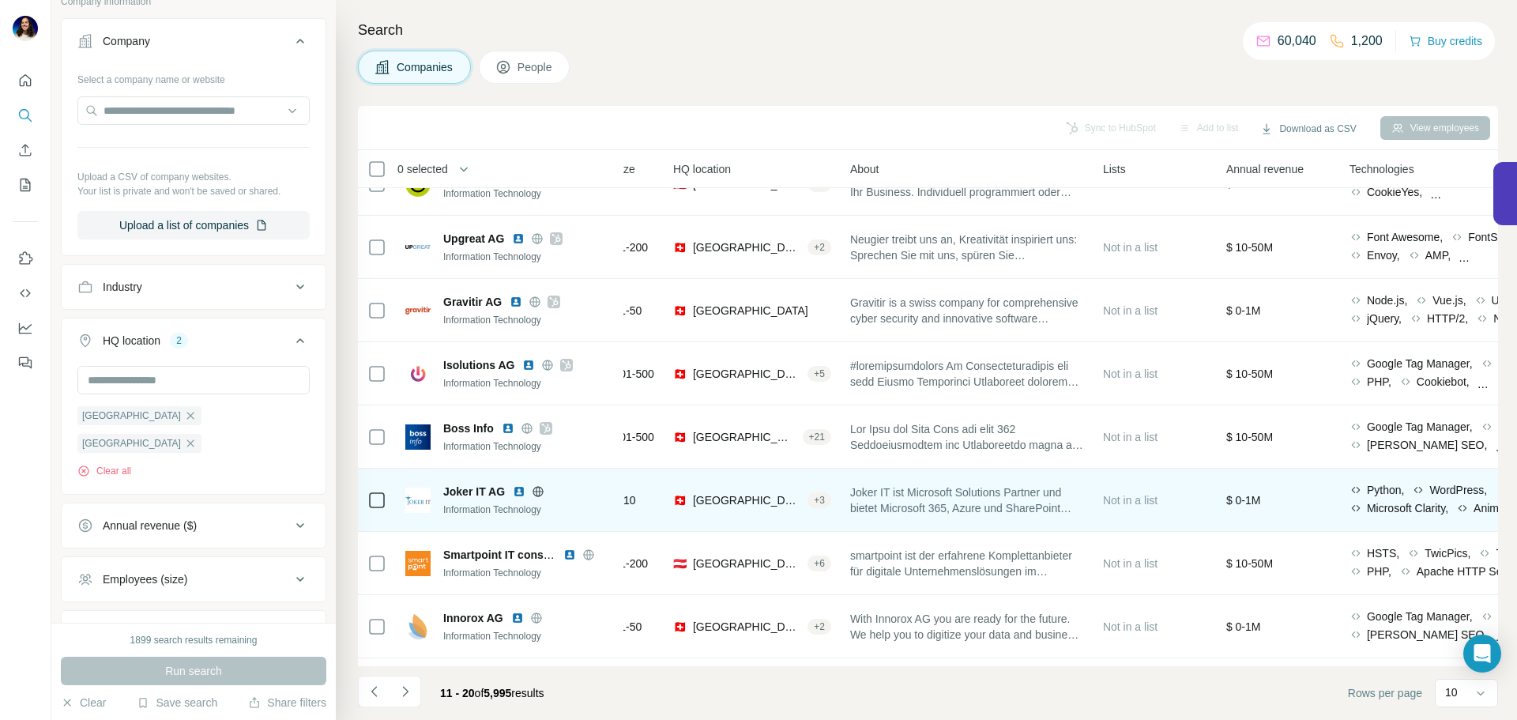
click at [523, 489] on img at bounding box center [519, 491] width 13 height 13
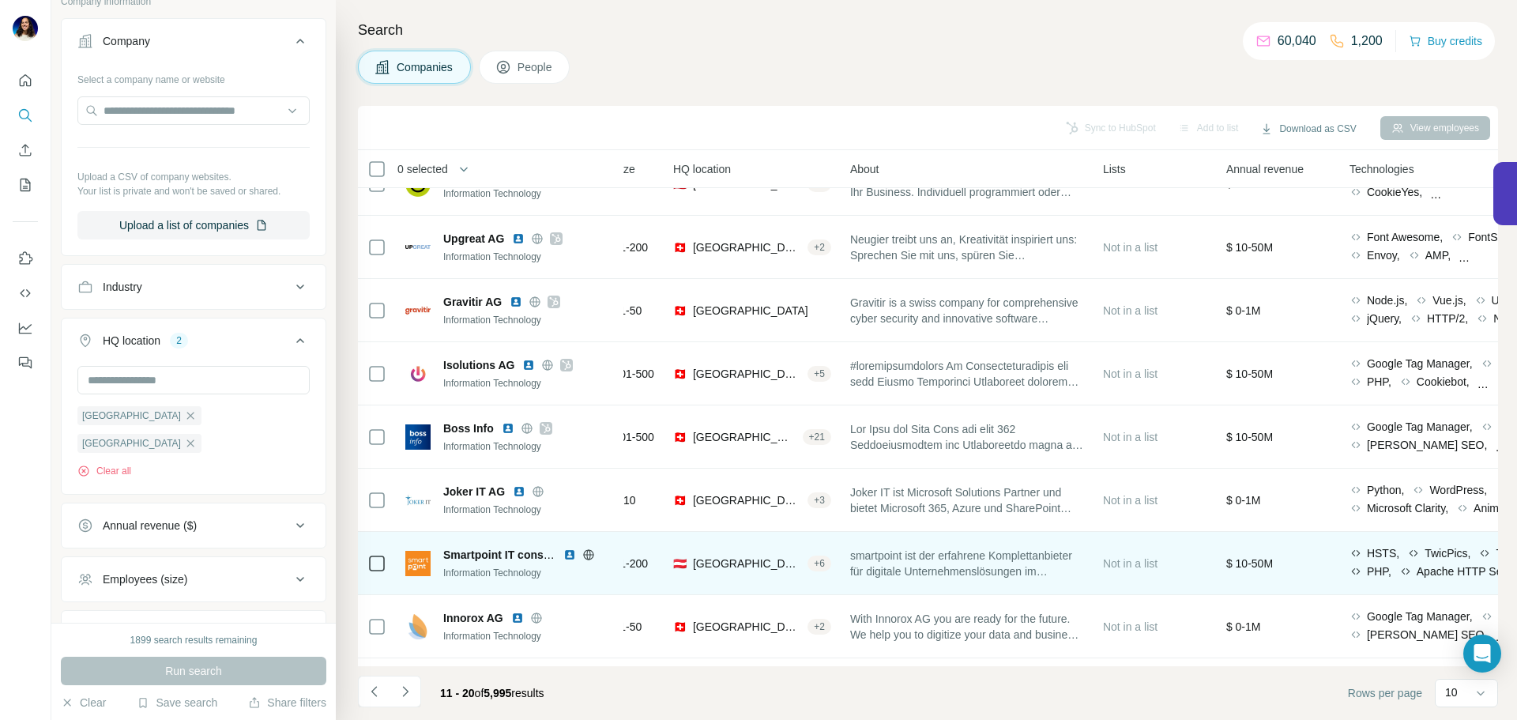
click at [566, 551] on img at bounding box center [569, 554] width 13 height 13
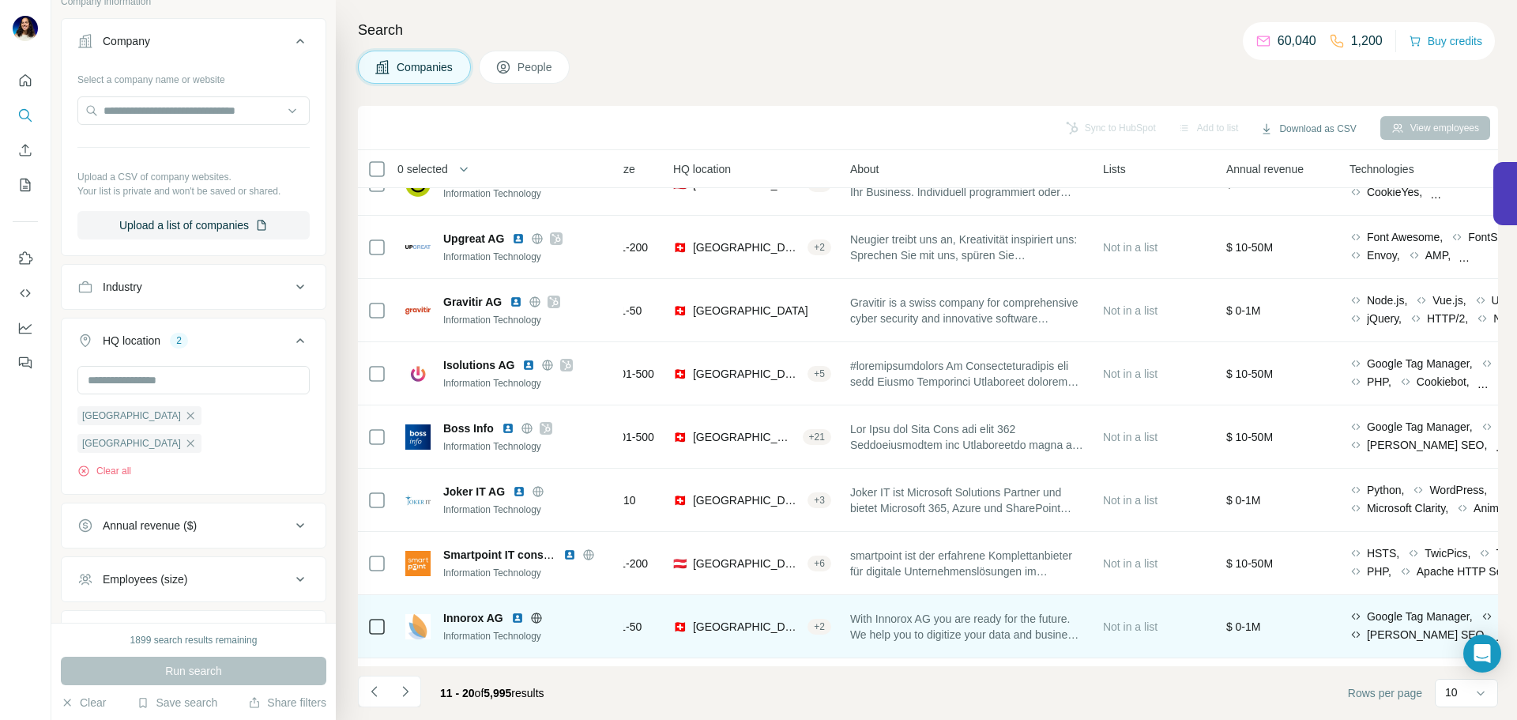
click at [511, 616] on img at bounding box center [517, 617] width 13 height 13
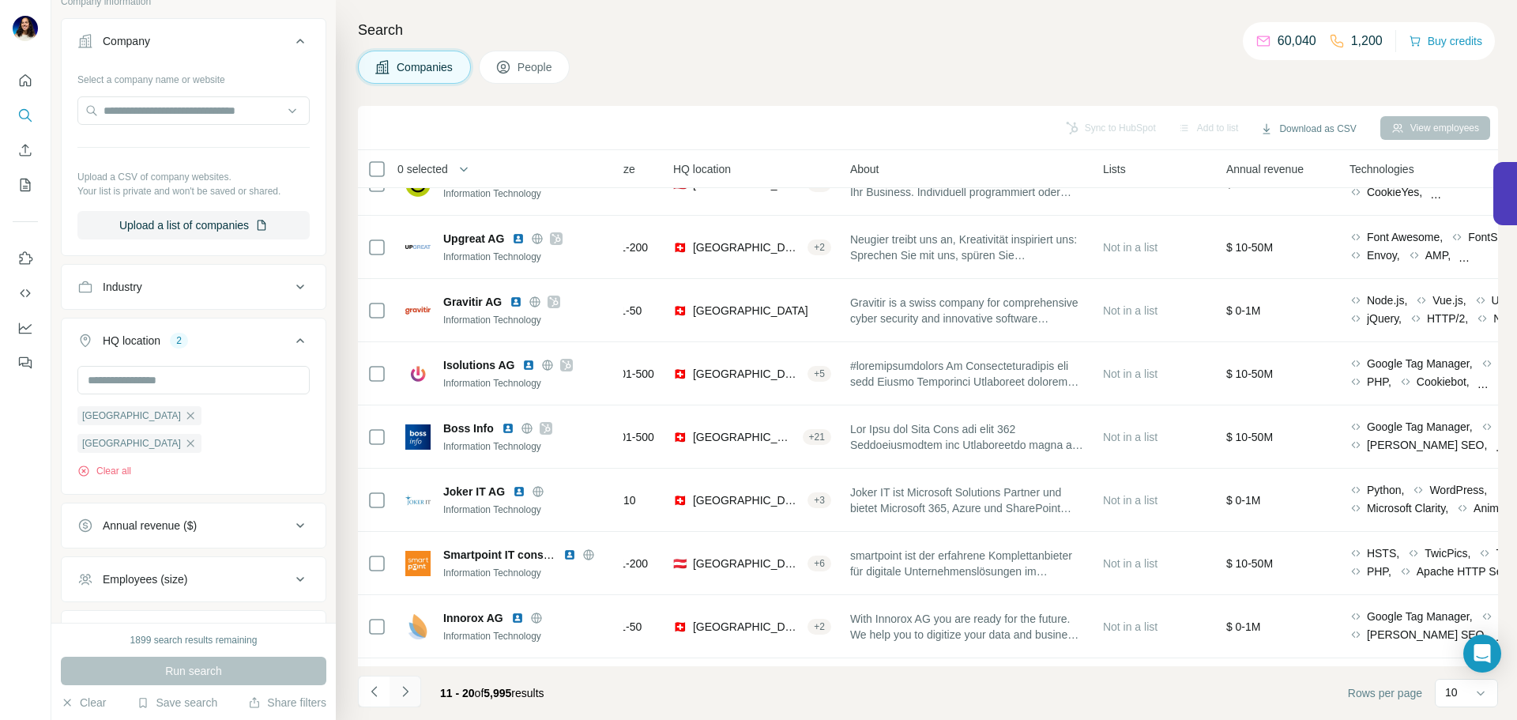
click at [408, 690] on icon "Navigate to next page" at bounding box center [405, 691] width 16 height 16
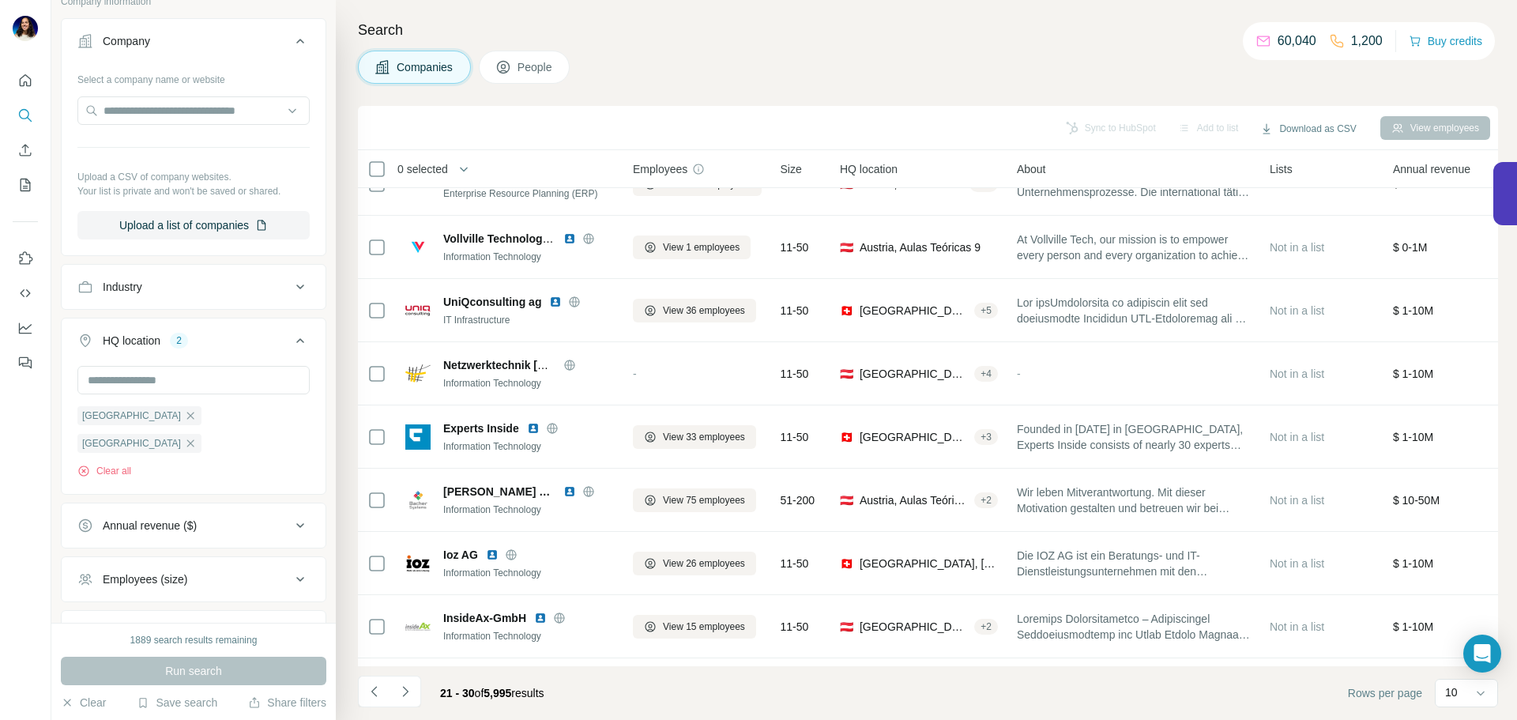
scroll to position [0, 0]
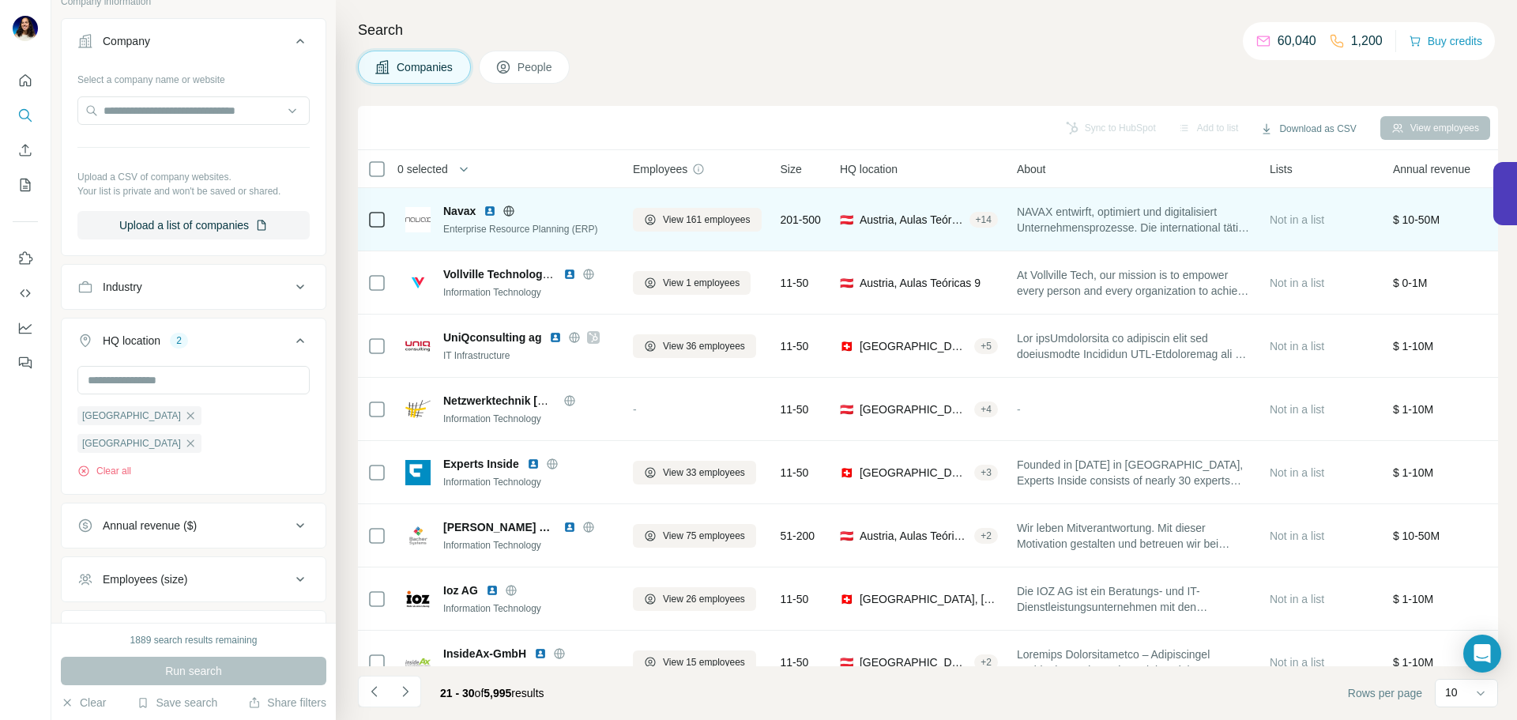
click at [492, 210] on img at bounding box center [489, 211] width 13 height 13
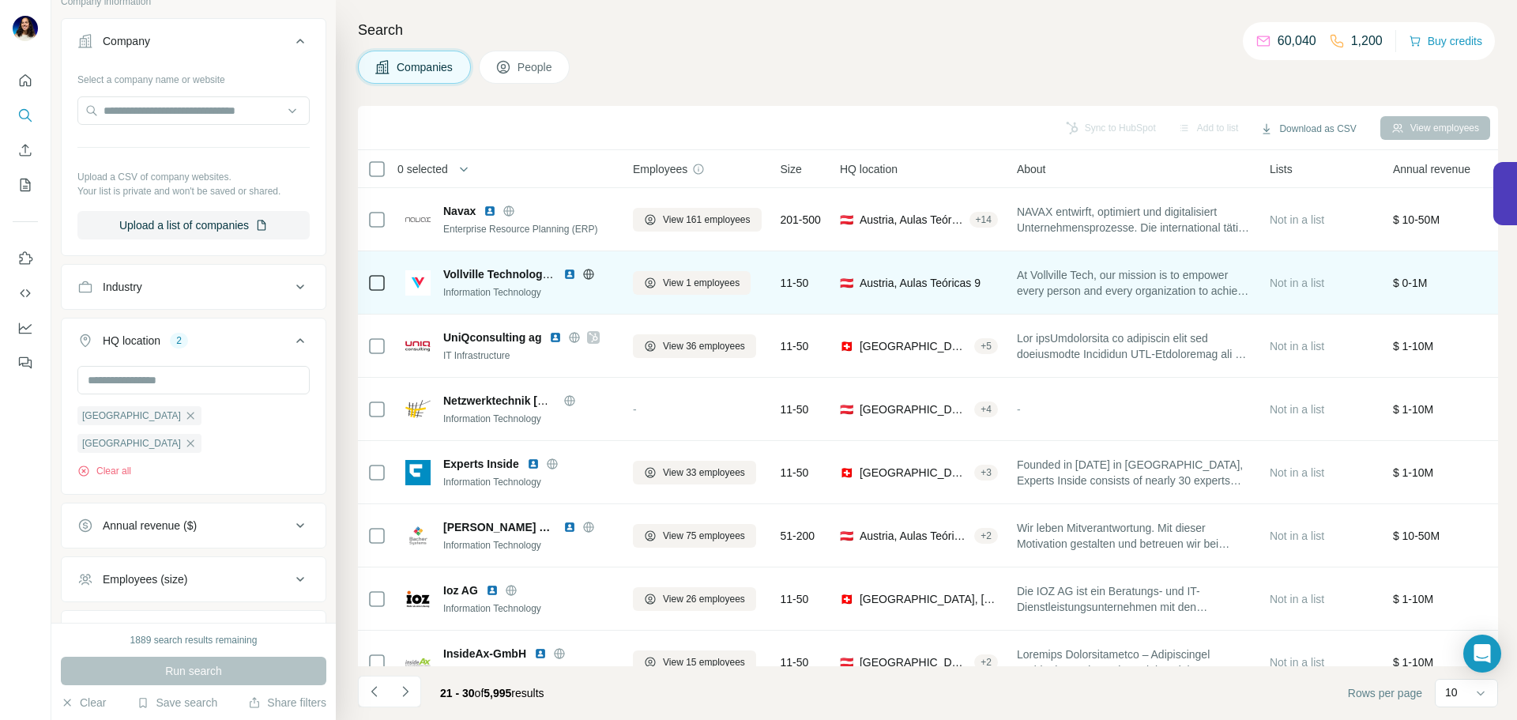
click at [569, 276] on img at bounding box center [569, 274] width 13 height 13
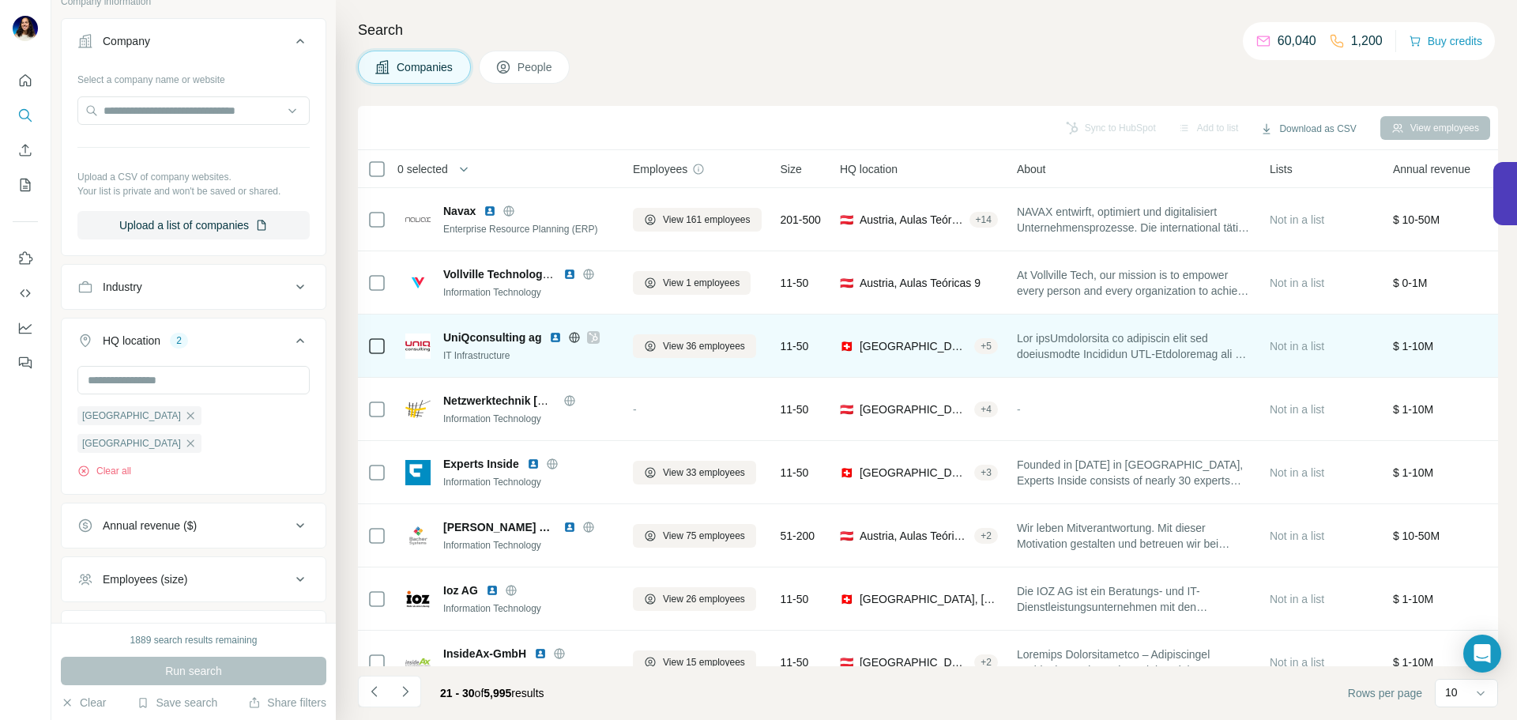
click at [555, 333] on img at bounding box center [555, 337] width 13 height 13
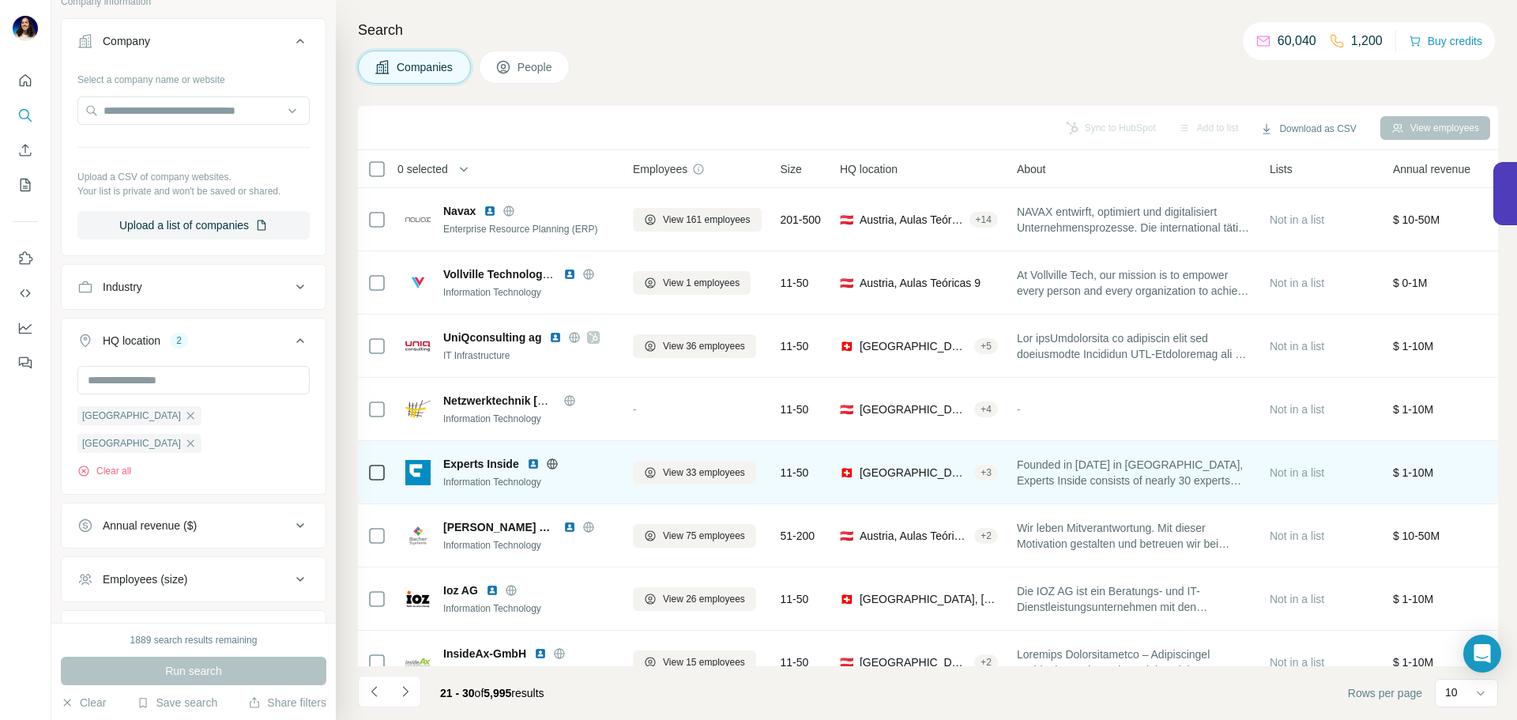
click at [529, 461] on img at bounding box center [533, 463] width 13 height 13
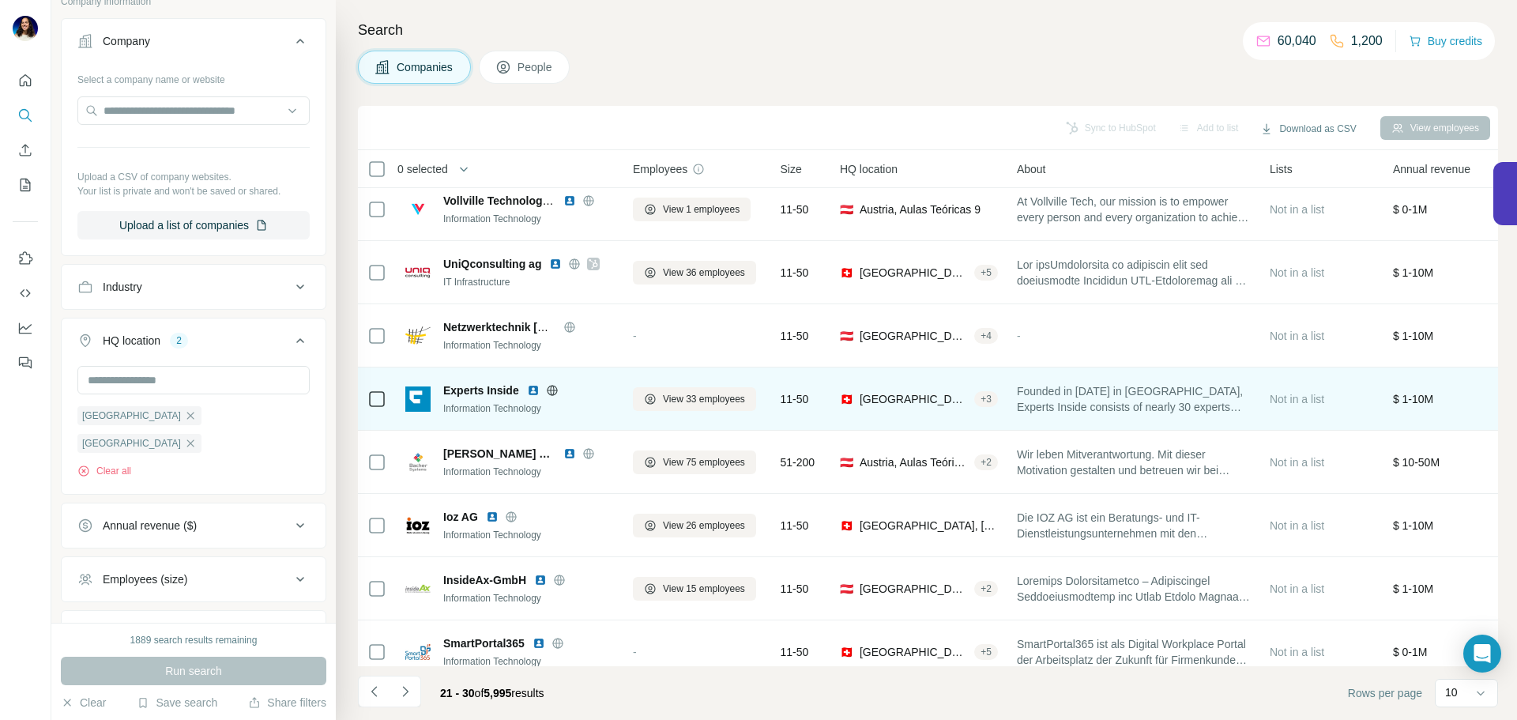
scroll to position [74, 0]
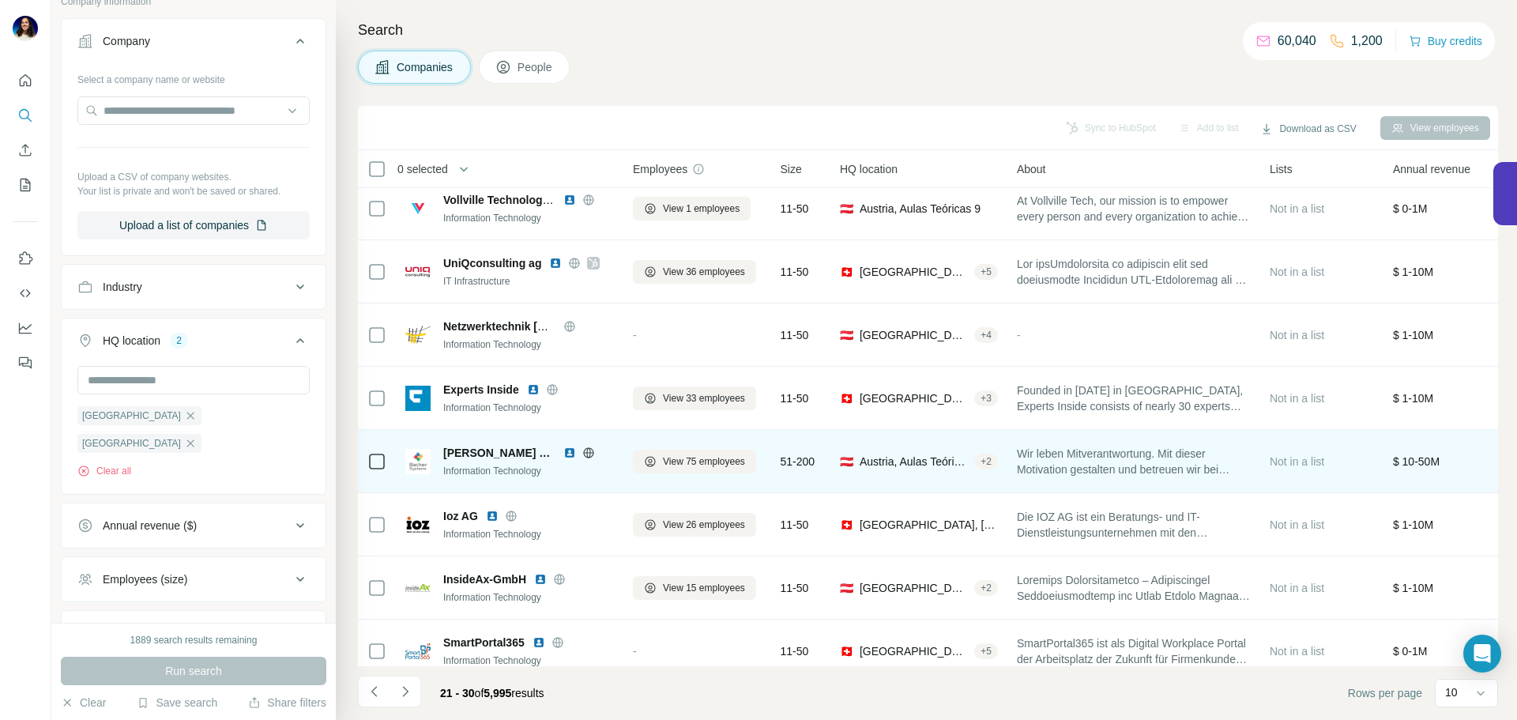
click at [563, 453] on img at bounding box center [569, 452] width 13 height 13
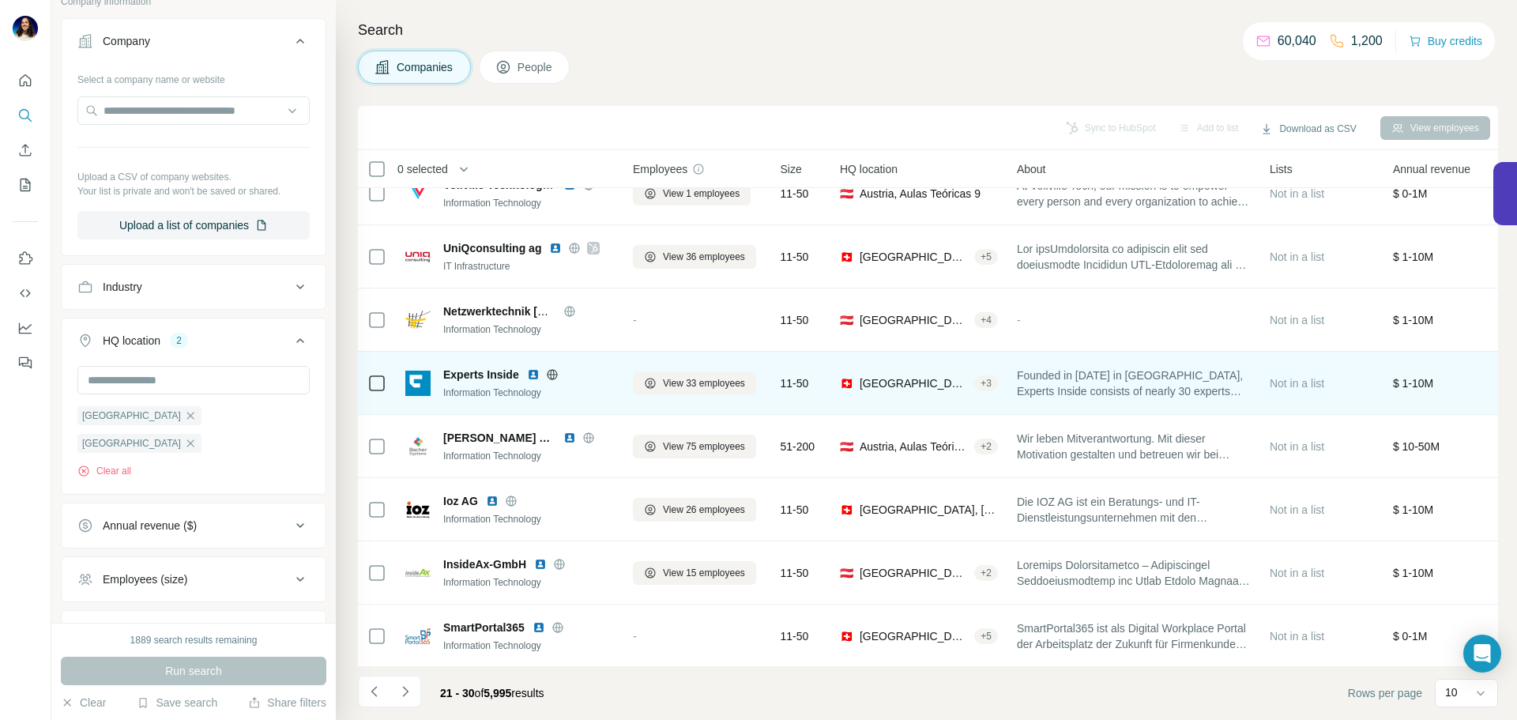
scroll to position [90, 0]
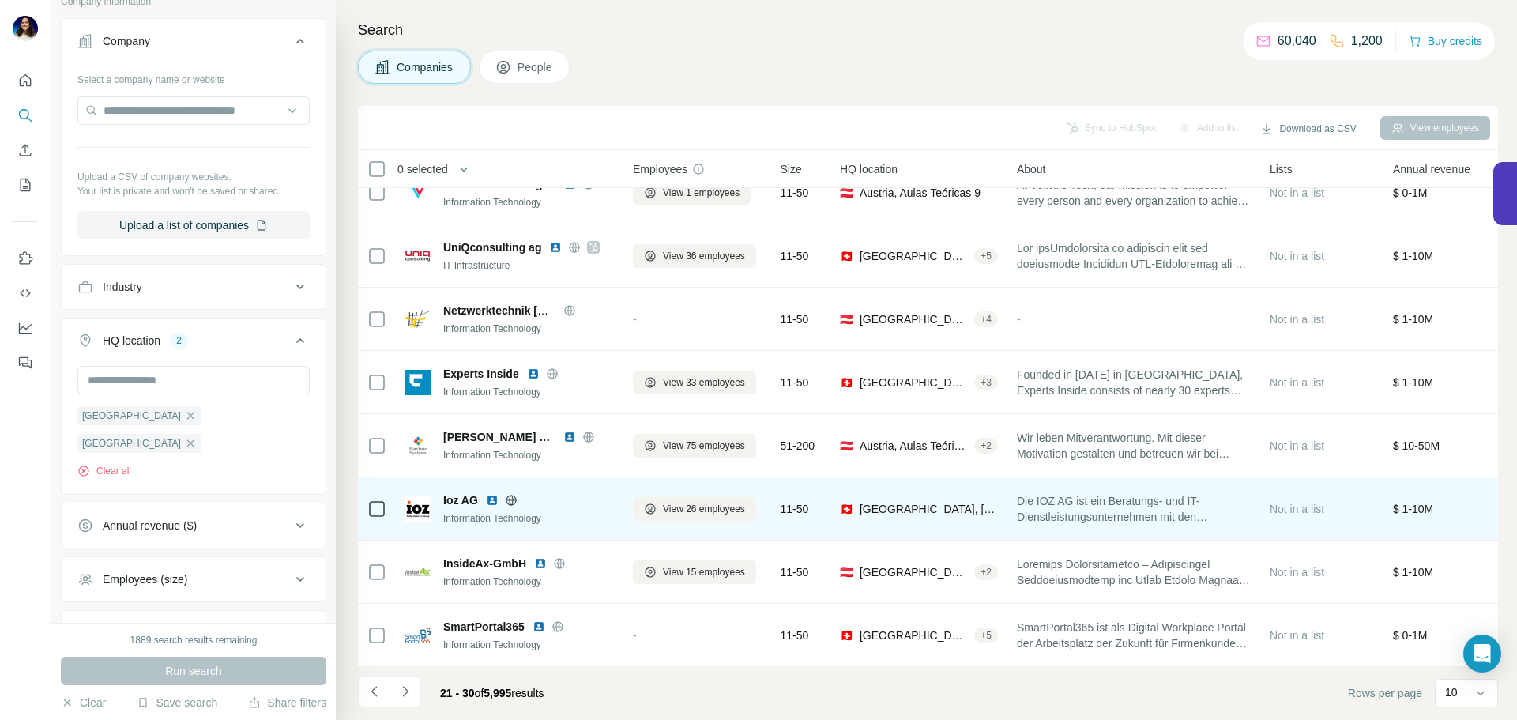
click at [494, 492] on div "Ioz AG" at bounding box center [528, 500] width 171 height 16
click at [493, 498] on img at bounding box center [492, 500] width 13 height 13
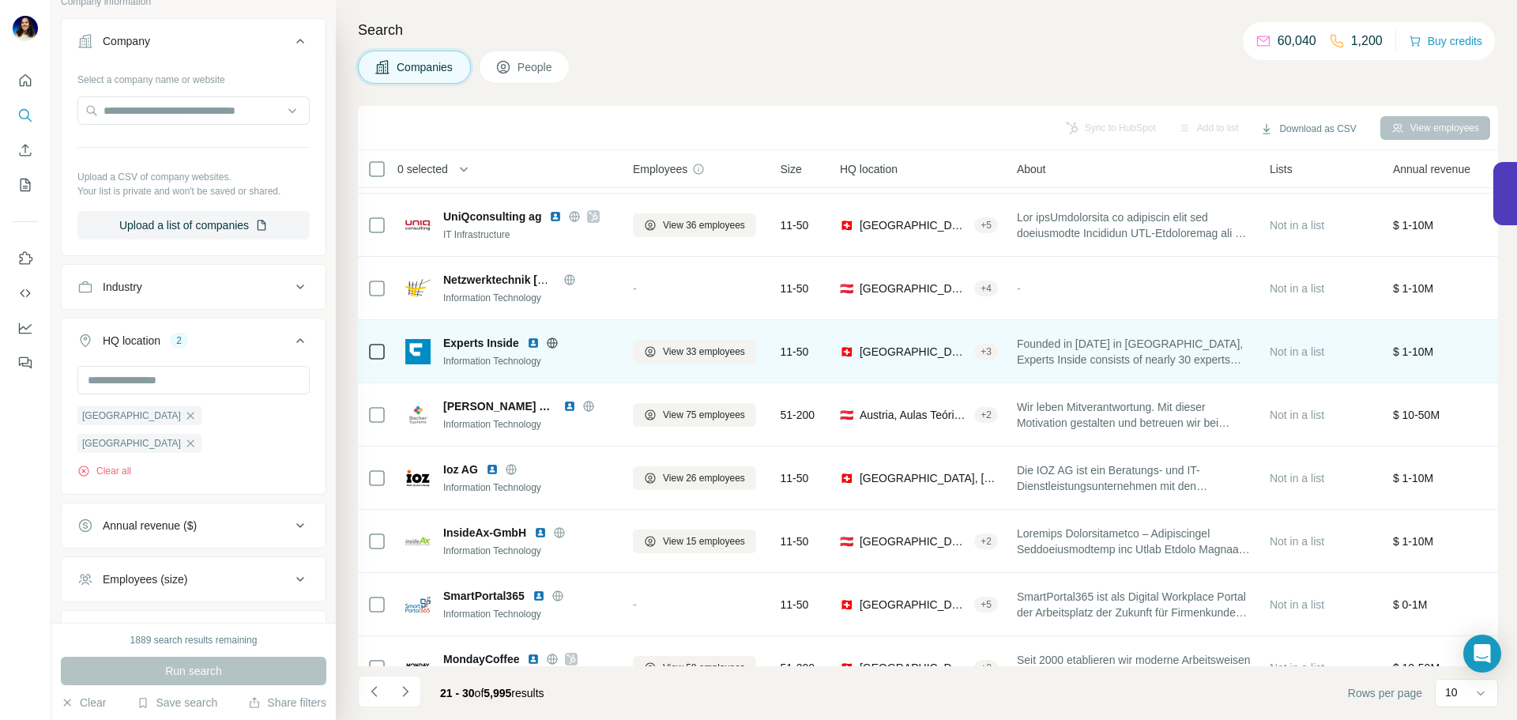
scroll to position [122, 0]
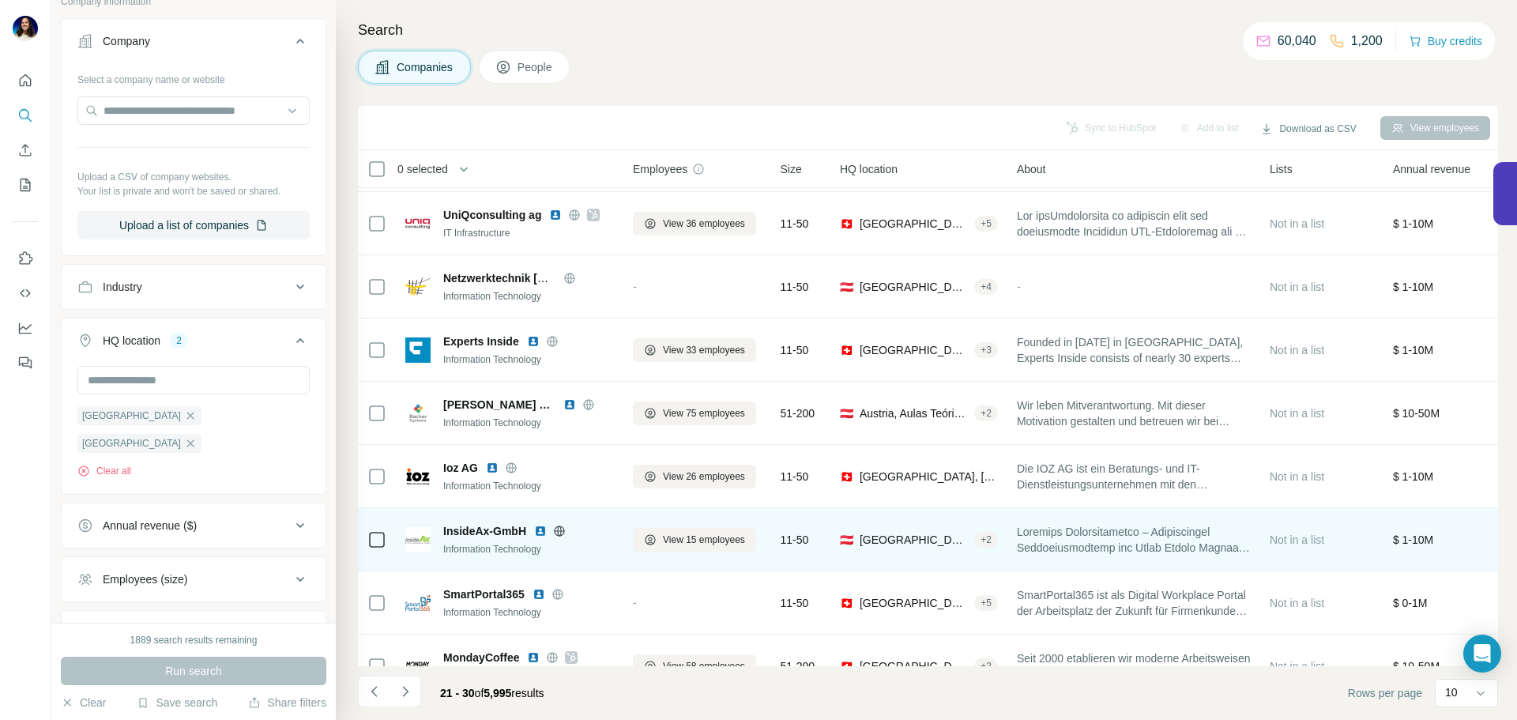
click at [540, 531] on img at bounding box center [540, 531] width 13 height 13
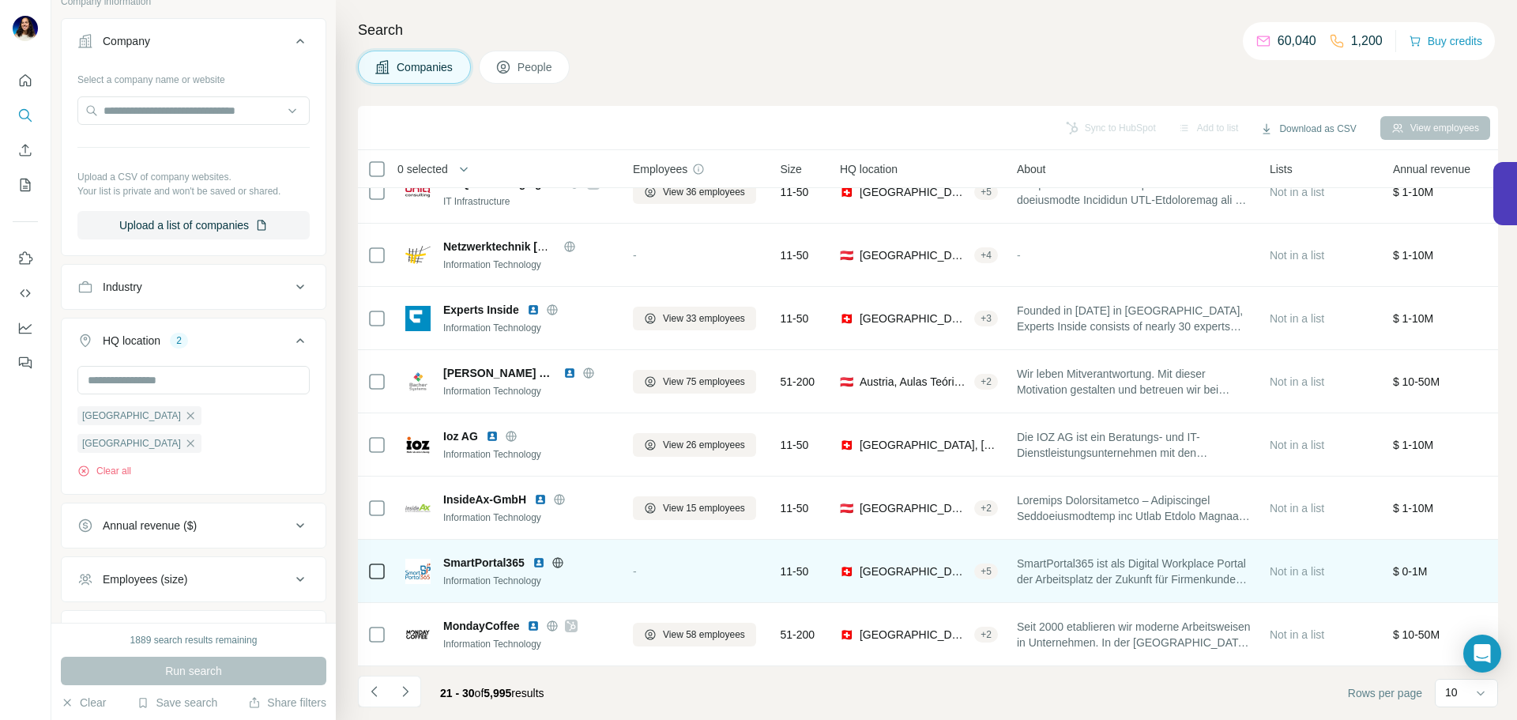
click at [542, 564] on img at bounding box center [538, 562] width 13 height 13
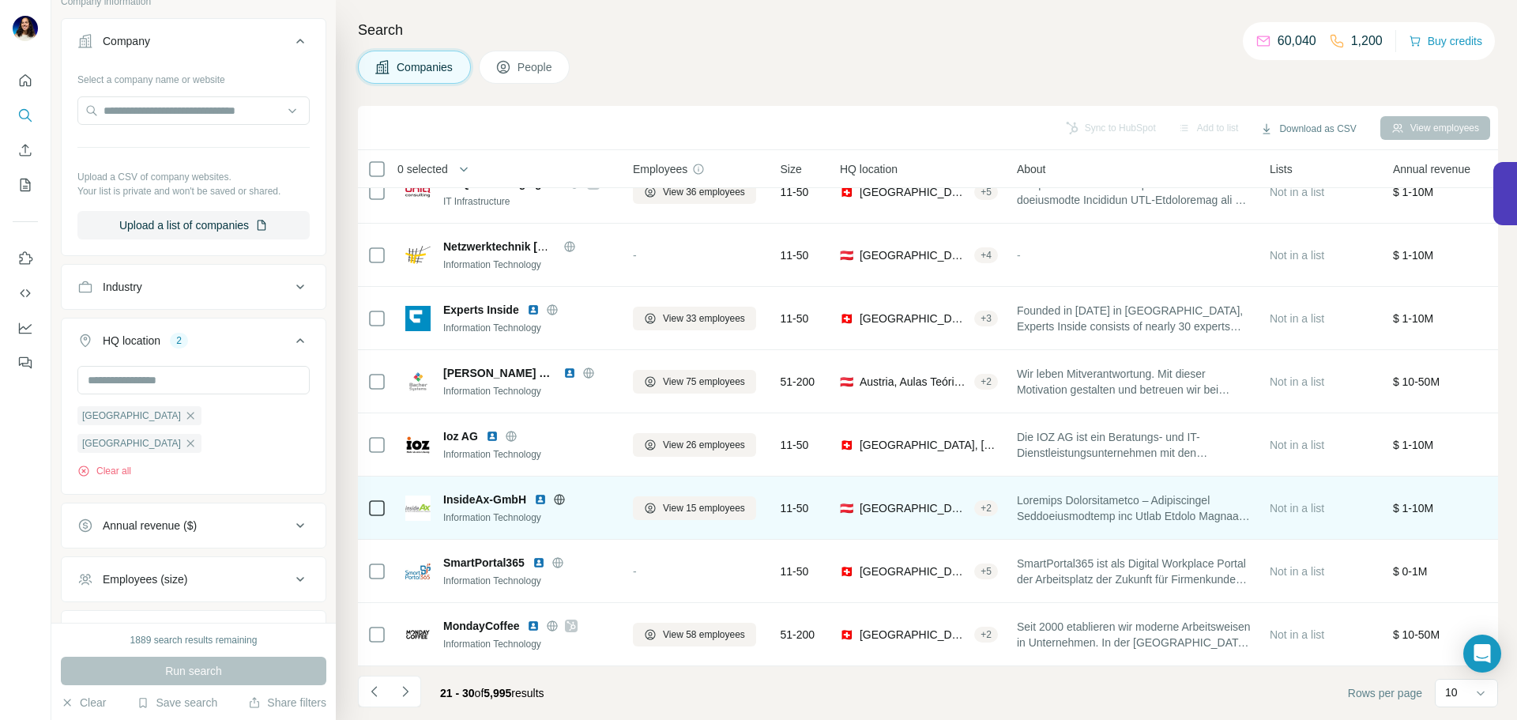
scroll to position [162, 0]
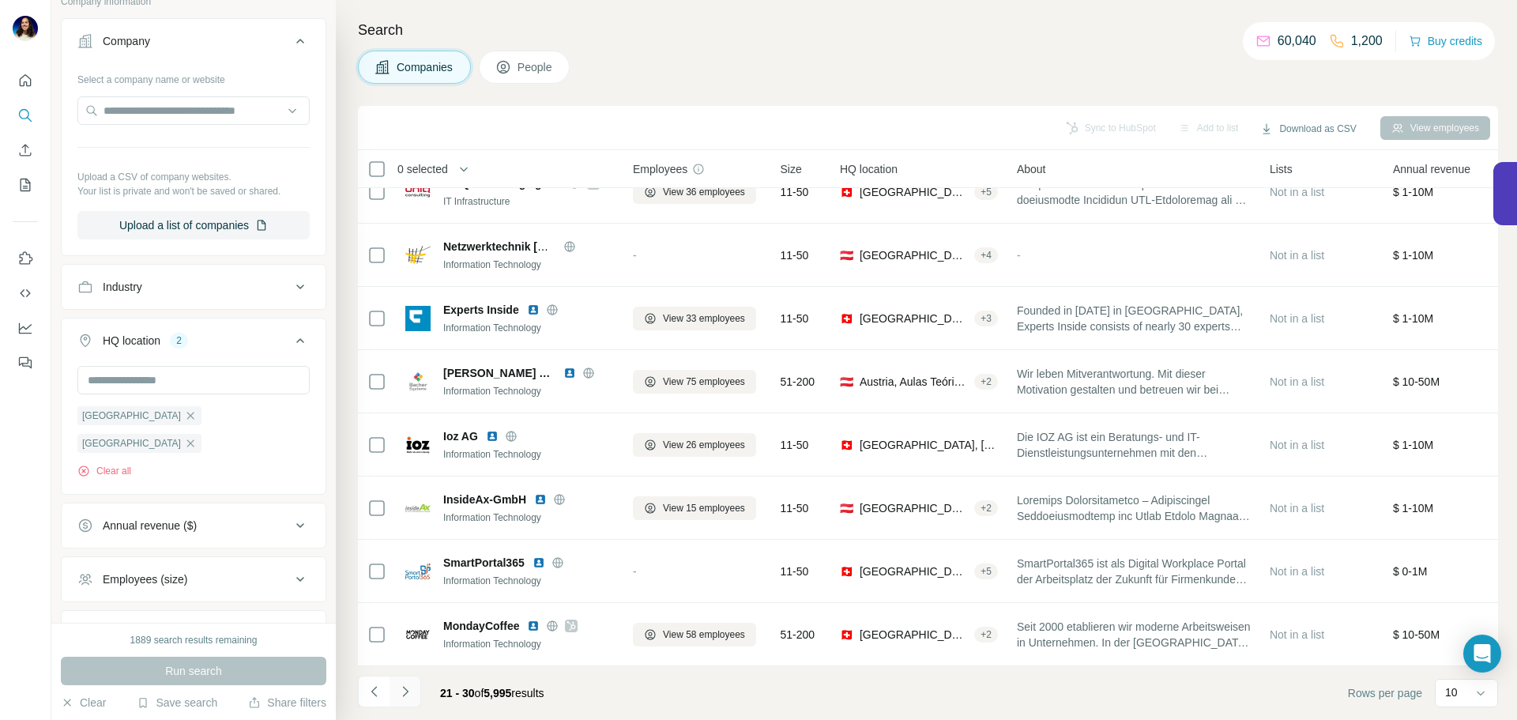
click at [404, 698] on icon "Navigate to next page" at bounding box center [405, 691] width 16 height 16
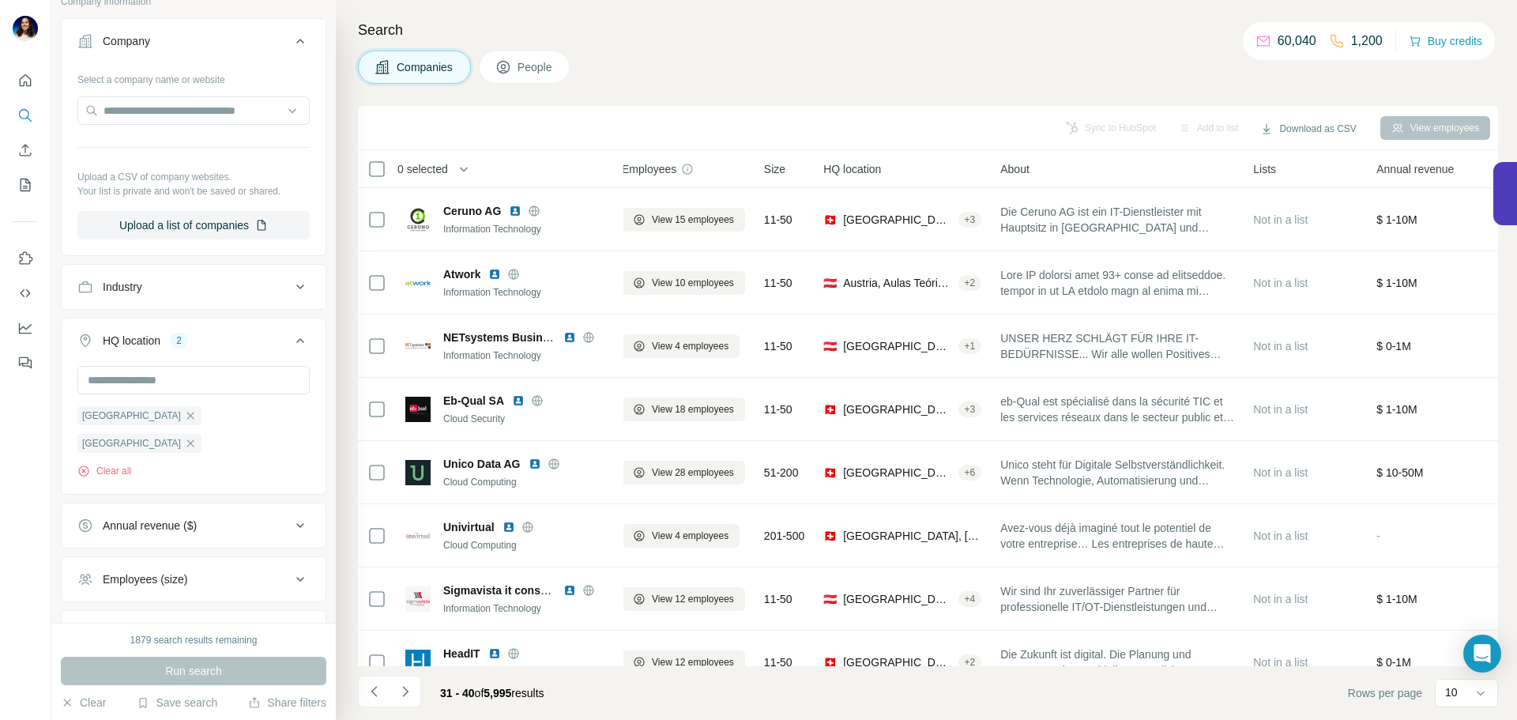
scroll to position [0, 3]
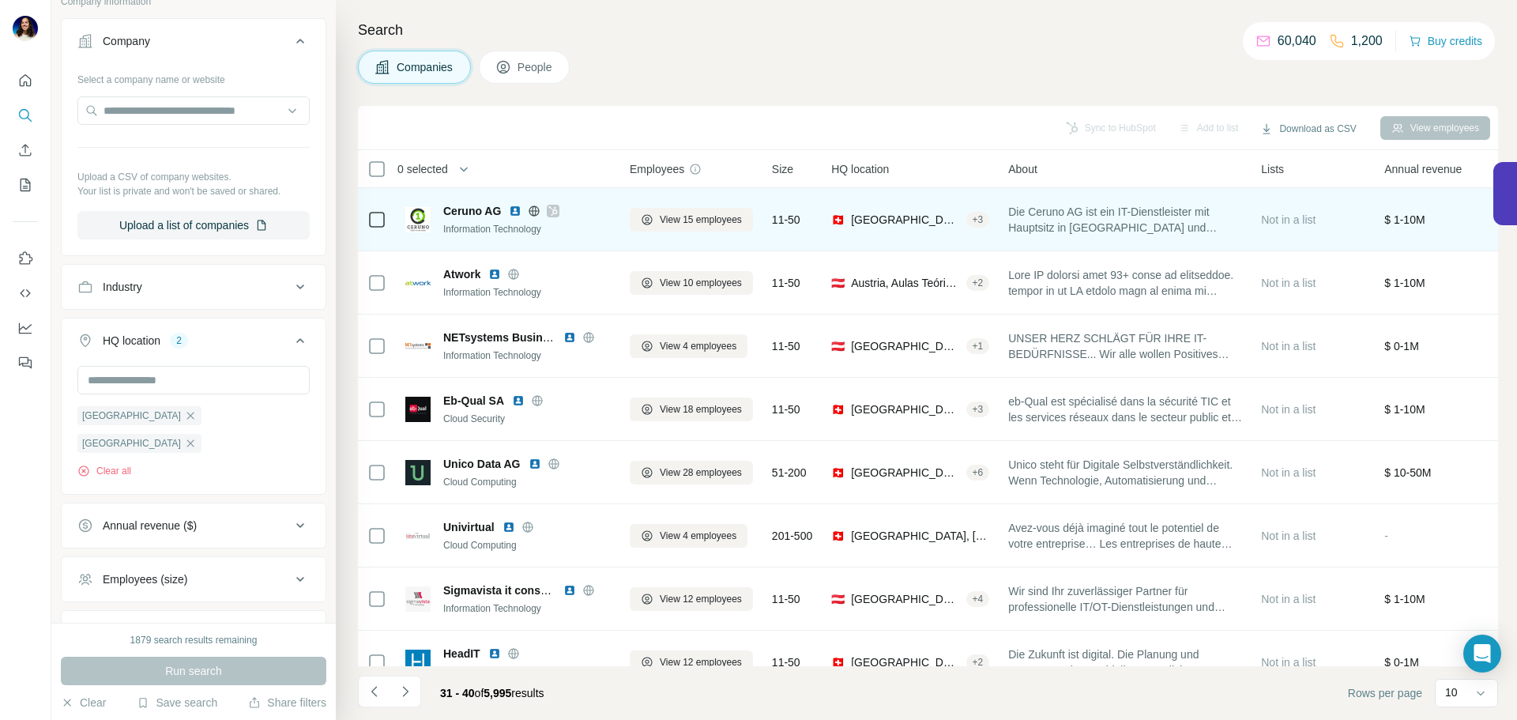
click at [551, 209] on icon at bounding box center [552, 211] width 9 height 13
click at [532, 218] on div "Ceruno AG" at bounding box center [528, 211] width 171 height 16
click at [532, 210] on icon at bounding box center [534, 210] width 10 height 1
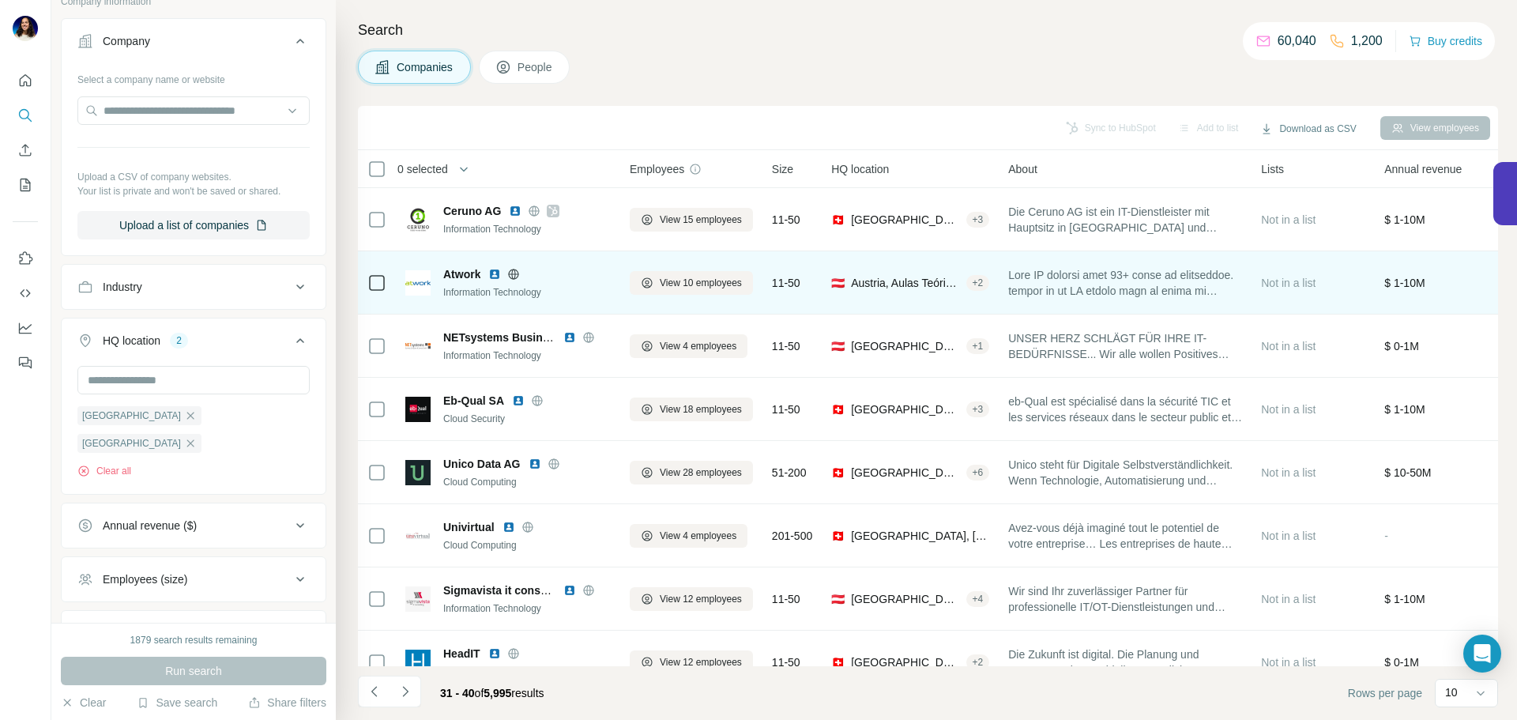
click at [498, 273] on img at bounding box center [494, 274] width 13 height 13
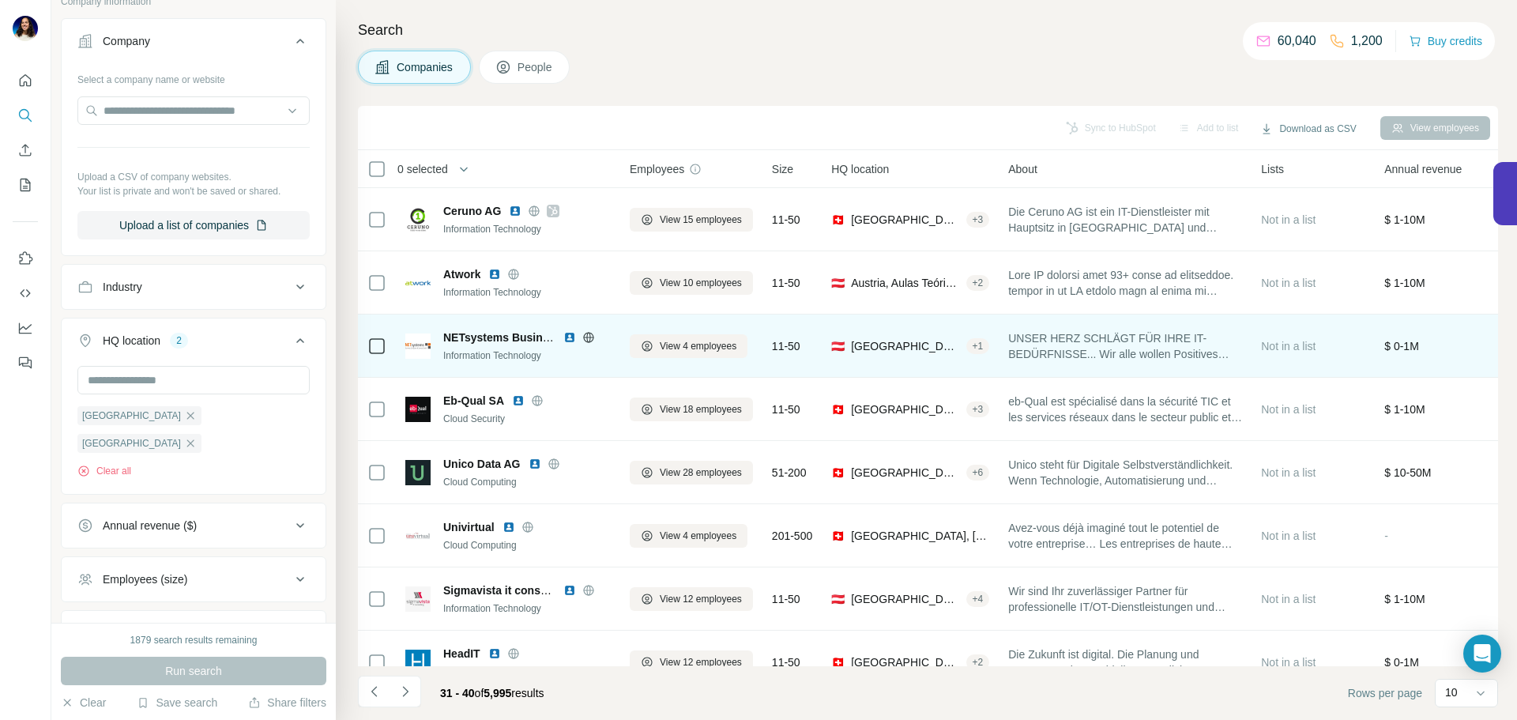
click at [570, 335] on img at bounding box center [569, 337] width 13 height 13
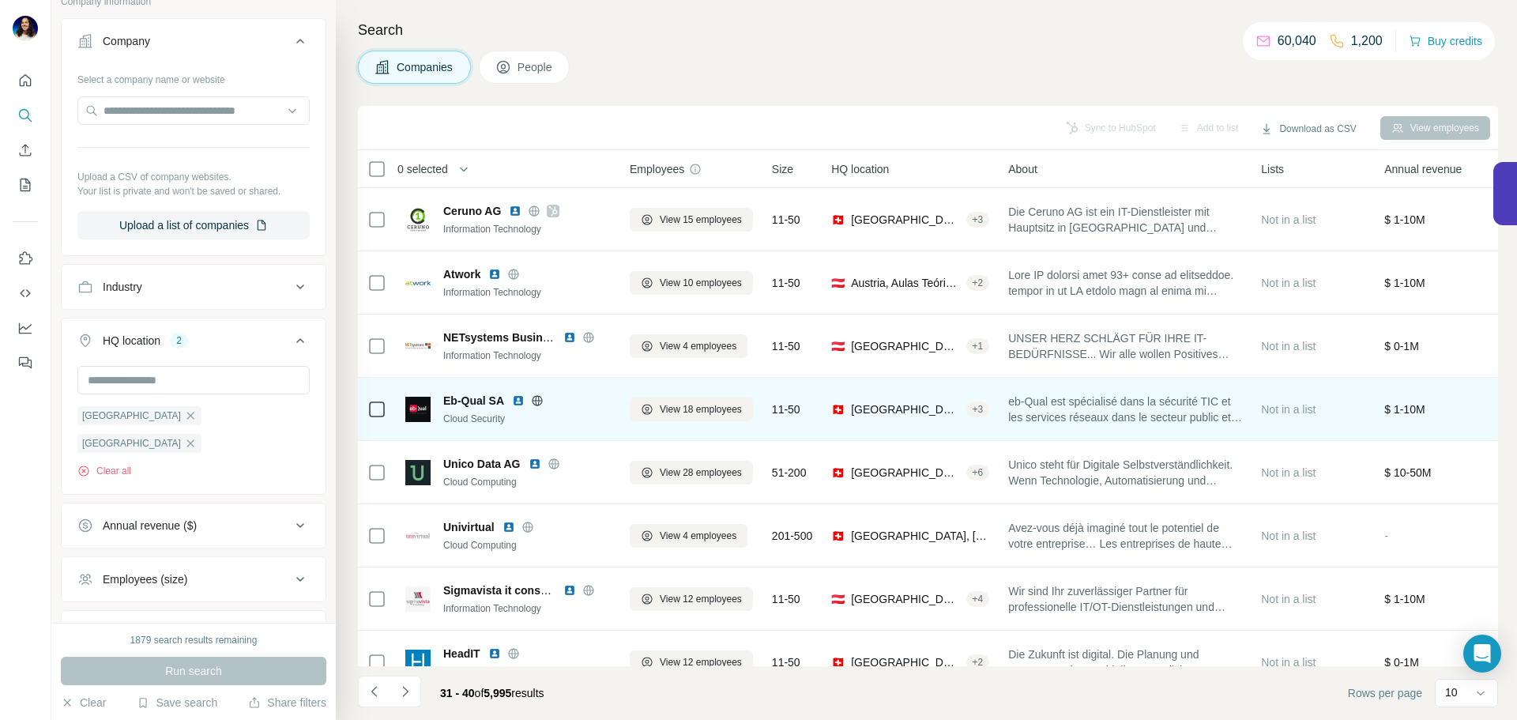
click at [516, 399] on img at bounding box center [518, 400] width 13 height 13
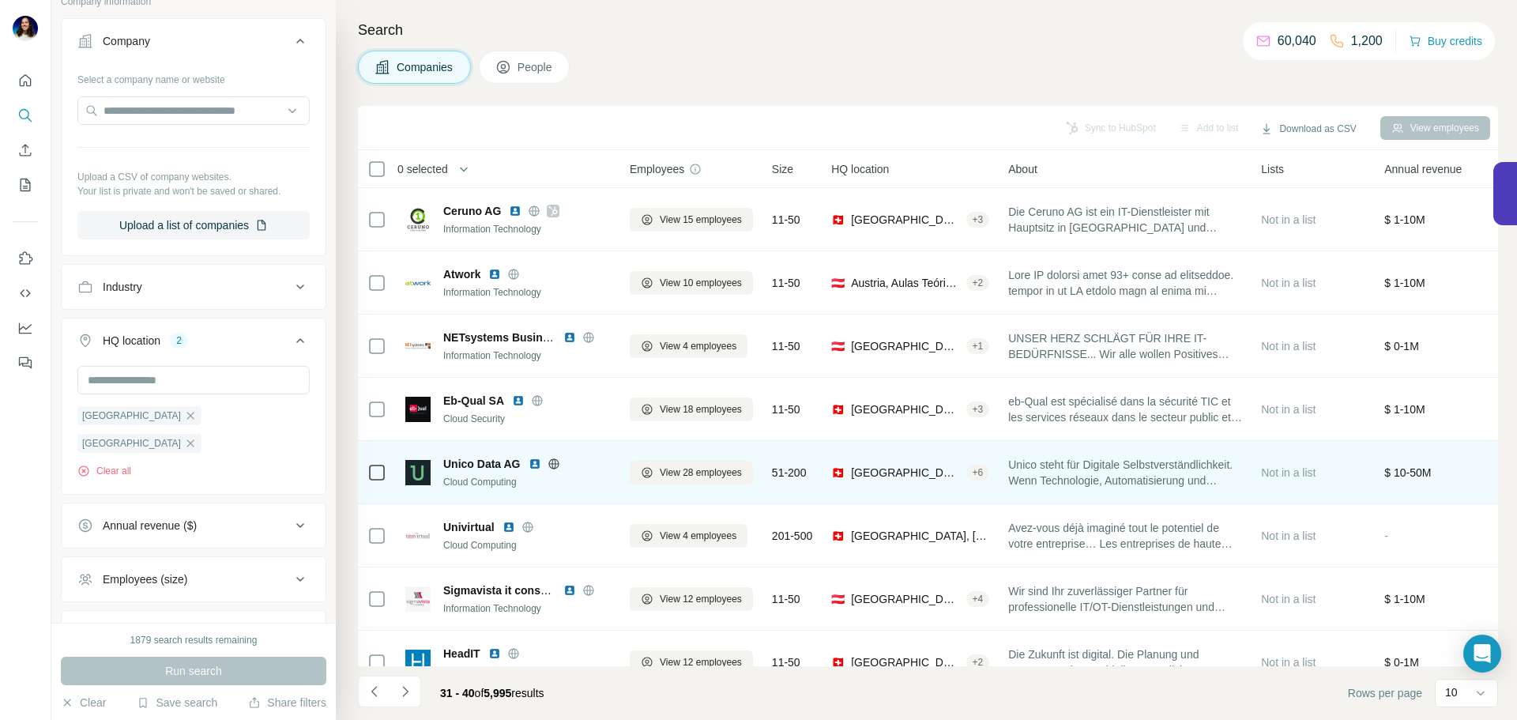
click at [536, 463] on img at bounding box center [534, 463] width 13 height 13
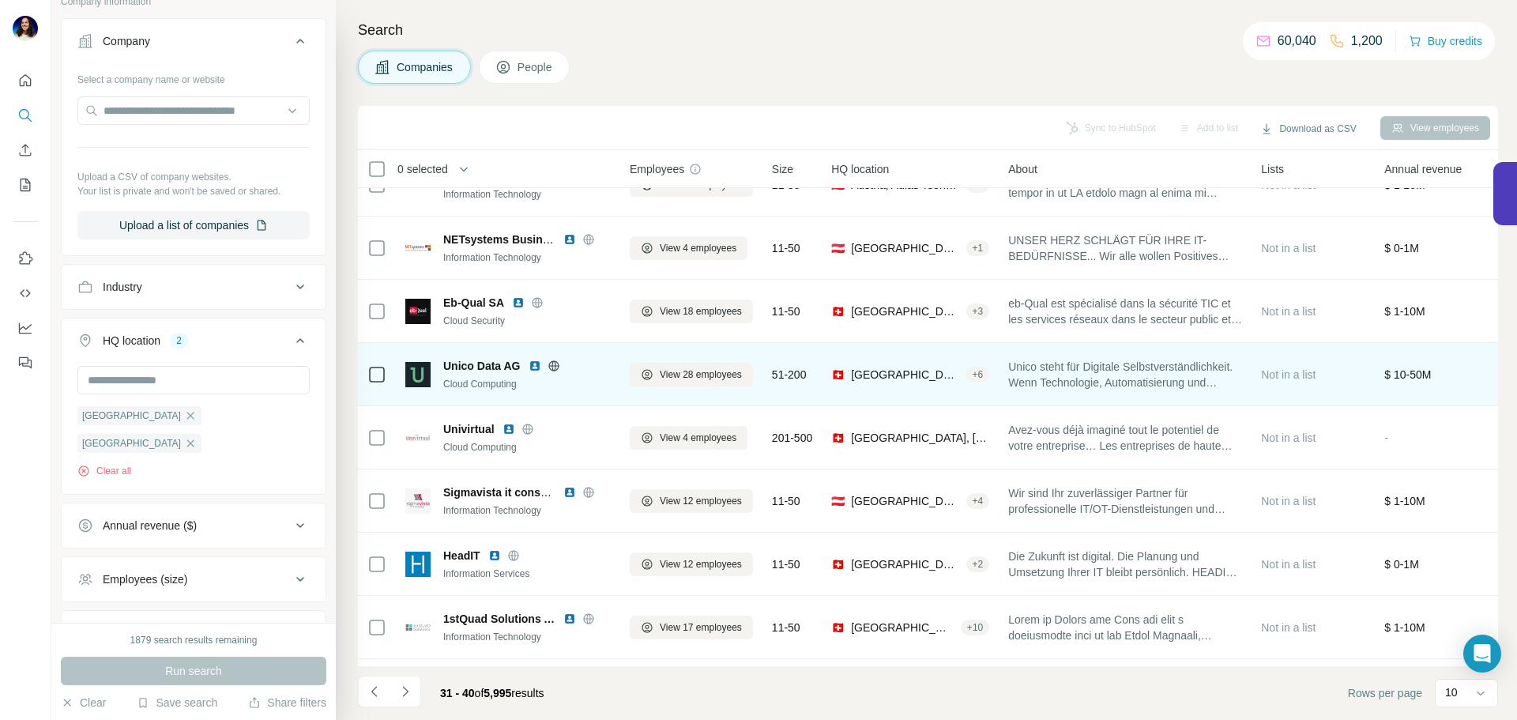
scroll to position [99, 3]
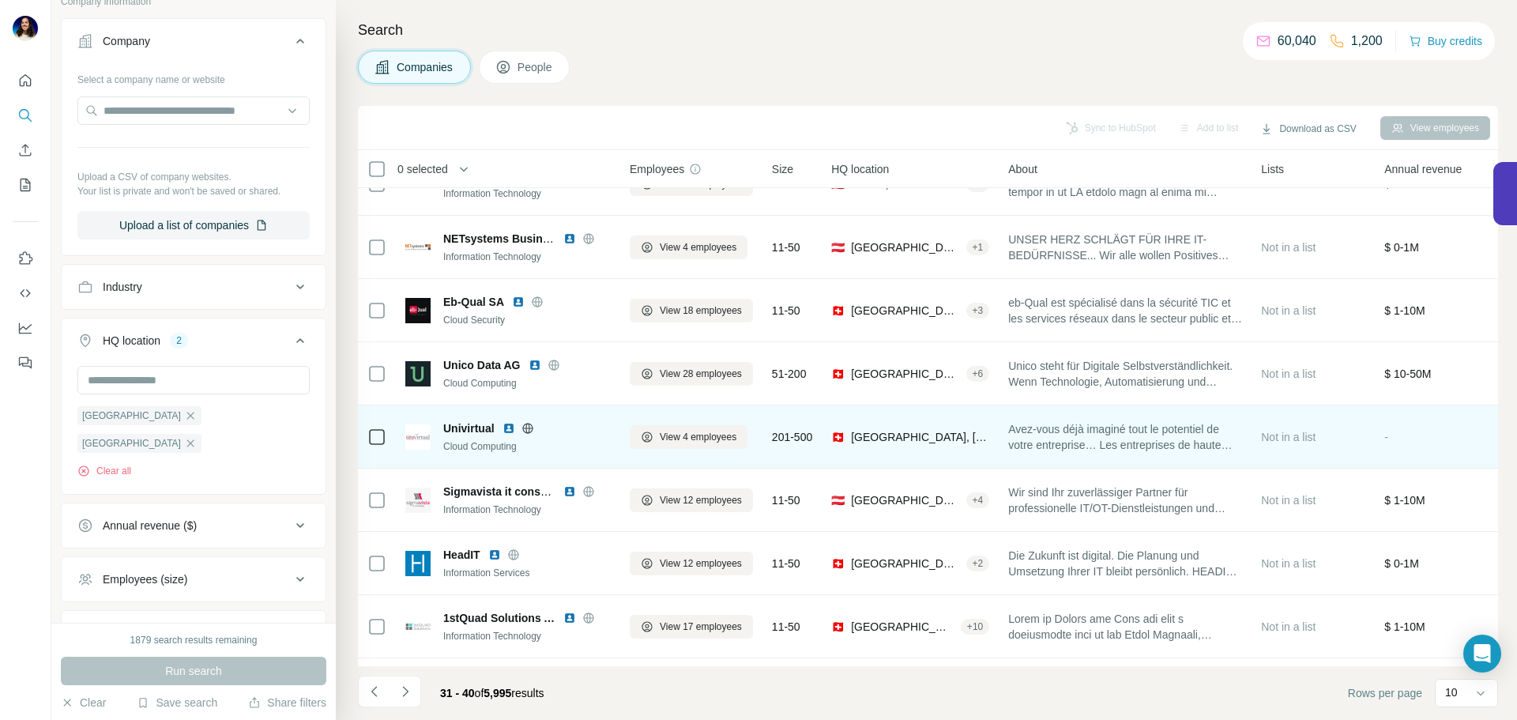
click at [509, 427] on img at bounding box center [508, 428] width 13 height 13
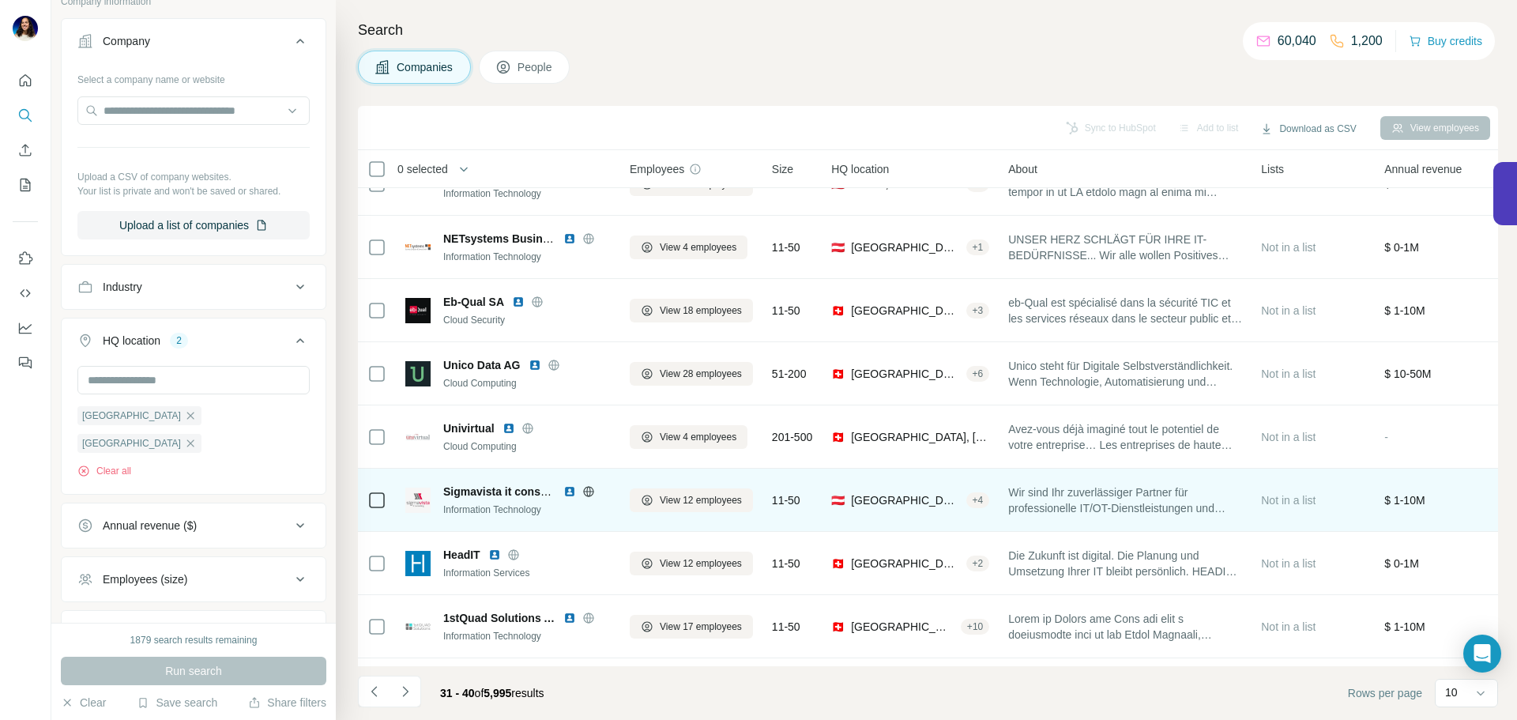
click at [565, 487] on img at bounding box center [569, 491] width 13 height 13
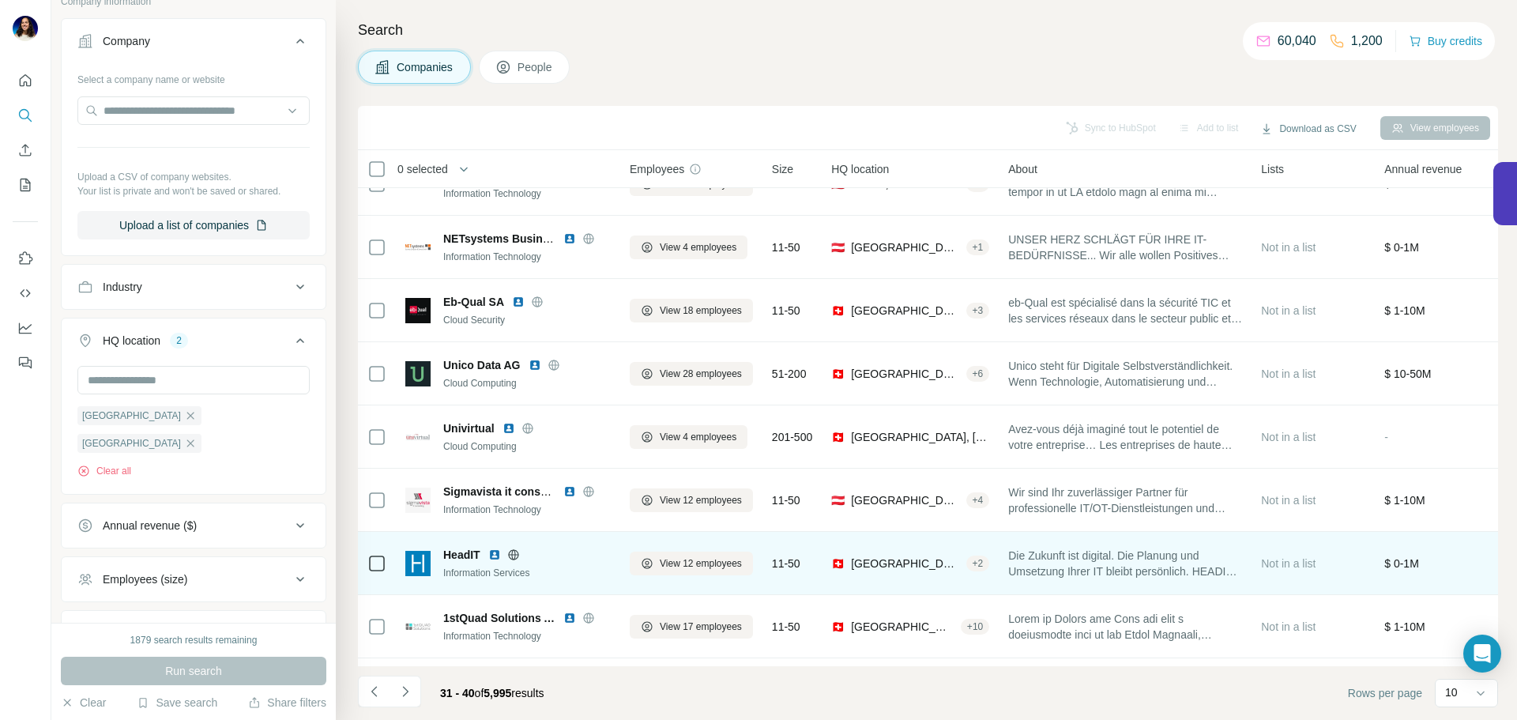
scroll to position [162, 3]
